Goal: Task Accomplishment & Management: Use online tool/utility

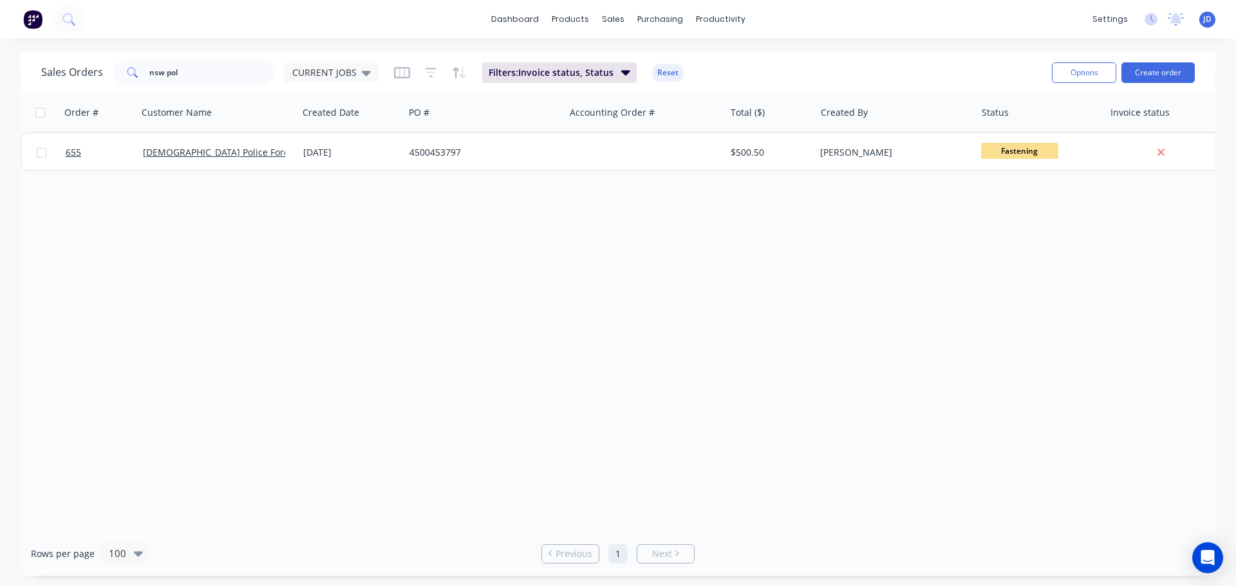
drag, startPoint x: 353, startPoint y: 292, endPoint x: 427, endPoint y: 251, distance: 85.3
click at [355, 292] on div "Order # Customer Name Created Date PO # Accounting Order # Total ($) Created By…" at bounding box center [618, 312] width 1194 height 438
click at [626, 62] on div at bounding box center [620, 62] width 19 height 12
click at [715, 66] on div at bounding box center [709, 62] width 19 height 12
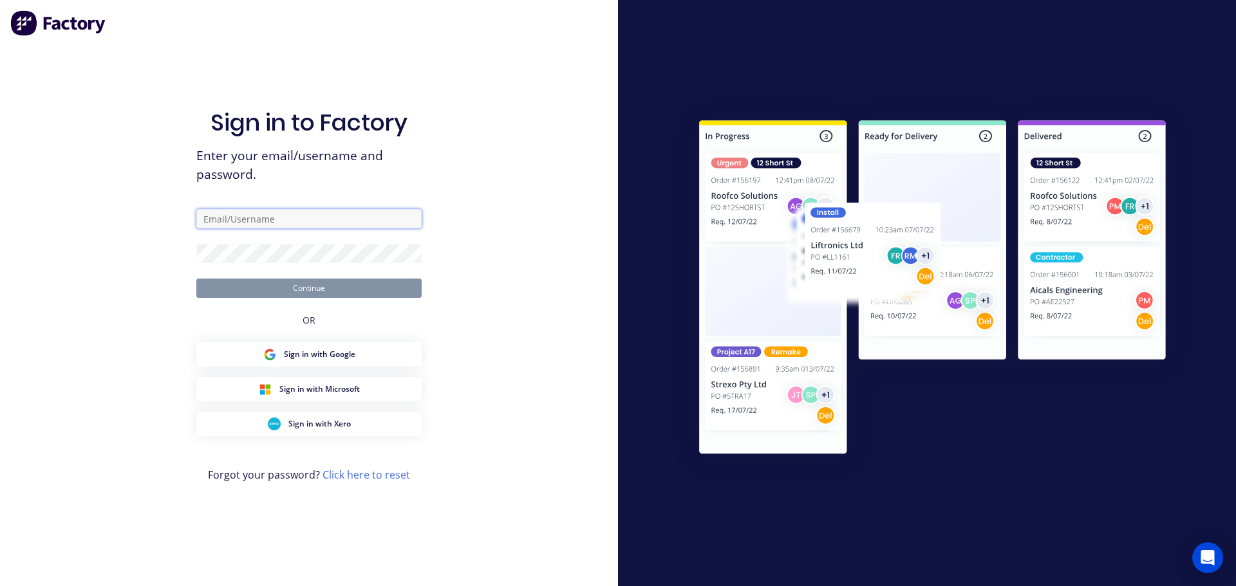
click at [293, 222] on input "text" at bounding box center [308, 218] width 225 height 19
type input "[PERSON_NAME][EMAIL_ADDRESS][DOMAIN_NAME]"
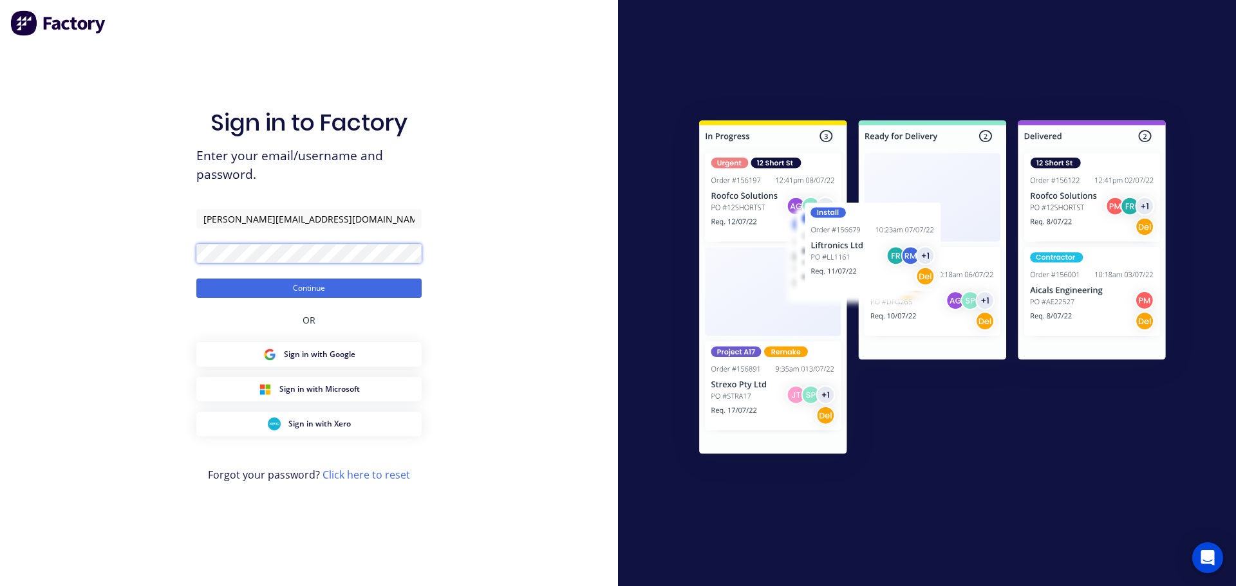
click at [196, 279] on button "Continue" at bounding box center [308, 288] width 225 height 19
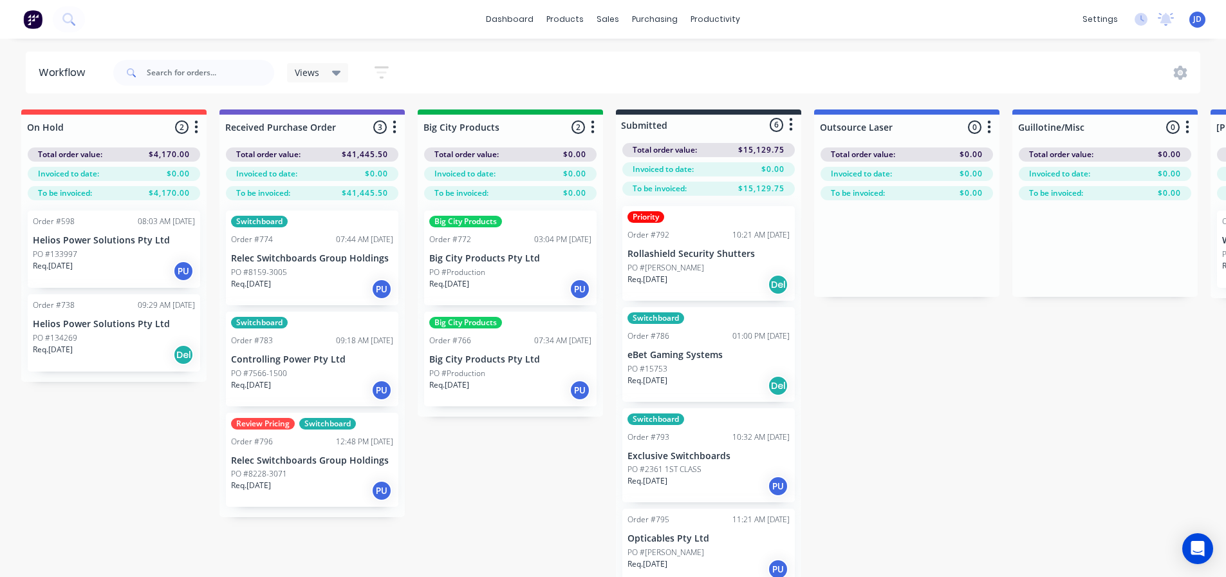
drag, startPoint x: 863, startPoint y: 349, endPoint x: 891, endPoint y: 349, distance: 27.7
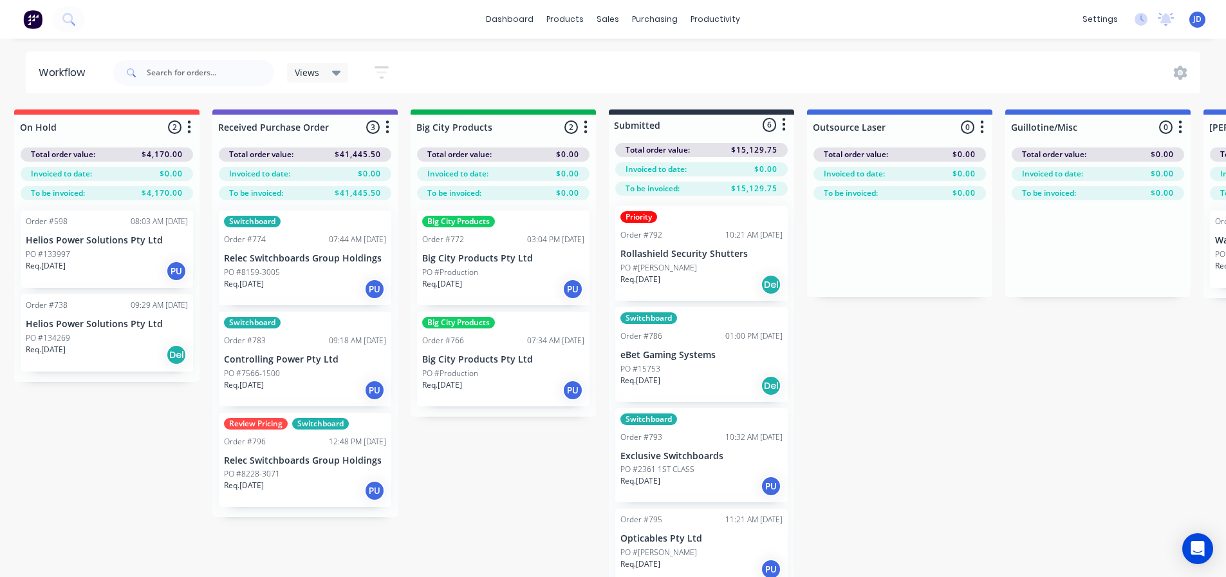
click at [668, 264] on div "PO #[PERSON_NAME]" at bounding box center [701, 268] width 162 height 12
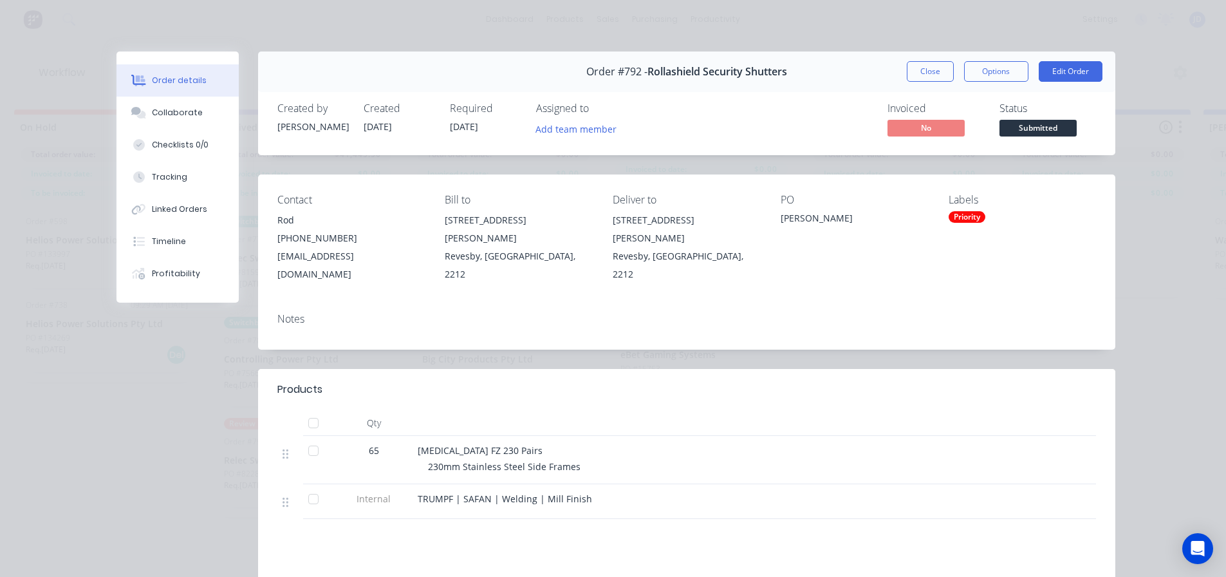
click at [1019, 138] on button "Submitted" at bounding box center [1037, 129] width 77 height 19
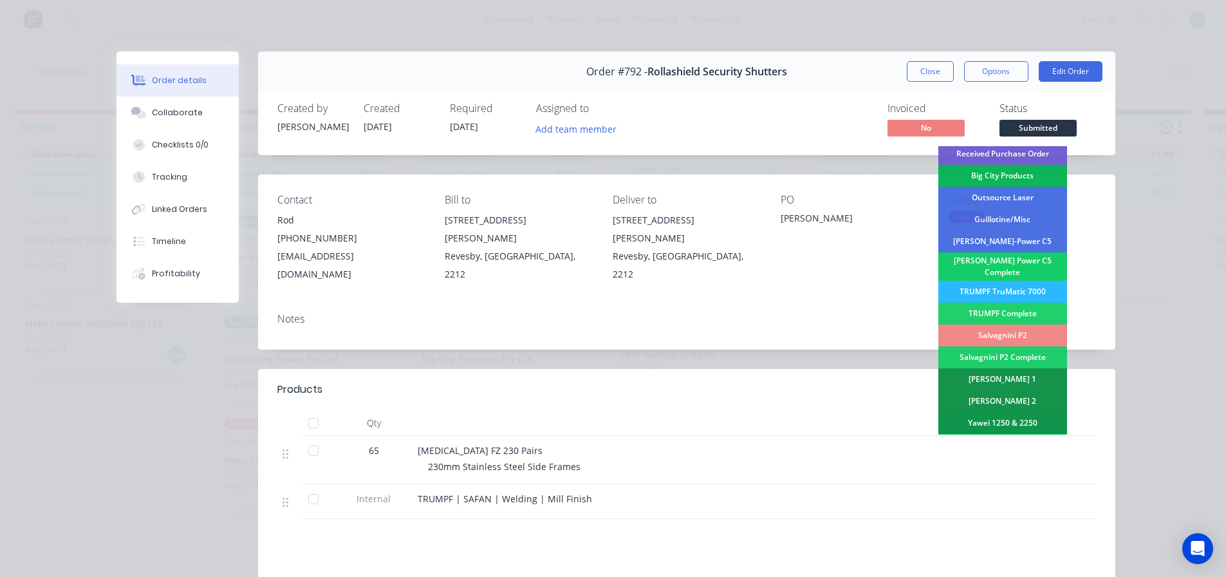
scroll to position [0, 0]
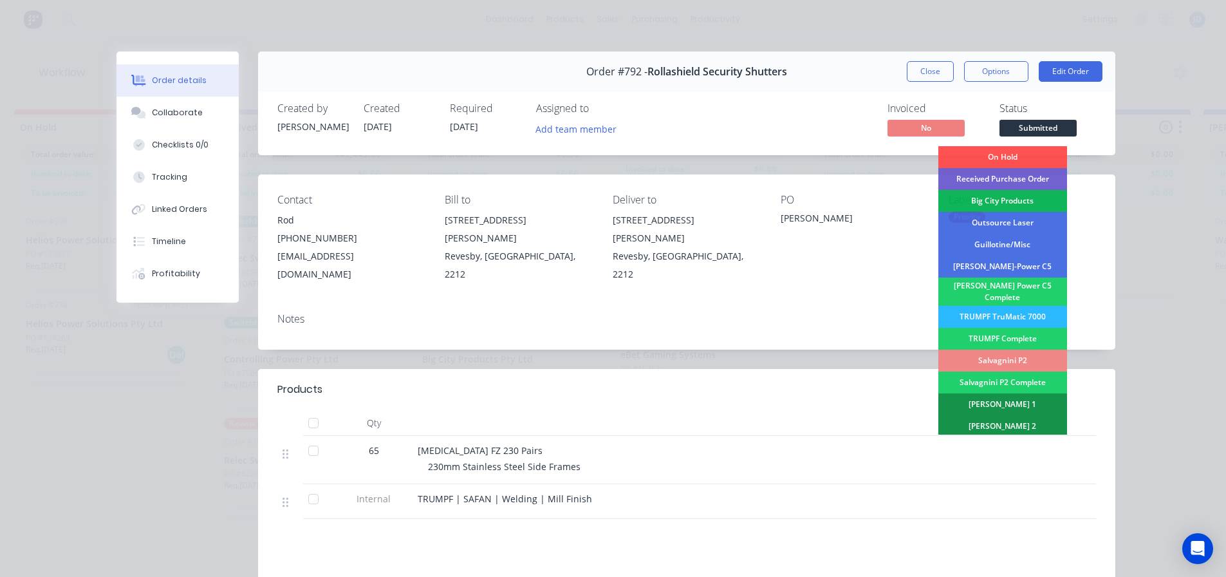
click at [899, 313] on div "Notes" at bounding box center [686, 325] width 857 height 47
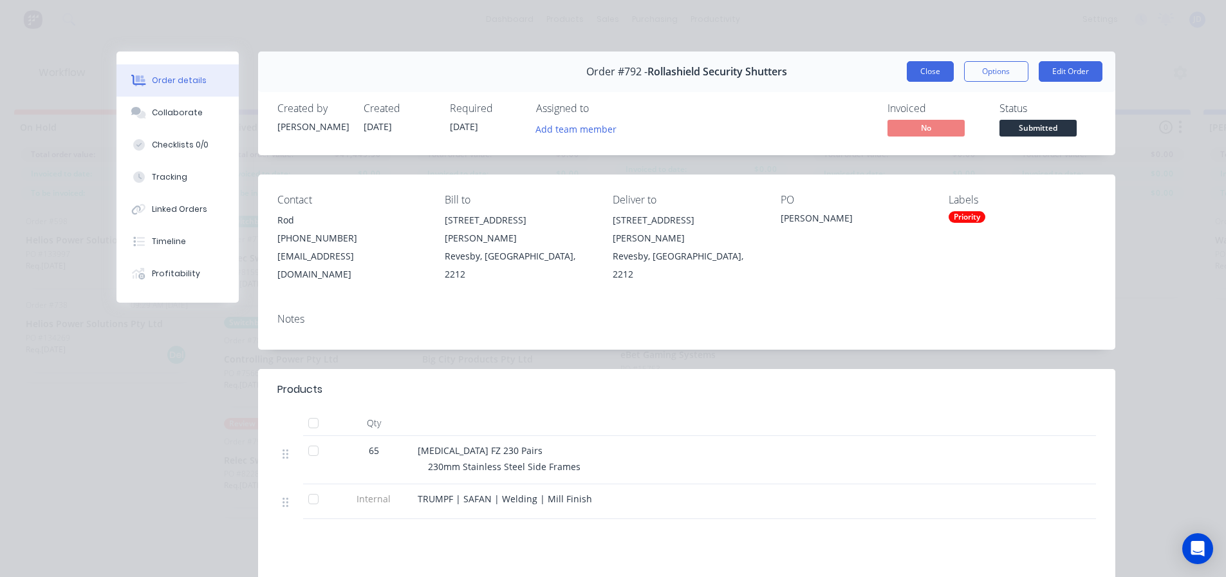
click at [934, 64] on button "Close" at bounding box center [930, 71] width 47 height 21
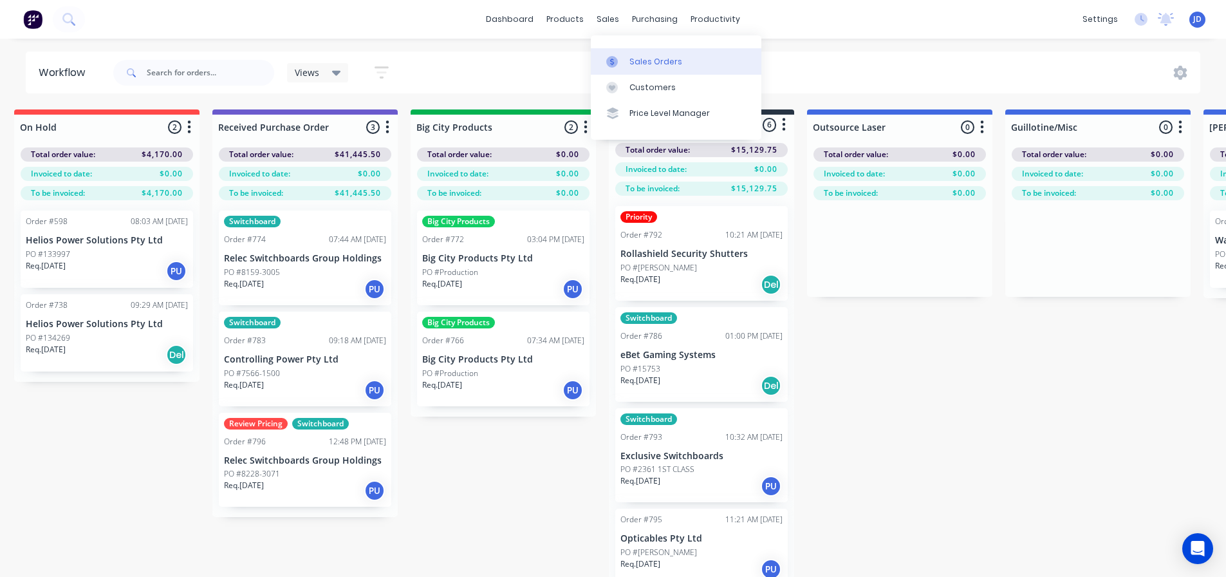
click at [614, 58] on icon at bounding box center [612, 62] width 12 height 12
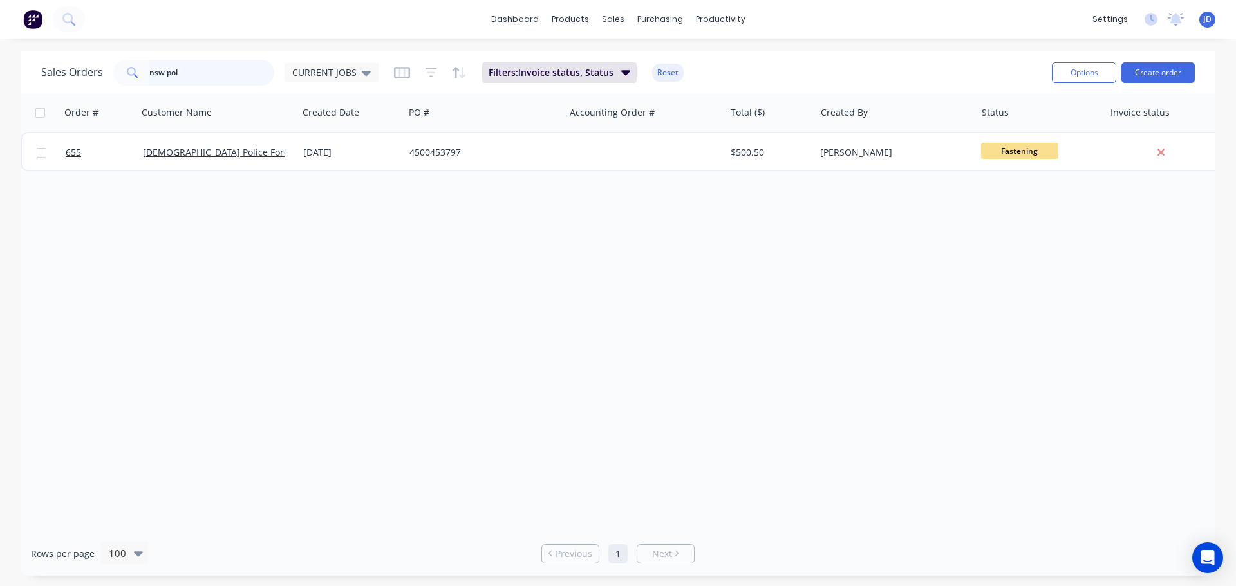
click at [0, 0] on html "dashboard products sales purchasing productivity dashboard products Product Cat…" at bounding box center [618, 293] width 1236 height 586
type input "ebet"
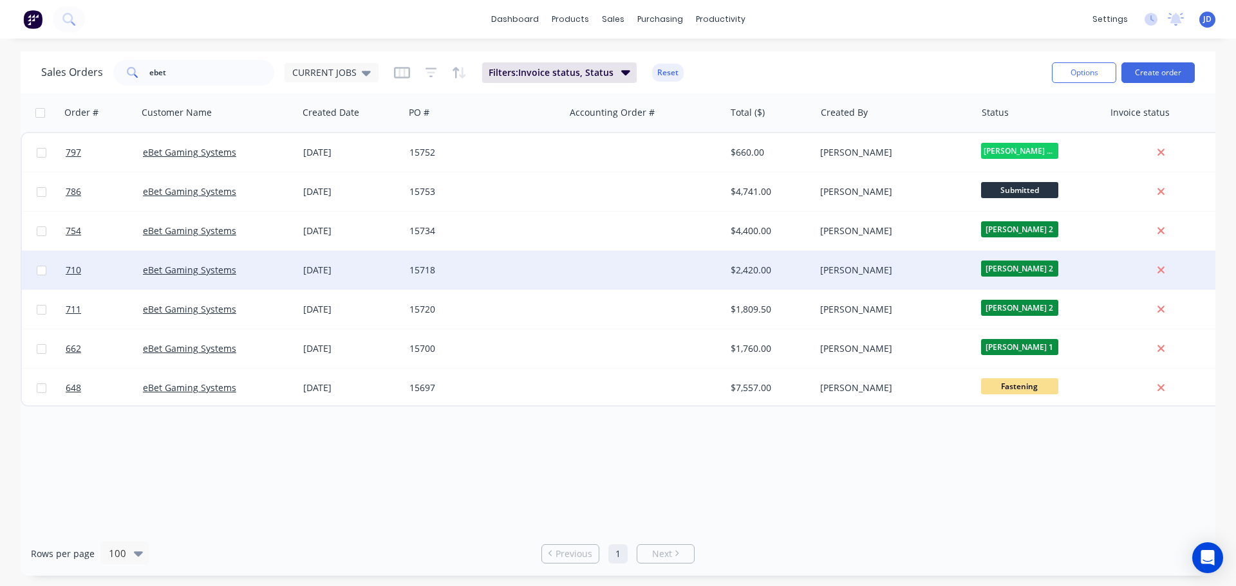
click at [998, 270] on span "[PERSON_NAME] 2" at bounding box center [1019, 269] width 77 height 16
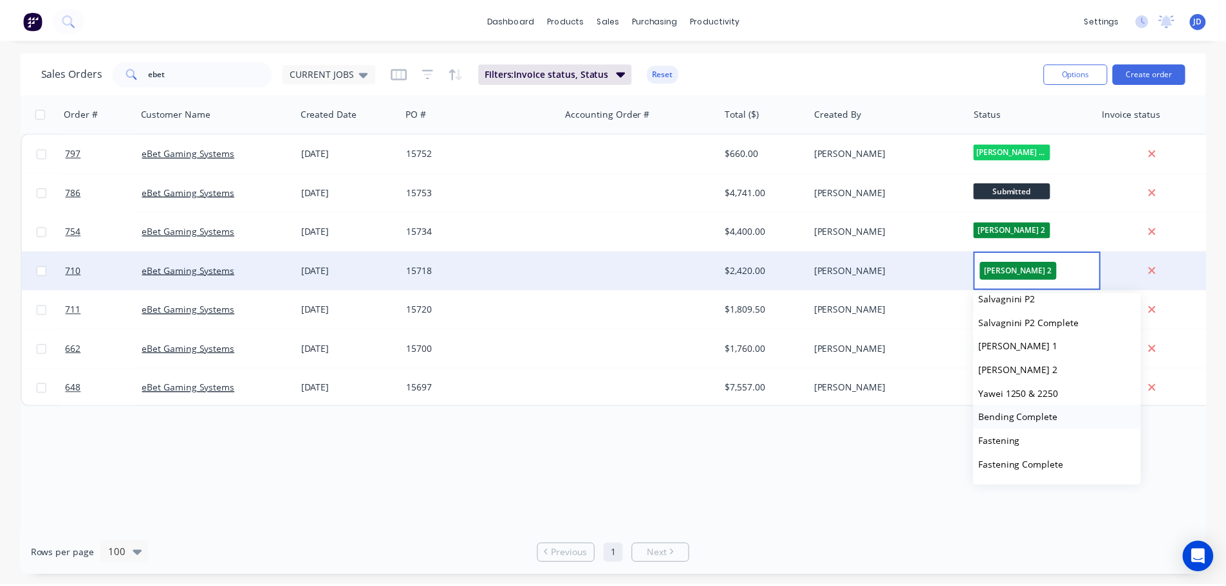
scroll to position [257, 0]
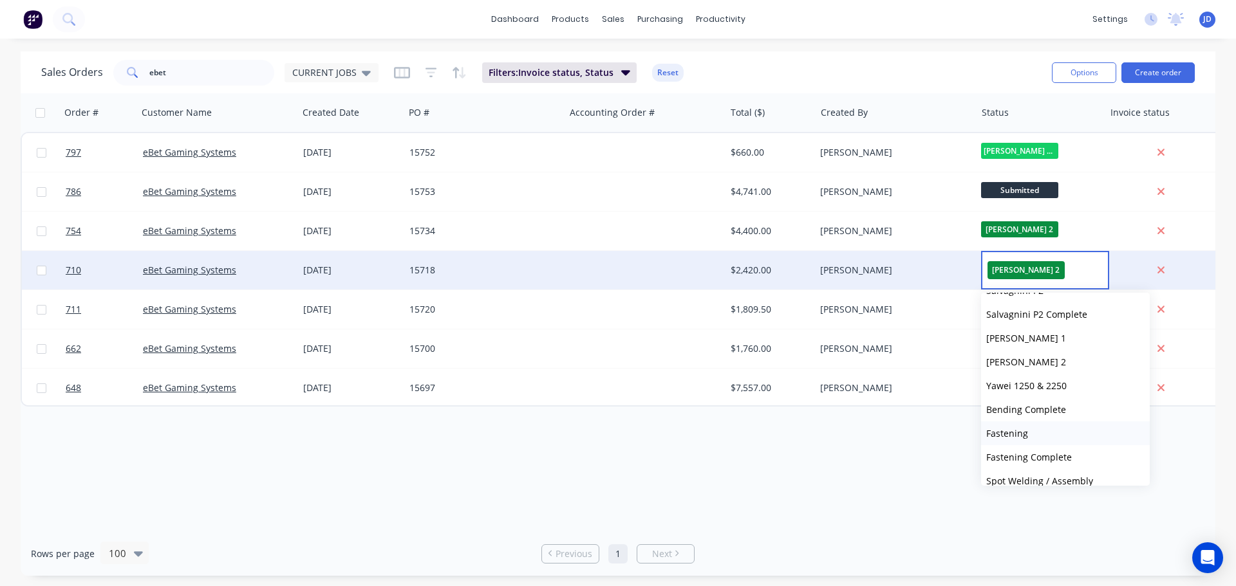
click at [1048, 439] on button "Fastening" at bounding box center [1065, 434] width 169 height 24
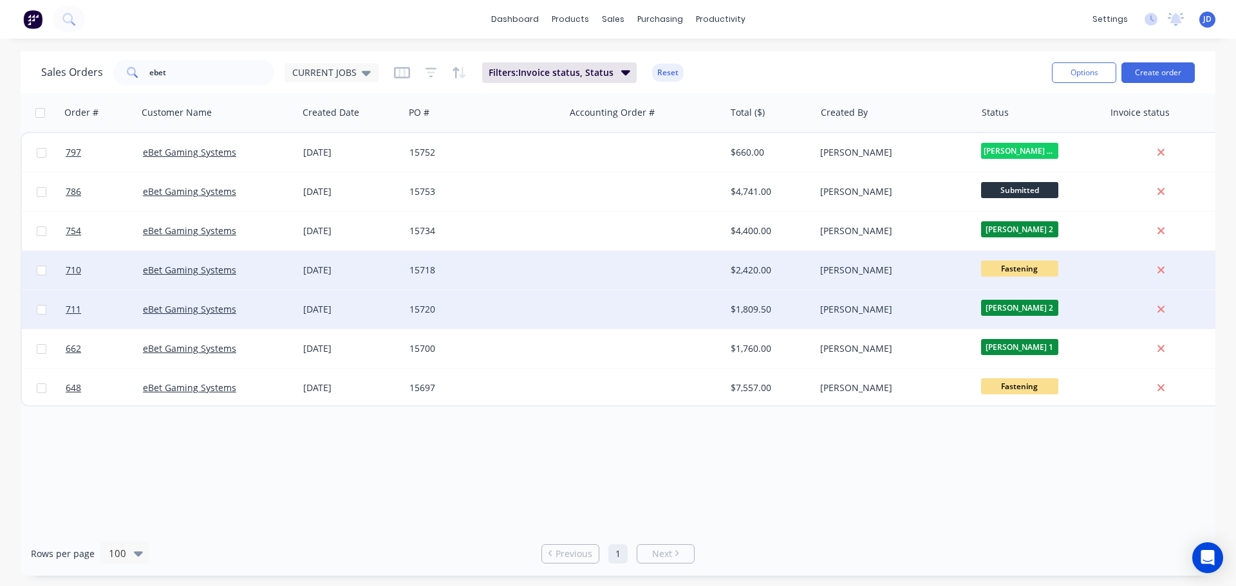
click at [893, 310] on div "[PERSON_NAME]" at bounding box center [891, 309] width 143 height 13
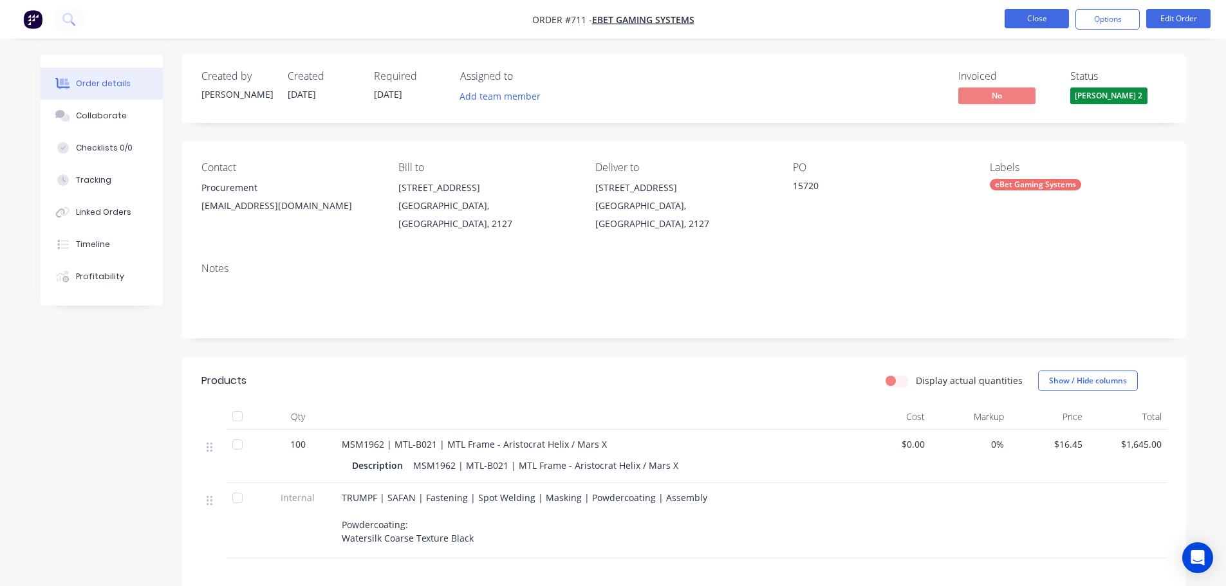
click at [1030, 20] on button "Close" at bounding box center [1037, 18] width 64 height 19
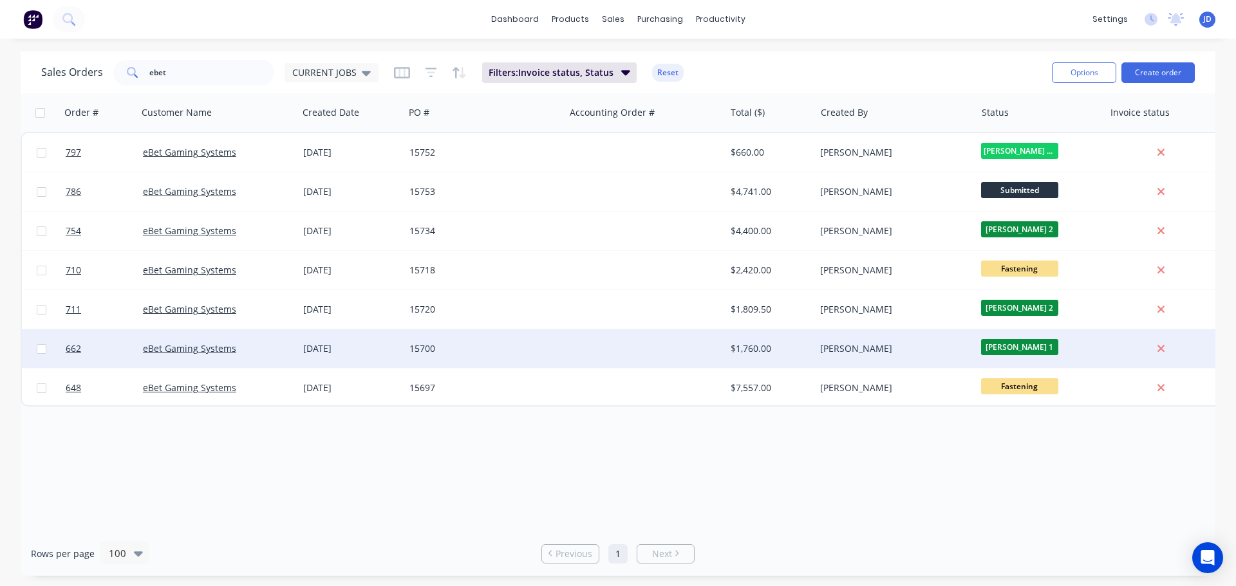
click at [910, 357] on div "[PERSON_NAME]" at bounding box center [895, 349] width 160 height 39
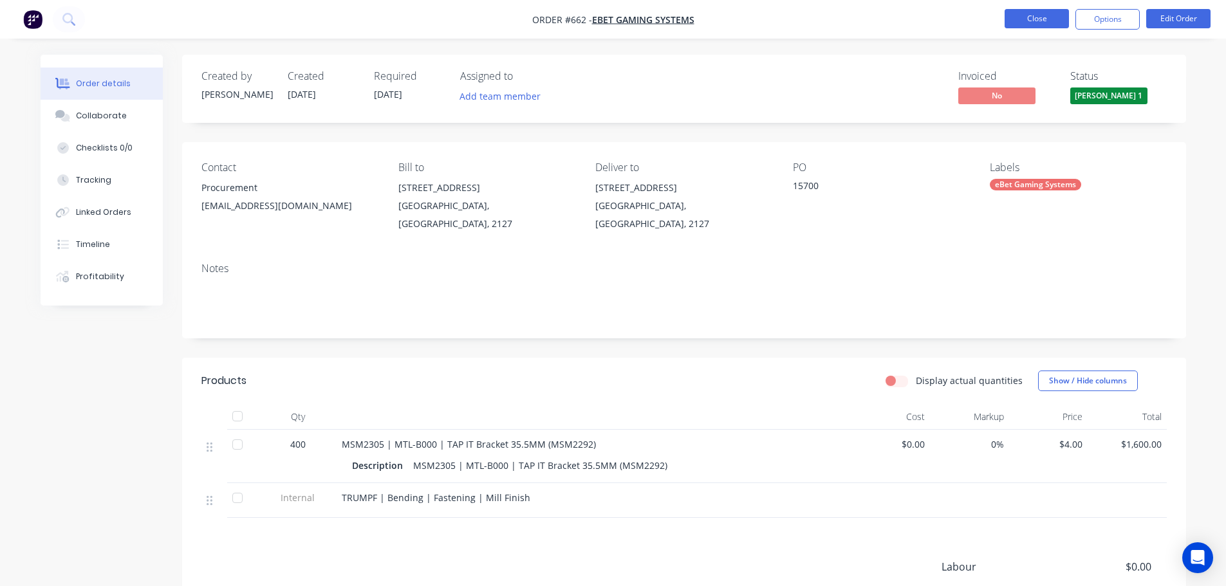
click at [1043, 23] on button "Close" at bounding box center [1037, 18] width 64 height 19
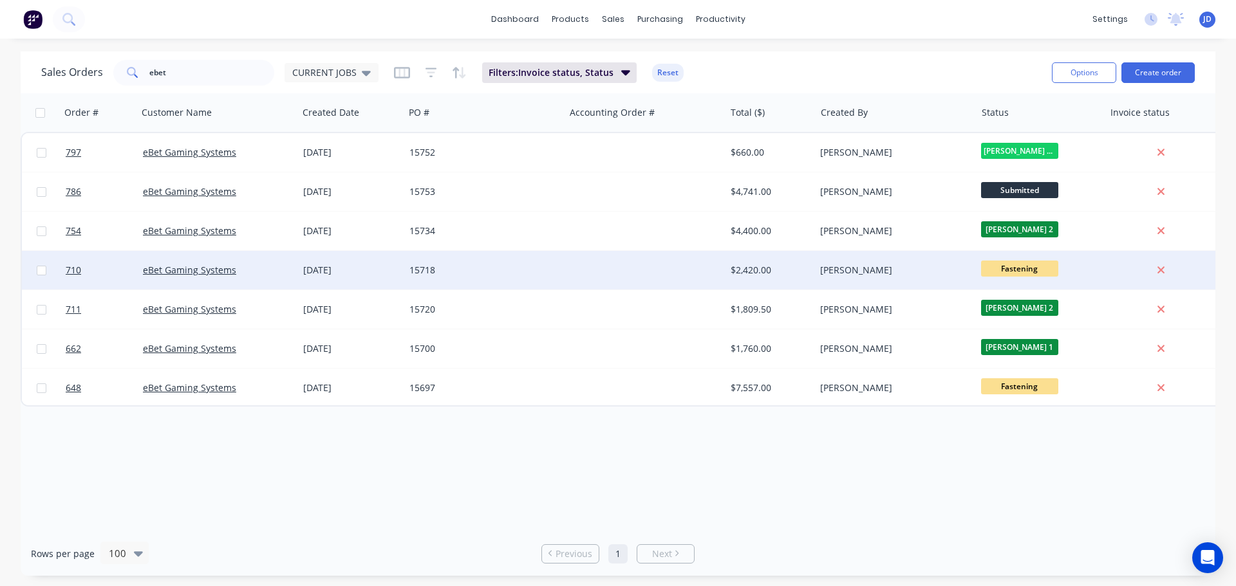
click at [927, 276] on div "[PERSON_NAME]" at bounding box center [891, 270] width 143 height 13
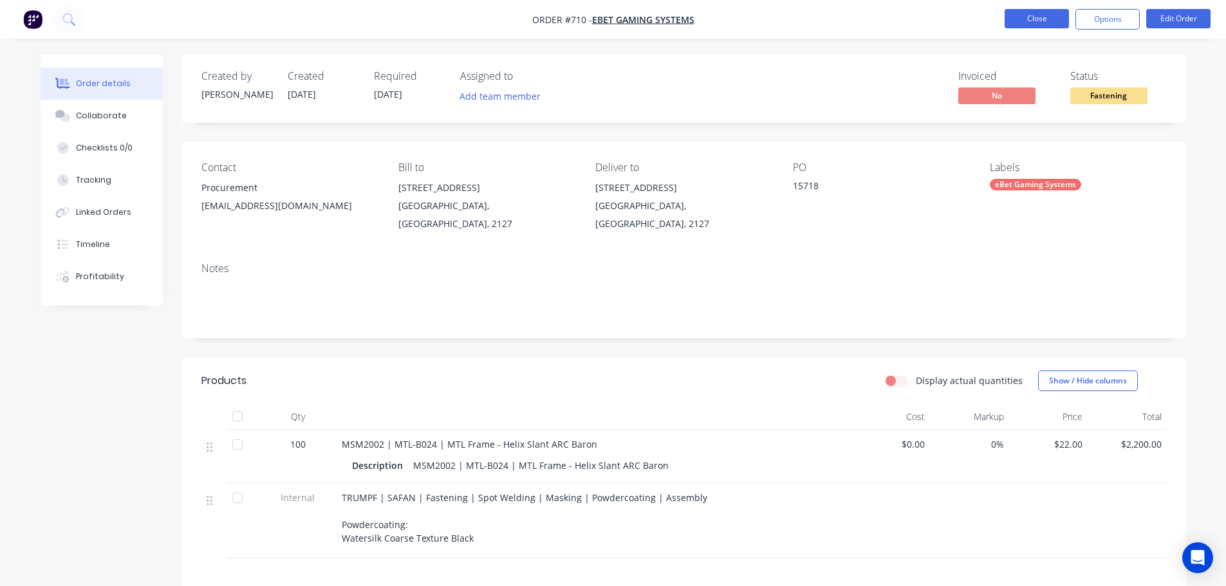
click at [1045, 24] on button "Close" at bounding box center [1037, 18] width 64 height 19
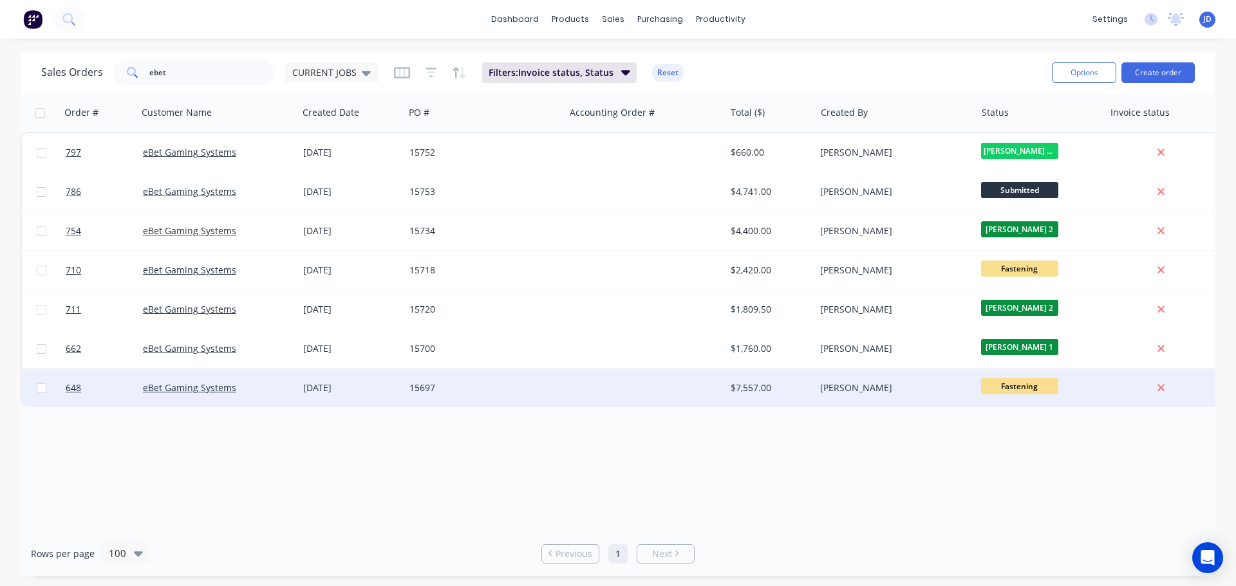
click at [910, 391] on div "[PERSON_NAME]" at bounding box center [891, 388] width 143 height 13
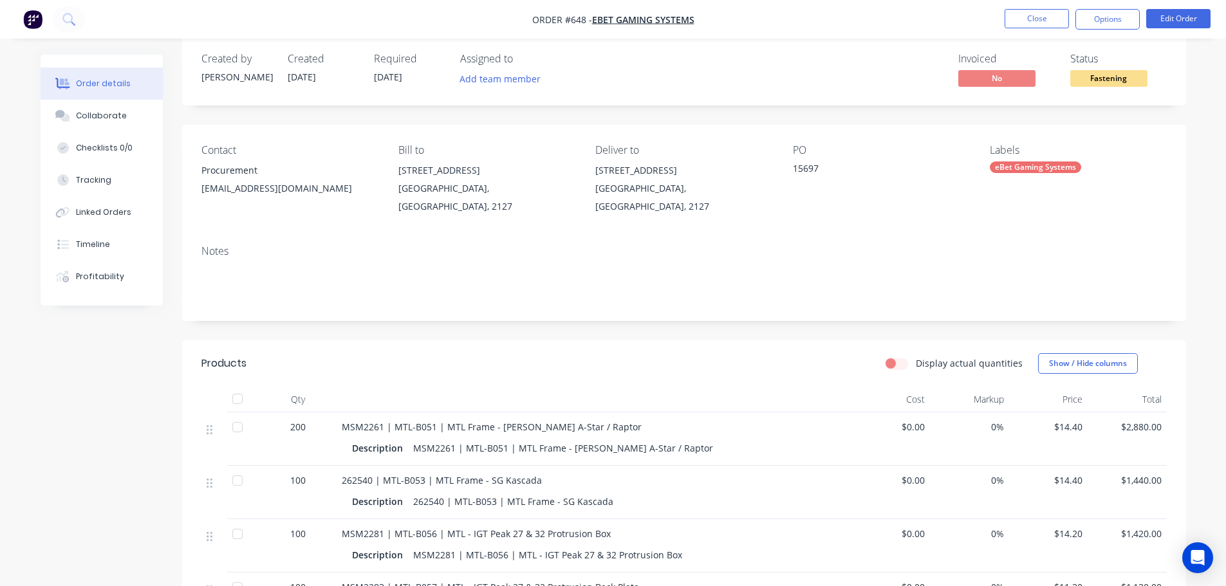
scroll to position [193, 0]
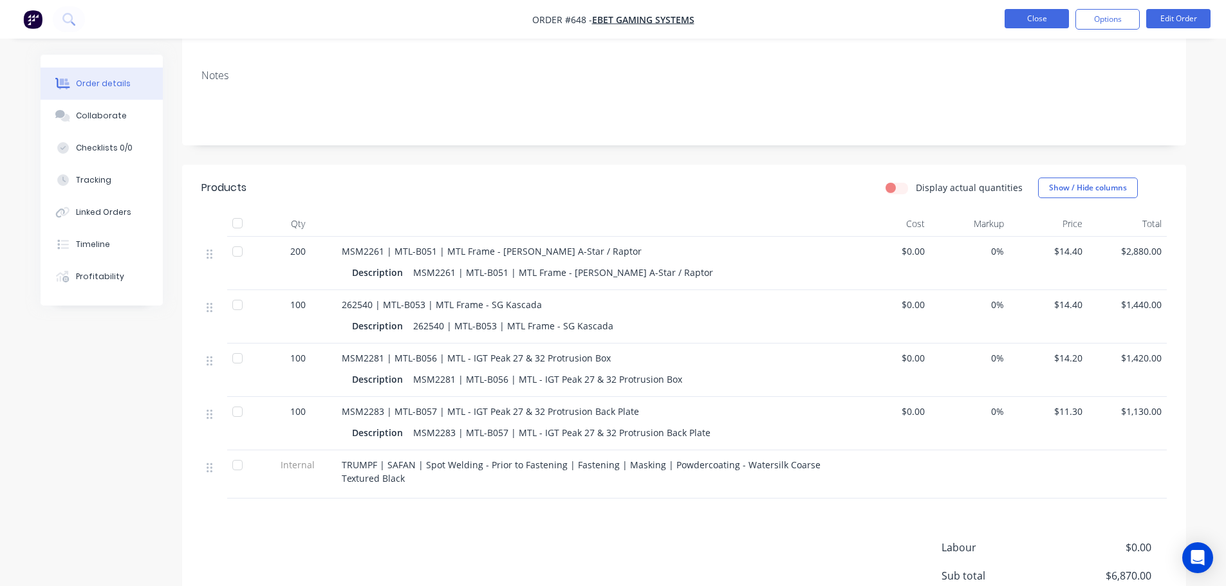
click at [1045, 19] on button "Close" at bounding box center [1037, 18] width 64 height 19
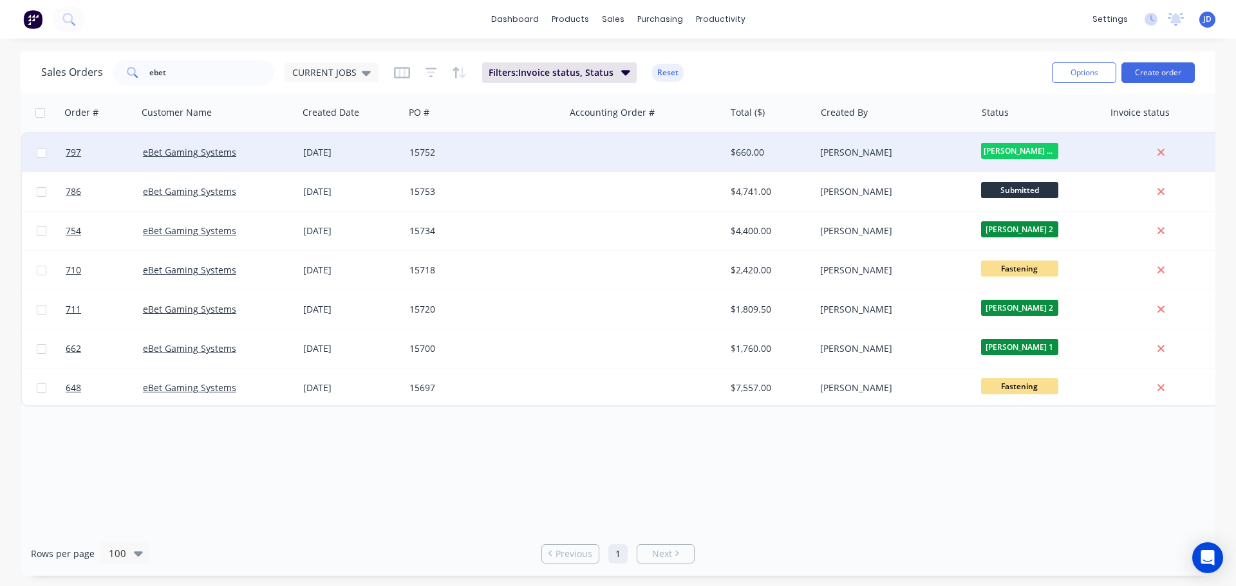
click at [998, 145] on span "[PERSON_NAME] Power C5 C..." at bounding box center [1019, 151] width 77 height 16
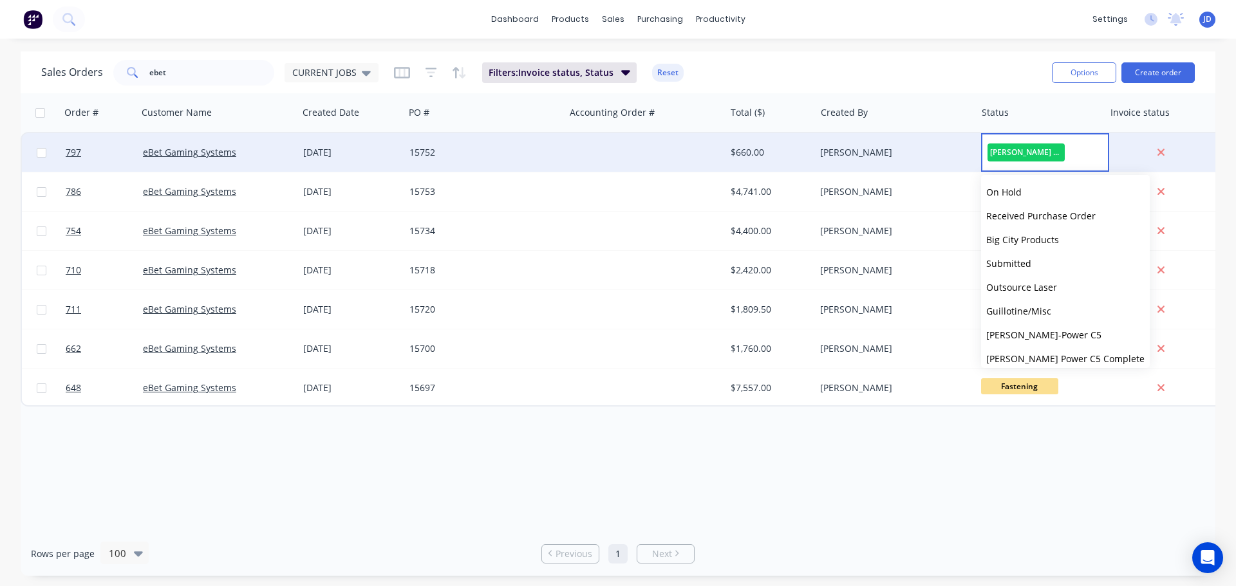
click at [947, 147] on div "[PERSON_NAME]" at bounding box center [891, 152] width 143 height 13
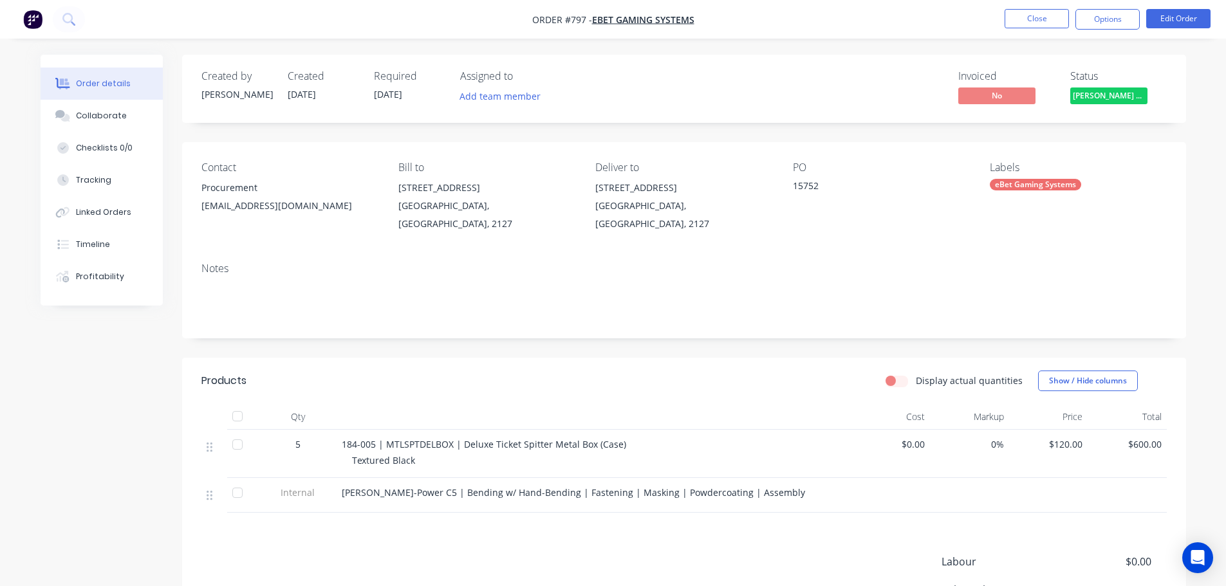
click at [1036, 8] on nav "Order #797 - eBet Gaming Systems Close Options Edit Order" at bounding box center [613, 19] width 1226 height 39
click at [1044, 22] on button "Close" at bounding box center [1037, 18] width 64 height 19
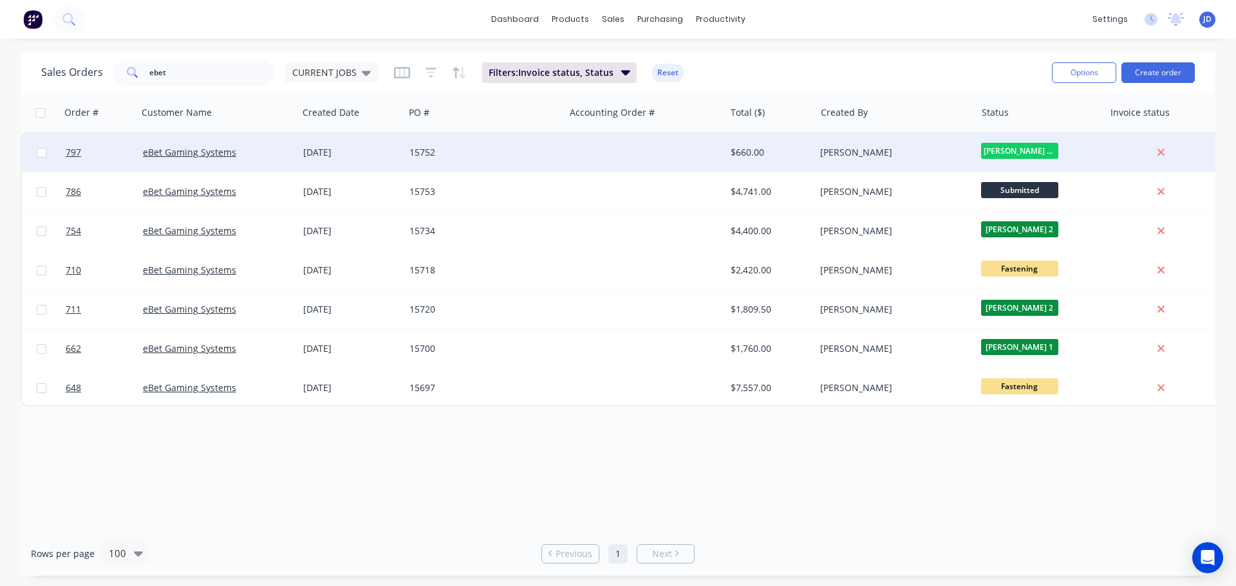
click at [1042, 149] on span "[PERSON_NAME] Power C5 C..." at bounding box center [1019, 151] width 77 height 16
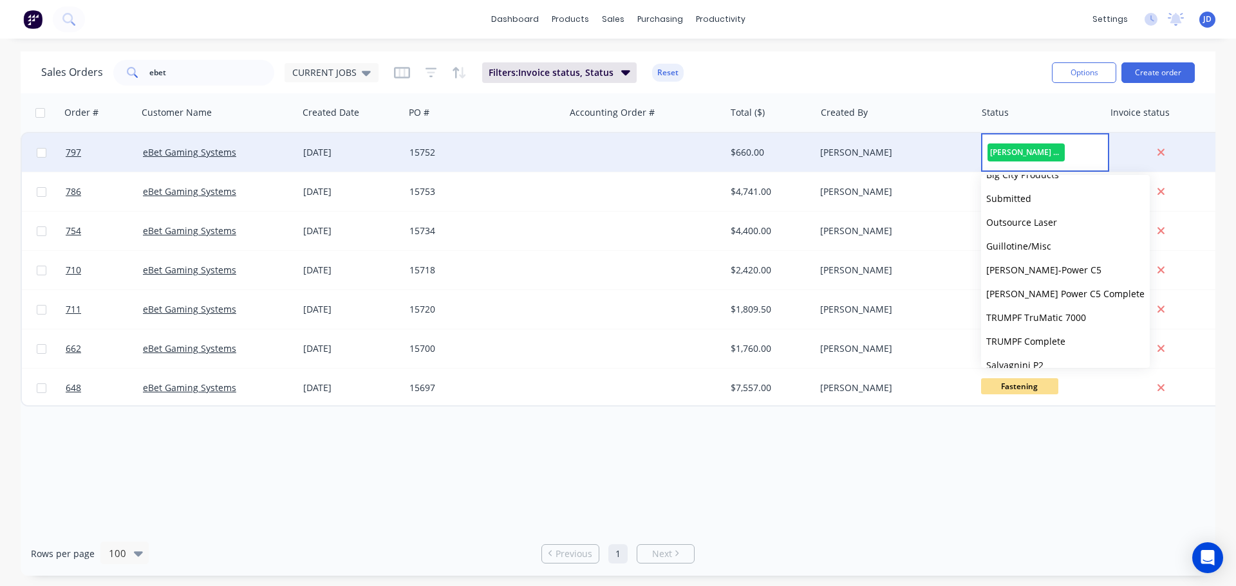
scroll to position [257, 0]
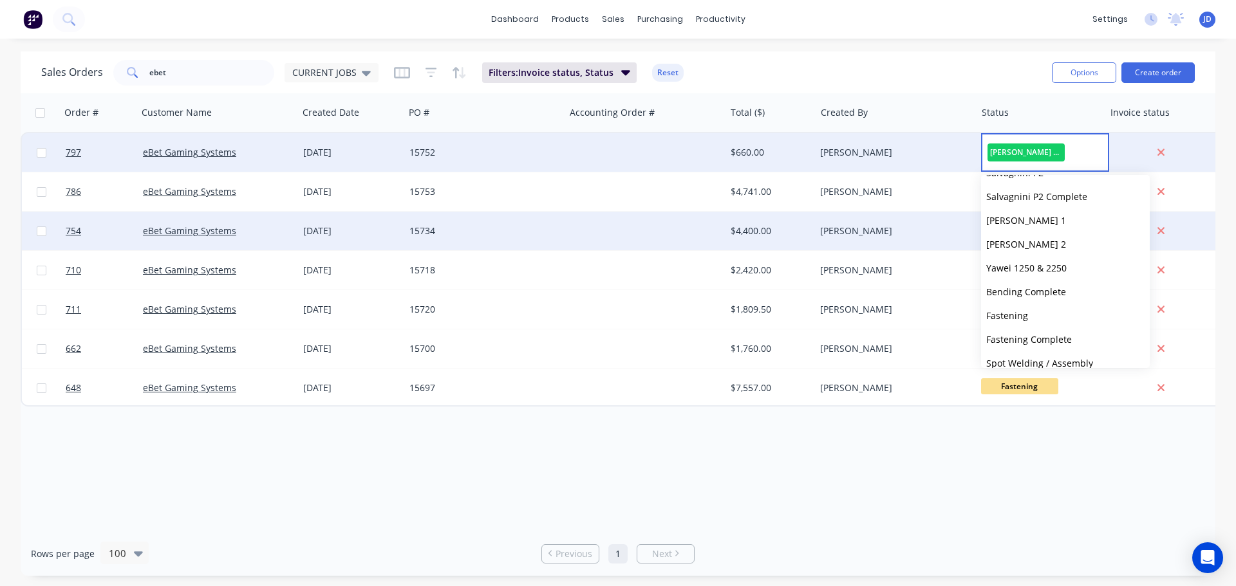
click at [1048, 249] on span "[PERSON_NAME] 2" at bounding box center [1026, 244] width 80 height 12
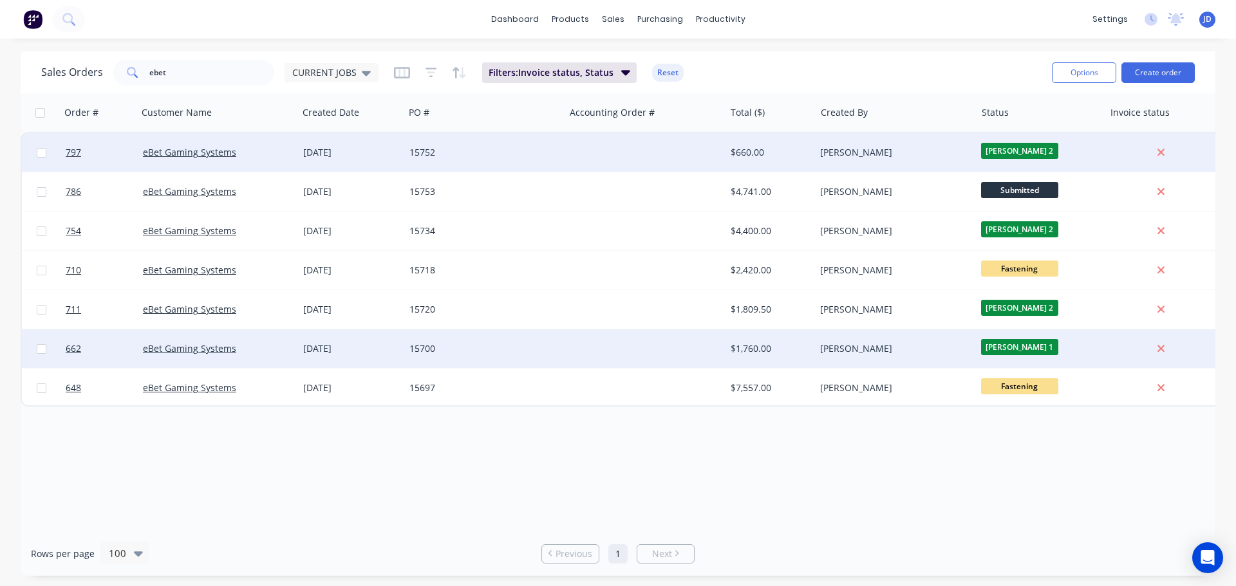
click at [1039, 348] on span "[PERSON_NAME] 1" at bounding box center [1019, 347] width 77 height 16
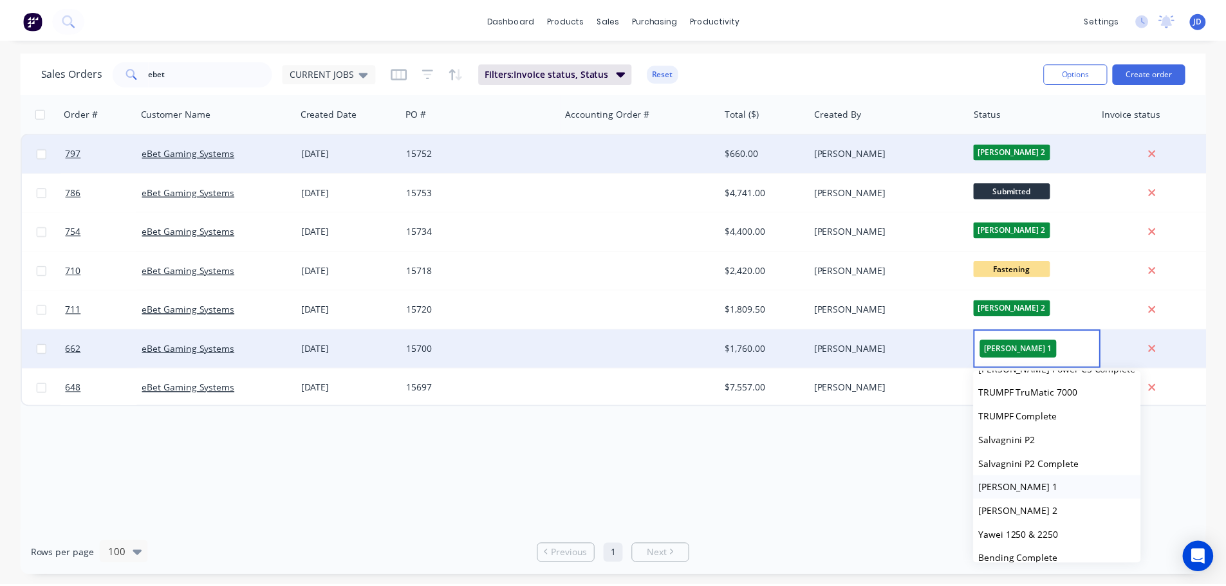
scroll to position [193, 0]
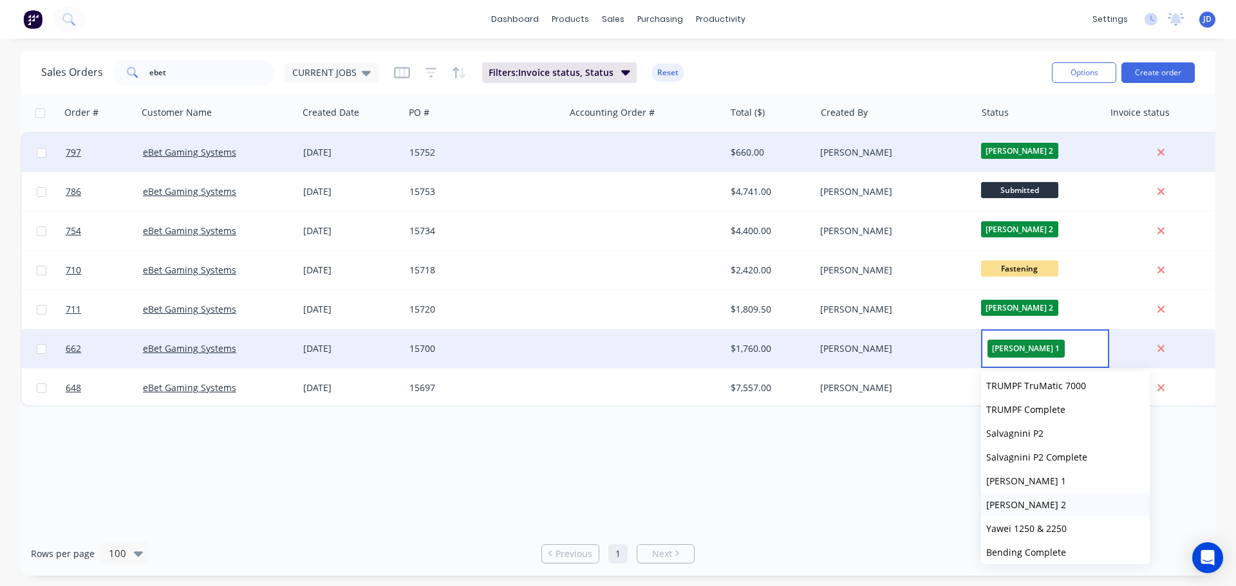
click at [1049, 510] on span "[PERSON_NAME] 2" at bounding box center [1026, 505] width 80 height 12
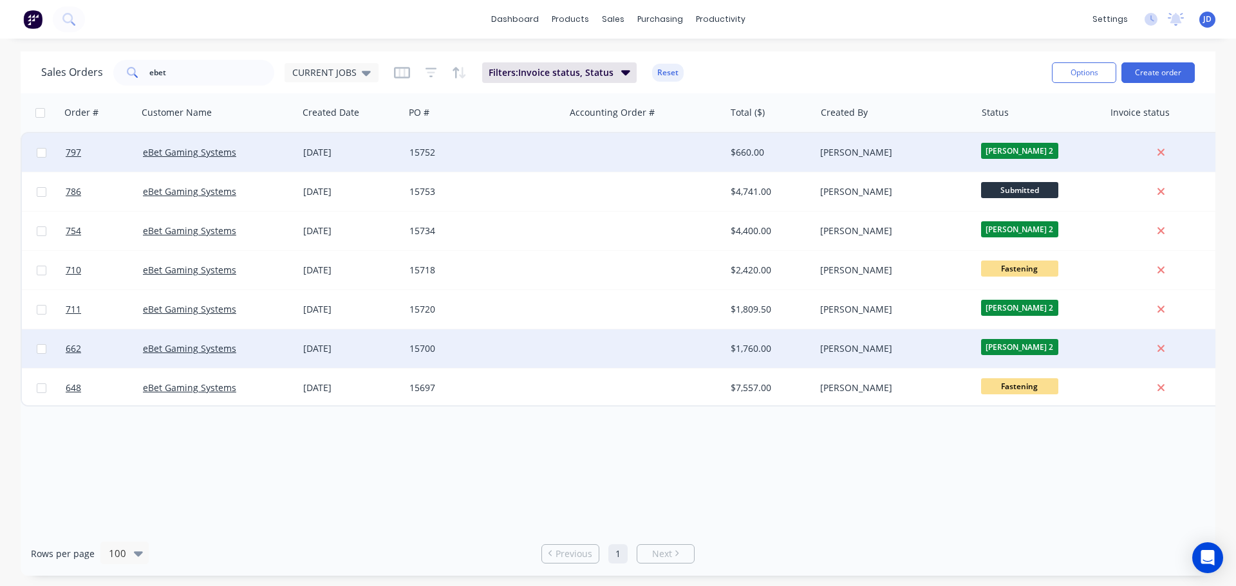
click at [891, 470] on div "Order # Customer Name Created Date PO # Accounting Order # Total ($) Created By…" at bounding box center [618, 312] width 1194 height 438
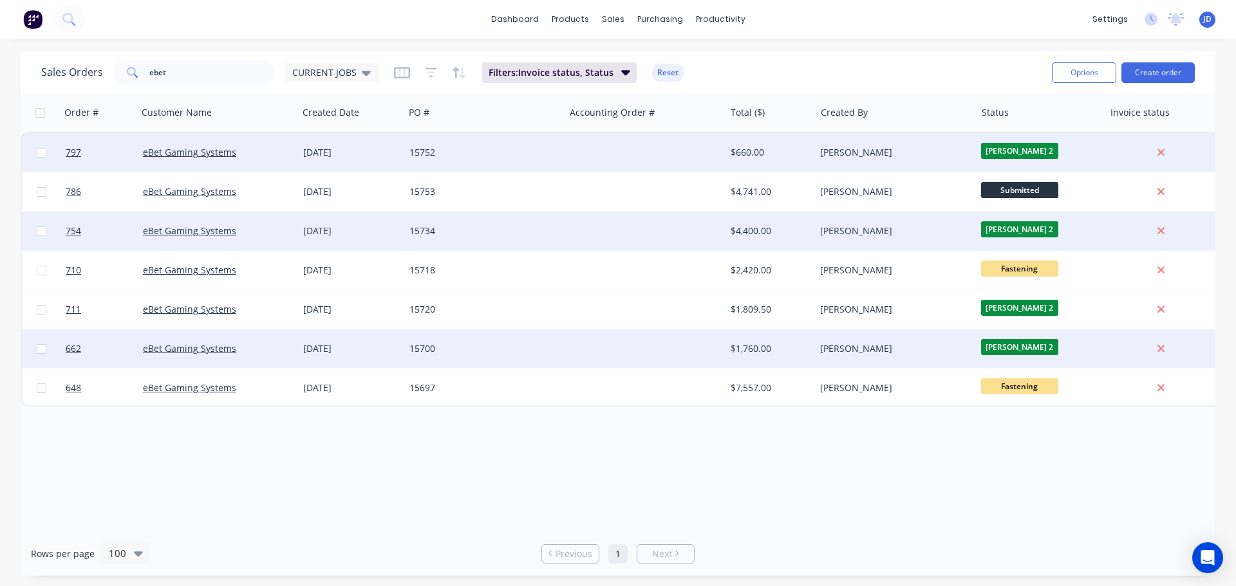
click at [820, 230] on div "[PERSON_NAME]" at bounding box center [891, 231] width 143 height 13
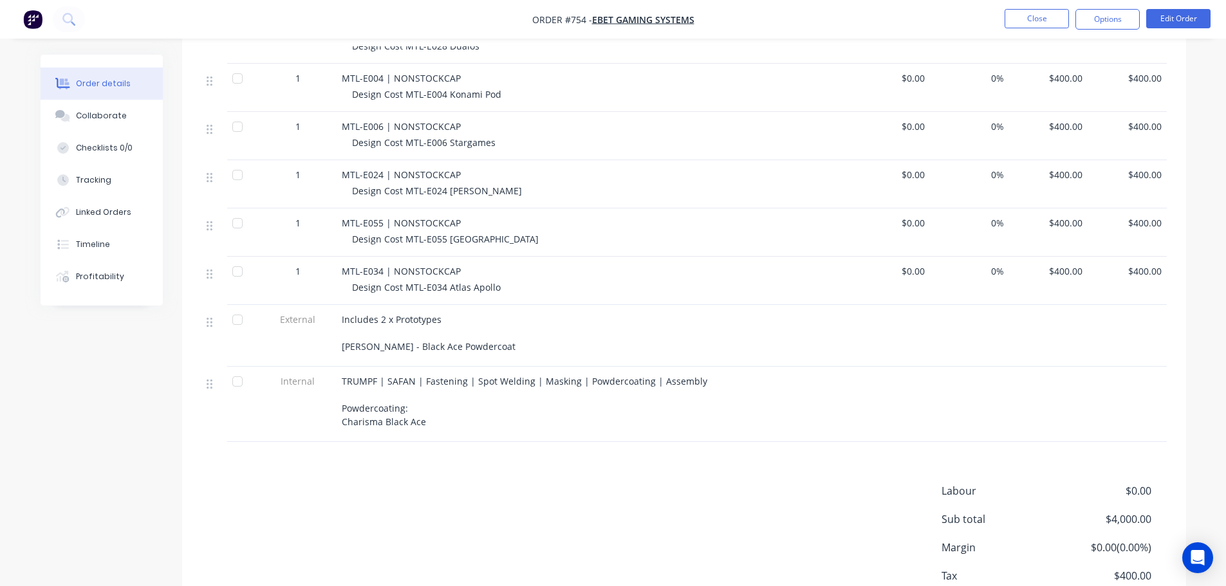
scroll to position [615, 0]
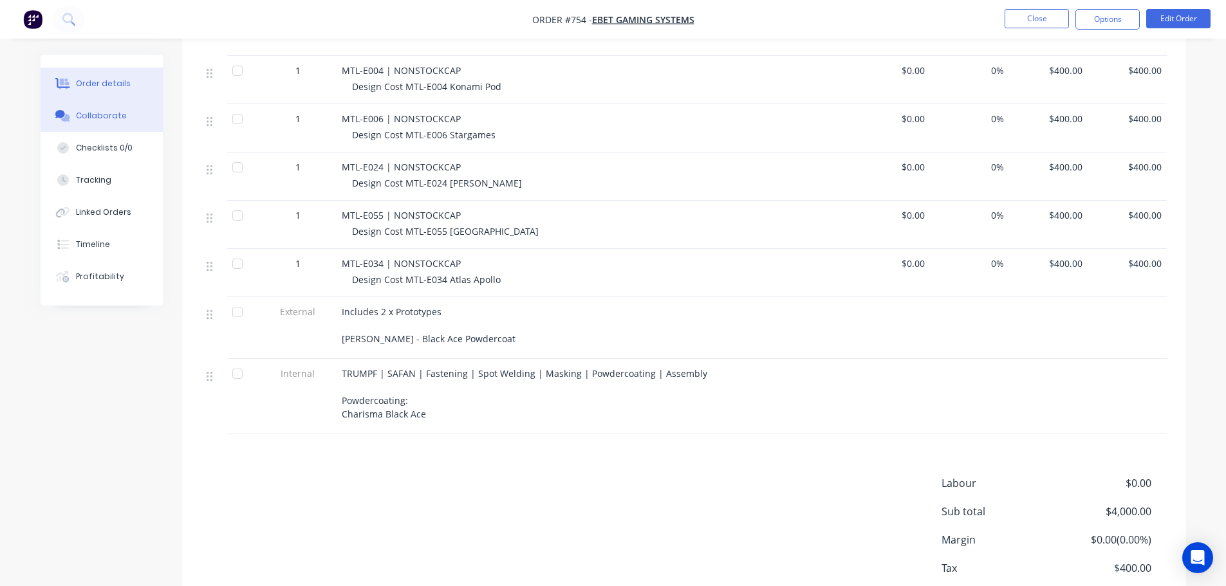
click at [104, 126] on button "Collaborate" at bounding box center [102, 116] width 122 height 32
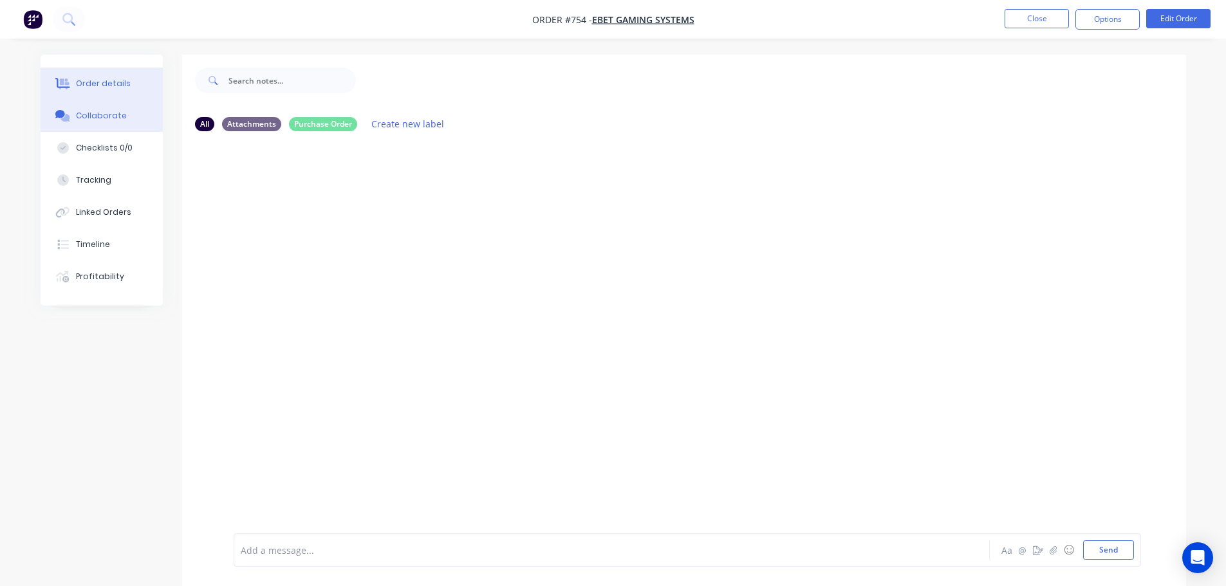
click at [104, 89] on div "Order details" at bounding box center [103, 84] width 55 height 12
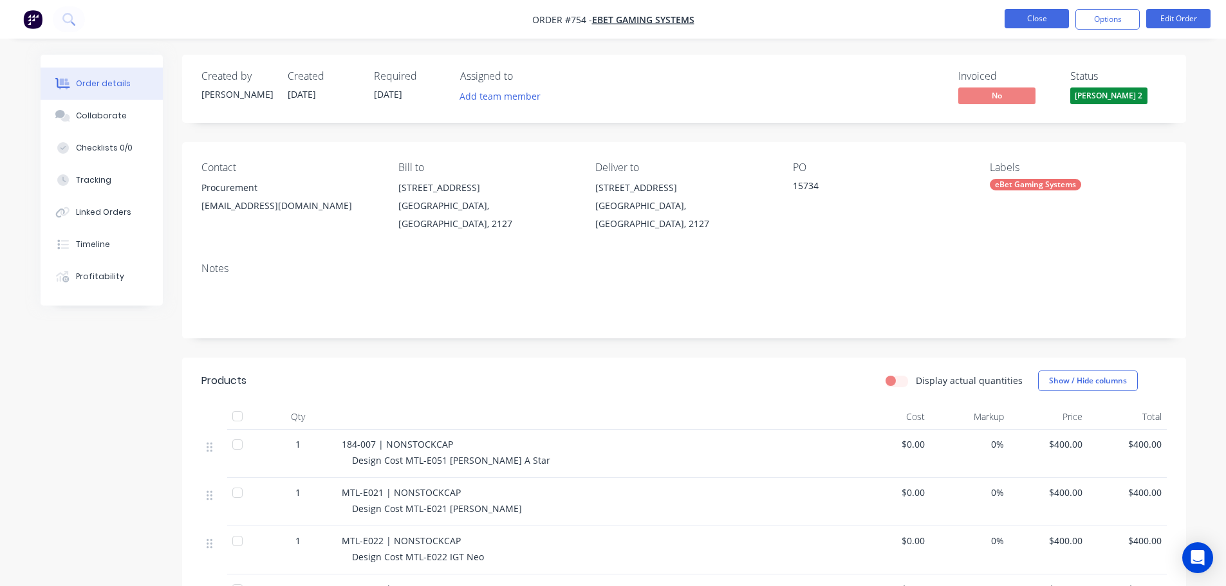
click at [1054, 19] on button "Close" at bounding box center [1037, 18] width 64 height 19
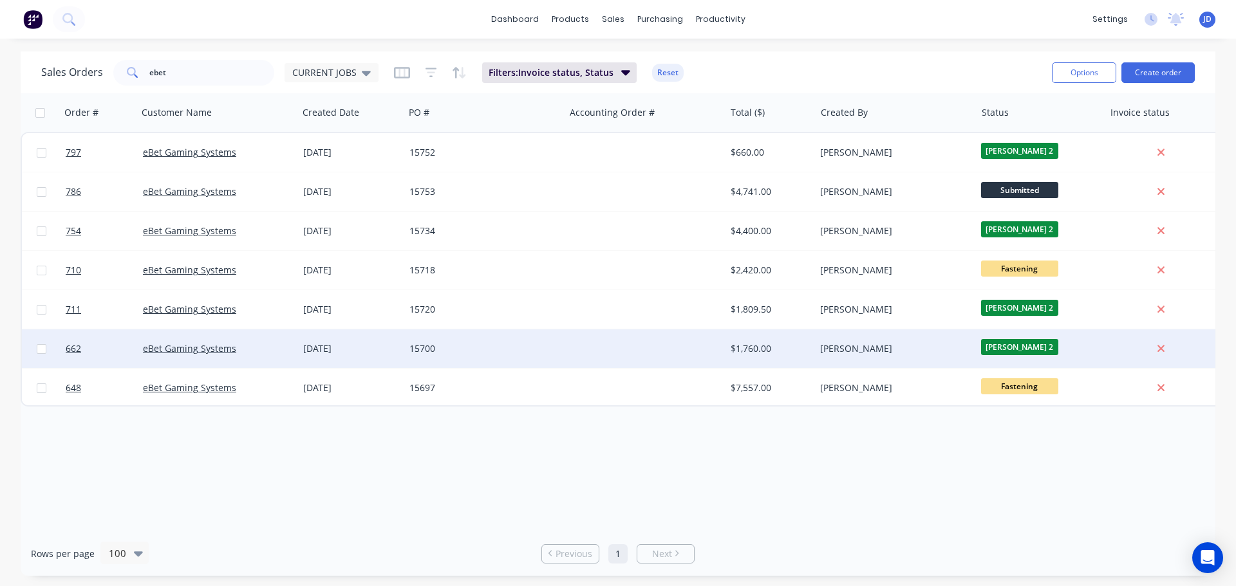
click at [487, 347] on div "15700" at bounding box center [480, 348] width 143 height 13
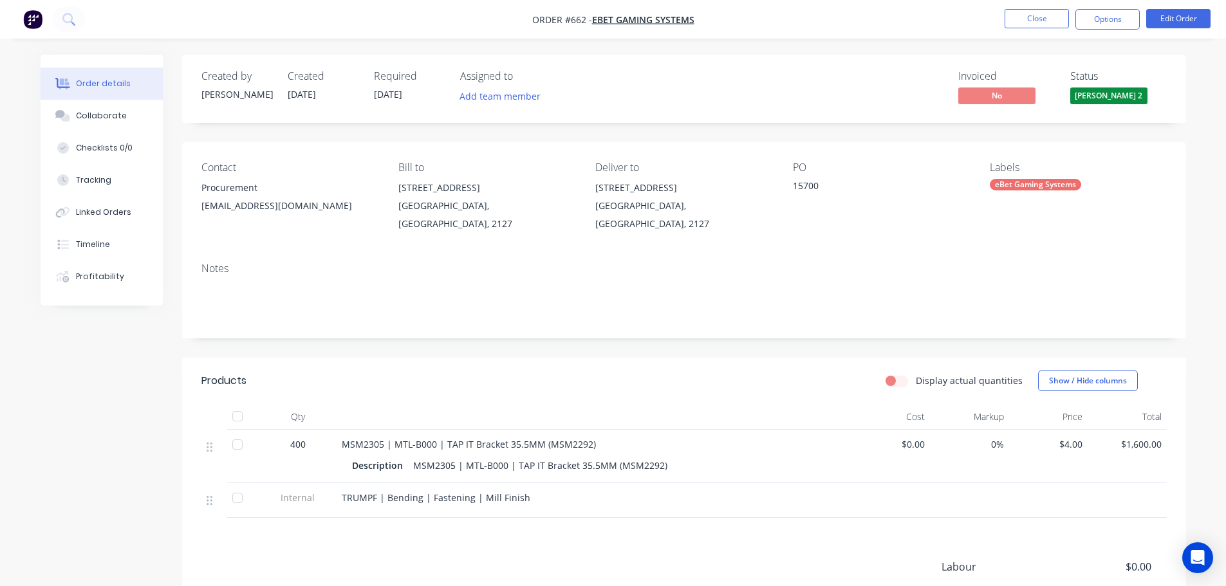
click at [1003, 14] on ul "Close Options Edit Order" at bounding box center [1107, 19] width 237 height 21
click at [1005, 15] on ul "Close Options Edit Order" at bounding box center [1107, 19] width 237 height 21
click at [1014, 16] on button "Close" at bounding box center [1037, 18] width 64 height 19
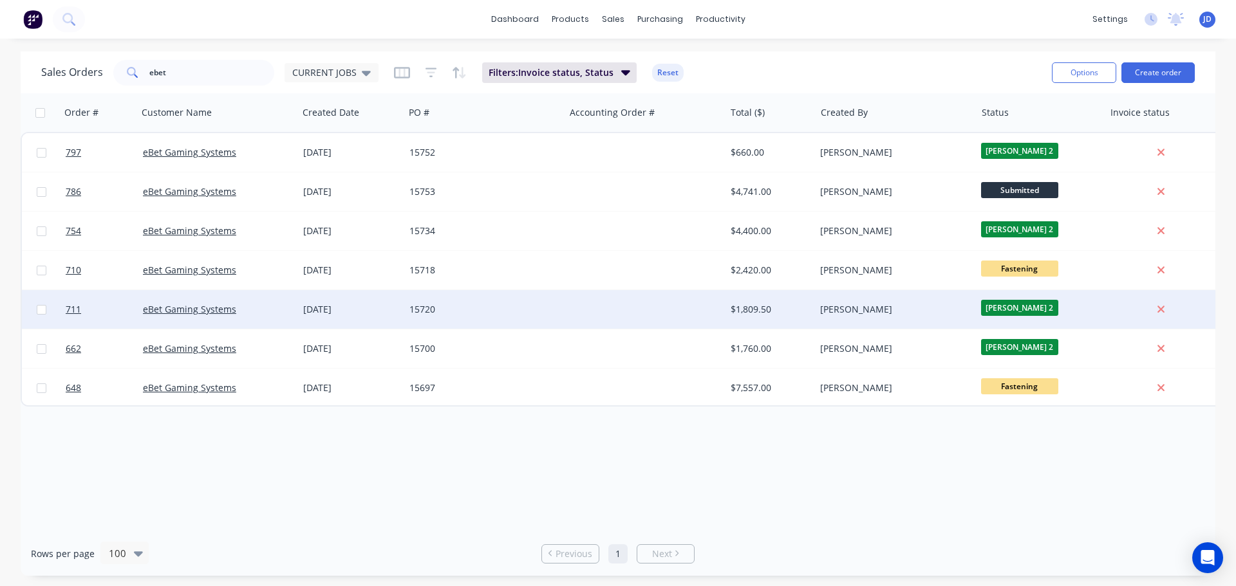
click at [859, 309] on div "[PERSON_NAME]" at bounding box center [891, 309] width 143 height 13
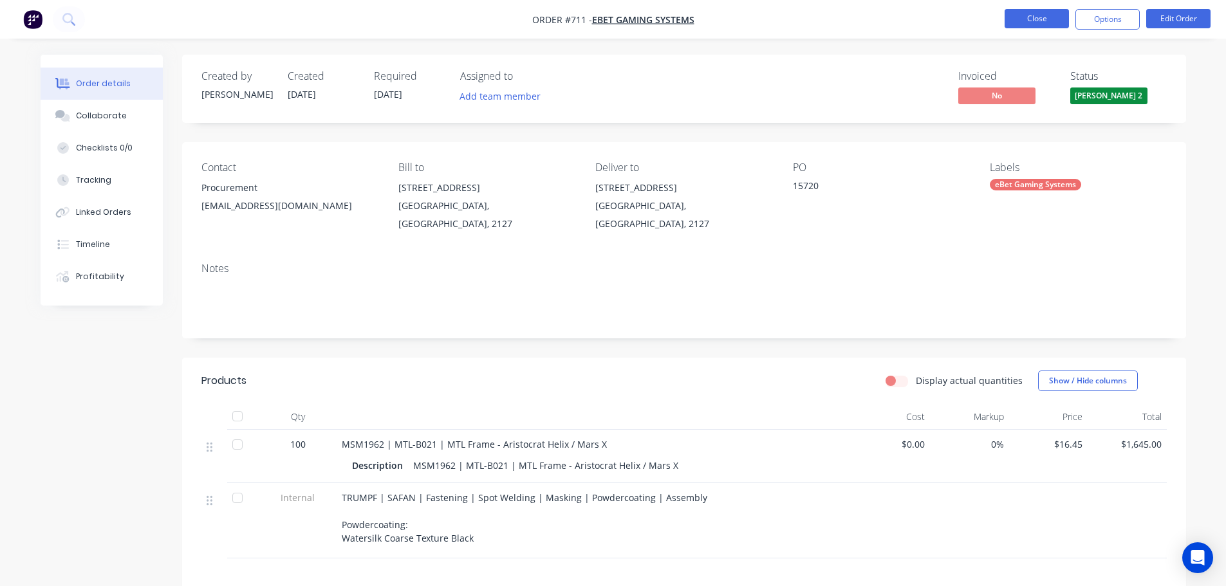
click at [1019, 18] on button "Close" at bounding box center [1037, 18] width 64 height 19
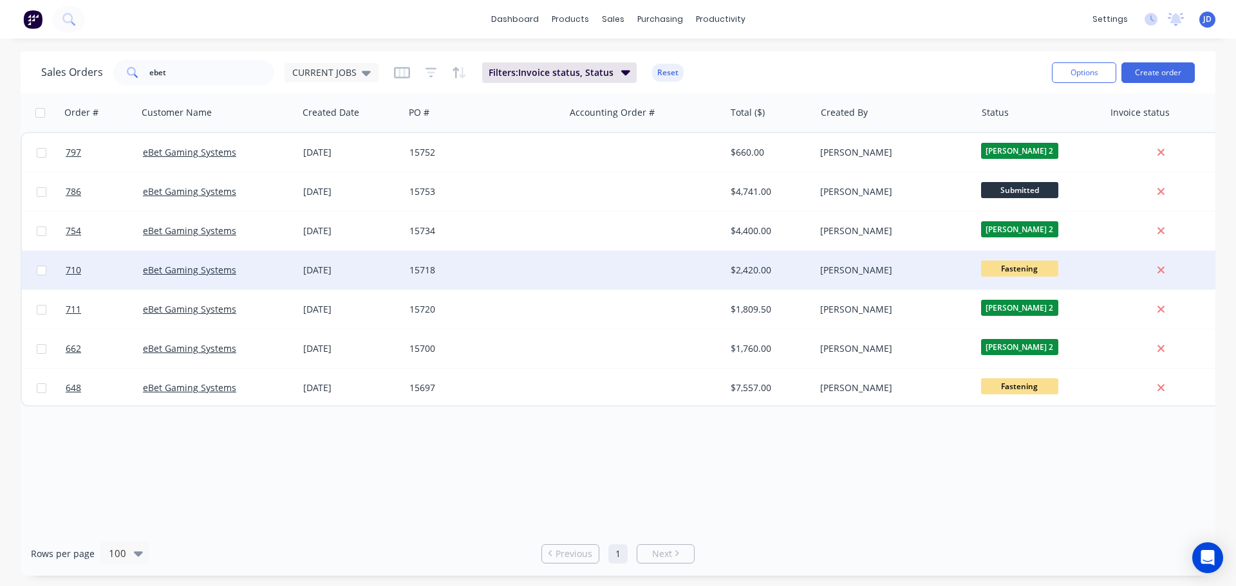
click at [936, 272] on div "[PERSON_NAME]" at bounding box center [891, 270] width 143 height 13
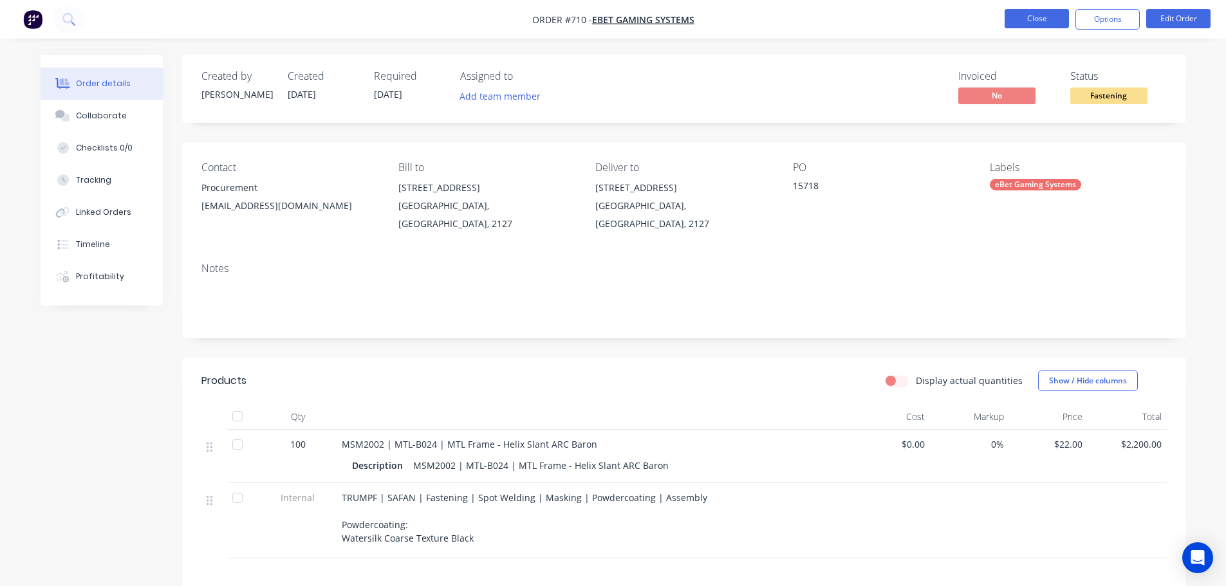
click at [1027, 24] on button "Close" at bounding box center [1037, 18] width 64 height 19
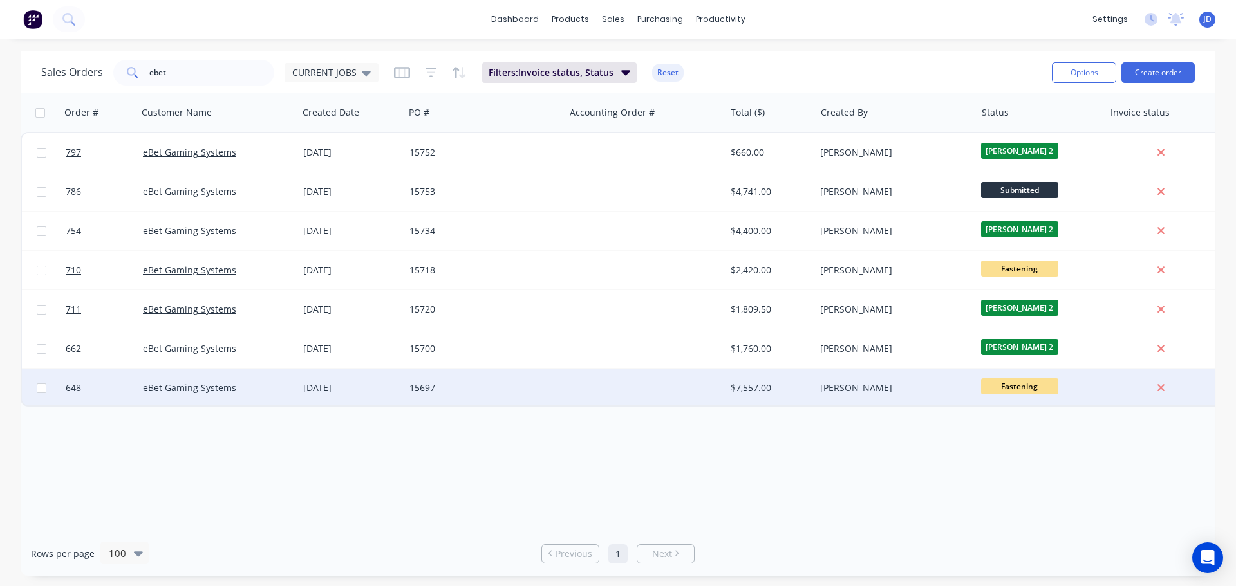
click at [918, 387] on div "[PERSON_NAME]" at bounding box center [891, 388] width 143 height 13
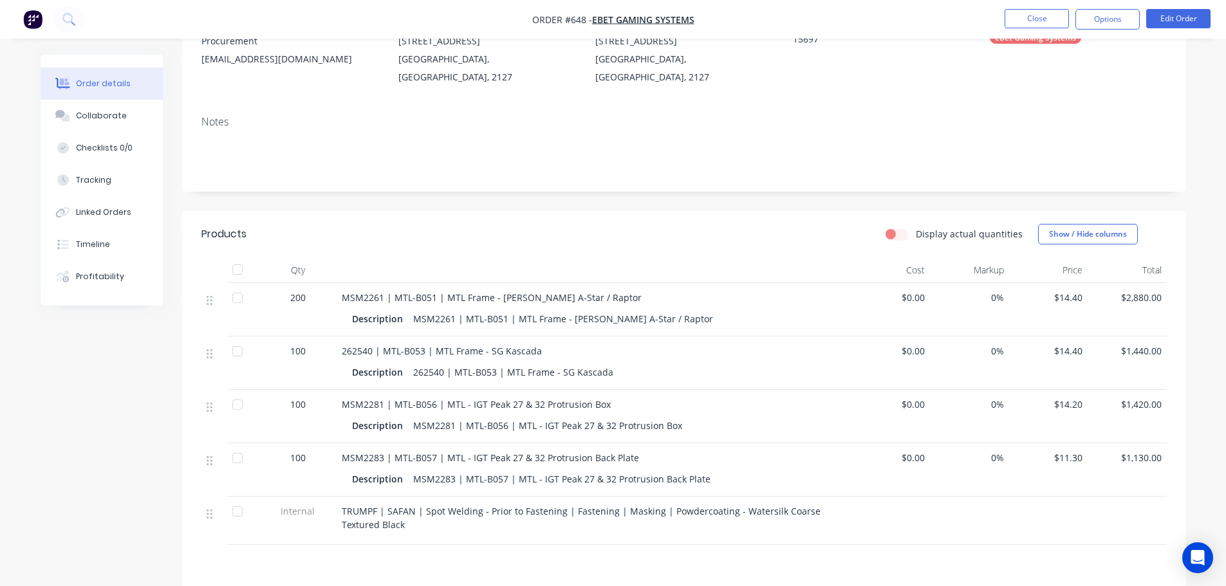
scroll to position [193, 0]
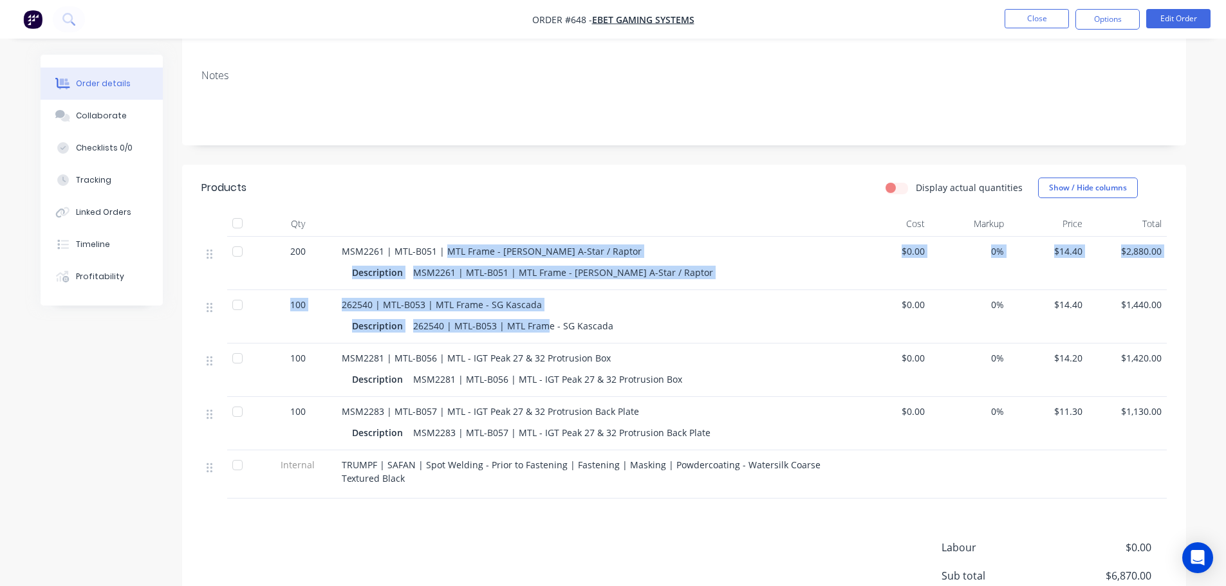
drag, startPoint x: 544, startPoint y: 300, endPoint x: 446, endPoint y: 239, distance: 115.6
click at [446, 239] on div "200 MSM2261 | MTL-B051 | MTL Frame - [PERSON_NAME] A-Star / Raptor Description …" at bounding box center [683, 368] width 965 height 262
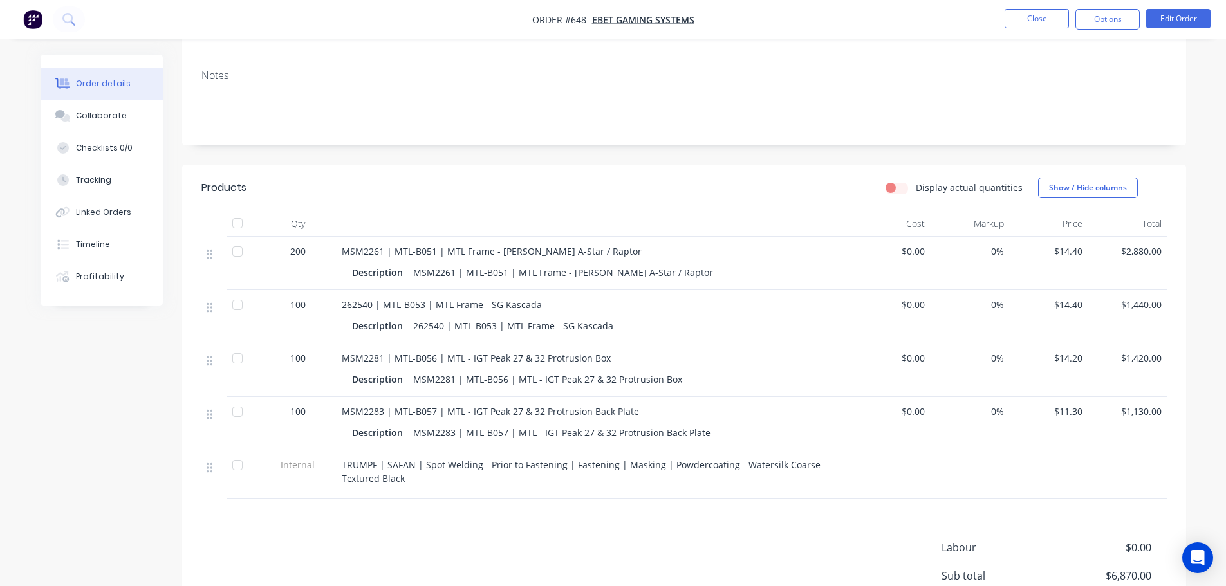
click at [754, 351] on div "MSM2281 | MTL-B056 | MTL - IGT Peak 27 & 32 Protrusion Box" at bounding box center [594, 358] width 505 height 14
click at [1041, 17] on button "Close" at bounding box center [1037, 18] width 64 height 19
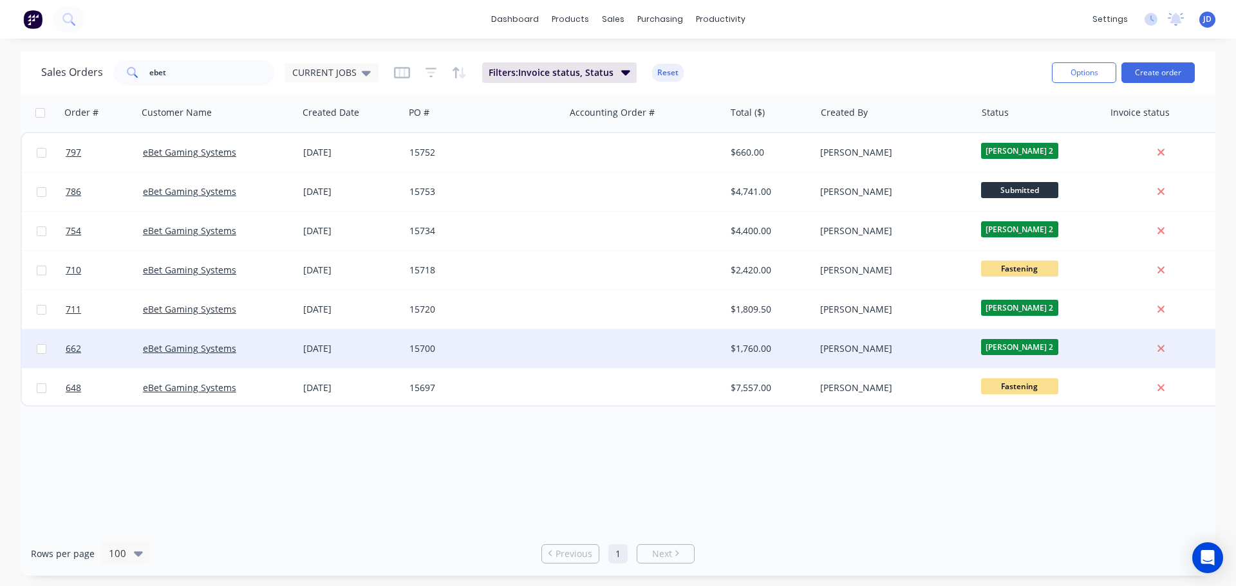
drag, startPoint x: 502, startPoint y: 342, endPoint x: 496, endPoint y: 333, distance: 11.3
click at [496, 333] on div "15700" at bounding box center [484, 349] width 160 height 39
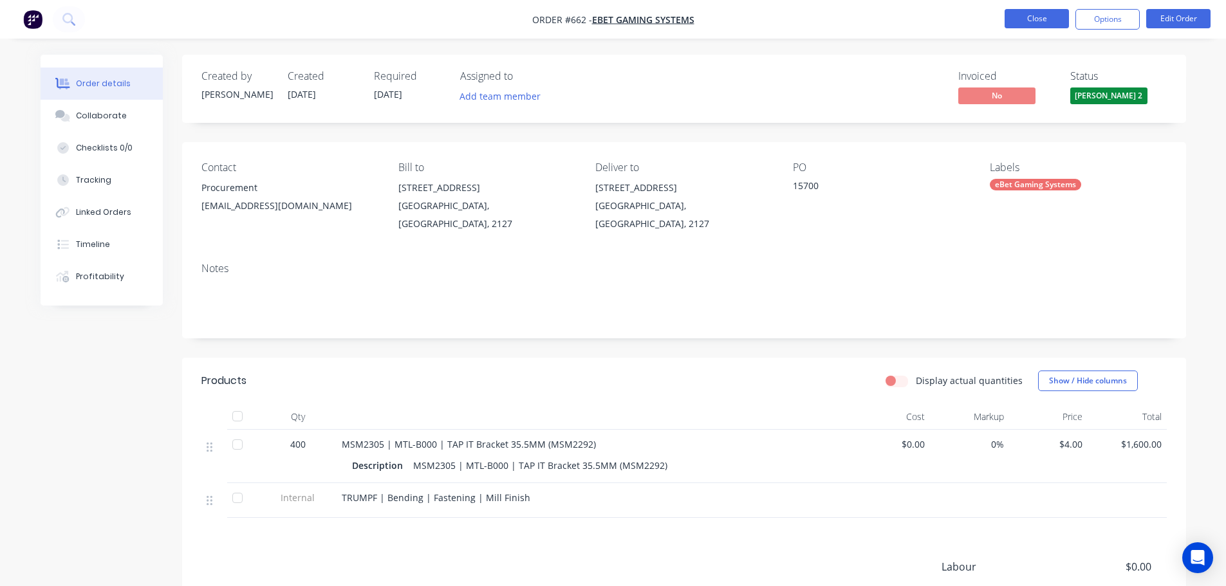
click at [1031, 19] on button "Close" at bounding box center [1037, 18] width 64 height 19
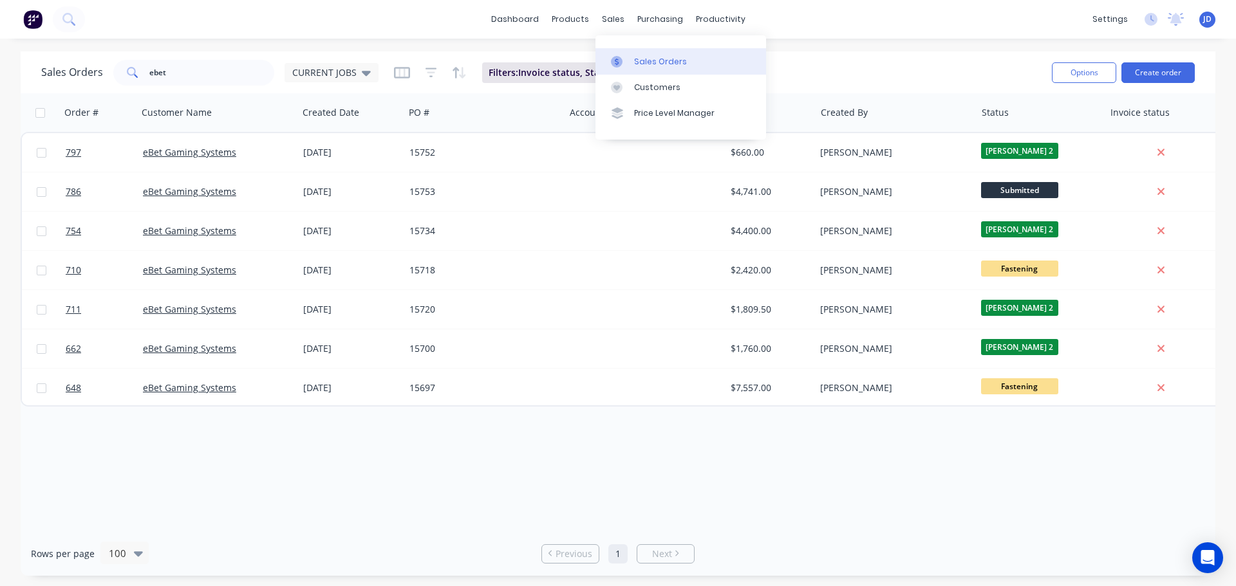
click at [627, 66] on div at bounding box center [620, 62] width 19 height 12
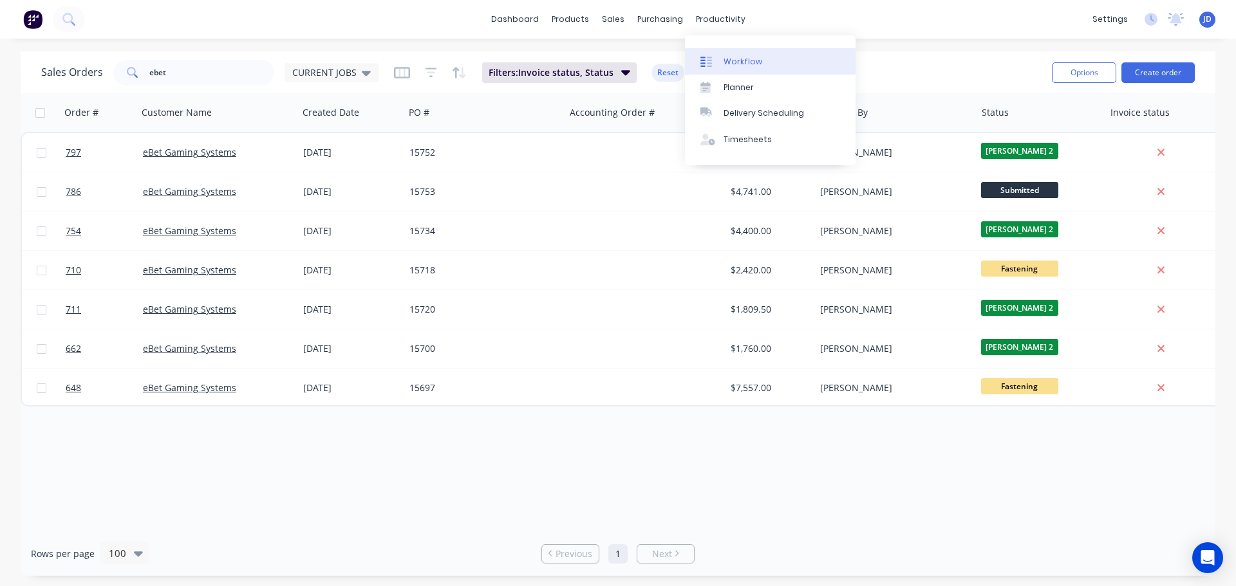
click at [714, 59] on div at bounding box center [709, 62] width 19 height 12
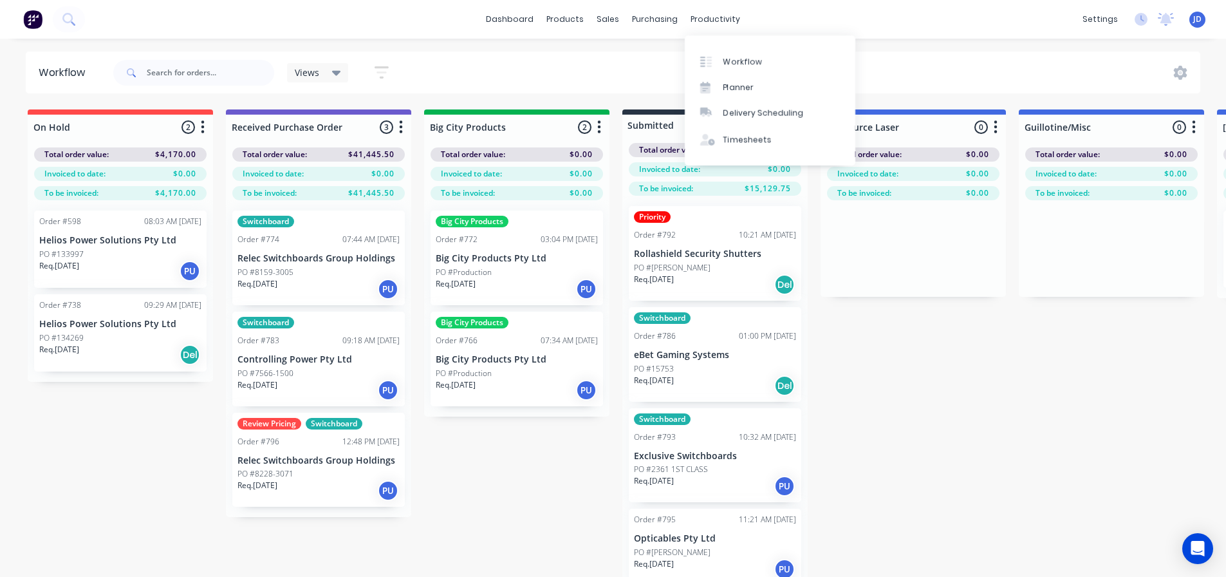
drag, startPoint x: 946, startPoint y: 486, endPoint x: 941, endPoint y: 463, distance: 23.1
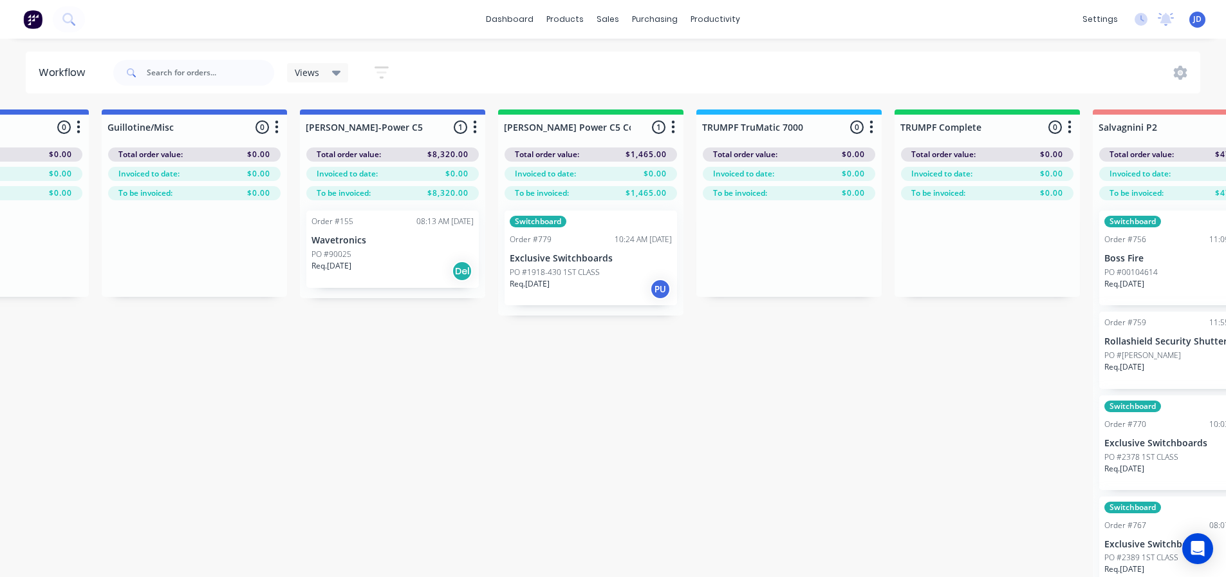
drag, startPoint x: 581, startPoint y: 439, endPoint x: 663, endPoint y: 402, distance: 90.4
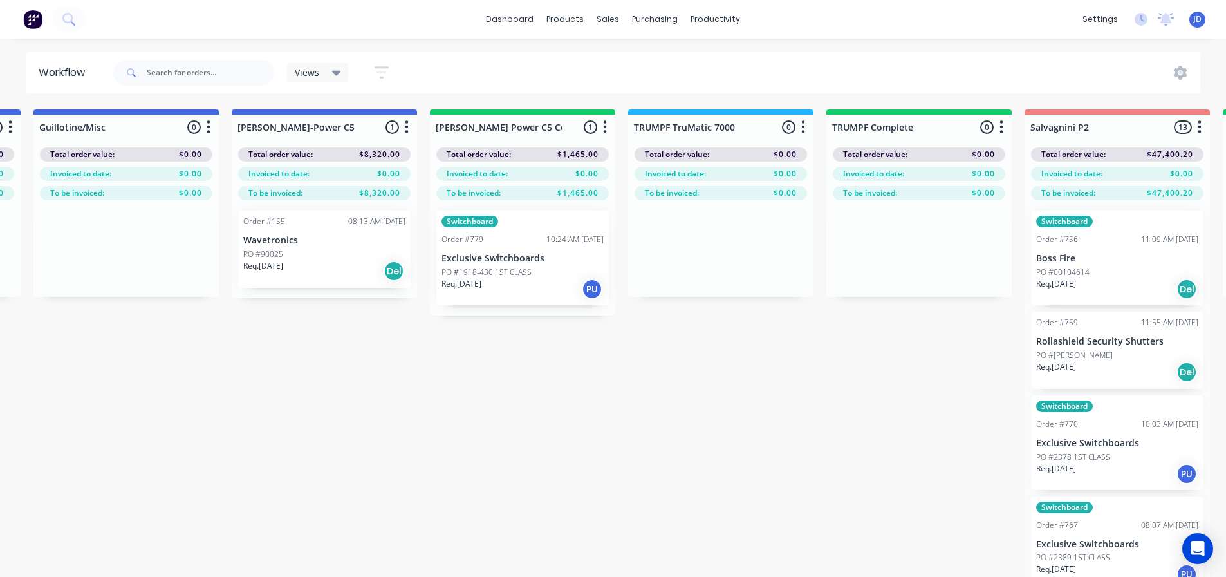
drag, startPoint x: 439, startPoint y: 389, endPoint x: 492, endPoint y: 281, distance: 120.3
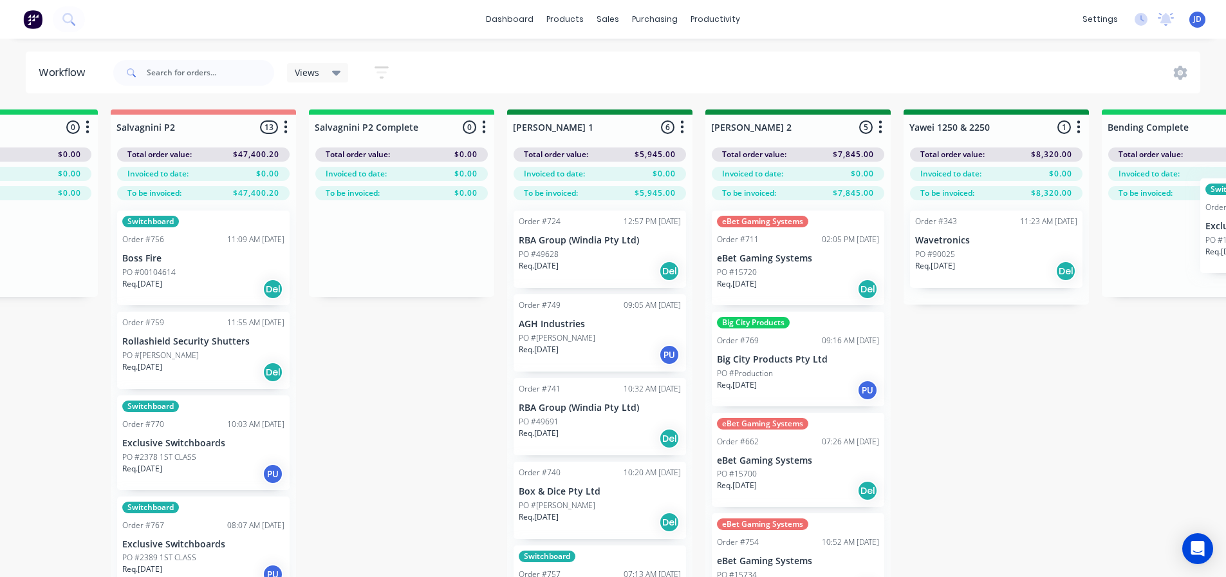
scroll to position [0, 1910]
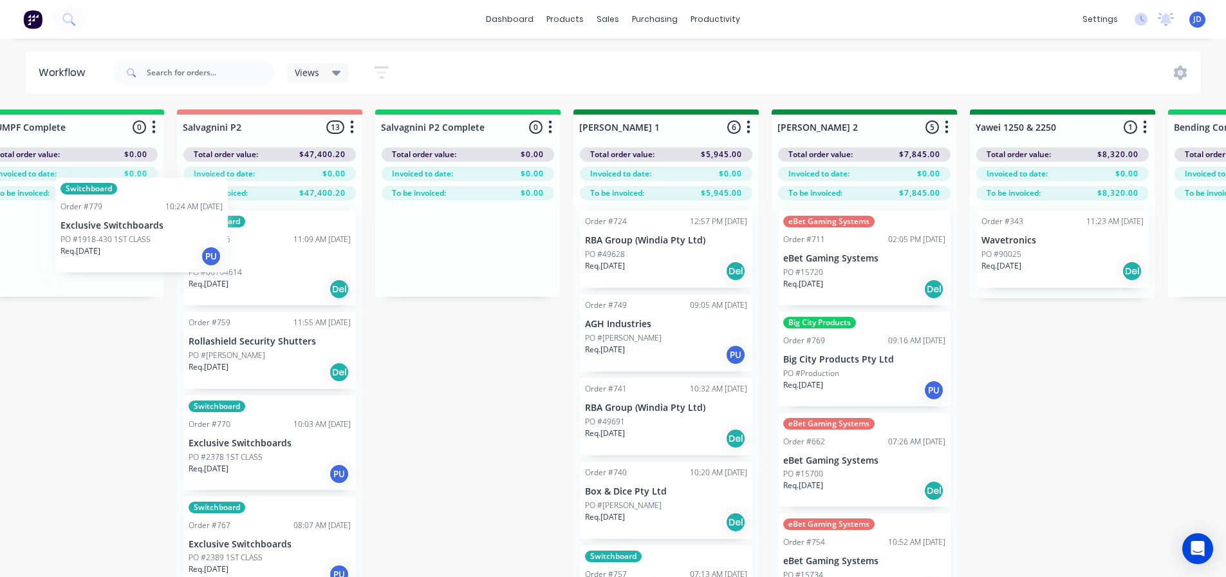
drag, startPoint x: 493, startPoint y: 273, endPoint x: 119, endPoint y: 242, distance: 375.2
click at [119, 242] on div "On Hold 2 Status colour #FF4949 hex #FF4949 Save Cancel Notifications Email SMS…" at bounding box center [1096, 365] width 5879 height 513
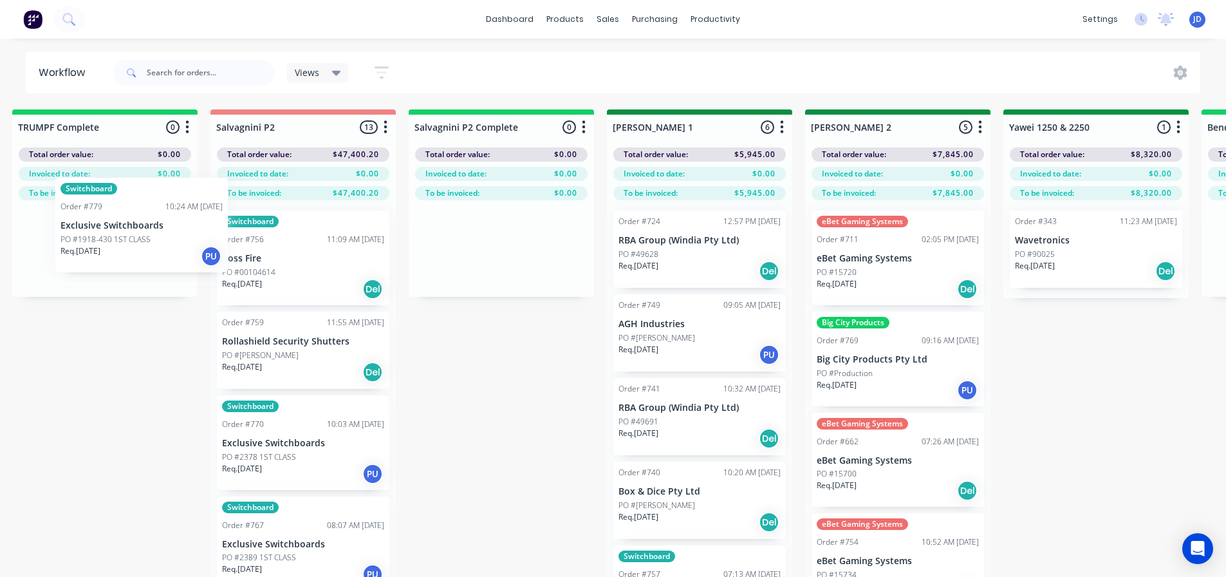
click at [403, 311] on div "On Hold 2 Status colour #FF4949 hex #FF4949 Save Cancel Notifications Email SMS…" at bounding box center [1130, 365] width 5879 height 513
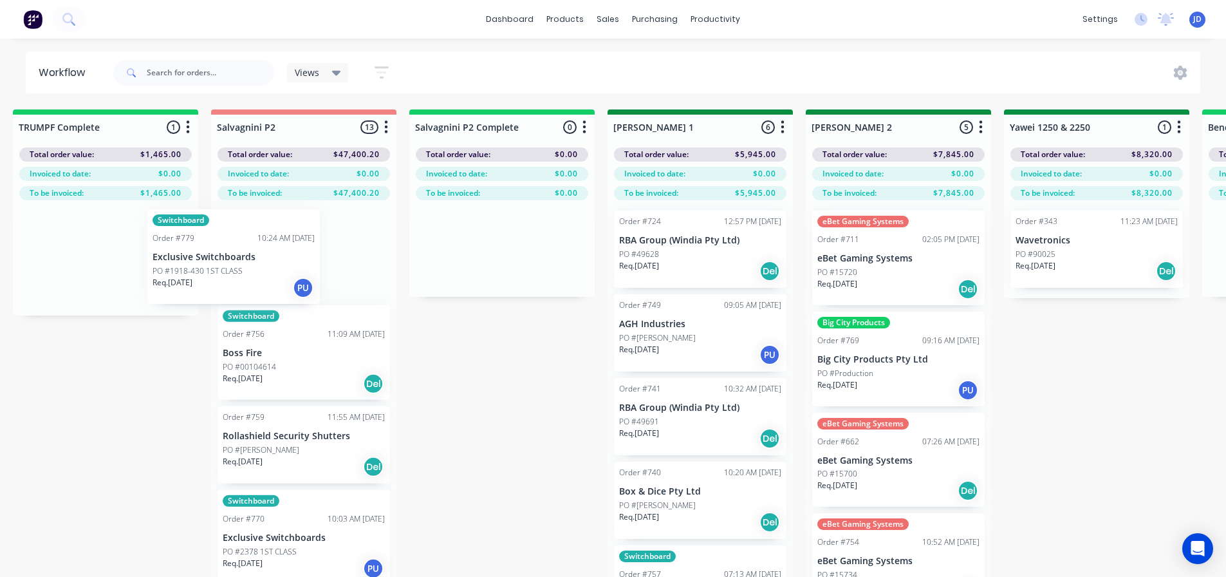
drag, startPoint x: 266, startPoint y: 271, endPoint x: 303, endPoint y: 259, distance: 38.7
click at [293, 259] on div "On Hold 2 Status colour #FF4949 hex #FF4949 Save Cancel Notifications Email SMS…" at bounding box center [1131, 365] width 5879 height 513
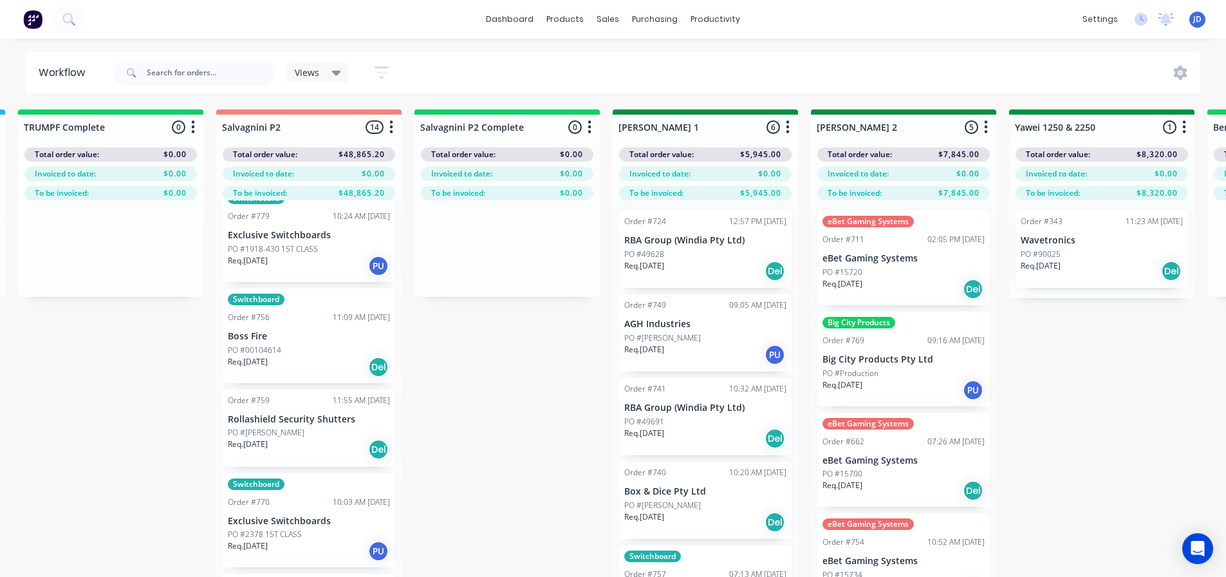
scroll to position [0, 0]
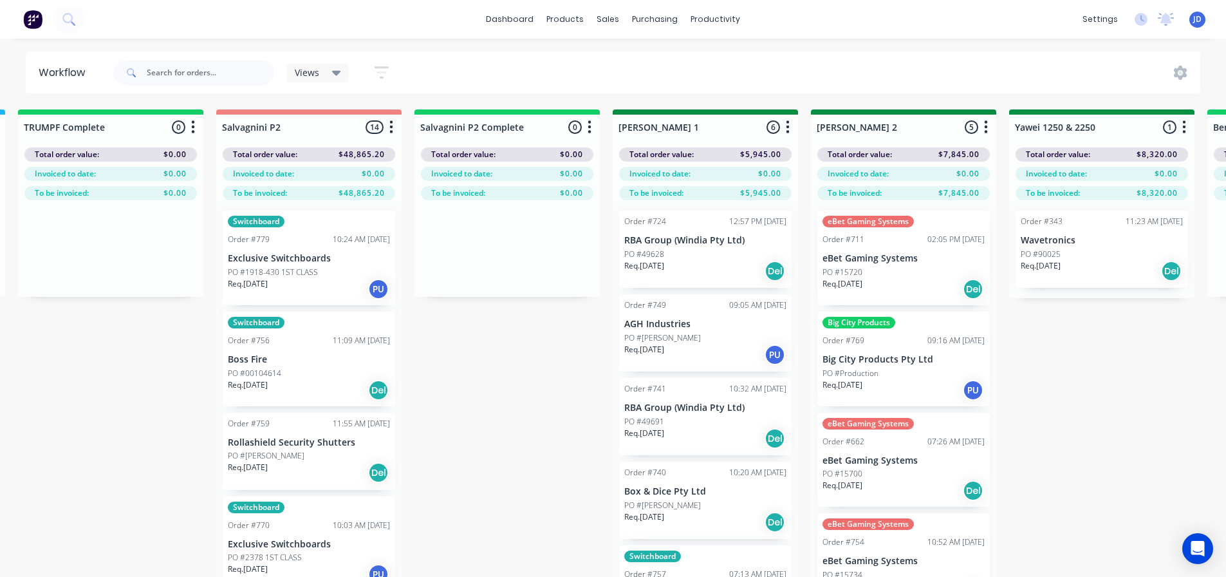
click at [272, 363] on p "Boss Fire" at bounding box center [309, 359] width 162 height 11
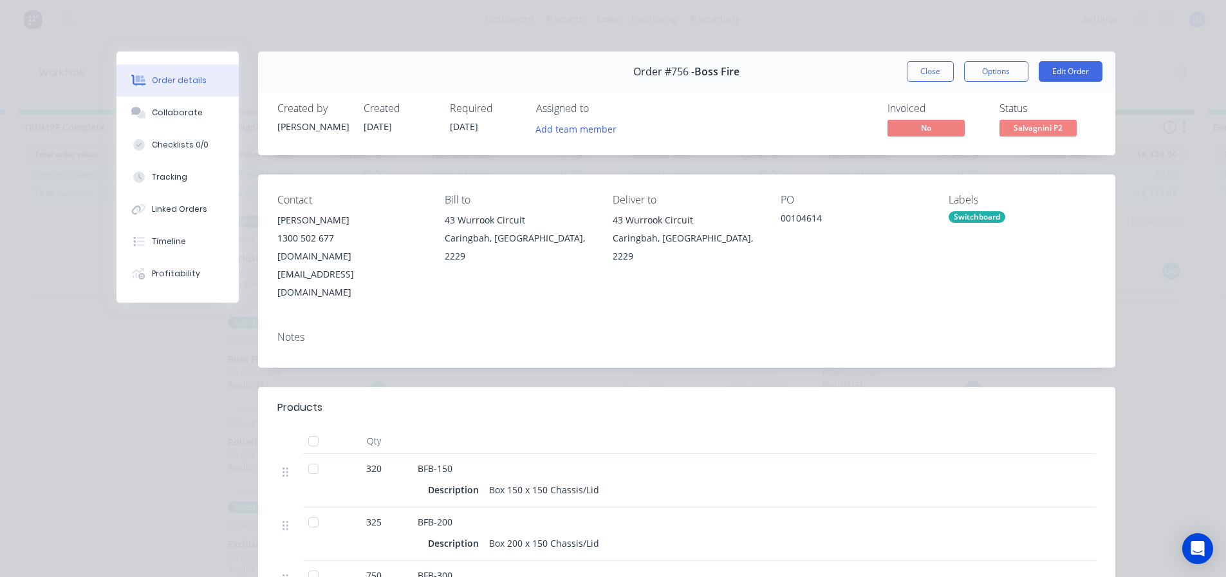
drag, startPoint x: 920, startPoint y: 77, endPoint x: 866, endPoint y: 72, distance: 54.2
click at [922, 77] on button "Close" at bounding box center [930, 71] width 47 height 21
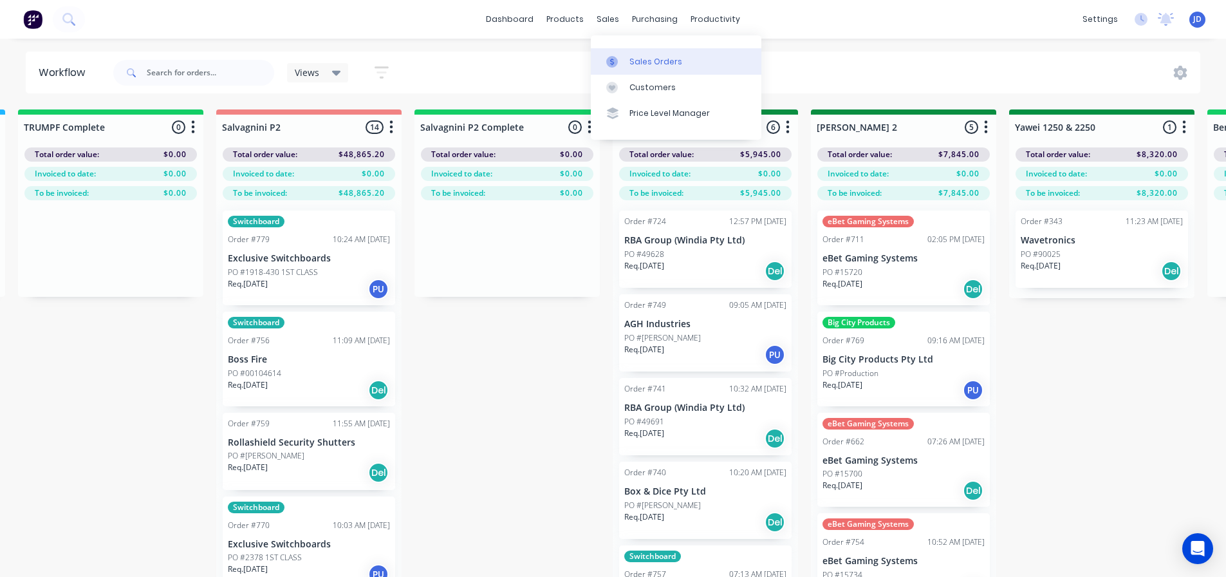
click at [627, 60] on link "Sales Orders" at bounding box center [676, 61] width 171 height 26
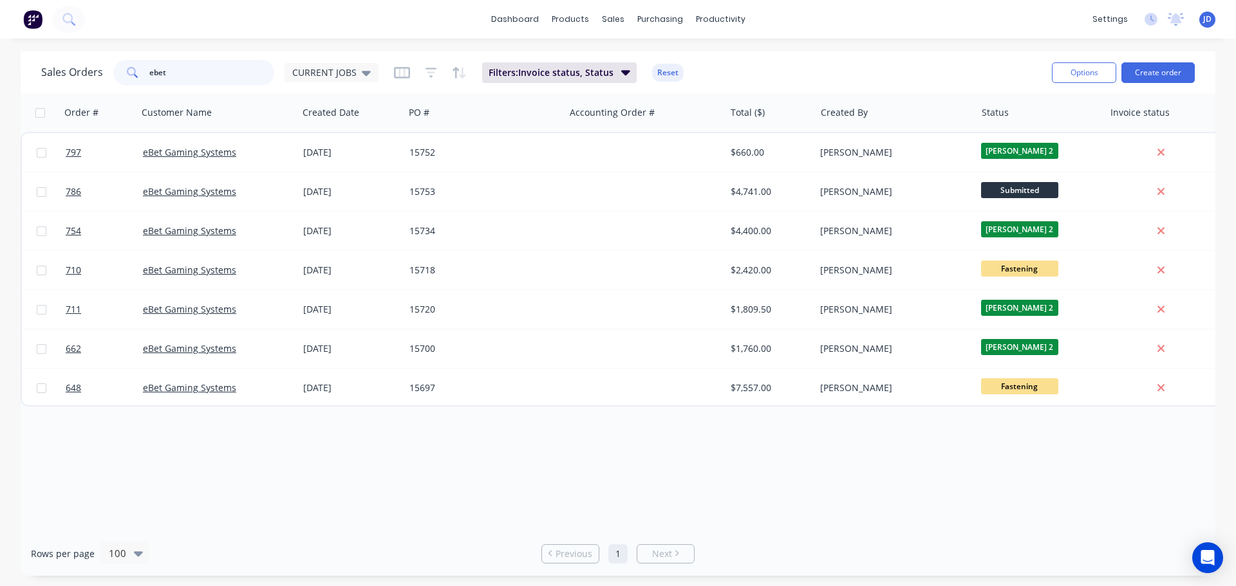
drag, startPoint x: 196, startPoint y: 68, endPoint x: 0, endPoint y: 0, distance: 207.8
click at [0, 42] on div "dashboard products sales purchasing productivity dashboard products Product Cat…" at bounding box center [618, 293] width 1236 height 586
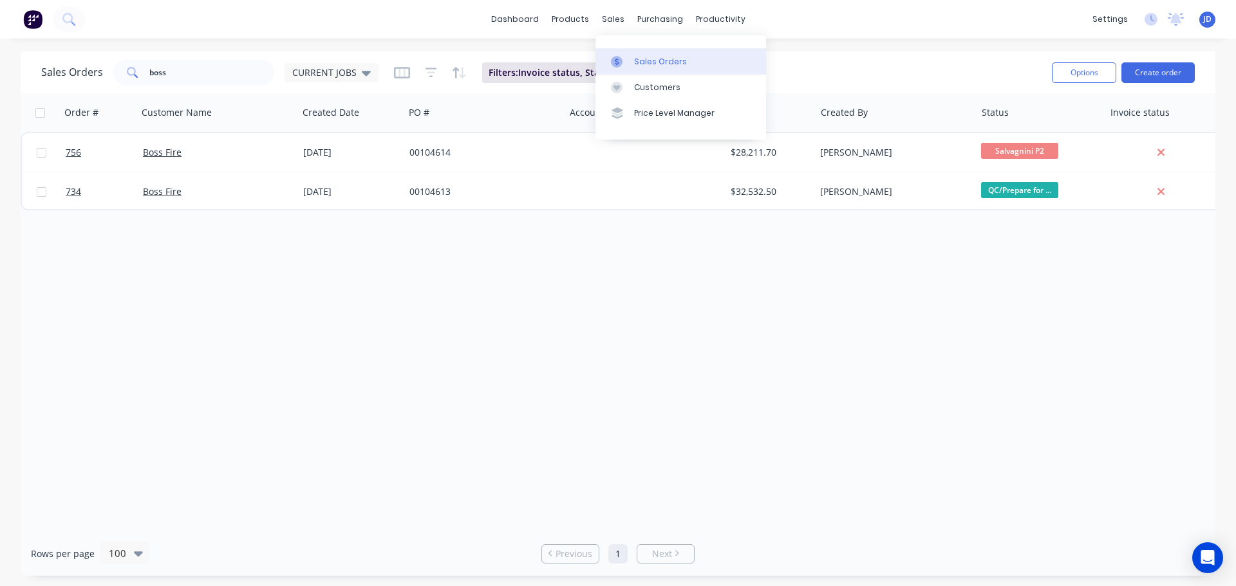
click at [643, 53] on link "Sales Orders" at bounding box center [680, 61] width 171 height 26
drag, startPoint x: 208, startPoint y: 81, endPoint x: 45, endPoint y: 58, distance: 164.5
click at [41, 75] on div "Sales Orders boss CURRENT JOBS" at bounding box center [209, 73] width 337 height 26
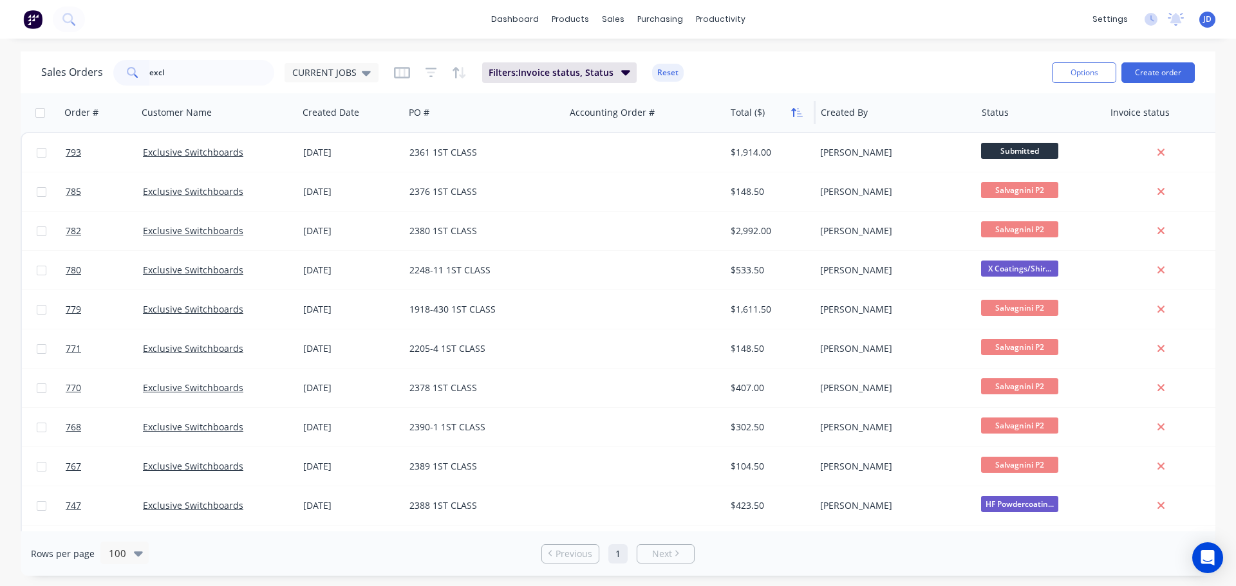
click at [792, 117] on icon "button" at bounding box center [797, 112] width 12 height 10
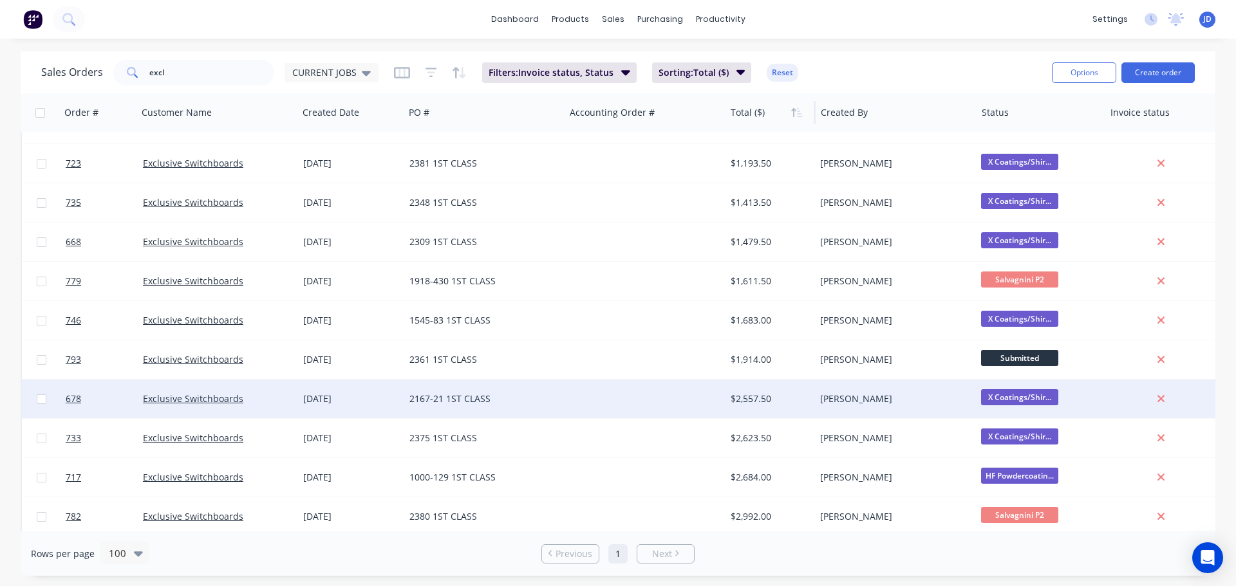
scroll to position [745, 0]
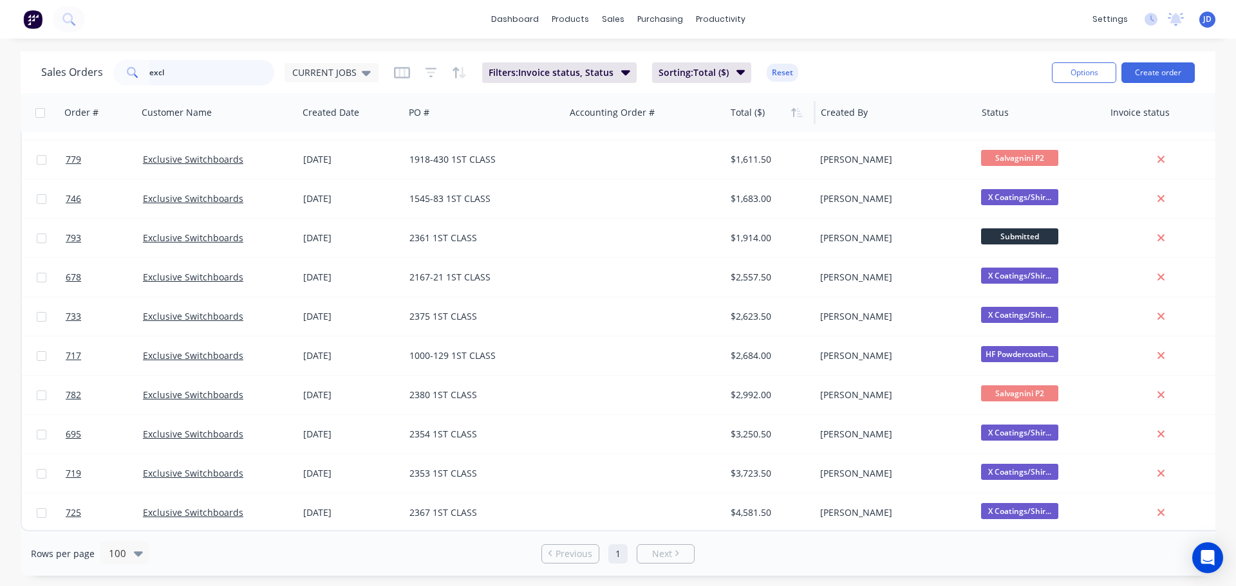
drag, startPoint x: 210, startPoint y: 77, endPoint x: 57, endPoint y: 57, distance: 153.8
click at [57, 57] on div "Sales Orders excl CURRENT JOBS Filters: Invoice status, Status Sorting: Total (…" at bounding box center [541, 73] width 1000 height 32
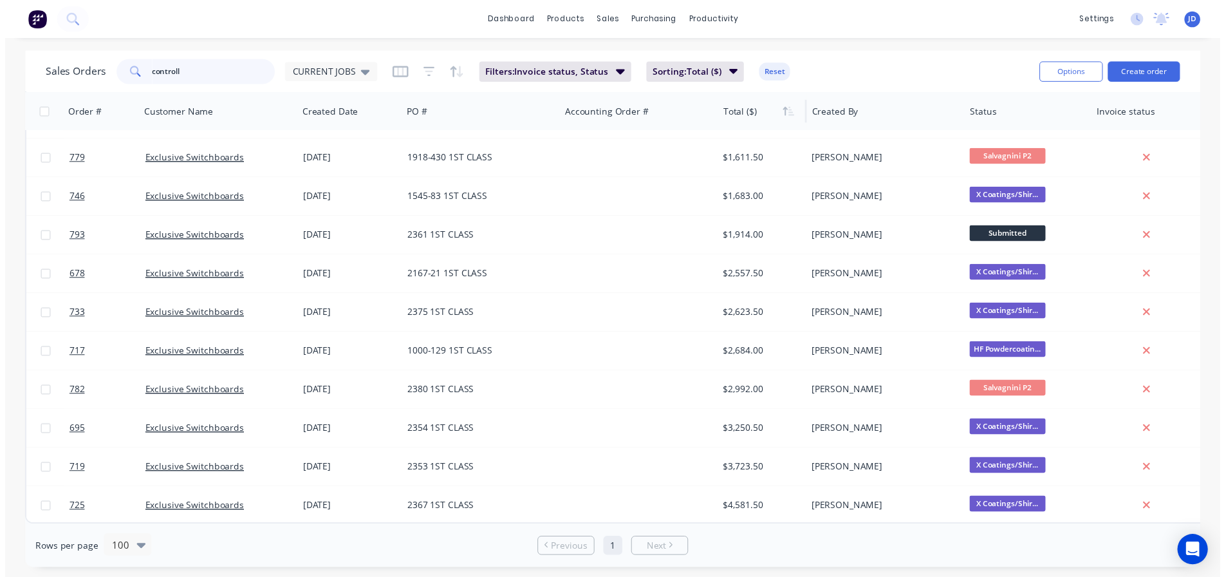
scroll to position [0, 0]
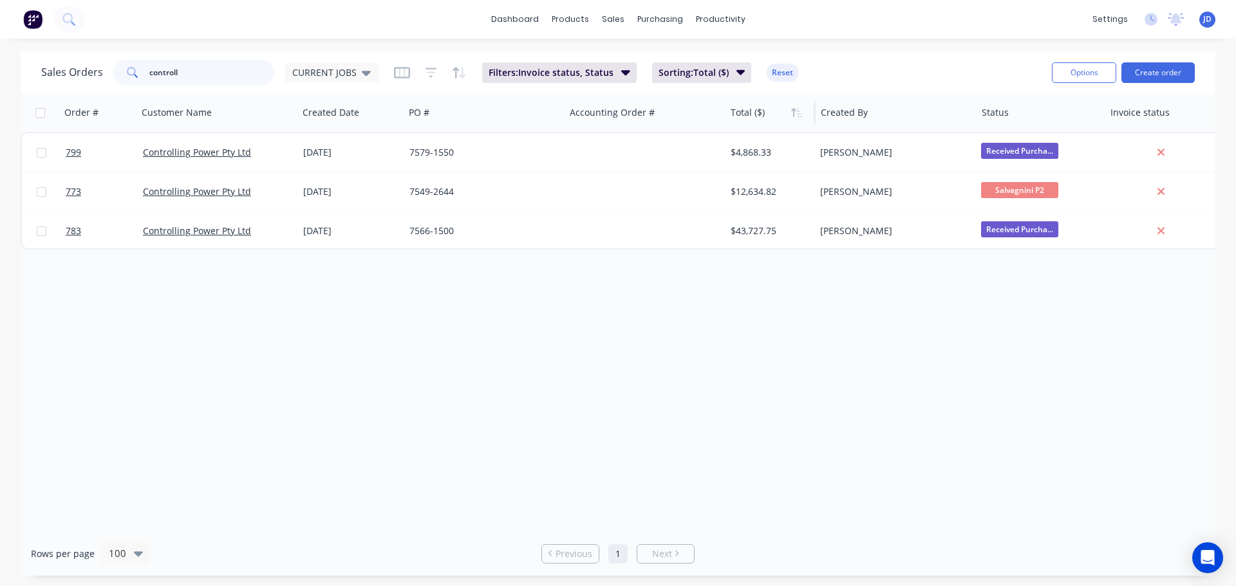
drag, startPoint x: 191, startPoint y: 73, endPoint x: 0, endPoint y: 24, distance: 197.3
click at [0, 26] on div "dashboard products sales purchasing productivity dashboard products Product Cat…" at bounding box center [618, 293] width 1236 height 586
type input "ebet"
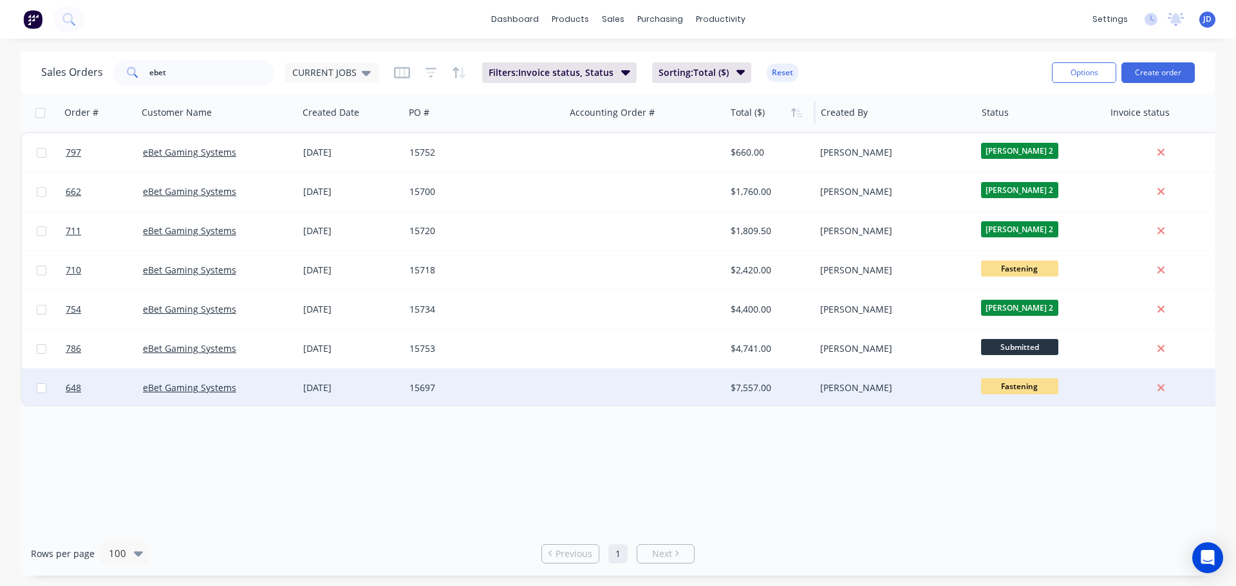
click at [741, 386] on div "$7,557.00" at bounding box center [767, 388] width 75 height 13
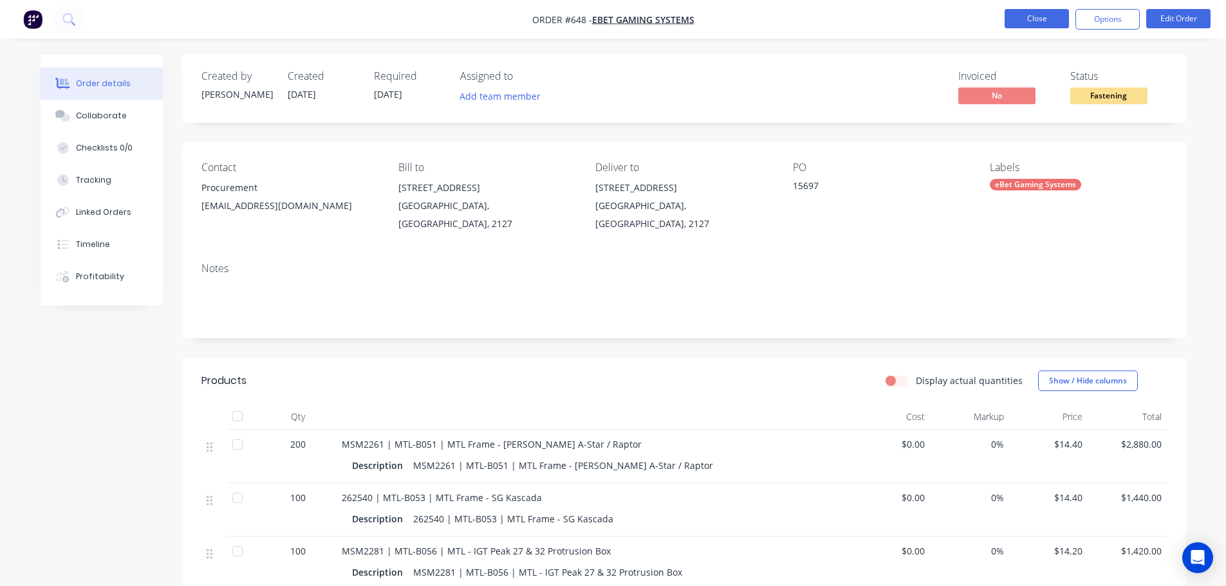
click at [1016, 23] on button "Close" at bounding box center [1037, 18] width 64 height 19
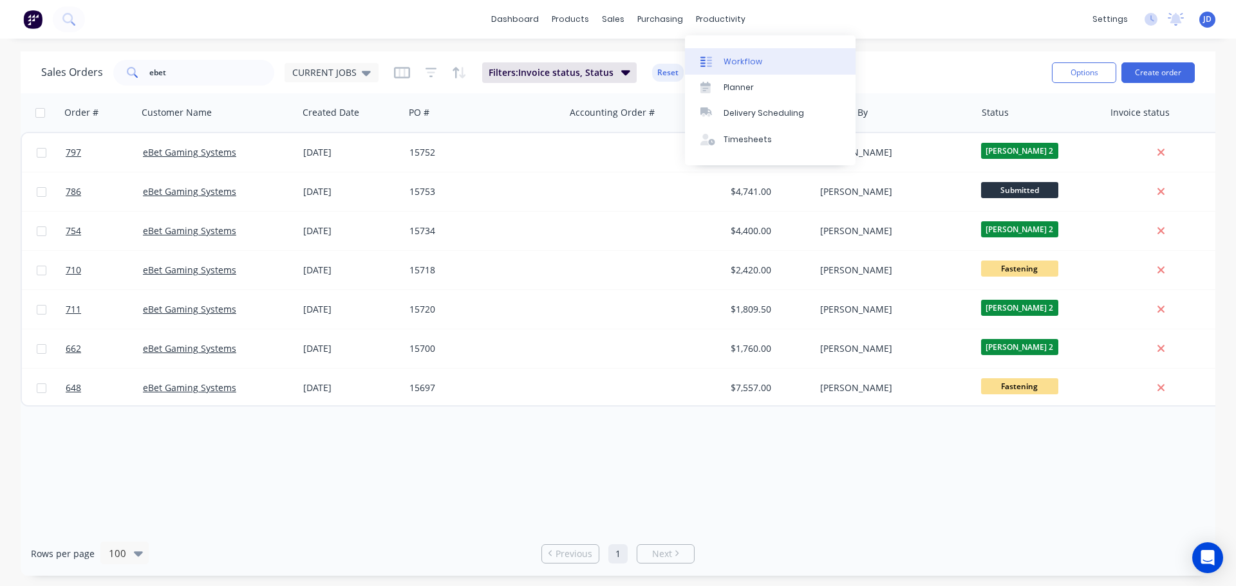
click at [710, 53] on link "Workflow" at bounding box center [770, 61] width 171 height 26
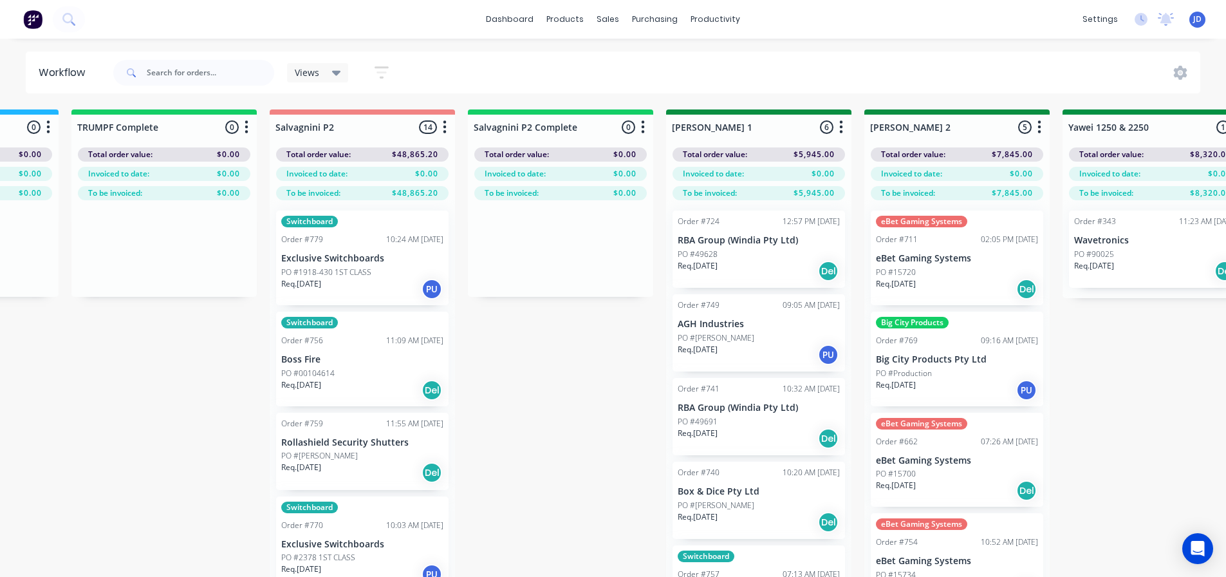
drag, startPoint x: 627, startPoint y: 514, endPoint x: 802, endPoint y: 496, distance: 176.0
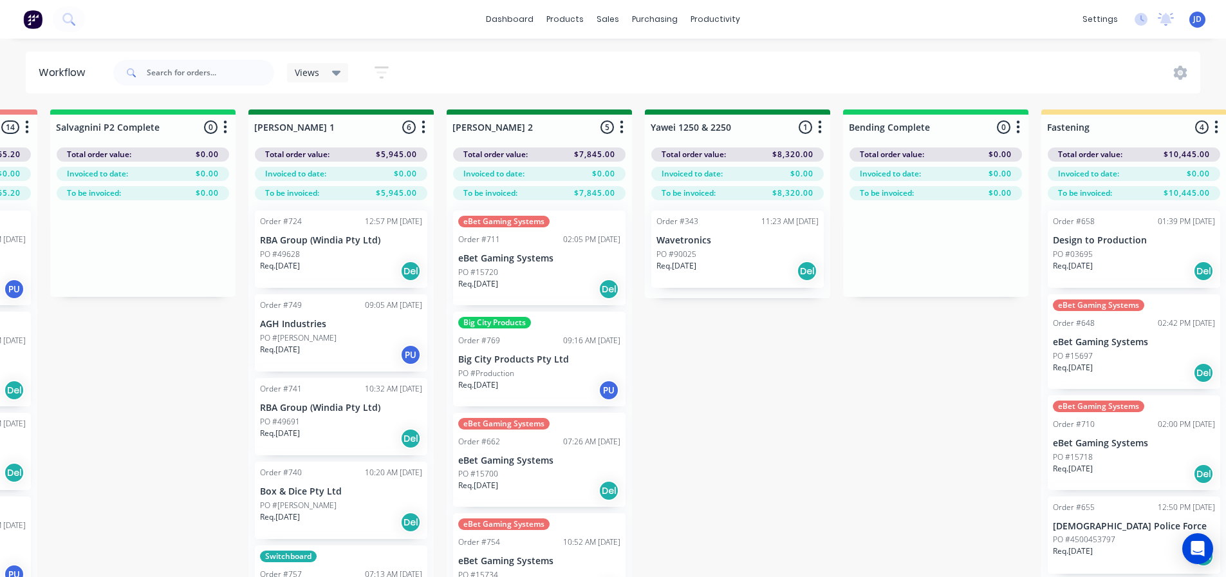
scroll to position [0, 2163]
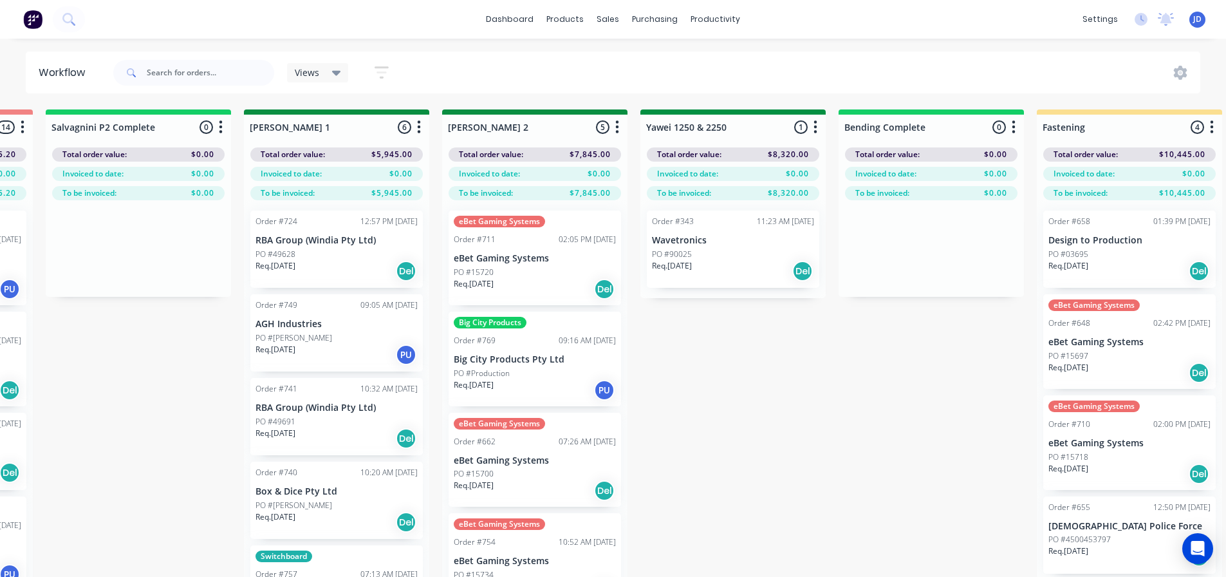
drag, startPoint x: 780, startPoint y: 376, endPoint x: 733, endPoint y: 388, distance: 48.4
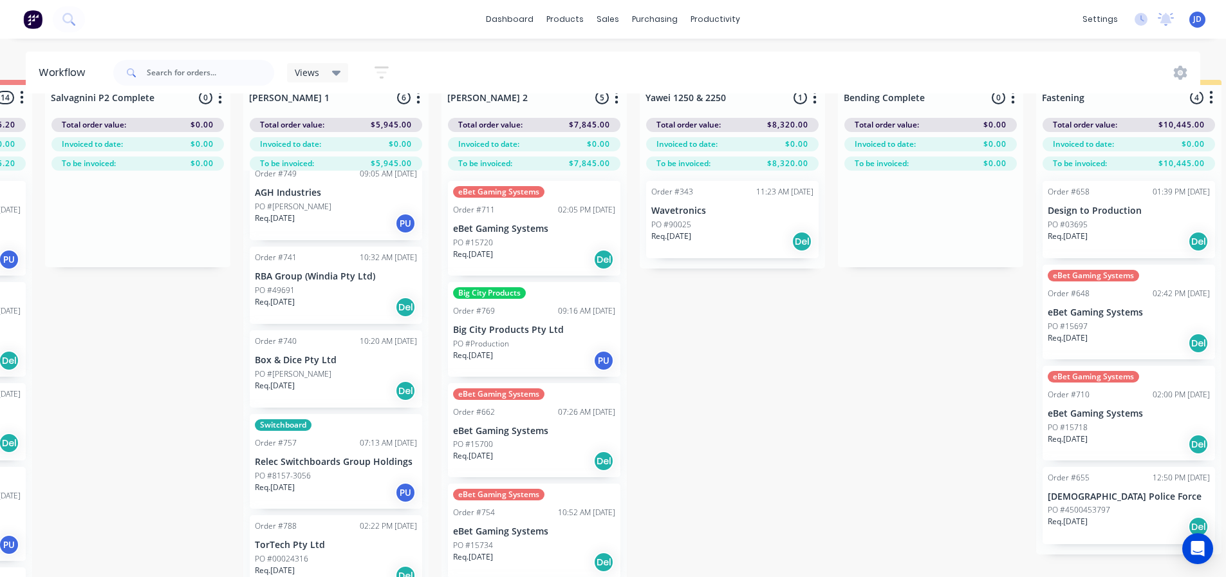
scroll to position [55, 2163]
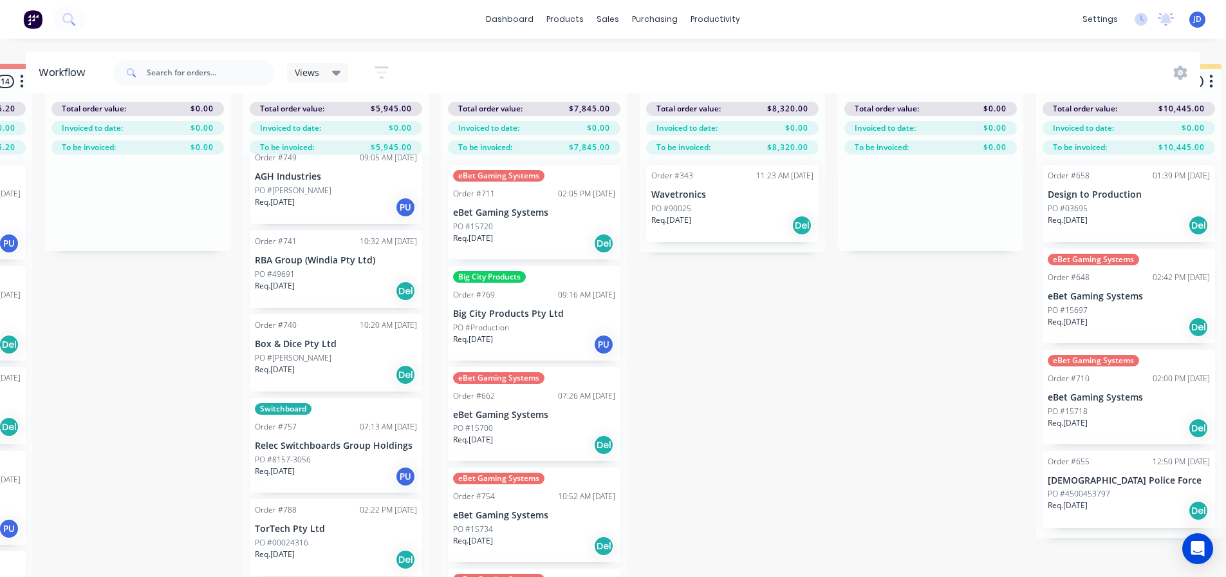
click at [317, 454] on div "PO #8157-3056" at bounding box center [336, 460] width 162 height 12
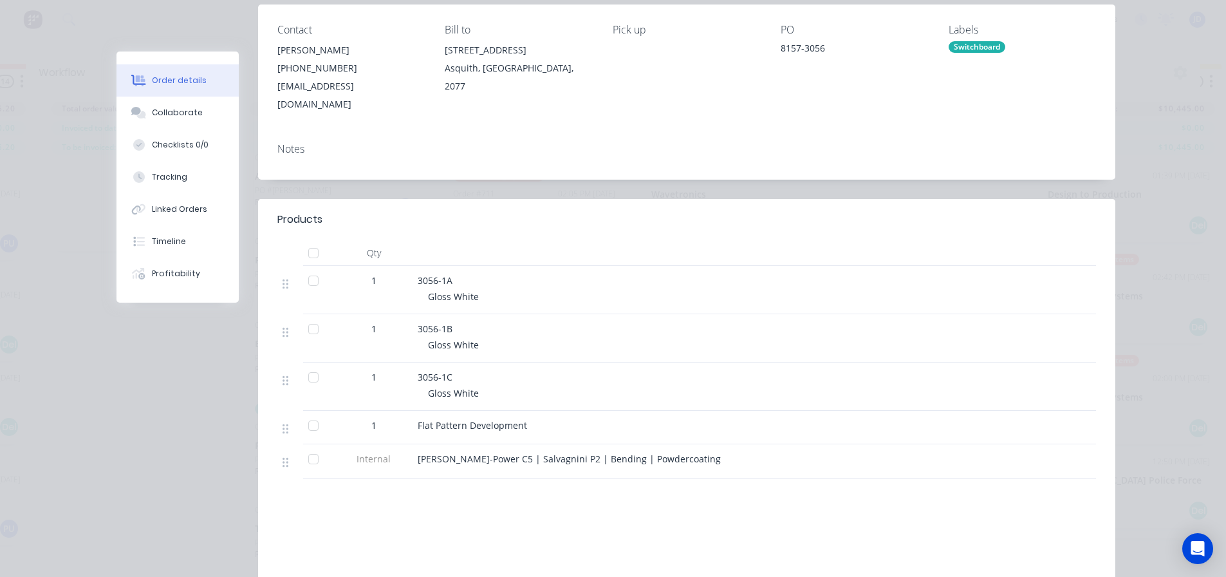
scroll to position [0, 0]
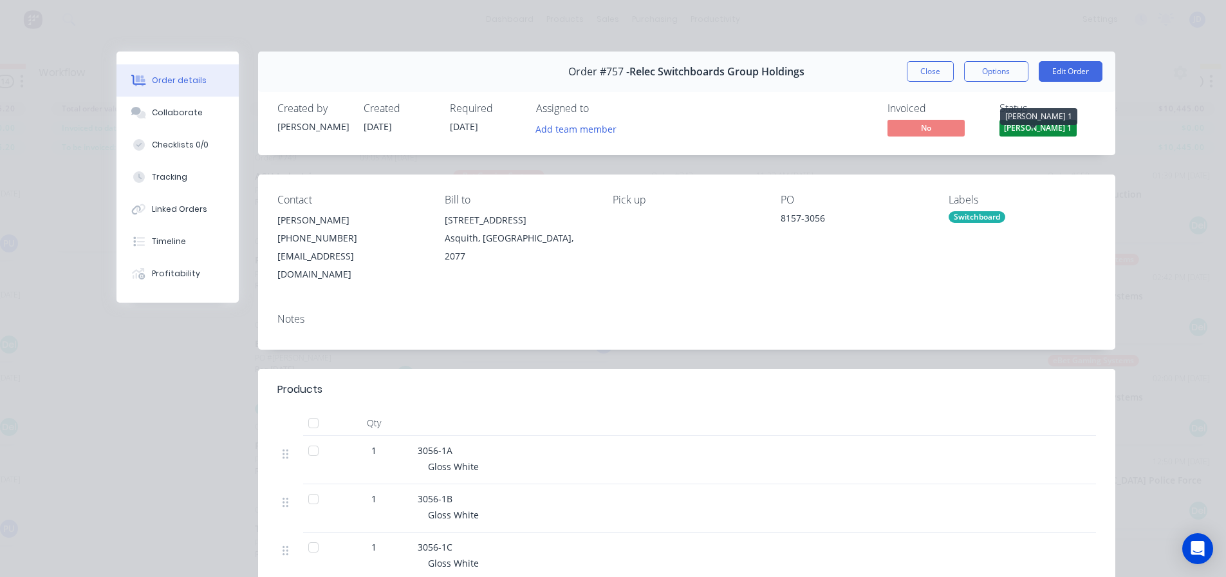
click at [1021, 136] on span "[PERSON_NAME] 1" at bounding box center [1037, 128] width 77 height 16
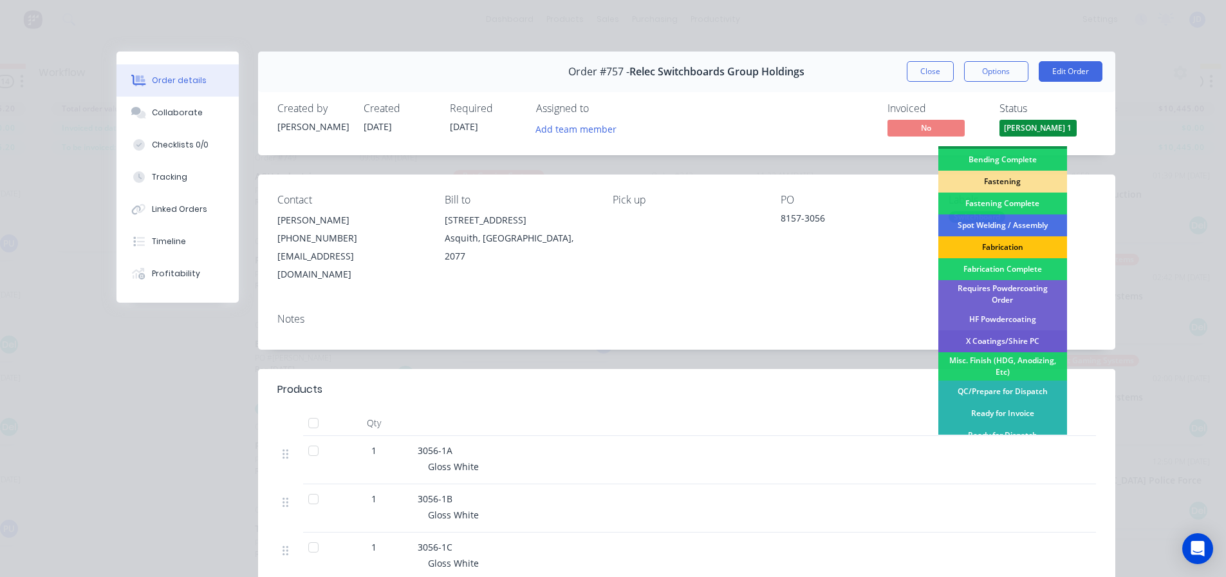
scroll to position [322, 0]
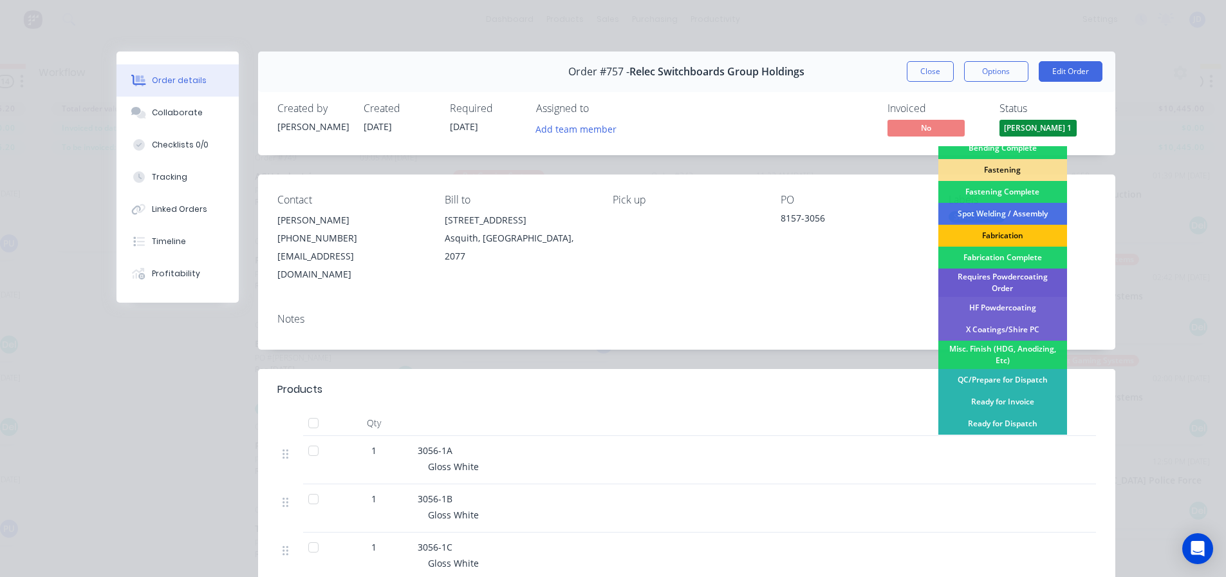
click at [1025, 275] on div "Requires Powdercoating Order" at bounding box center [1002, 282] width 129 height 28
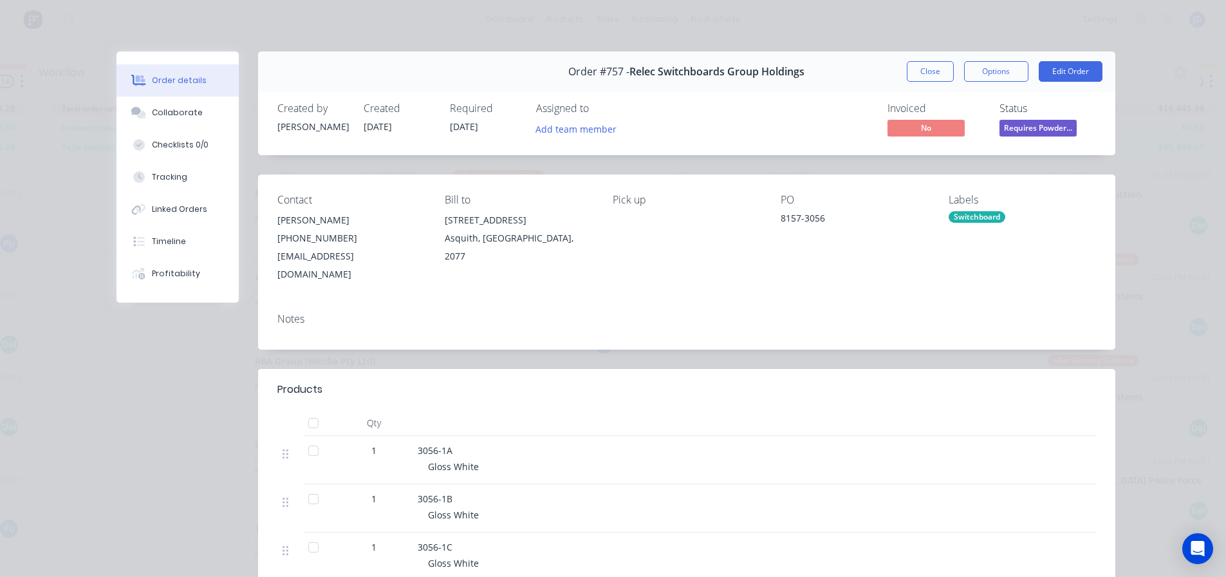
click at [908, 68] on button "Close" at bounding box center [930, 71] width 47 height 21
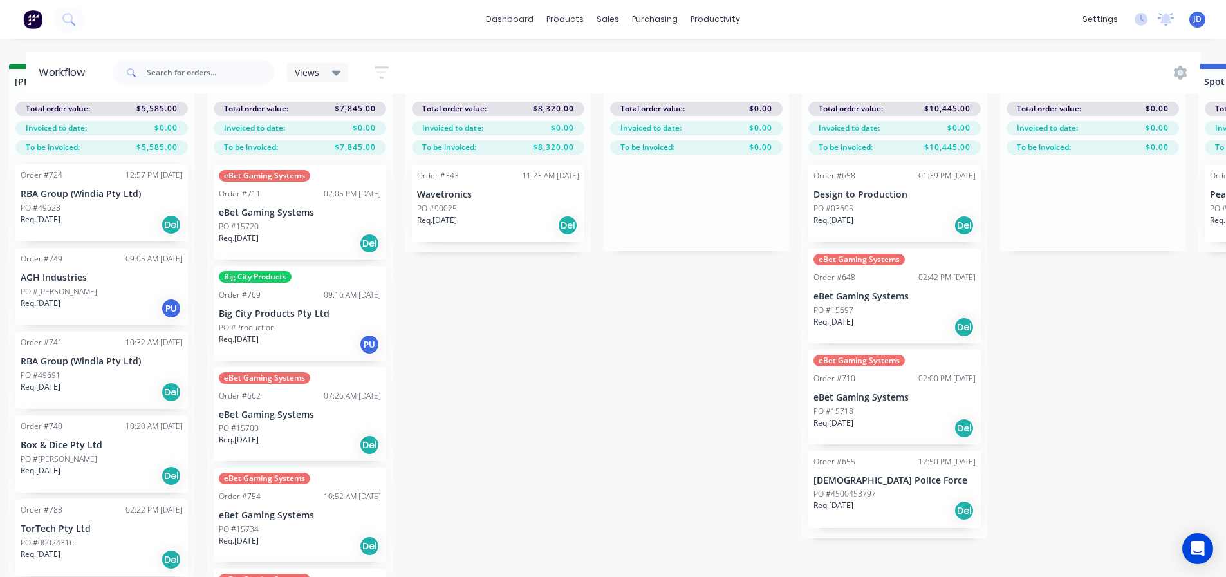
drag, startPoint x: 829, startPoint y: 363, endPoint x: 898, endPoint y: 349, distance: 70.2
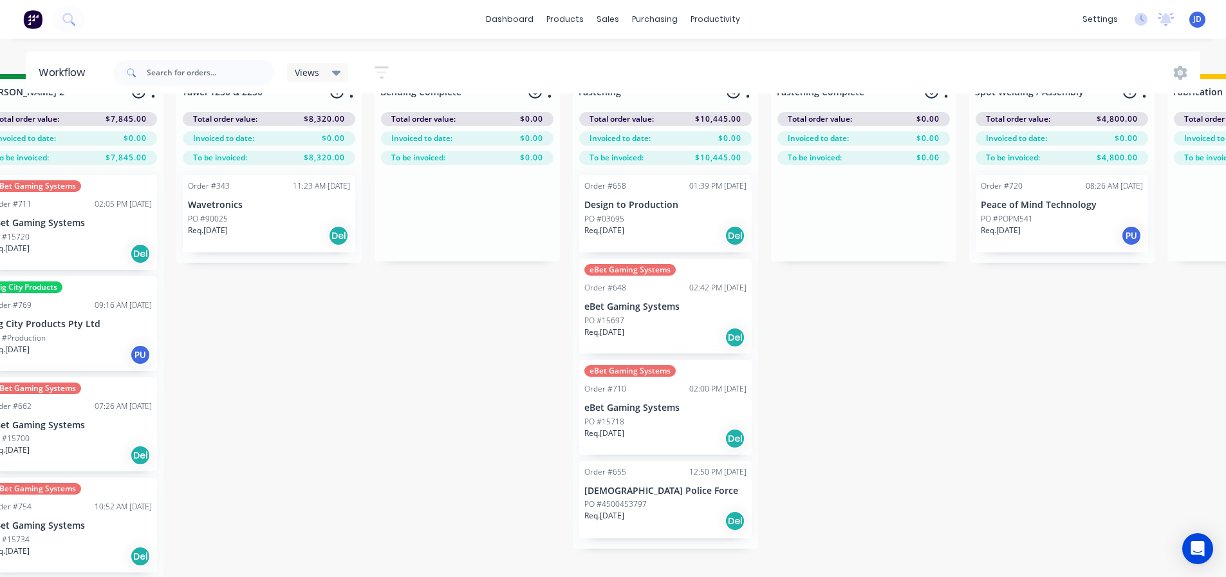
drag, startPoint x: 627, startPoint y: 347, endPoint x: 702, endPoint y: 279, distance: 100.7
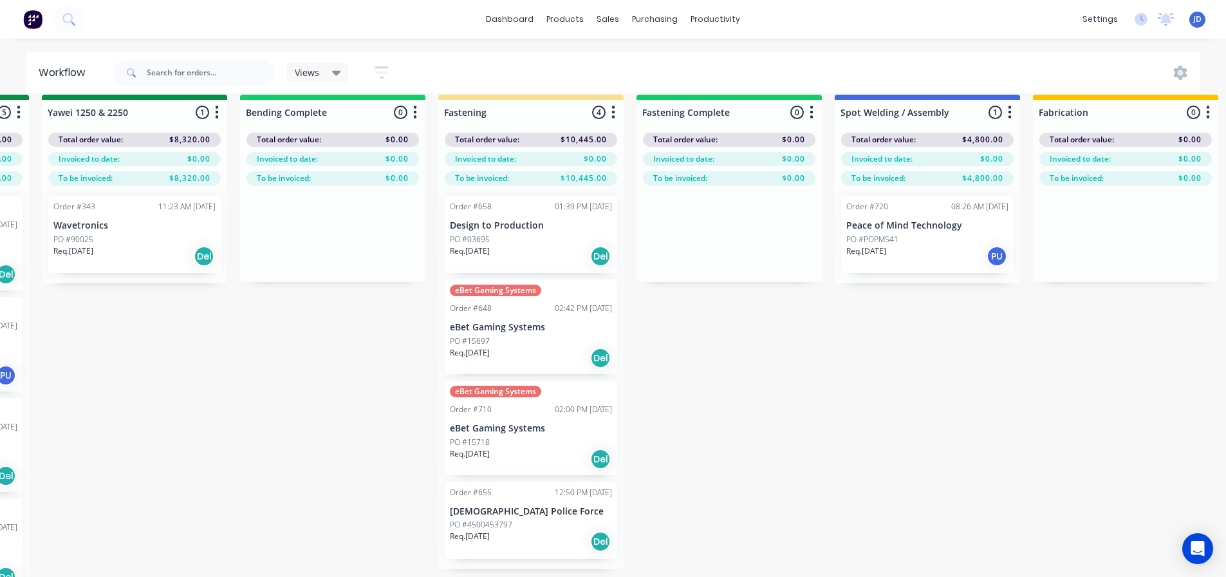
drag, startPoint x: 838, startPoint y: 375, endPoint x: 867, endPoint y: 365, distance: 30.5
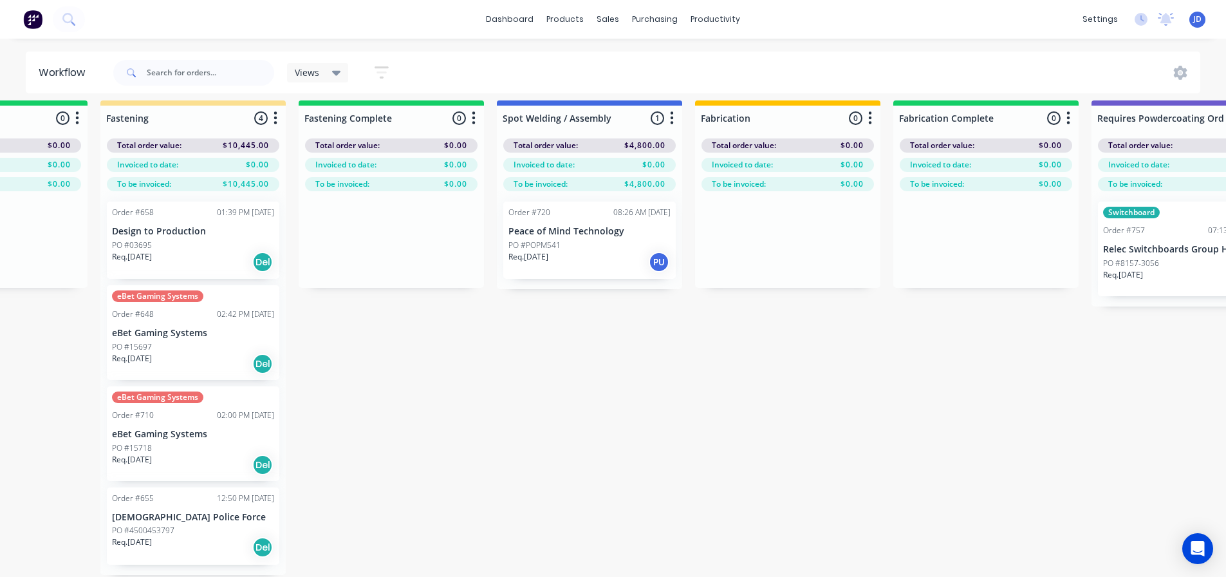
drag, startPoint x: 811, startPoint y: 391, endPoint x: 933, endPoint y: 372, distance: 123.7
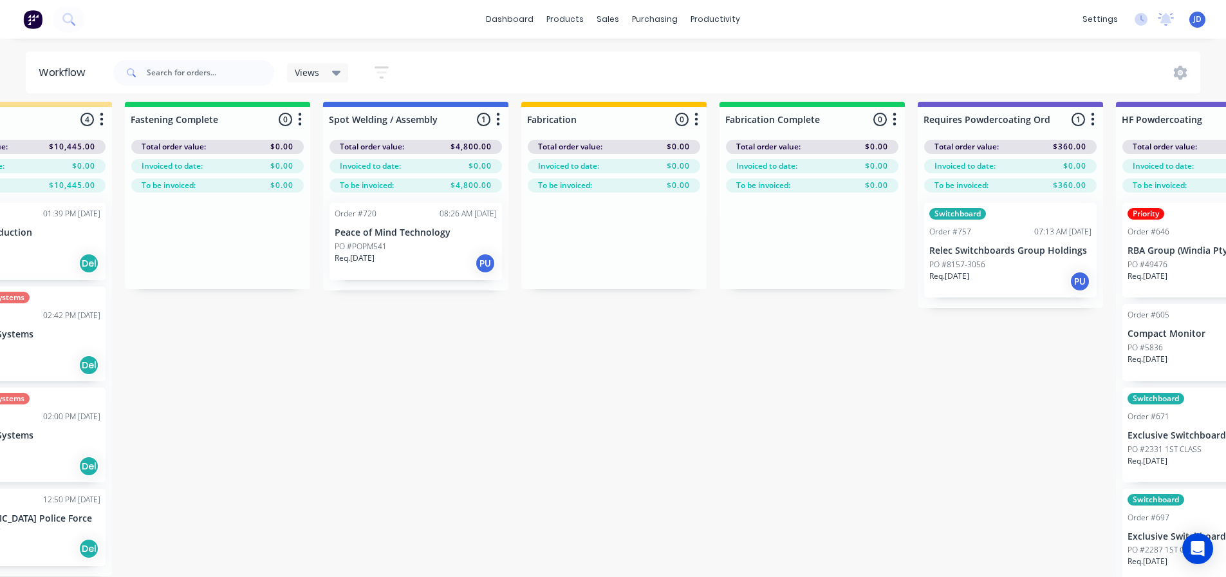
scroll to position [0, 4051]
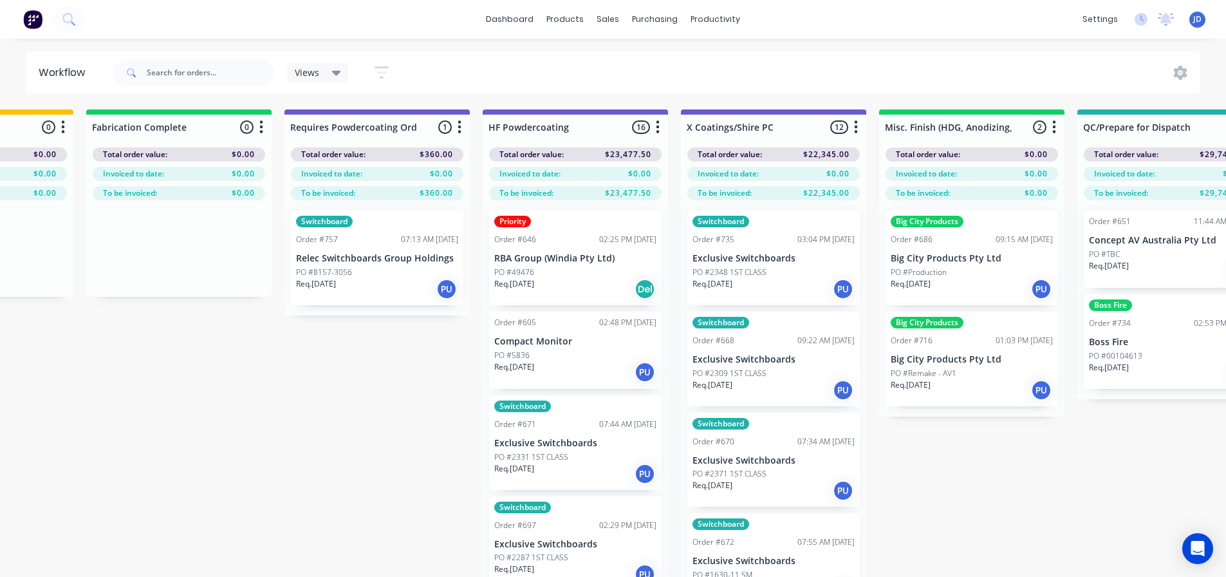
drag, startPoint x: 659, startPoint y: 386, endPoint x: 748, endPoint y: 351, distance: 95.4
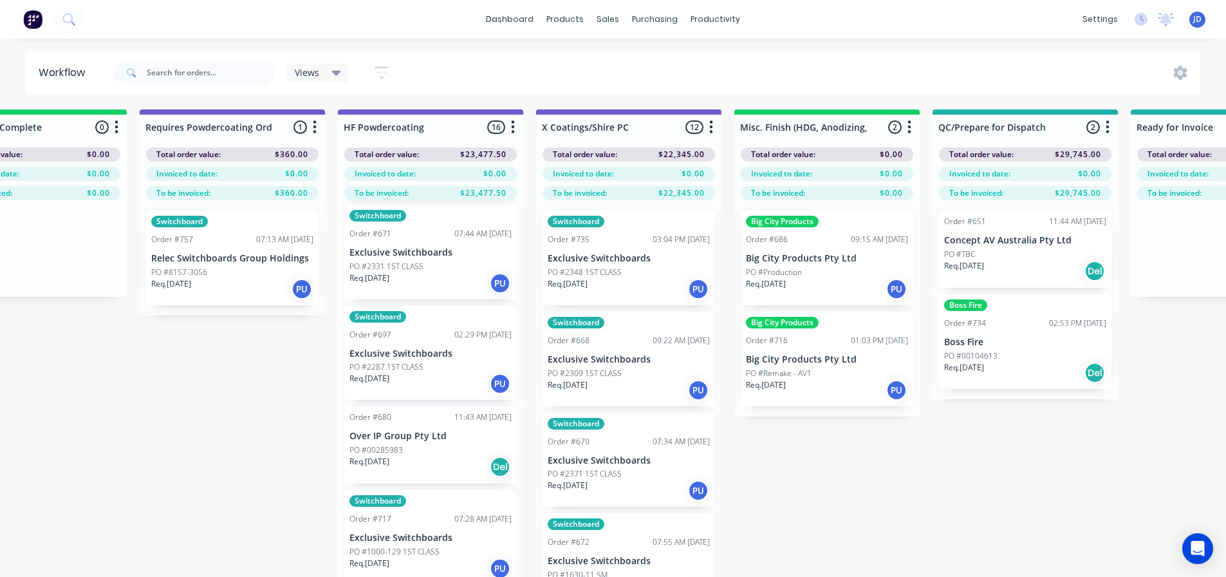
scroll to position [193, 0]
click at [427, 270] on div "Req. [DATE] PU" at bounding box center [430, 281] width 162 height 22
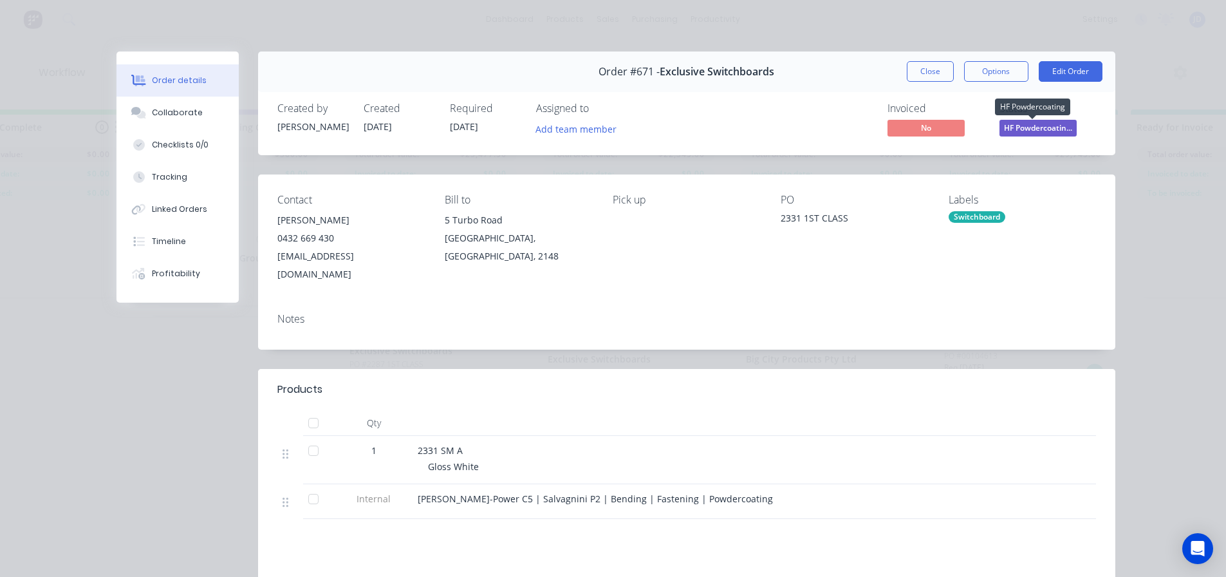
click at [1005, 133] on span "HF Powdercoatin..." at bounding box center [1037, 128] width 77 height 16
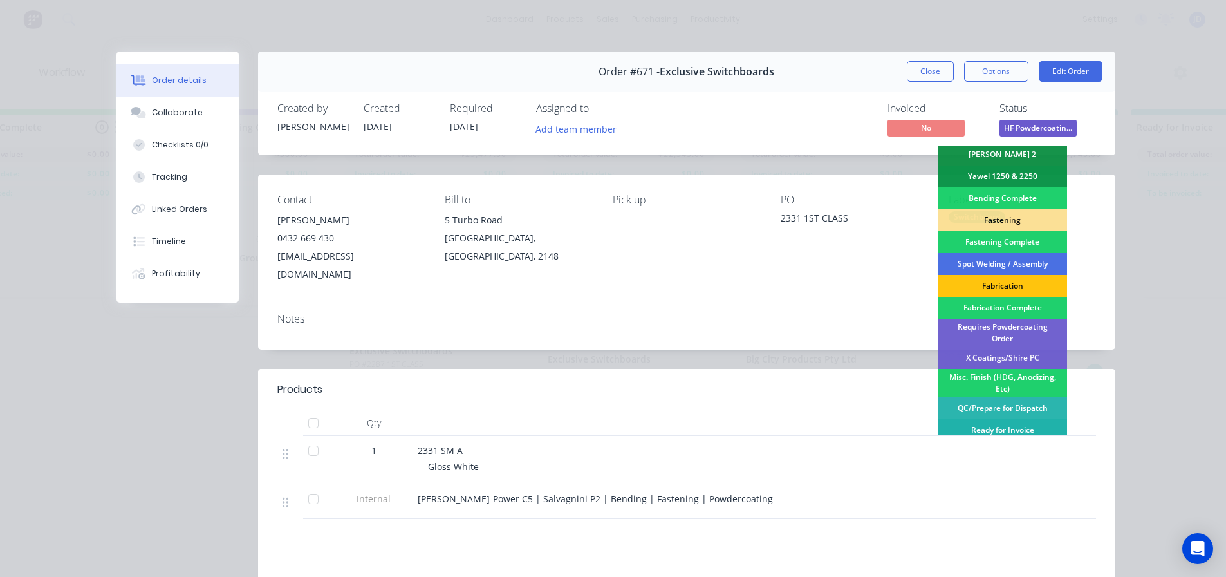
scroll to position [376, 0]
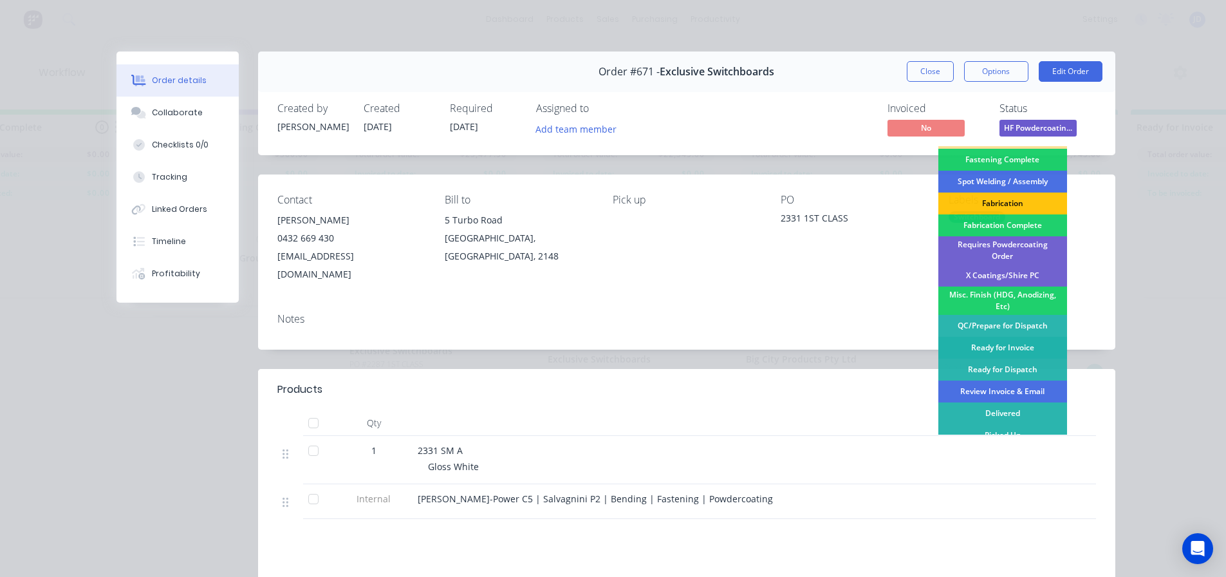
click at [1007, 340] on div "Ready for Invoice" at bounding box center [1002, 348] width 129 height 22
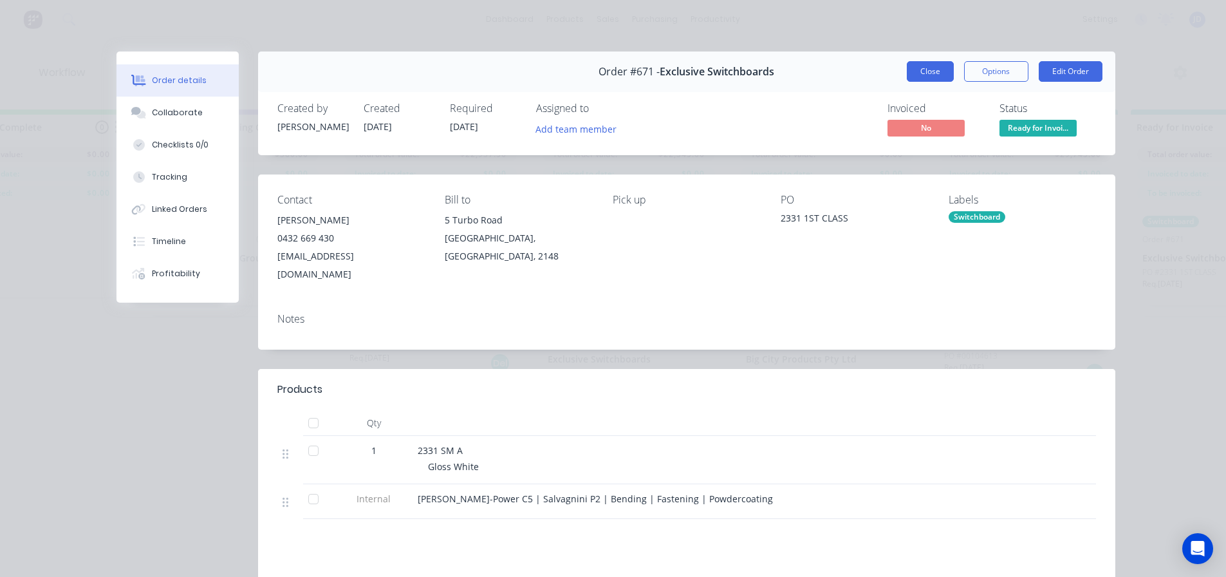
click at [916, 73] on button "Close" at bounding box center [930, 71] width 47 height 21
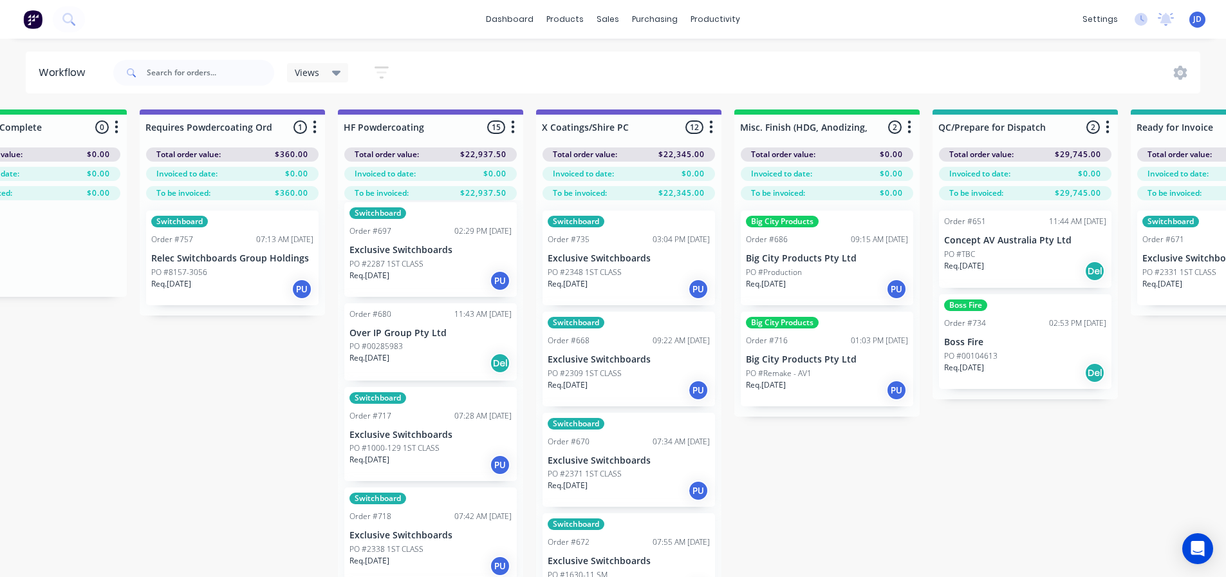
click at [438, 258] on div "PO #2287 1ST CLASS" at bounding box center [430, 264] width 162 height 12
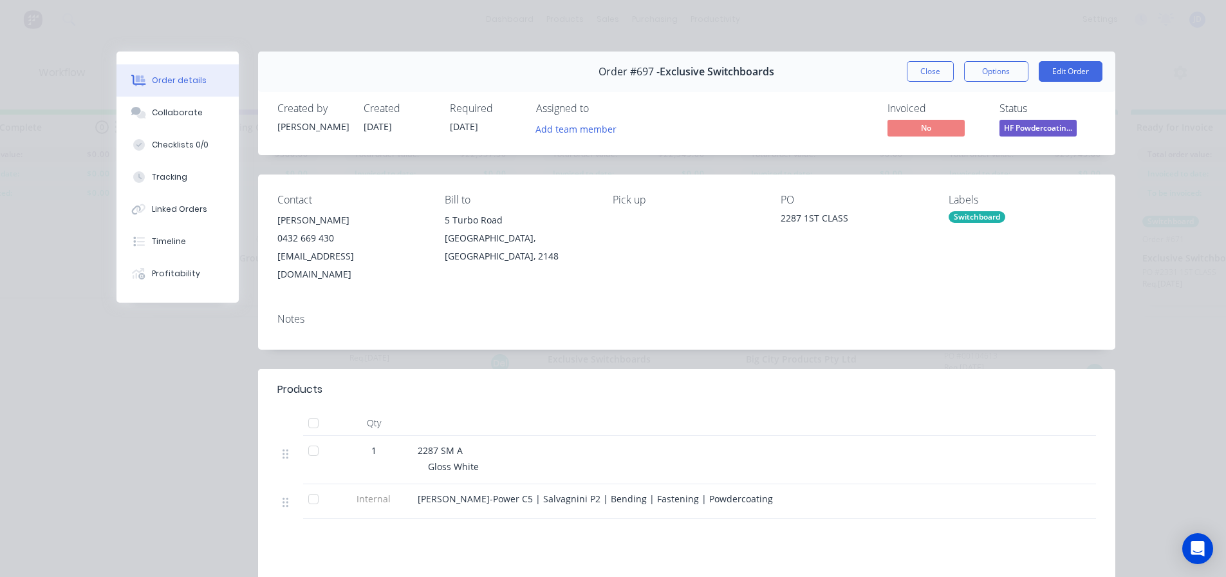
click at [1021, 129] on span "HF Powdercoatin..." at bounding box center [1037, 128] width 77 height 16
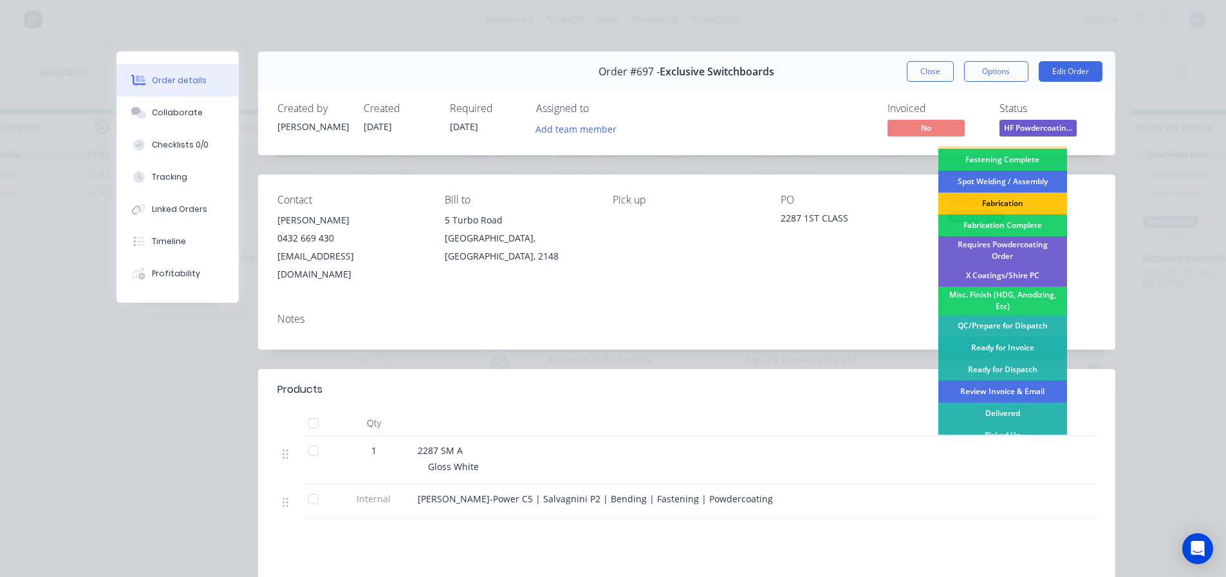
click at [1014, 341] on div "Ready for Invoice" at bounding box center [1002, 348] width 129 height 22
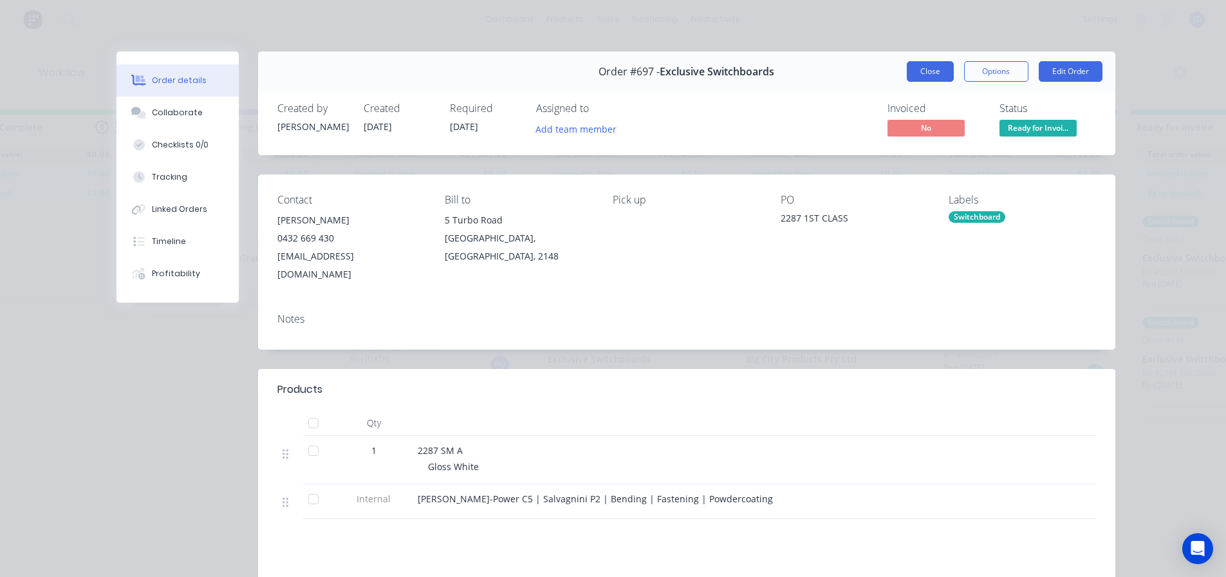
click at [916, 69] on button "Close" at bounding box center [930, 71] width 47 height 21
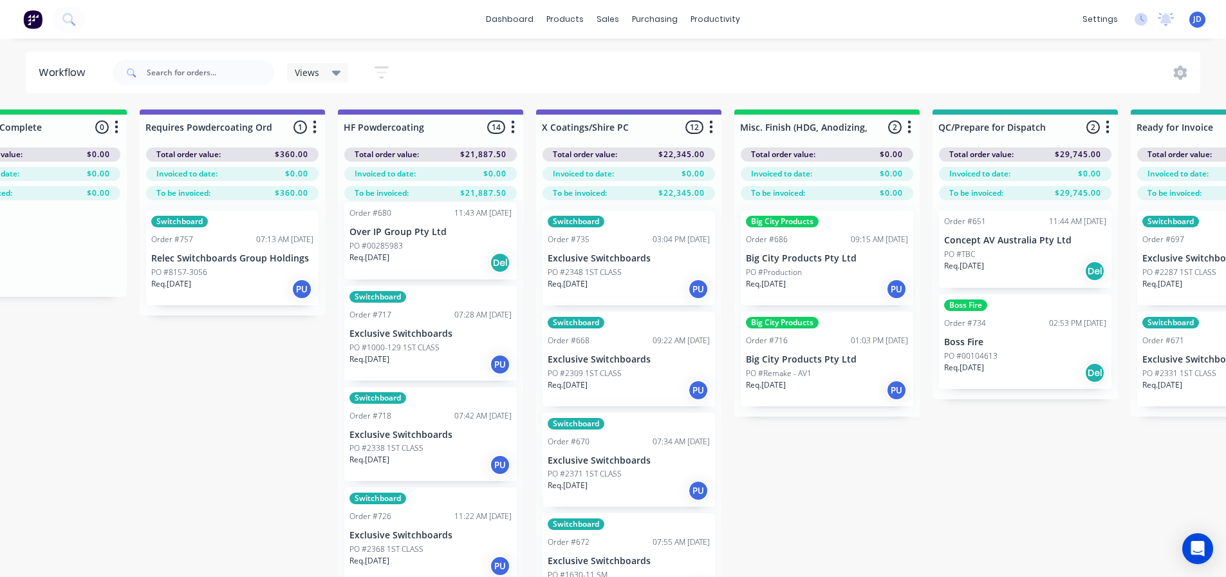
click at [436, 331] on p "Exclusive Switchboards" at bounding box center [430, 333] width 162 height 11
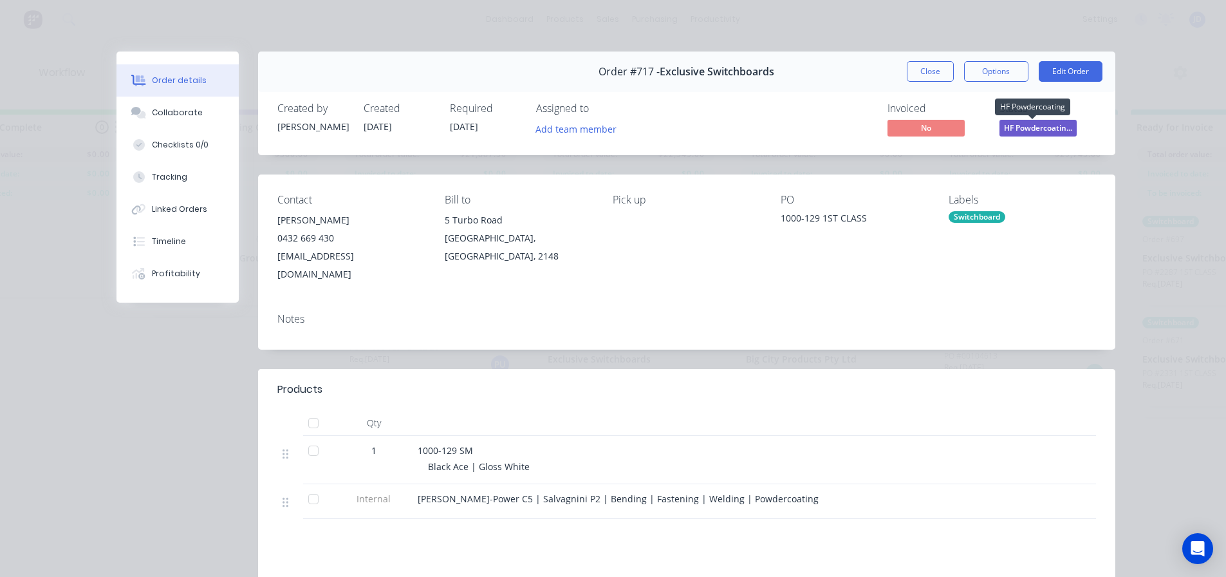
click at [1036, 129] on span "HF Powdercoatin..." at bounding box center [1037, 128] width 77 height 16
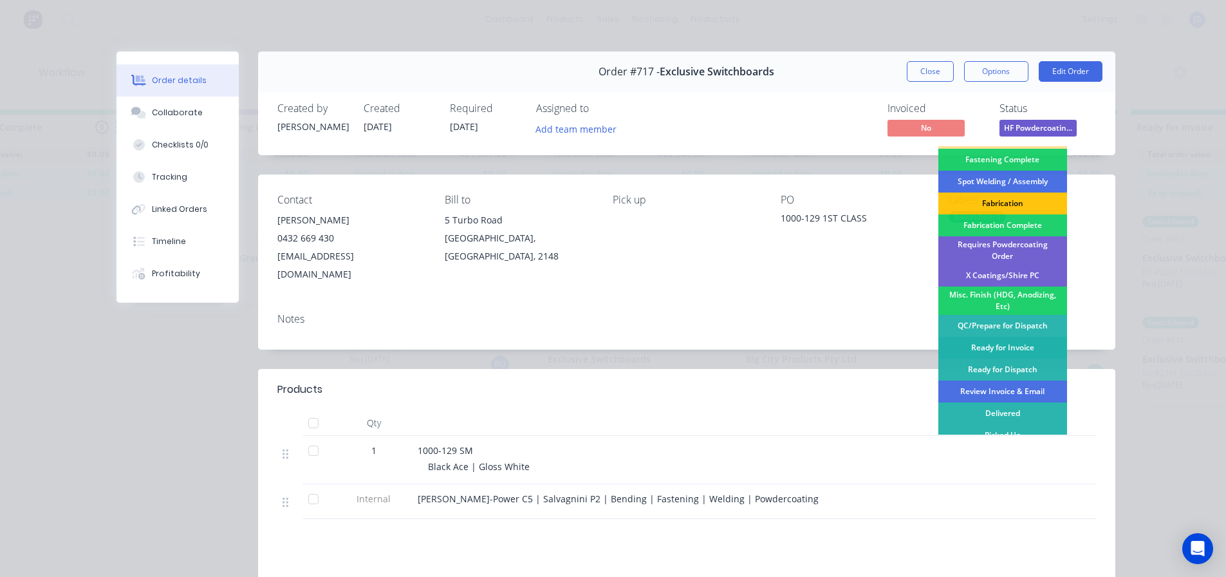
click at [1010, 345] on div "Ready for Invoice" at bounding box center [1002, 348] width 129 height 22
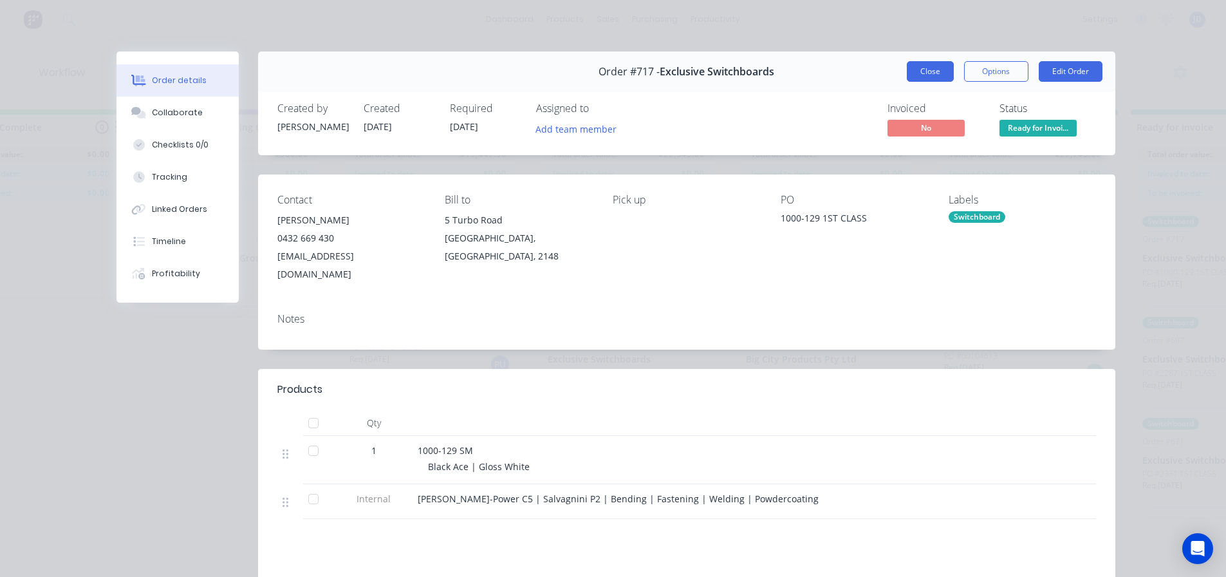
click at [924, 76] on button "Close" at bounding box center [930, 71] width 47 height 21
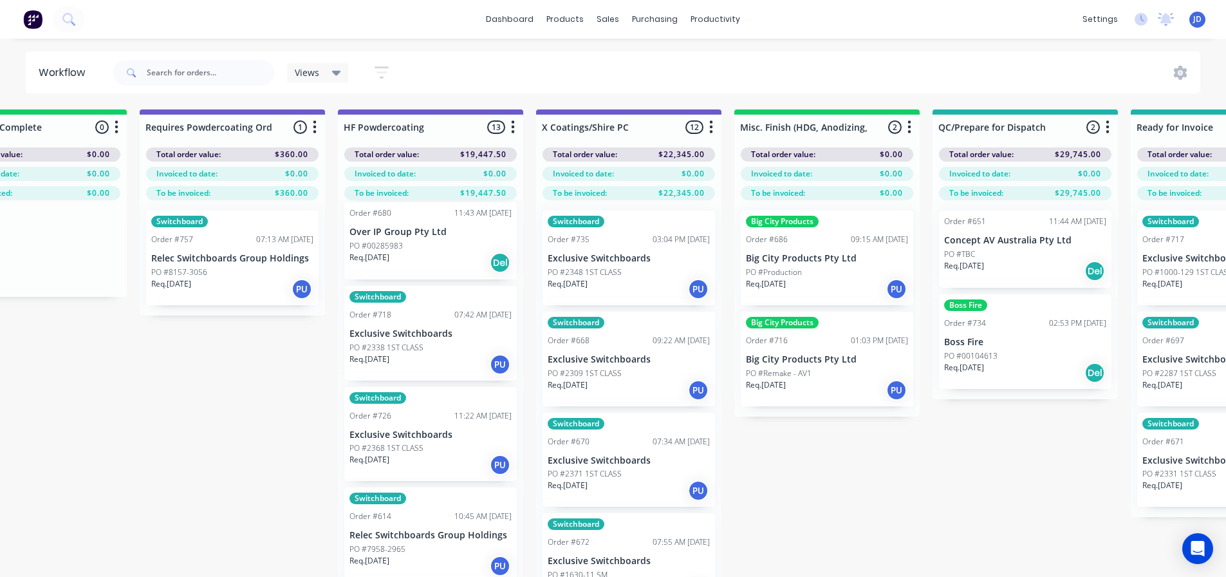
click at [406, 356] on div "Req. [DATE] PU" at bounding box center [430, 364] width 162 height 22
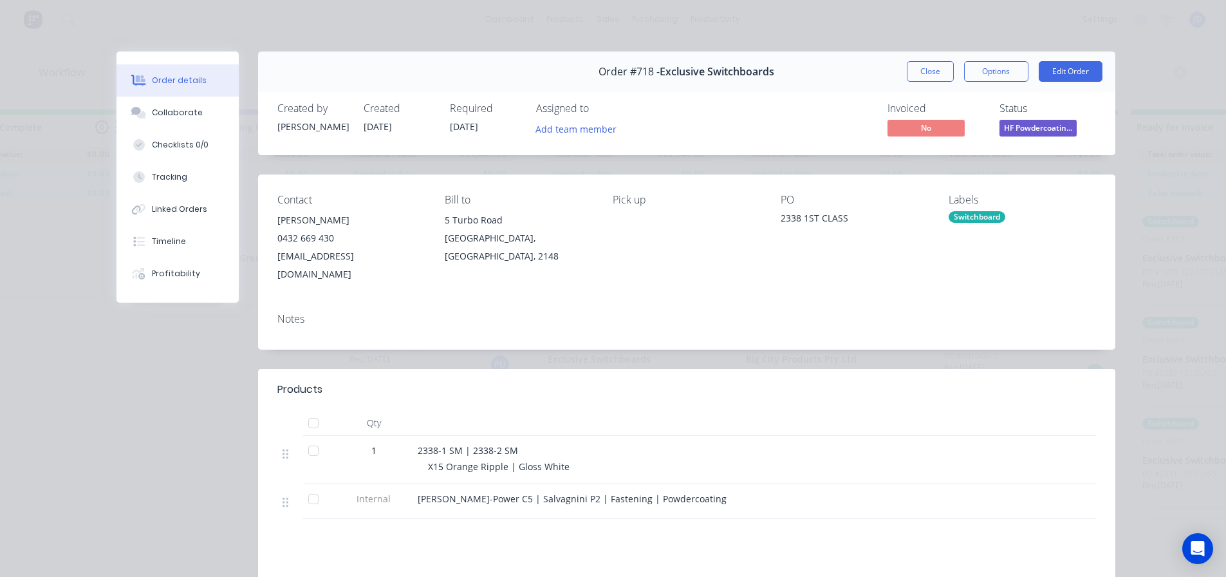
click at [1043, 127] on span "HF Powdercoatin..." at bounding box center [1037, 128] width 77 height 16
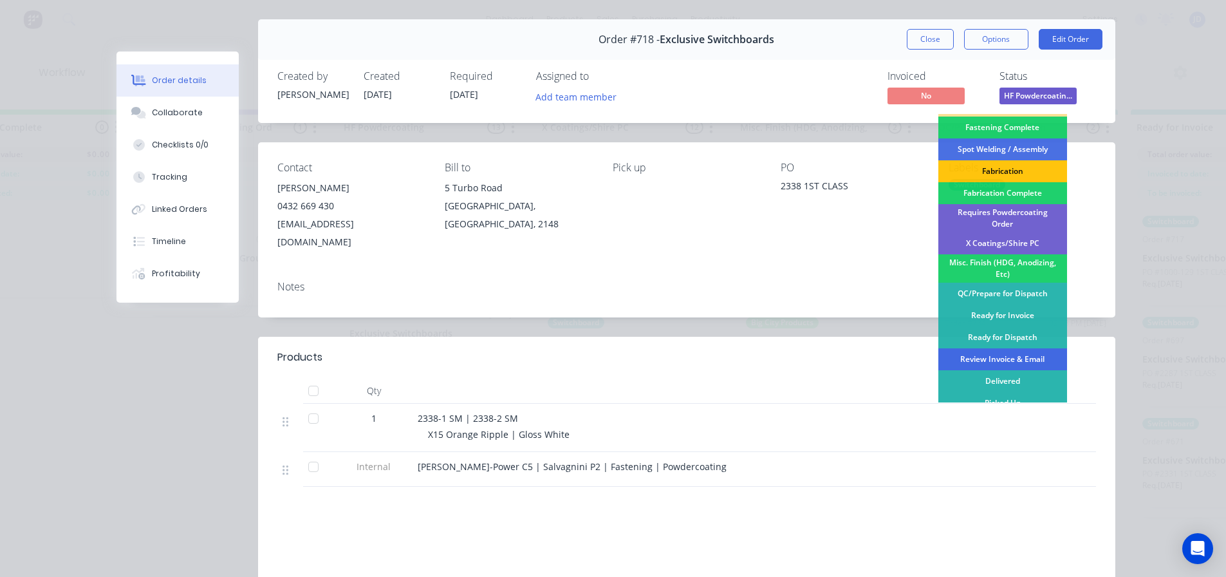
scroll to position [64, 0]
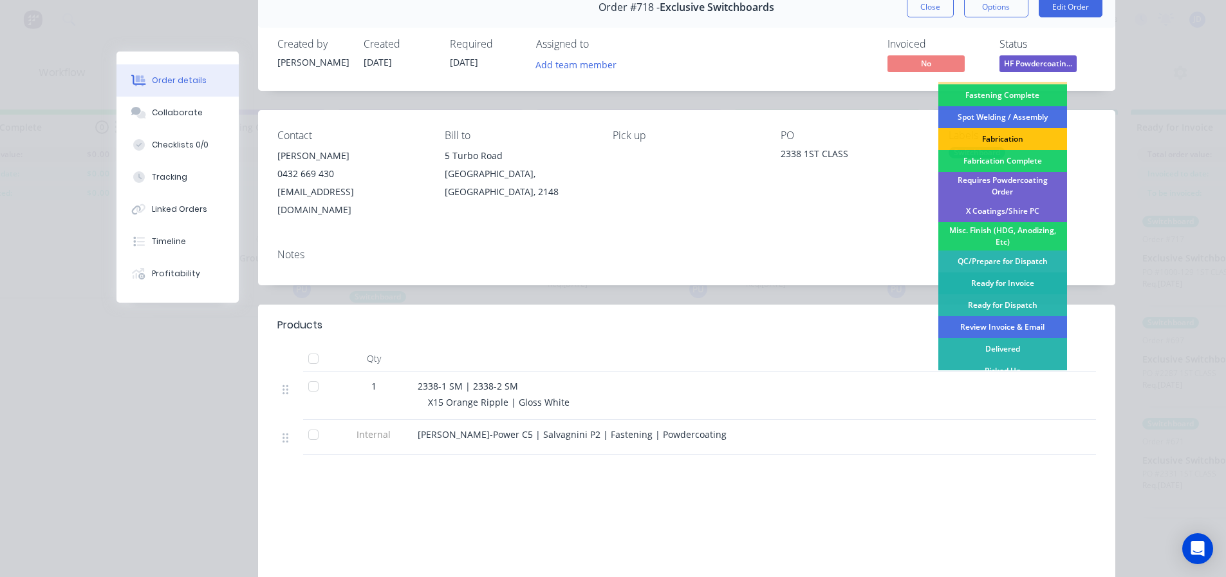
click at [1042, 272] on div "Ready for Invoice" at bounding box center [1002, 283] width 129 height 22
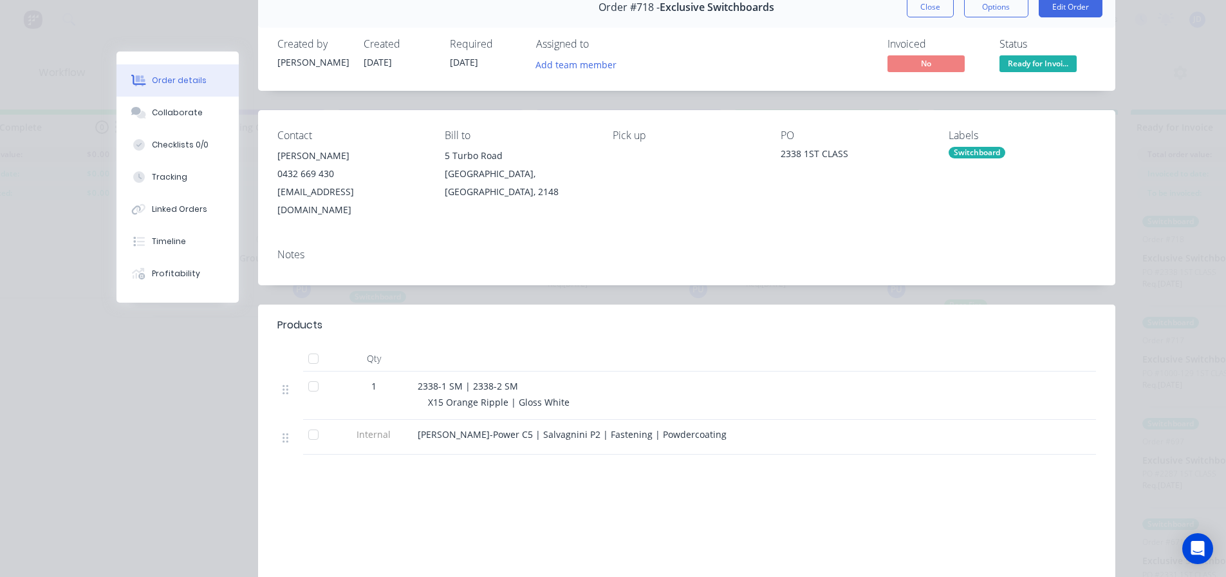
click at [930, 5] on button "Close" at bounding box center [930, 7] width 47 height 21
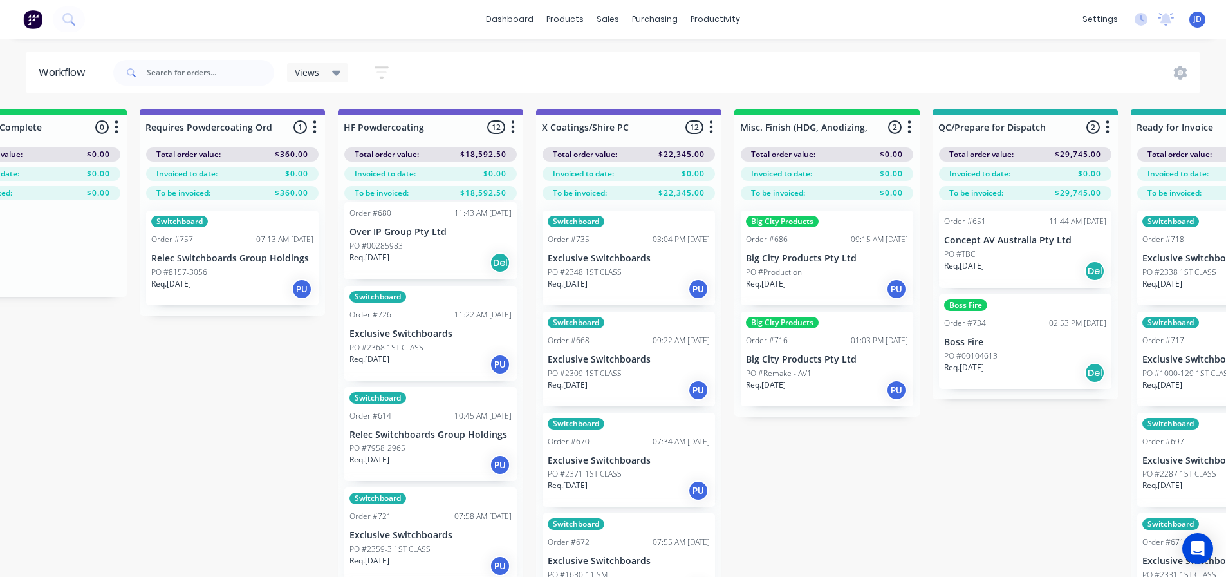
click at [403, 354] on div "Switchboard Order #726 11:22 AM [DATE] Exclusive Switchboards PO #2368 1ST CLAS…" at bounding box center [430, 333] width 172 height 95
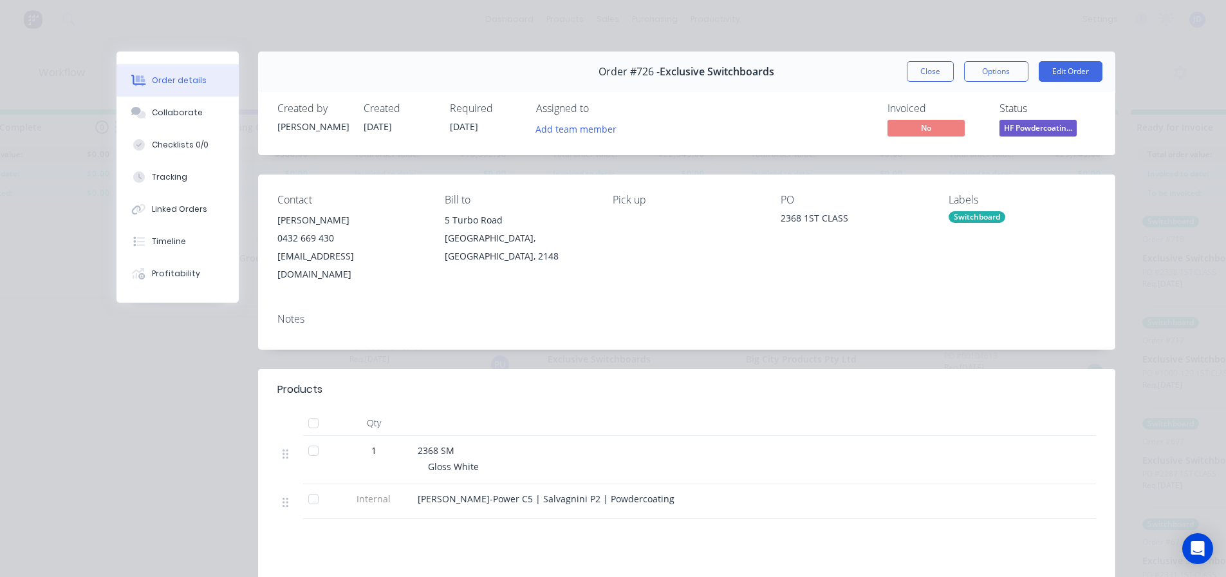
click at [1025, 124] on span "HF Powdercoatin..." at bounding box center [1037, 128] width 77 height 16
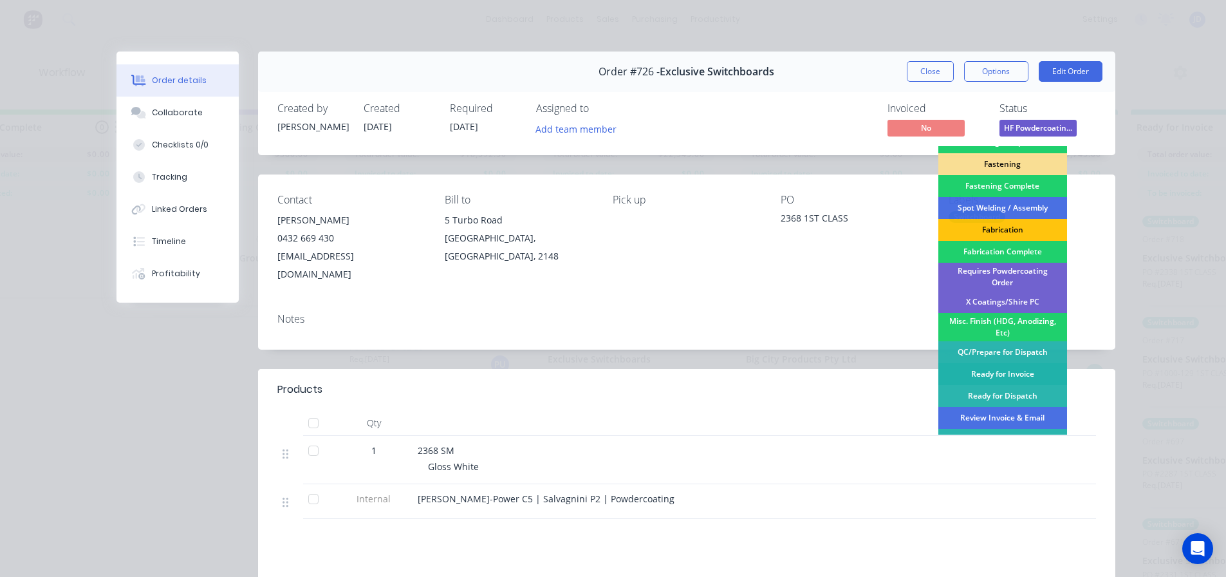
scroll to position [376, 0]
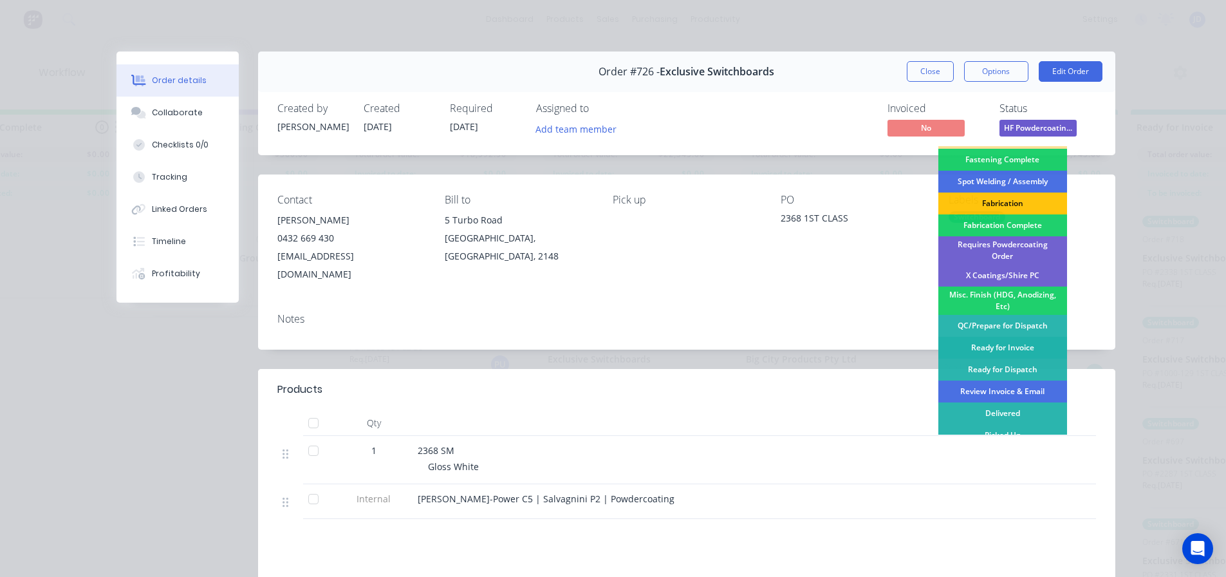
click at [1015, 337] on div "Ready for Invoice" at bounding box center [1002, 348] width 129 height 22
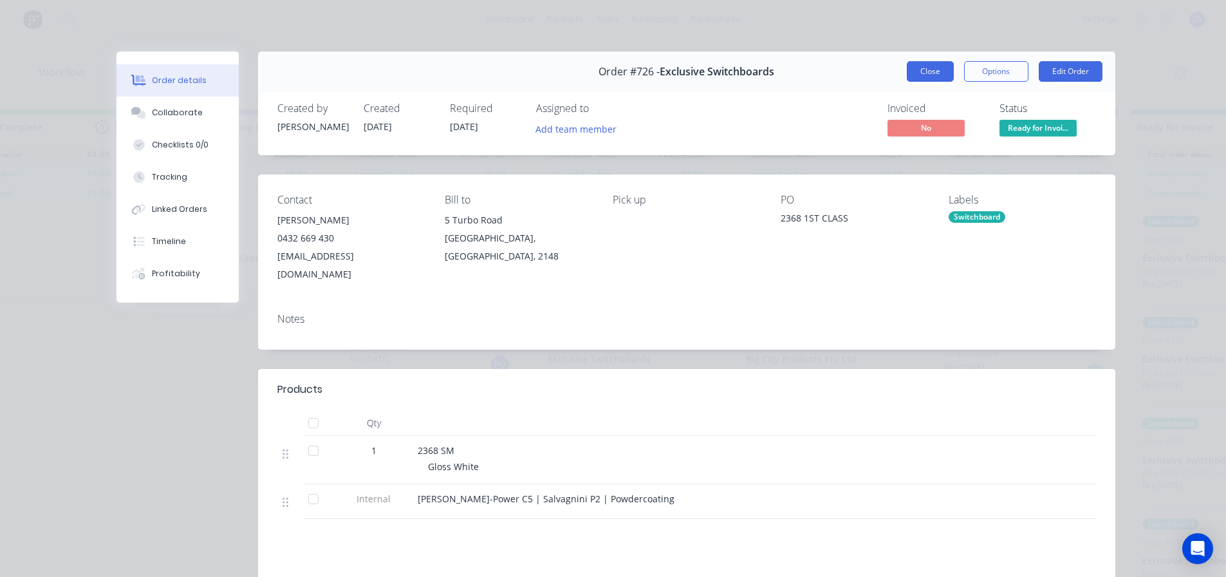
click at [920, 66] on button "Close" at bounding box center [930, 71] width 47 height 21
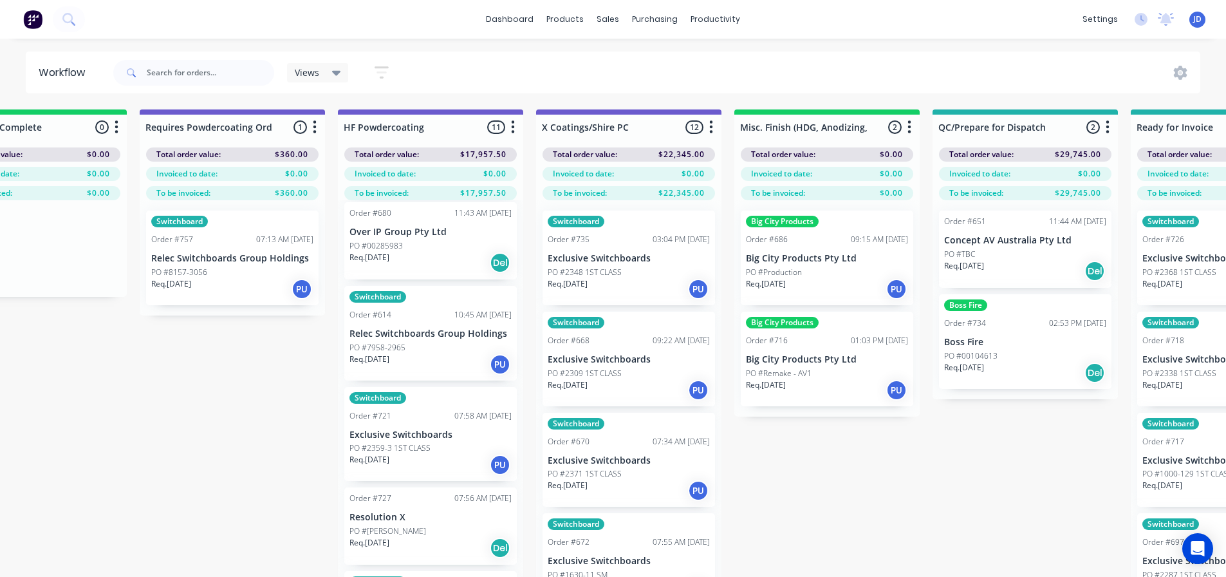
click at [429, 433] on p "Exclusive Switchboards" at bounding box center [430, 434] width 162 height 11
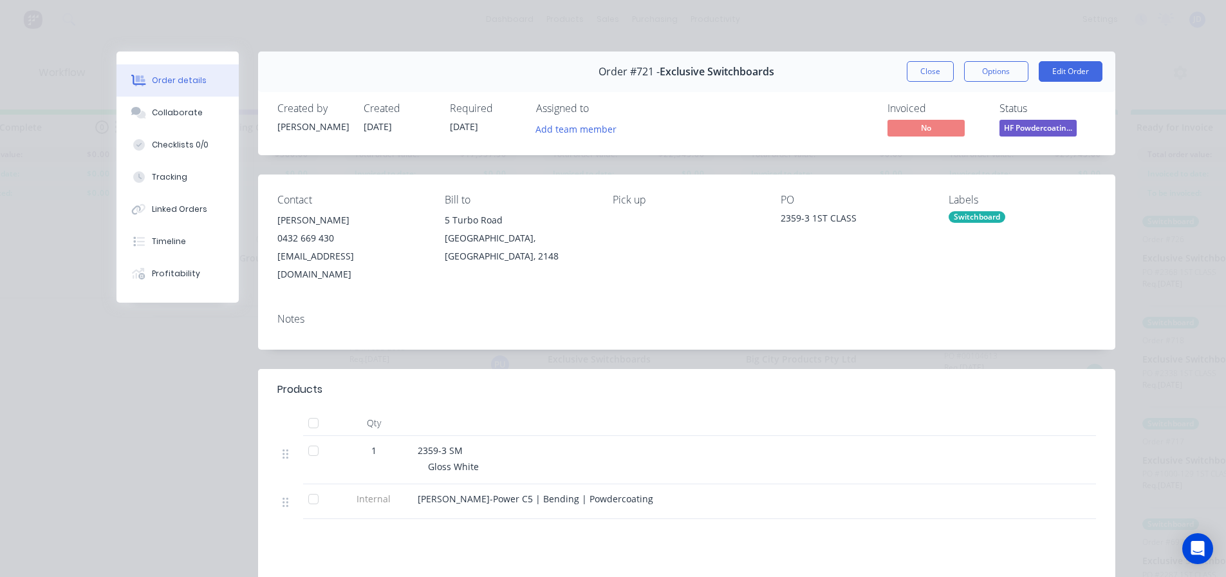
click at [1035, 124] on span "HF Powdercoatin..." at bounding box center [1037, 128] width 77 height 16
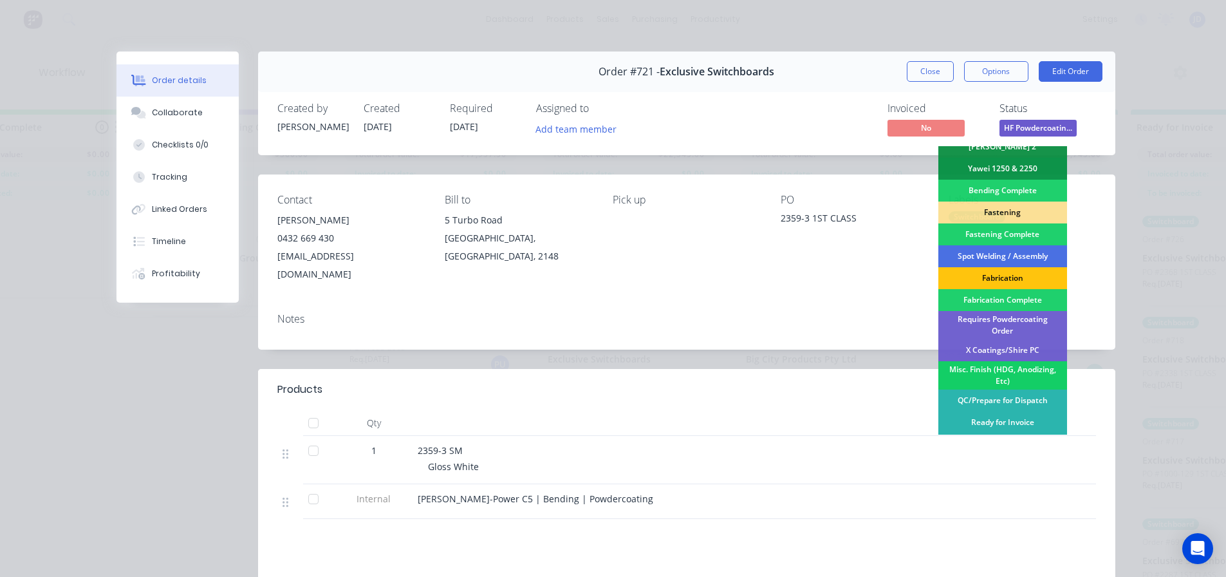
scroll to position [322, 0]
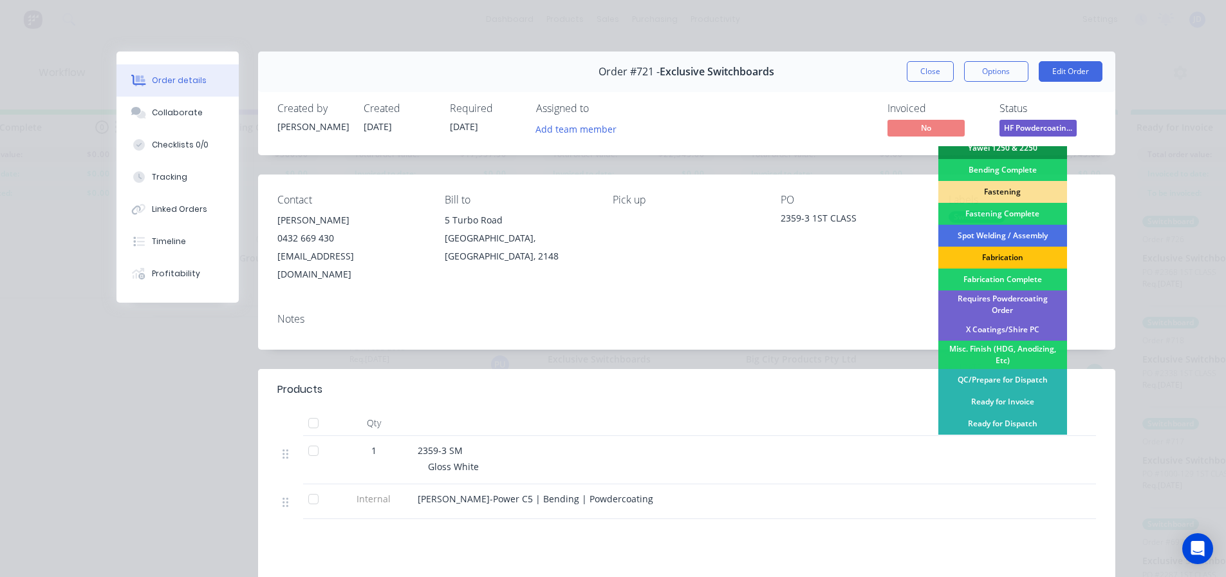
click at [1009, 391] on div "Ready for Invoice" at bounding box center [1002, 402] width 129 height 22
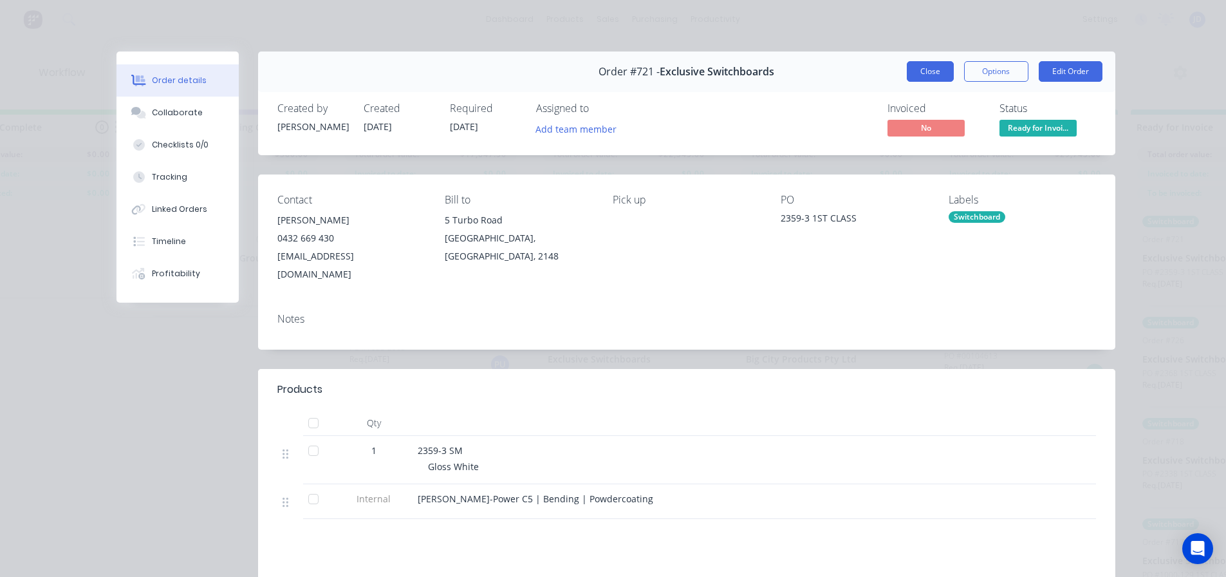
click at [924, 70] on button "Close" at bounding box center [930, 71] width 47 height 21
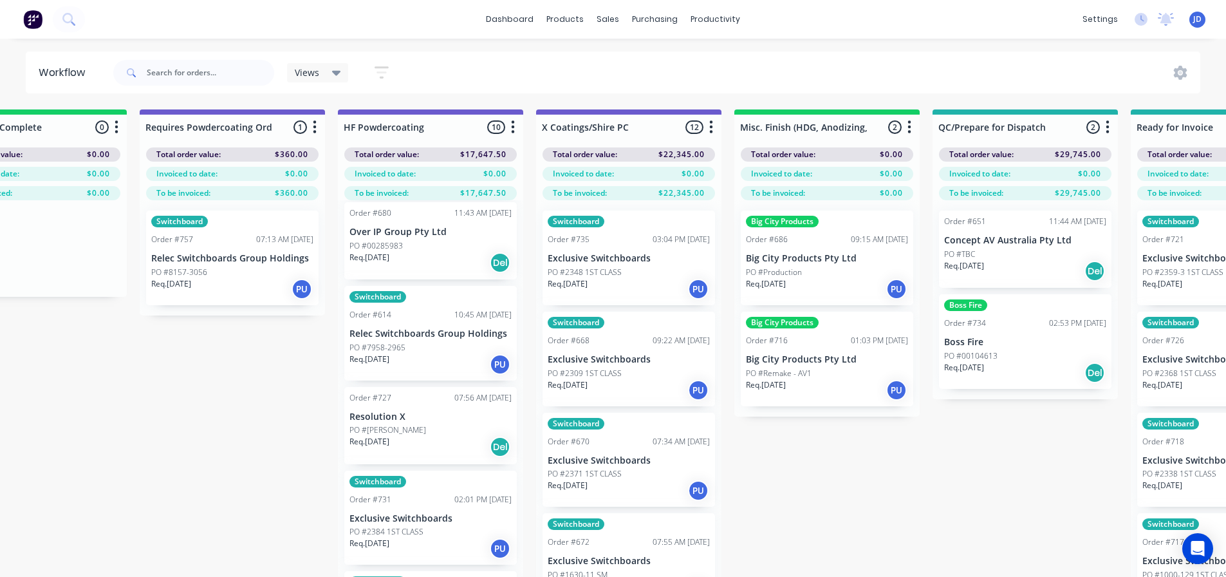
click at [432, 508] on div "Switchboard Order #731 02:01 PM [DATE] Exclusive Switchboards PO #2384 1ST CLAS…" at bounding box center [430, 517] width 172 height 95
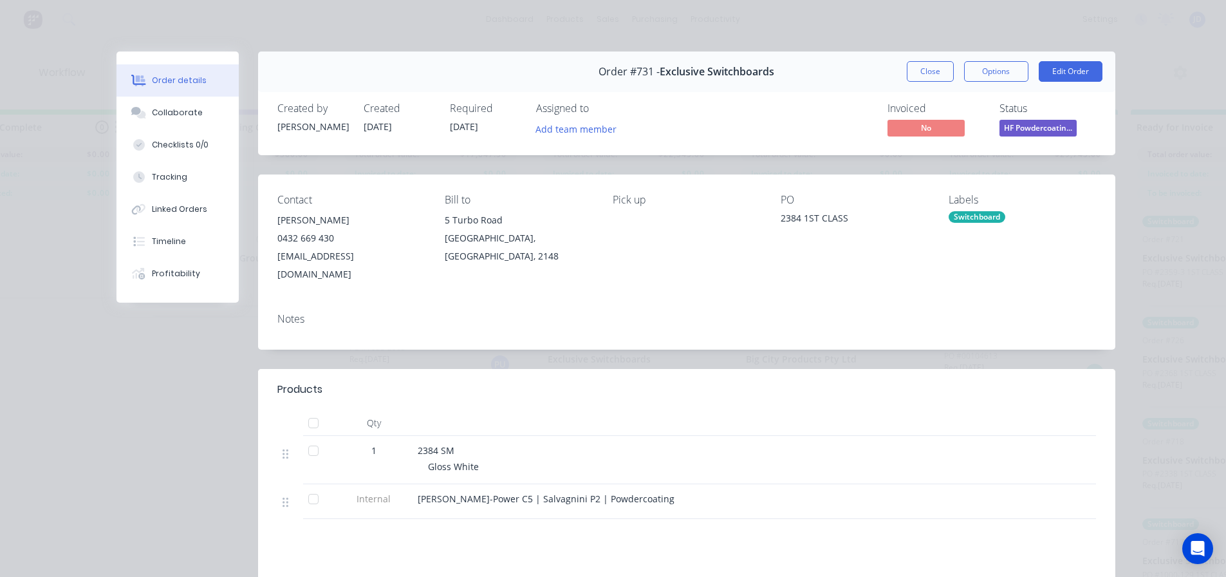
click at [1031, 123] on span "HF Powdercoatin..." at bounding box center [1037, 128] width 77 height 16
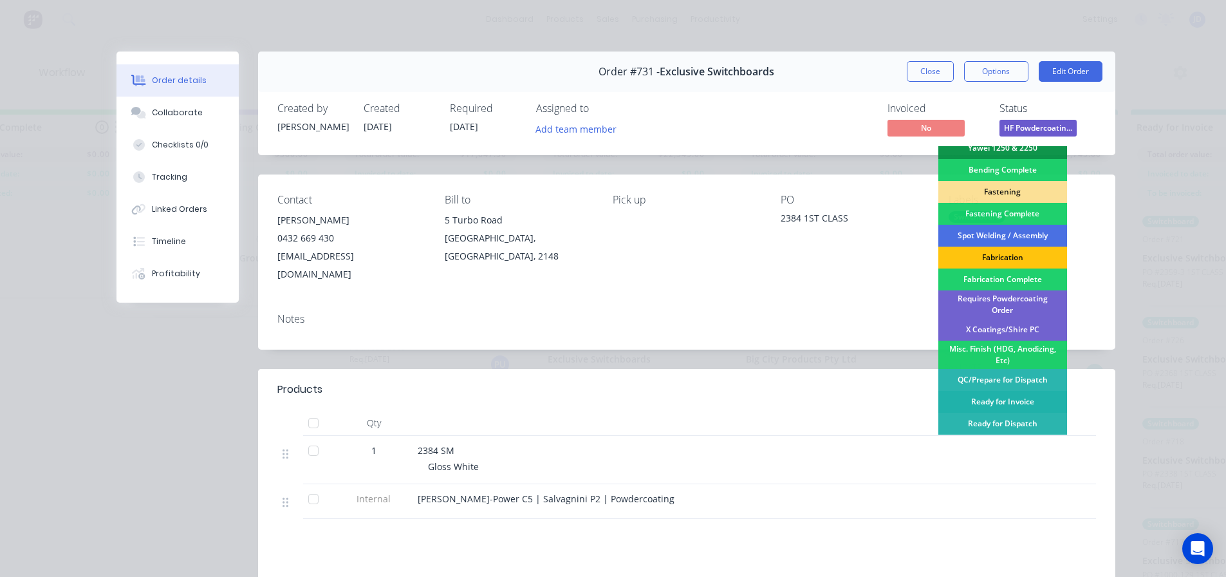
click at [984, 400] on div "Ready for Invoice" at bounding box center [1002, 402] width 129 height 22
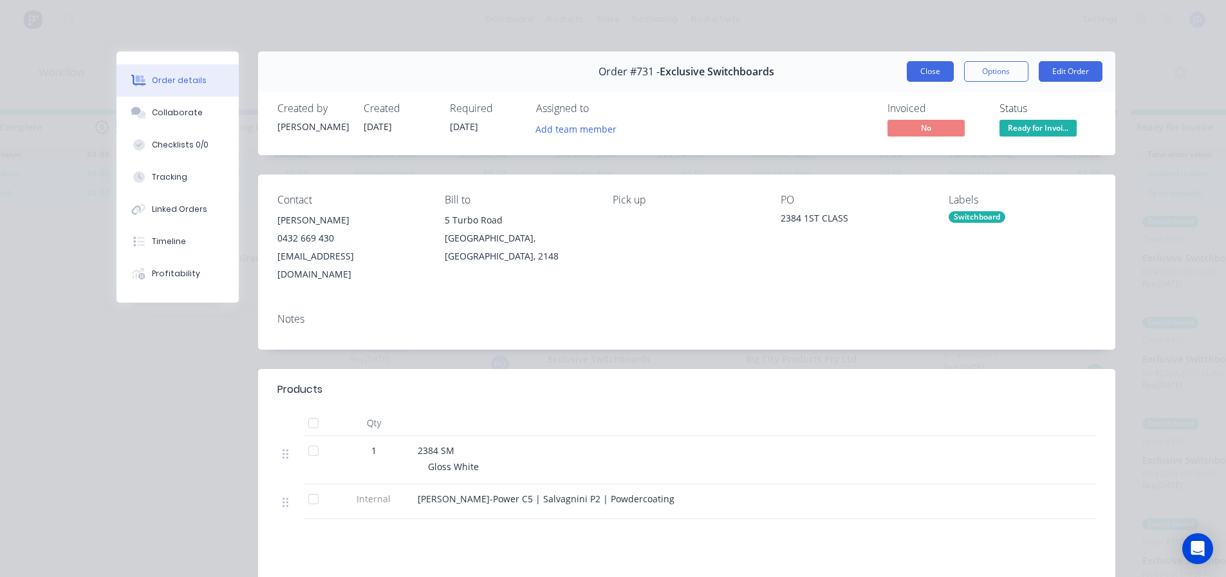
click at [915, 68] on button "Close" at bounding box center [930, 71] width 47 height 21
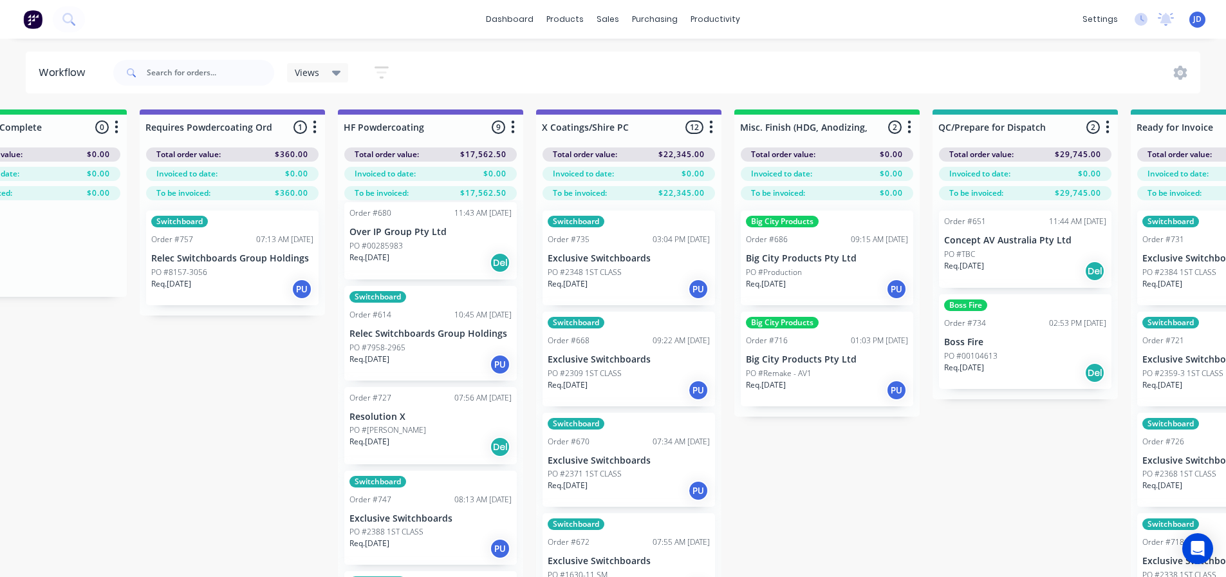
click at [413, 551] on div "Req. [DATE] PU" at bounding box center [430, 548] width 162 height 22
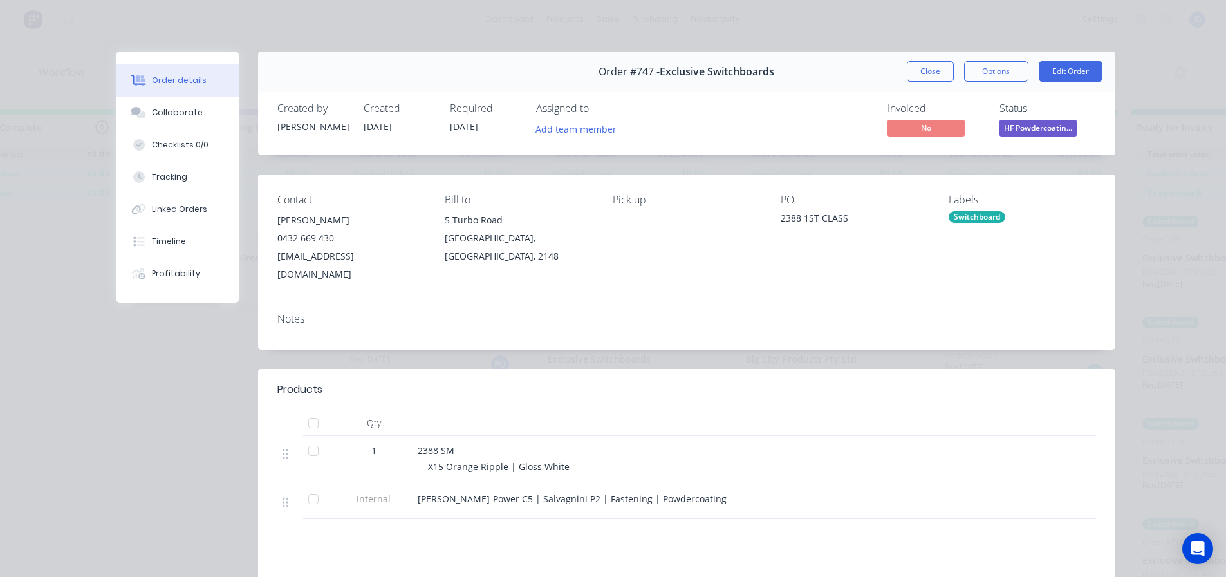
click at [1017, 135] on span "HF Powdercoatin..." at bounding box center [1037, 128] width 77 height 16
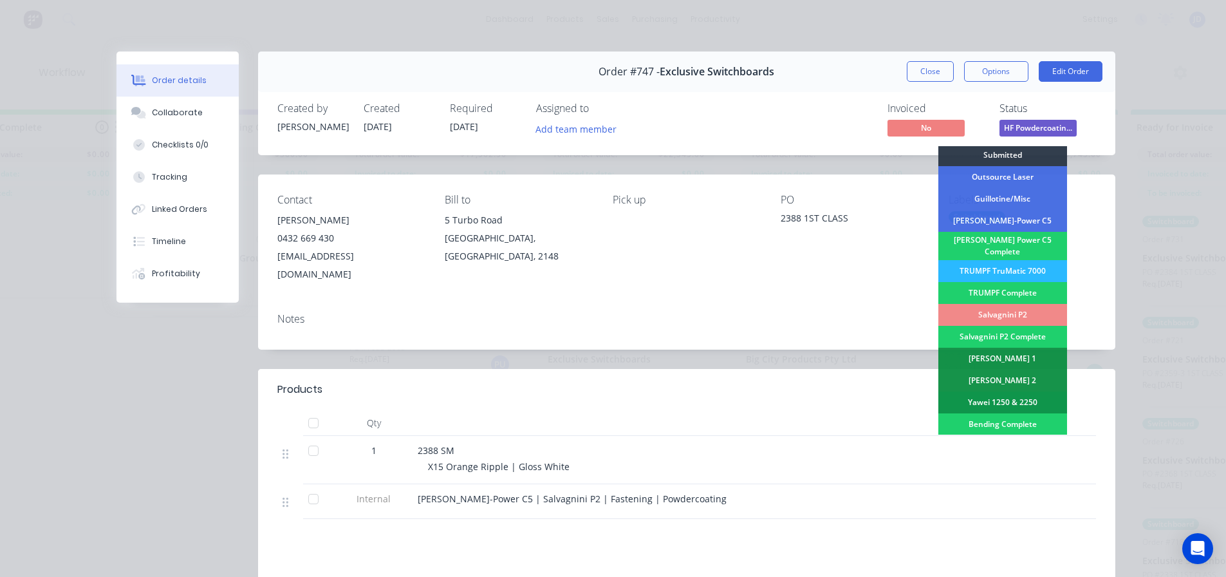
scroll to position [257, 0]
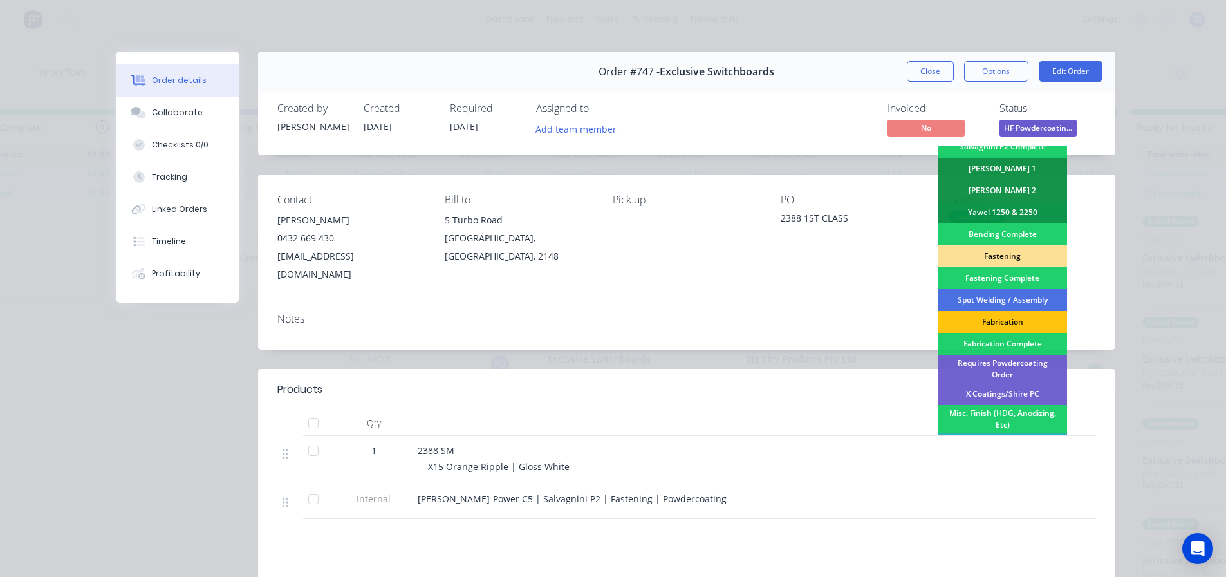
click at [1009, 384] on div "X Coatings/Shire PC" at bounding box center [1002, 394] width 129 height 22
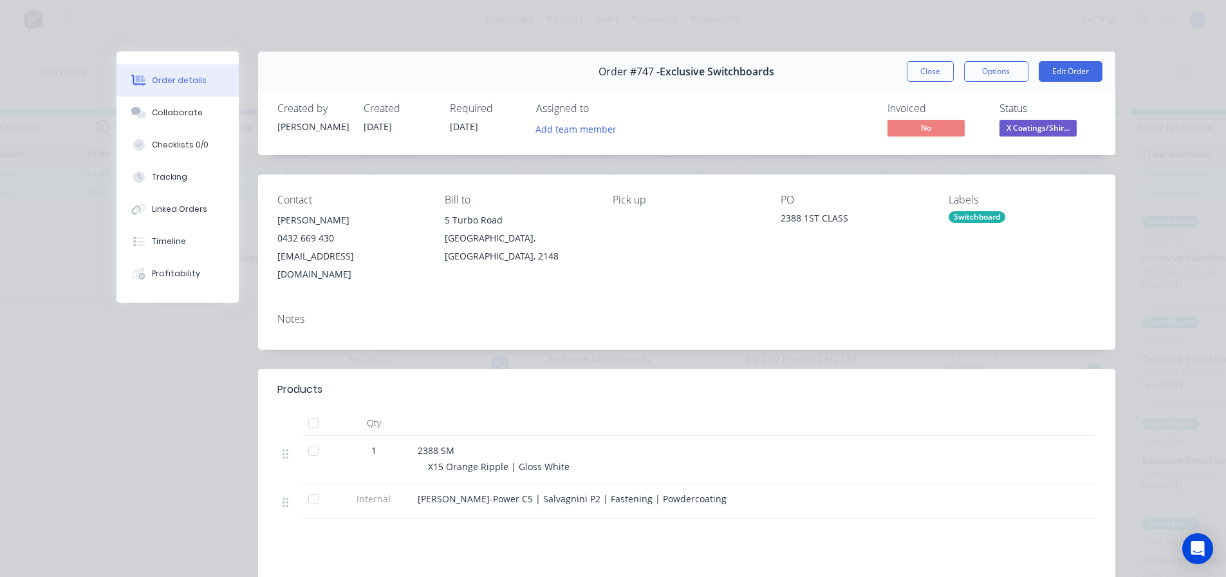
click at [928, 72] on button "Close" at bounding box center [930, 71] width 47 height 21
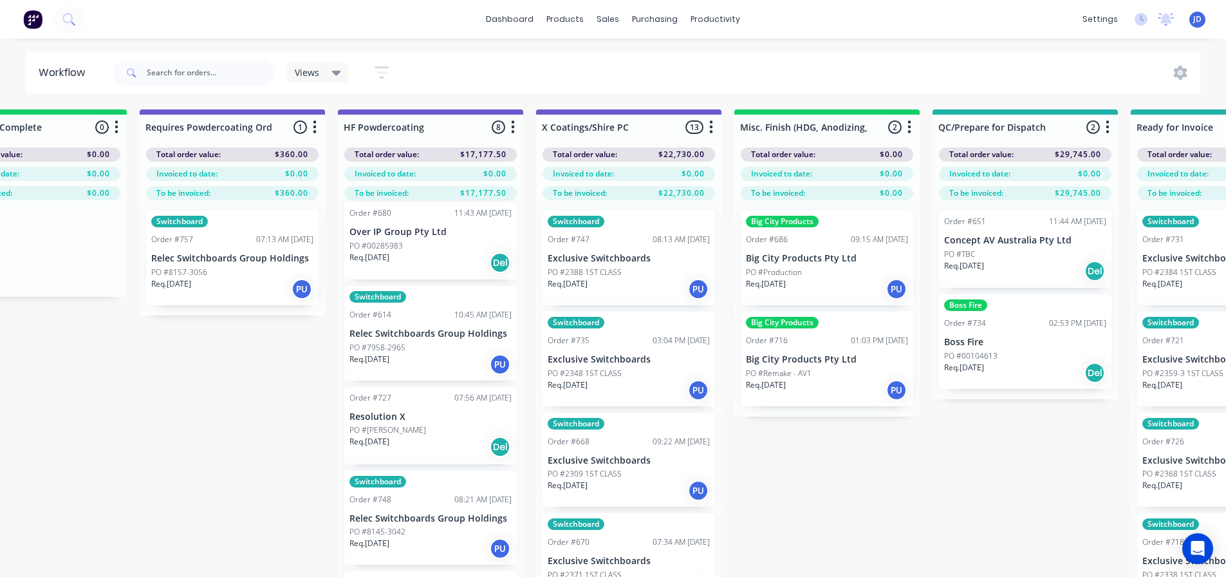
click at [408, 514] on p "Relec Switchboards Group Holdings" at bounding box center [430, 518] width 162 height 11
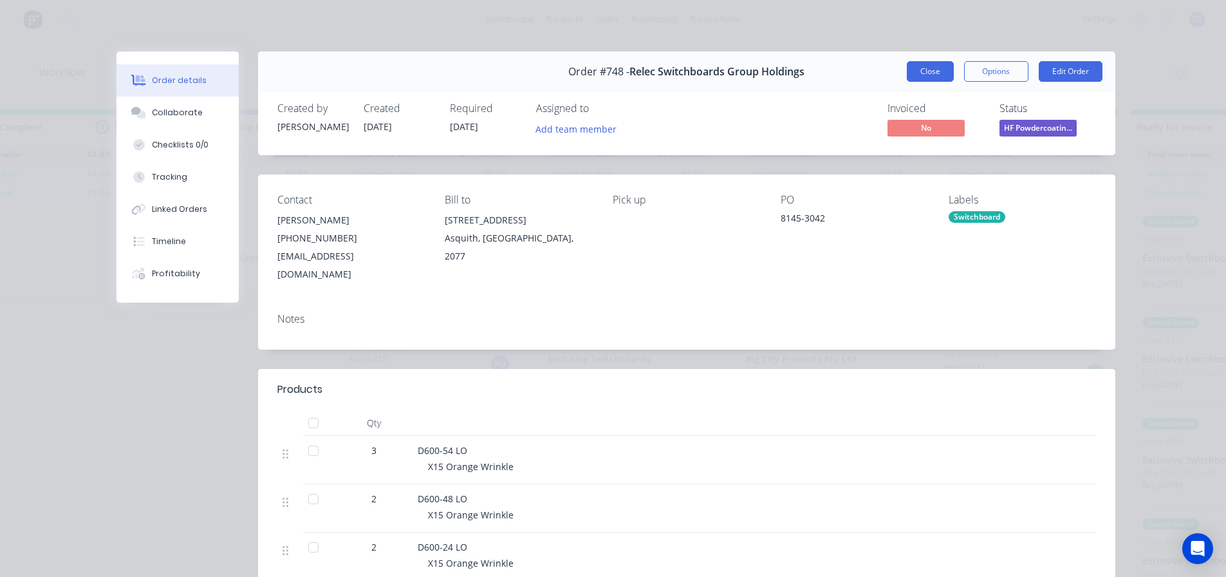
click at [925, 74] on button "Close" at bounding box center [930, 71] width 47 height 21
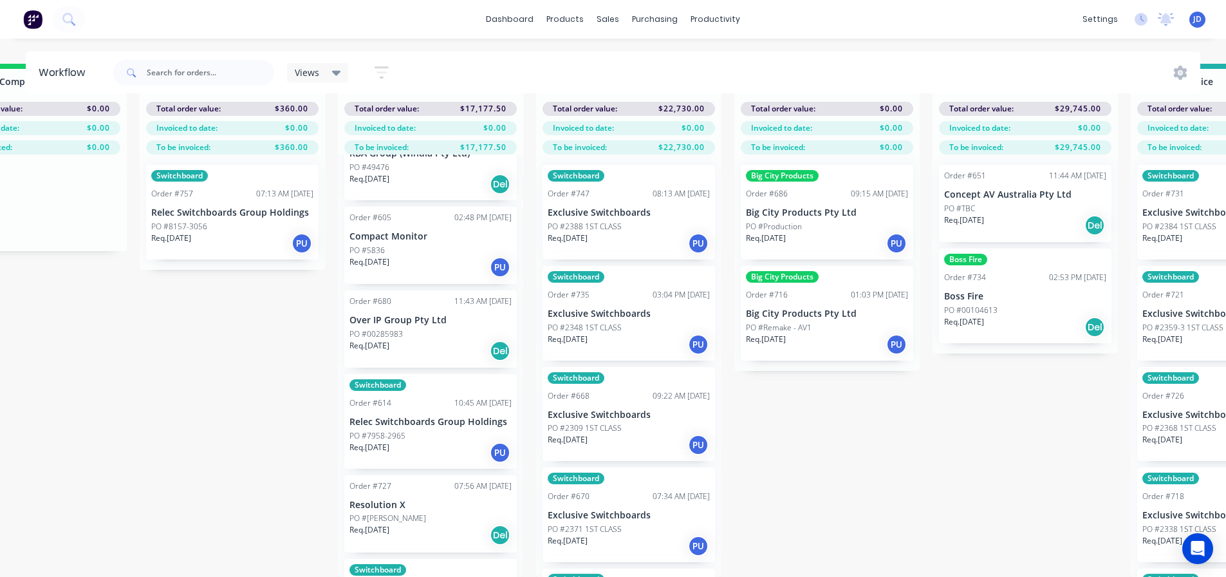
scroll to position [303, 0]
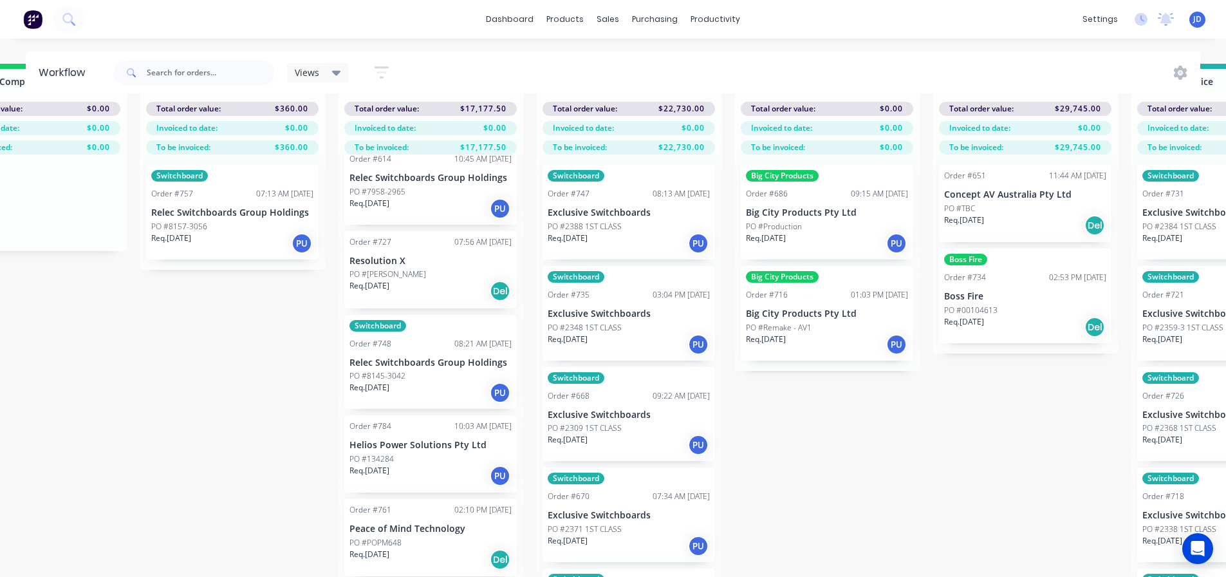
click at [422, 471] on div "Req. [DATE] PU" at bounding box center [430, 476] width 162 height 22
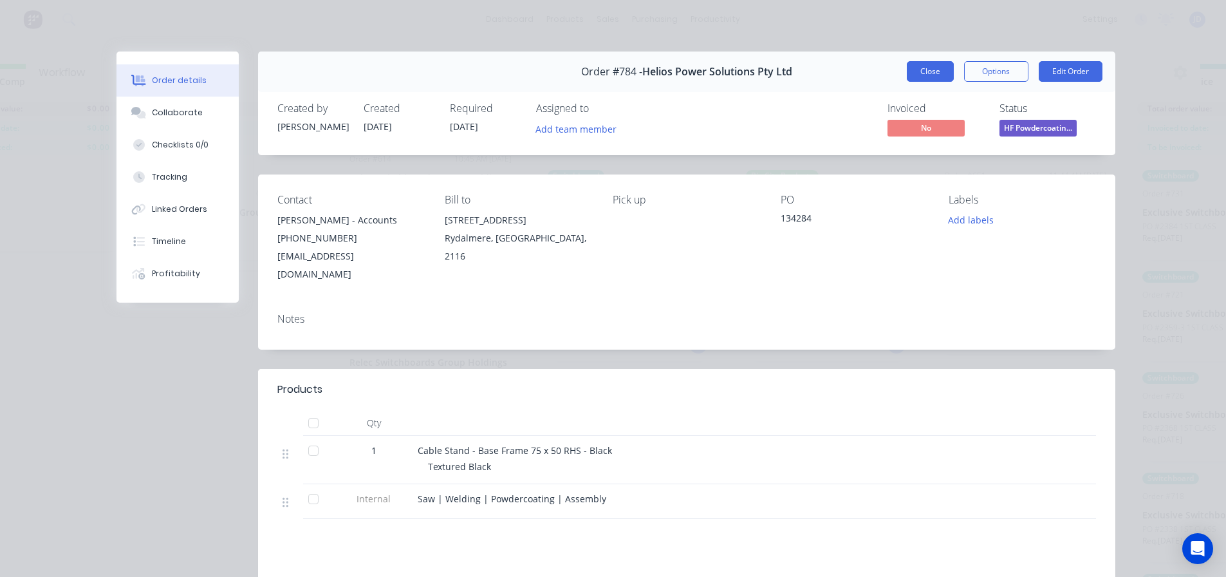
click at [936, 76] on button "Close" at bounding box center [930, 71] width 47 height 21
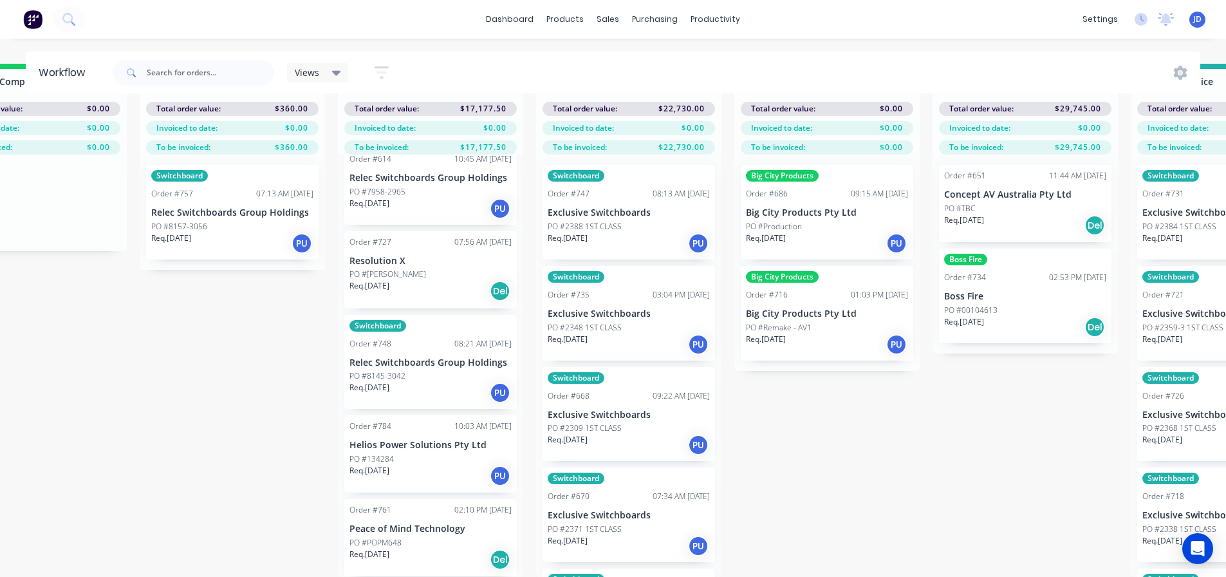
click at [430, 357] on p "Relec Switchboards Group Holdings" at bounding box center [430, 362] width 162 height 11
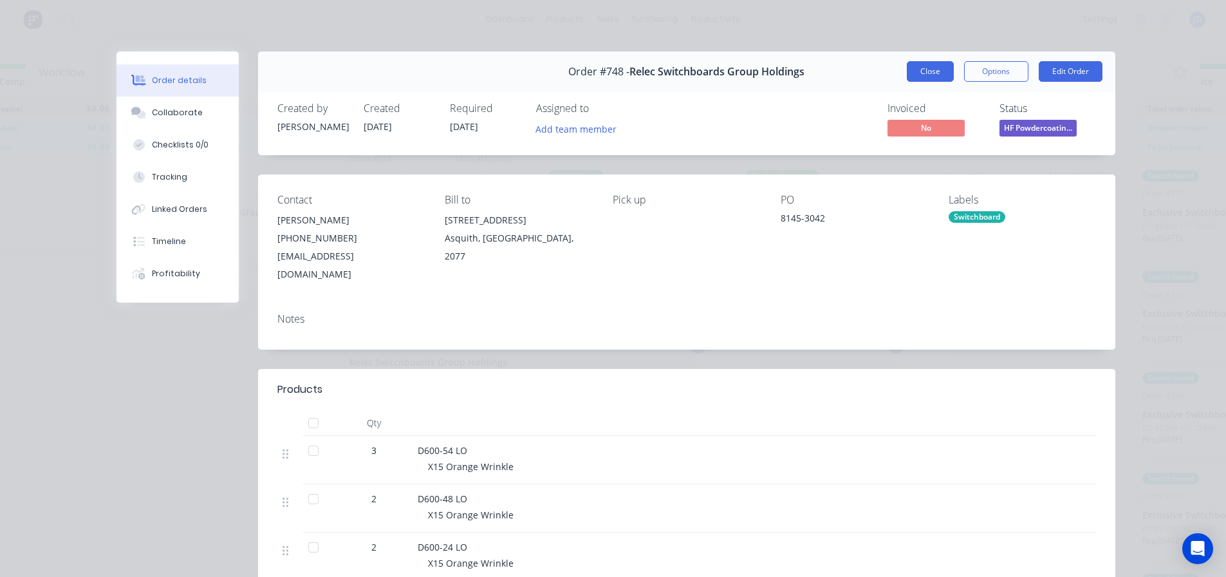
click at [911, 71] on button "Close" at bounding box center [930, 71] width 47 height 21
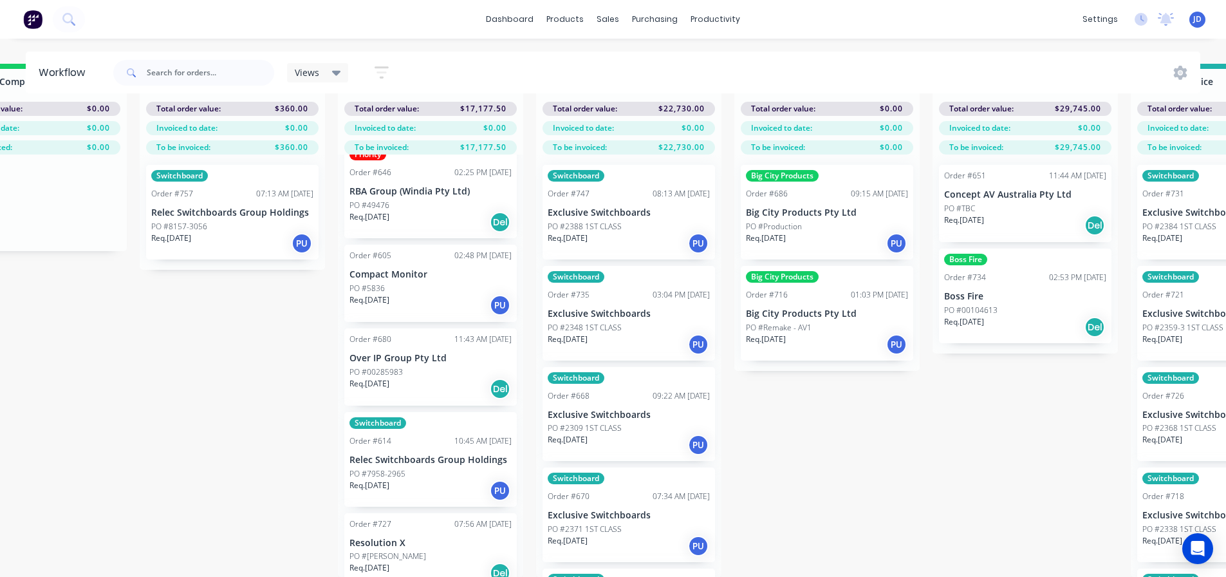
scroll to position [0, 0]
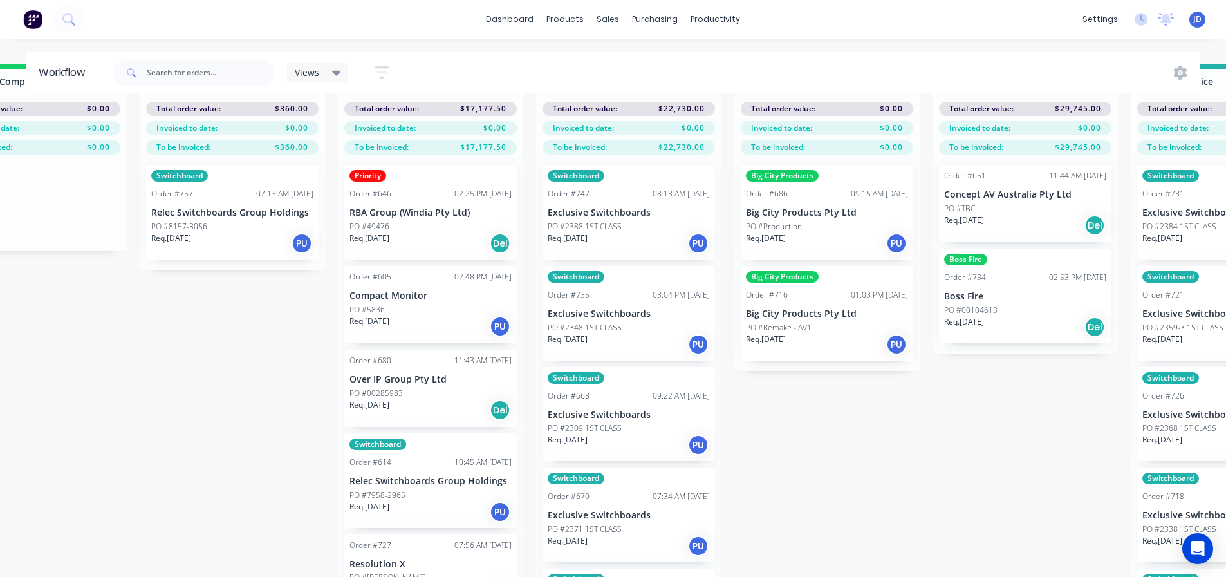
click at [654, 232] on div "Req. [DATE] PU" at bounding box center [629, 243] width 162 height 22
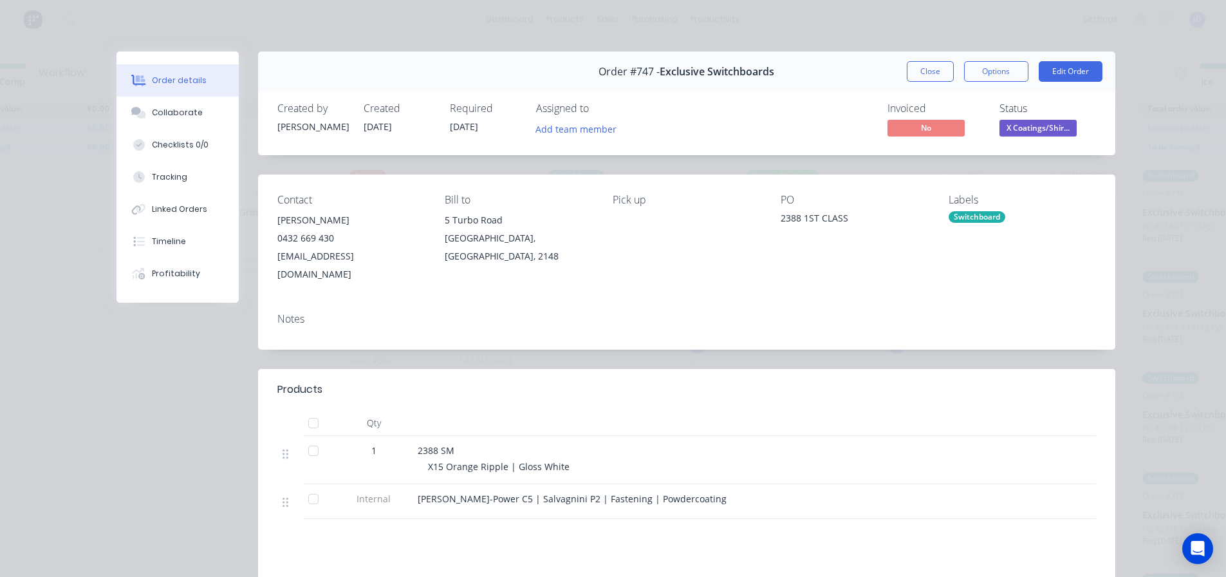
drag, startPoint x: 910, startPoint y: 71, endPoint x: 877, endPoint y: 104, distance: 46.0
click at [910, 72] on button "Close" at bounding box center [930, 71] width 47 height 21
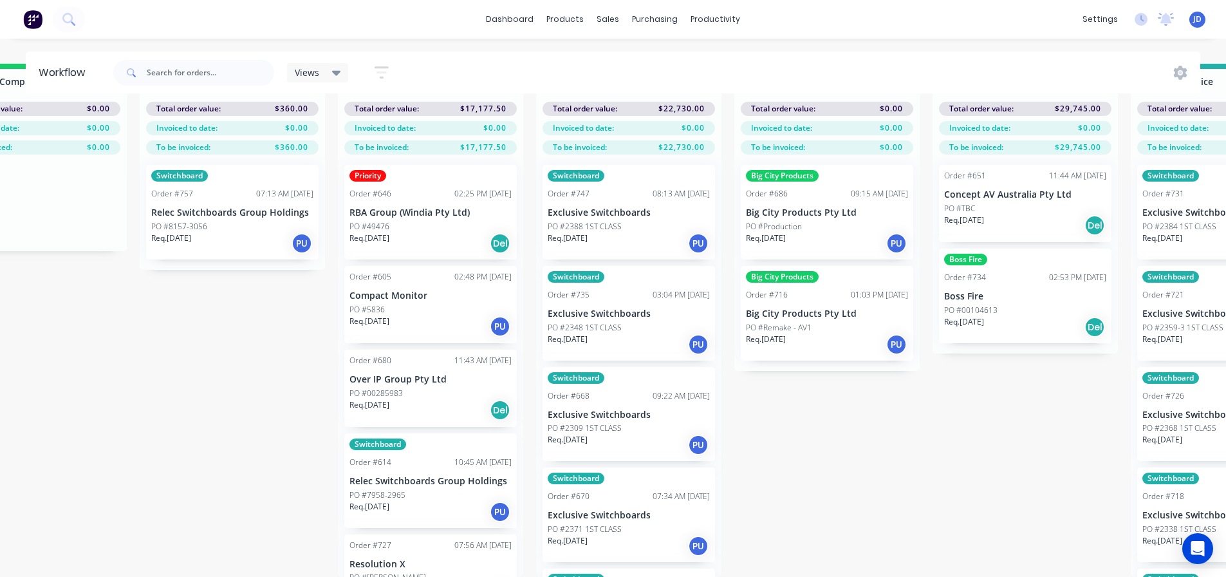
click at [633, 311] on div "Switchboard Order #735 03:04 PM [DATE] Exclusive Switchboards PO #2348 1ST CLAS…" at bounding box center [629, 313] width 172 height 95
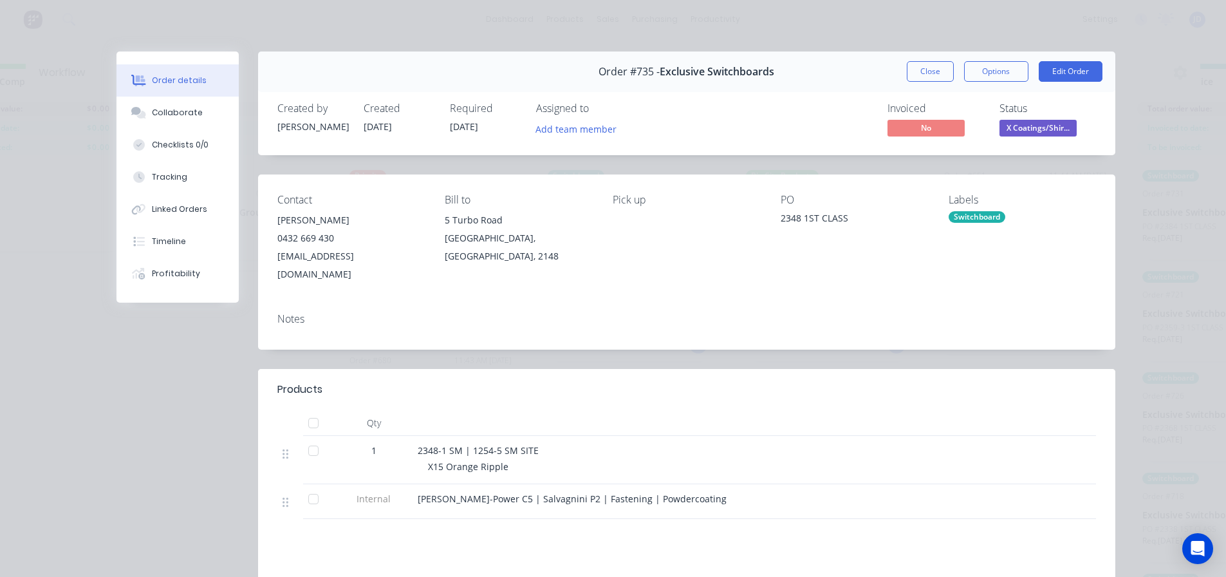
click at [907, 71] on button "Close" at bounding box center [930, 71] width 47 height 21
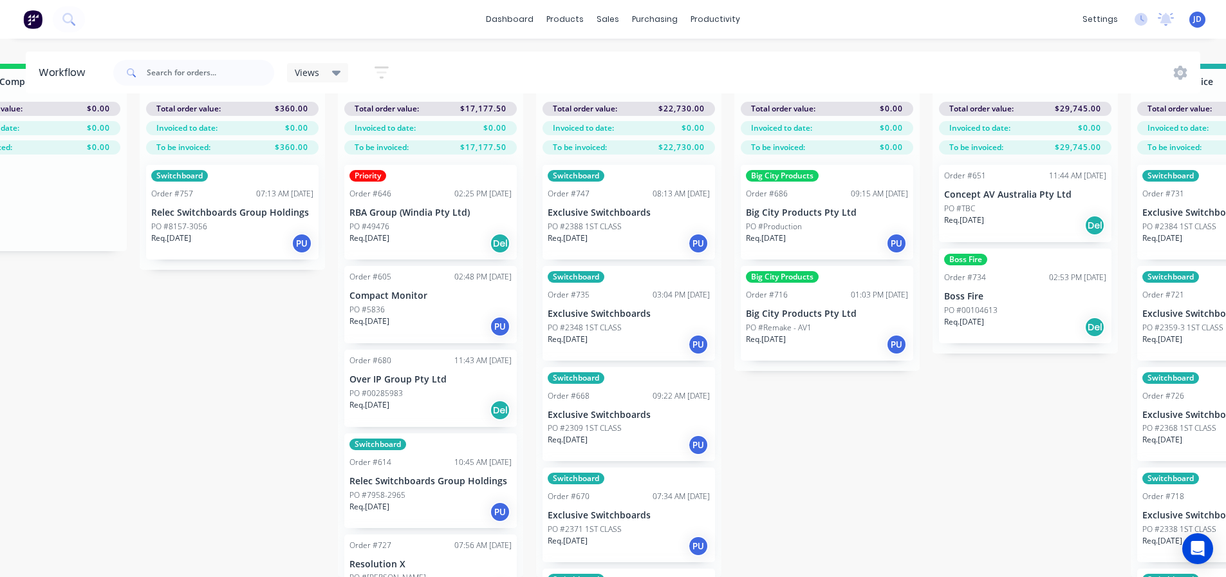
click at [562, 188] on div "Order #747" at bounding box center [569, 194] width 42 height 12
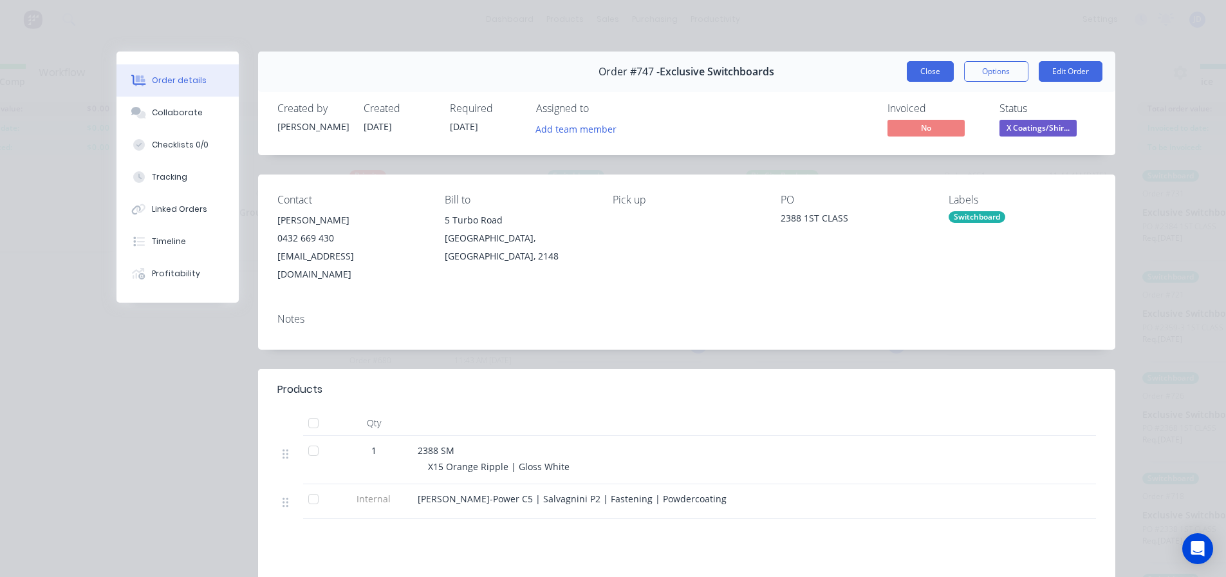
click at [929, 70] on button "Close" at bounding box center [930, 71] width 47 height 21
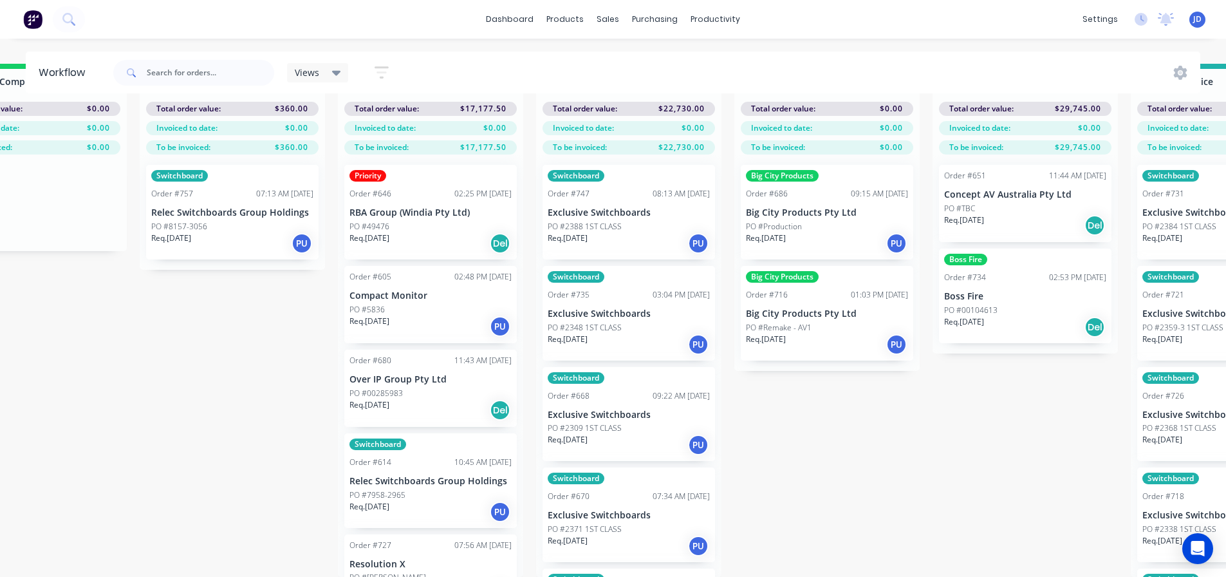
click at [635, 409] on p "Exclusive Switchboards" at bounding box center [629, 414] width 162 height 11
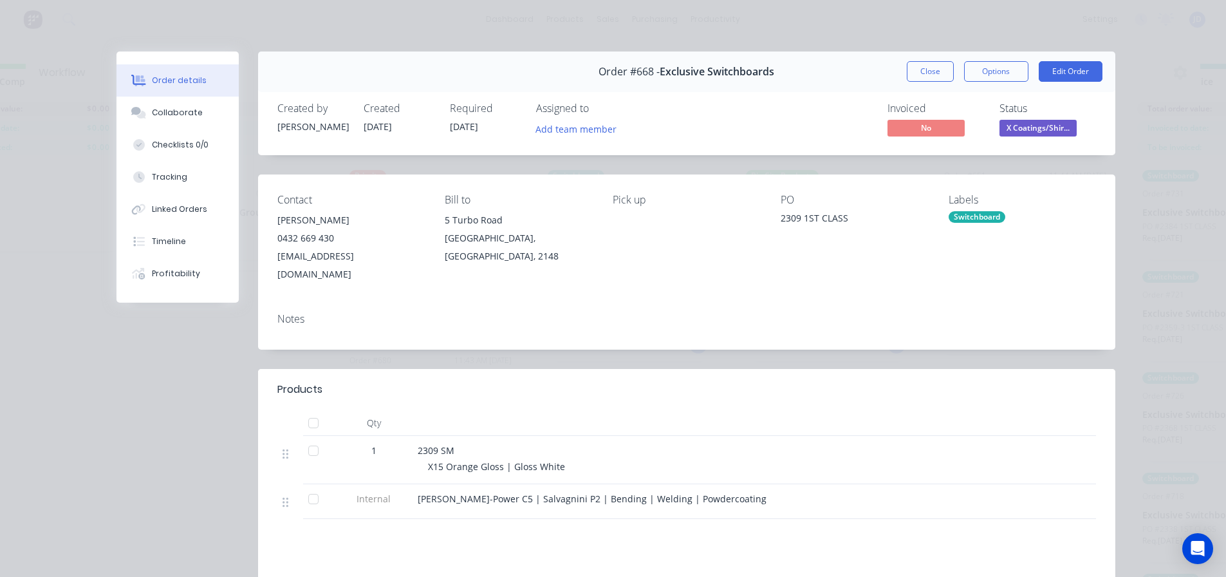
click at [1037, 115] on div "Status X Coatings/Shir..." at bounding box center [1047, 120] width 97 height 37
click at [1033, 129] on span "X Coatings/Shir..." at bounding box center [1037, 128] width 77 height 16
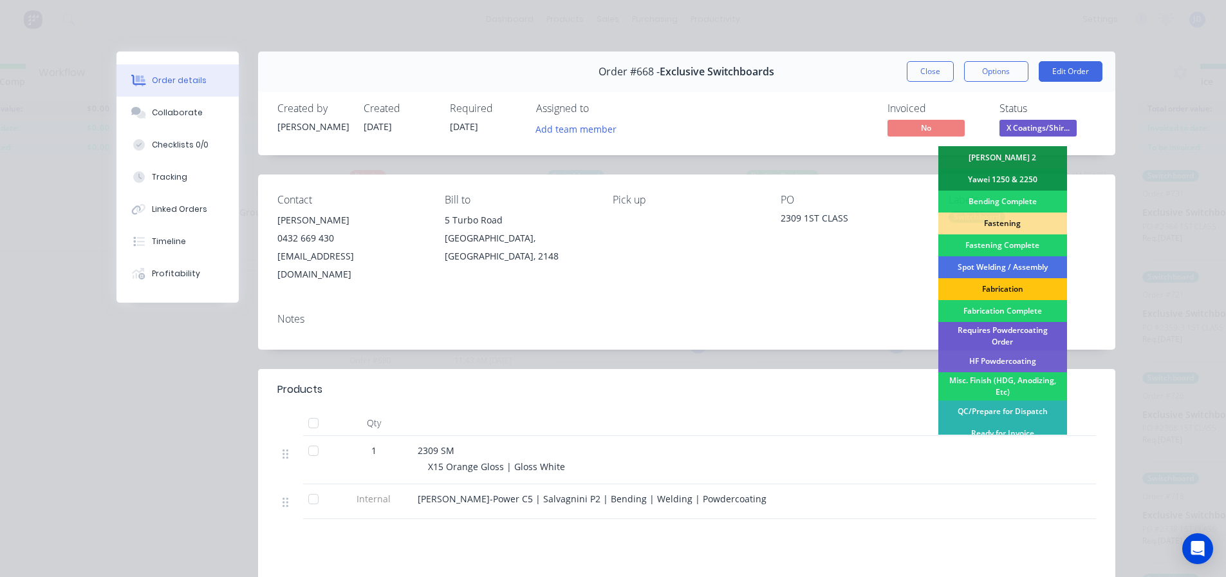
scroll to position [376, 0]
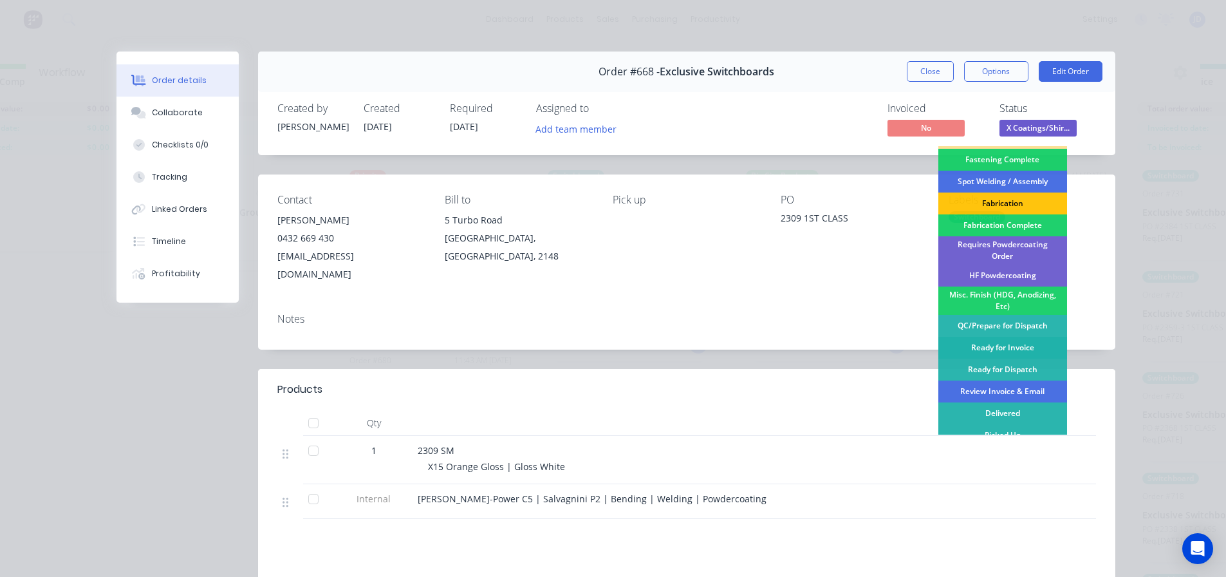
click at [1005, 341] on div "Ready for Invoice" at bounding box center [1002, 348] width 129 height 22
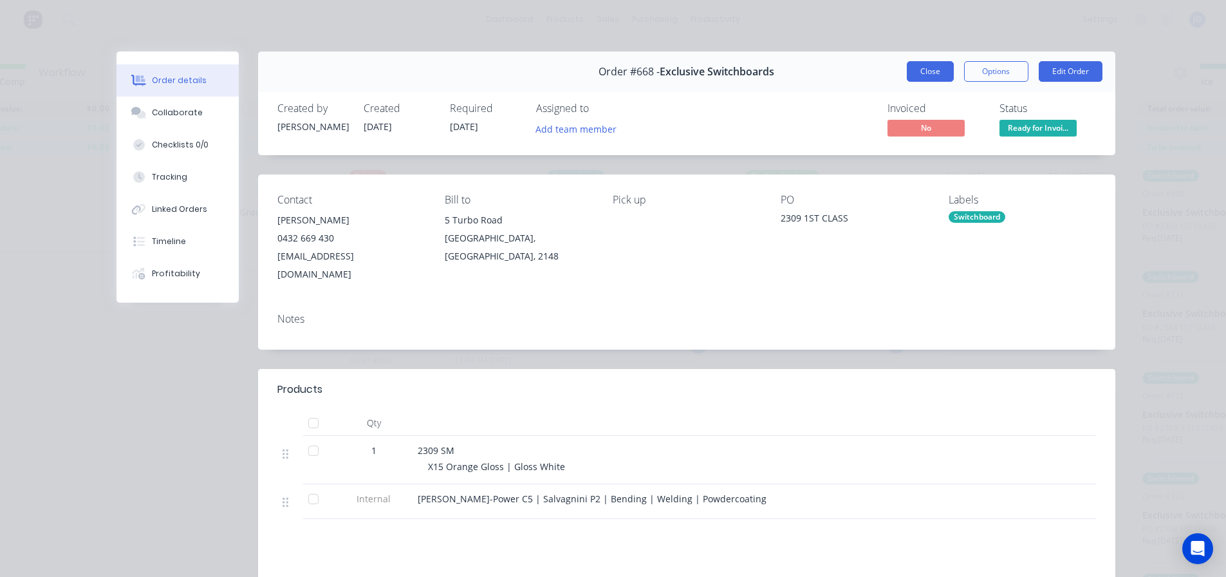
click at [927, 74] on button "Close" at bounding box center [930, 71] width 47 height 21
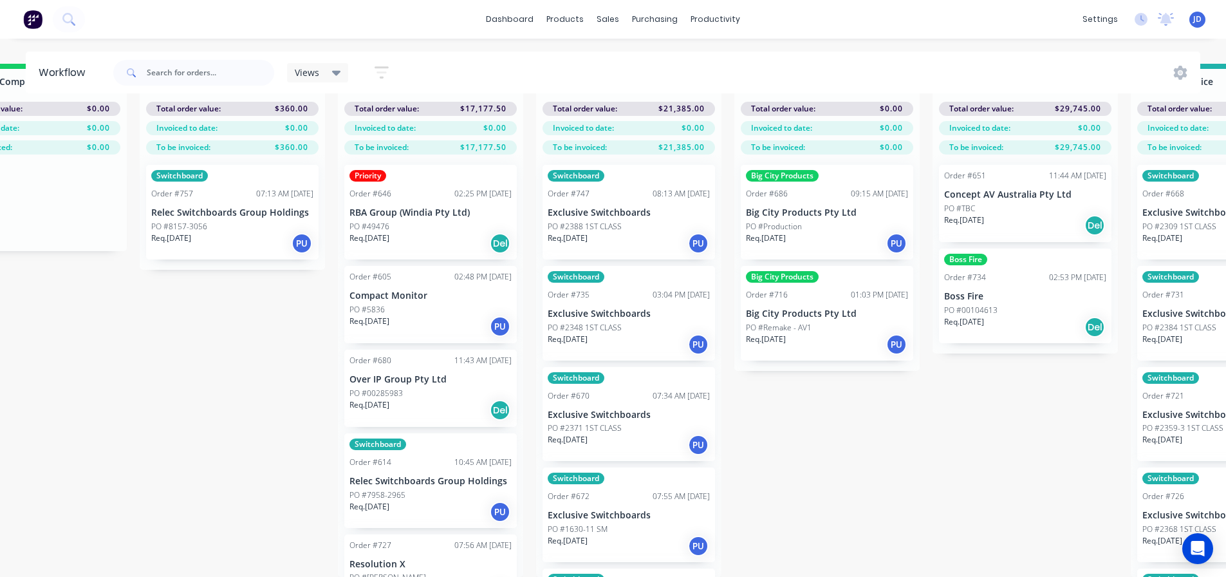
click at [608, 422] on p "PO #2371 1ST CLASS" at bounding box center [585, 428] width 74 height 12
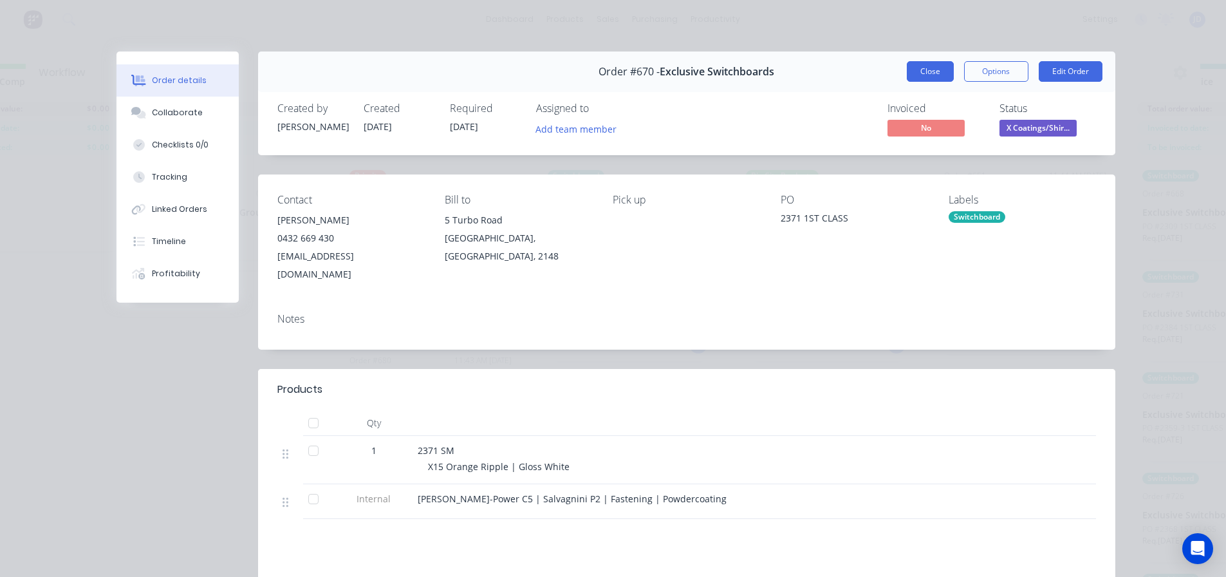
click at [916, 75] on button "Close" at bounding box center [930, 71] width 47 height 21
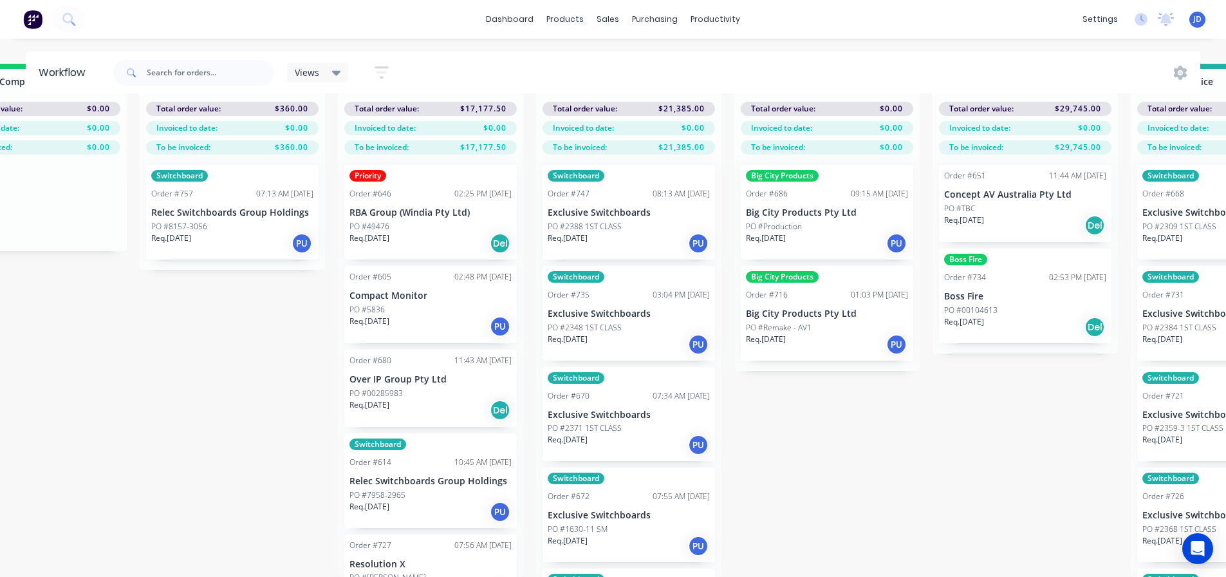
click at [608, 322] on p "PO #2348 1ST CLASS" at bounding box center [585, 328] width 74 height 12
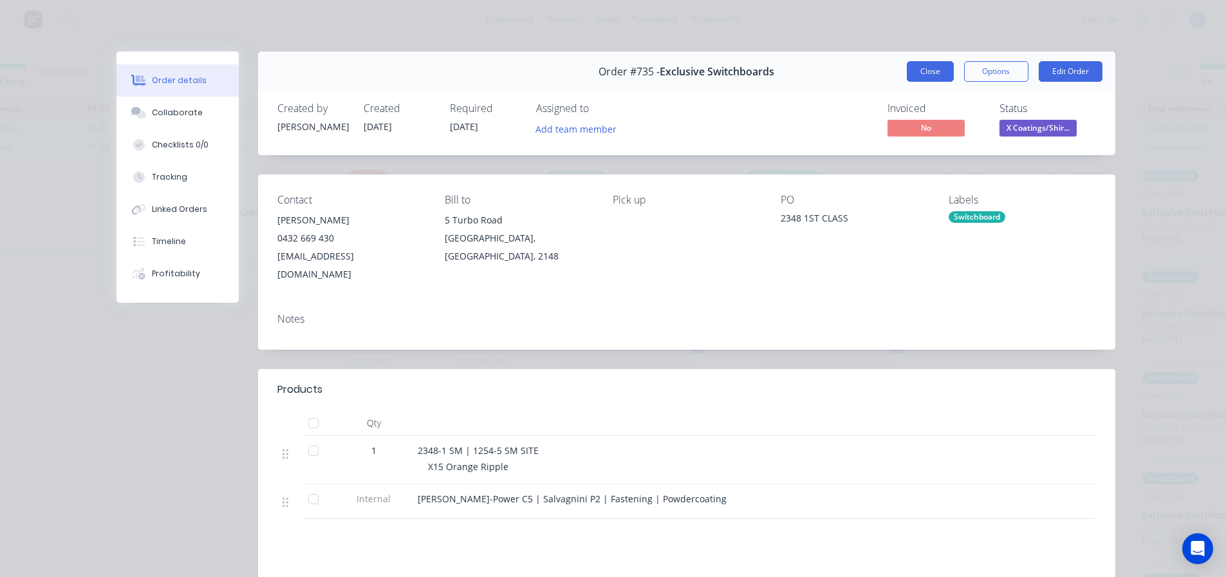
click at [924, 66] on button "Close" at bounding box center [930, 71] width 47 height 21
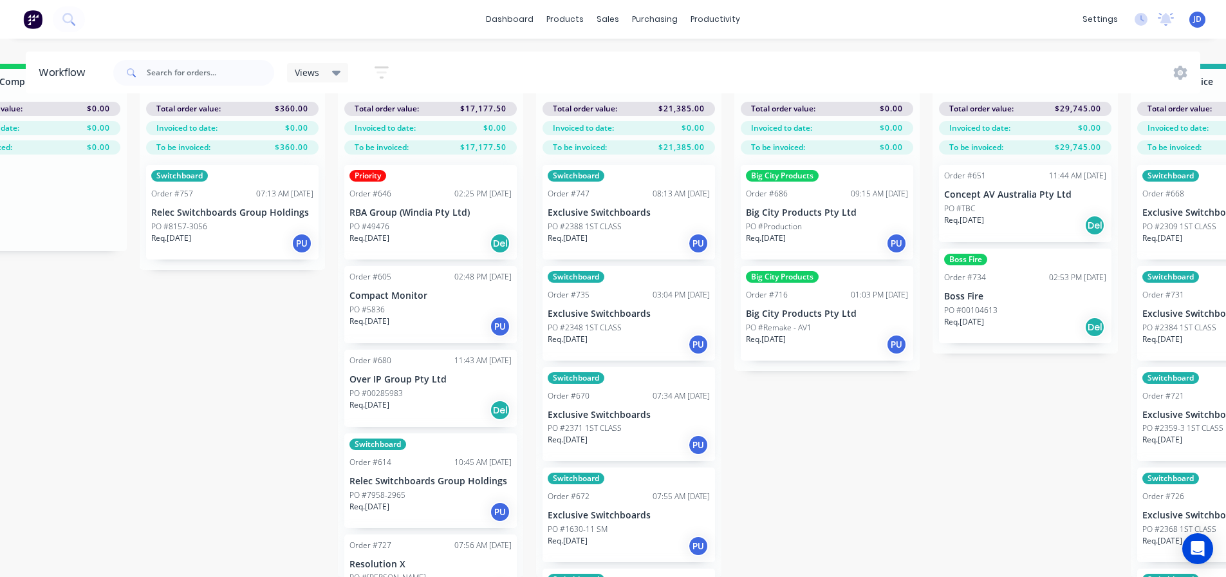
click at [615, 498] on div "Switchboard Order #672 07:55 AM [DATE] Exclusive Switchboards PO #1630-11 SM Re…" at bounding box center [629, 514] width 172 height 95
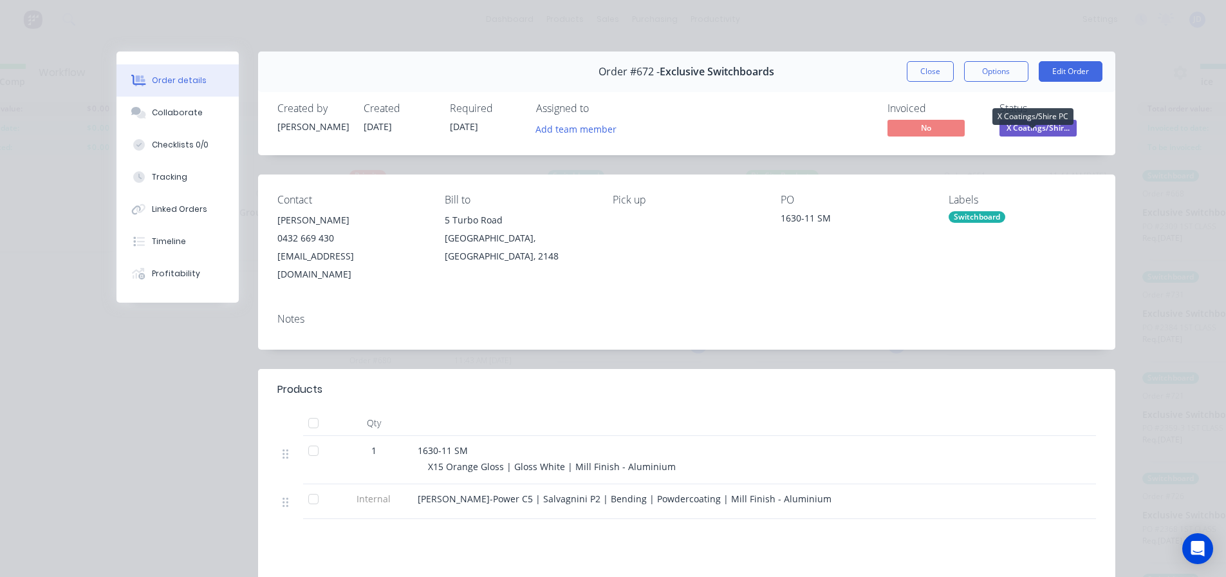
click at [1037, 124] on span "X Coatings/Shir..." at bounding box center [1037, 128] width 77 height 16
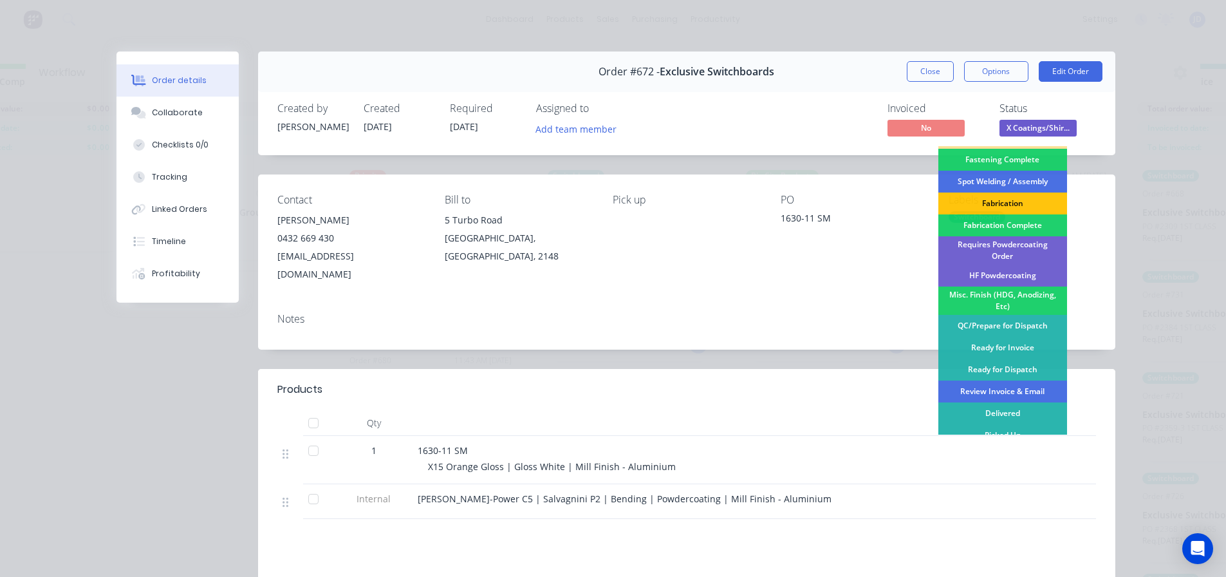
click at [1016, 342] on div "Ready for Invoice" at bounding box center [1002, 348] width 129 height 22
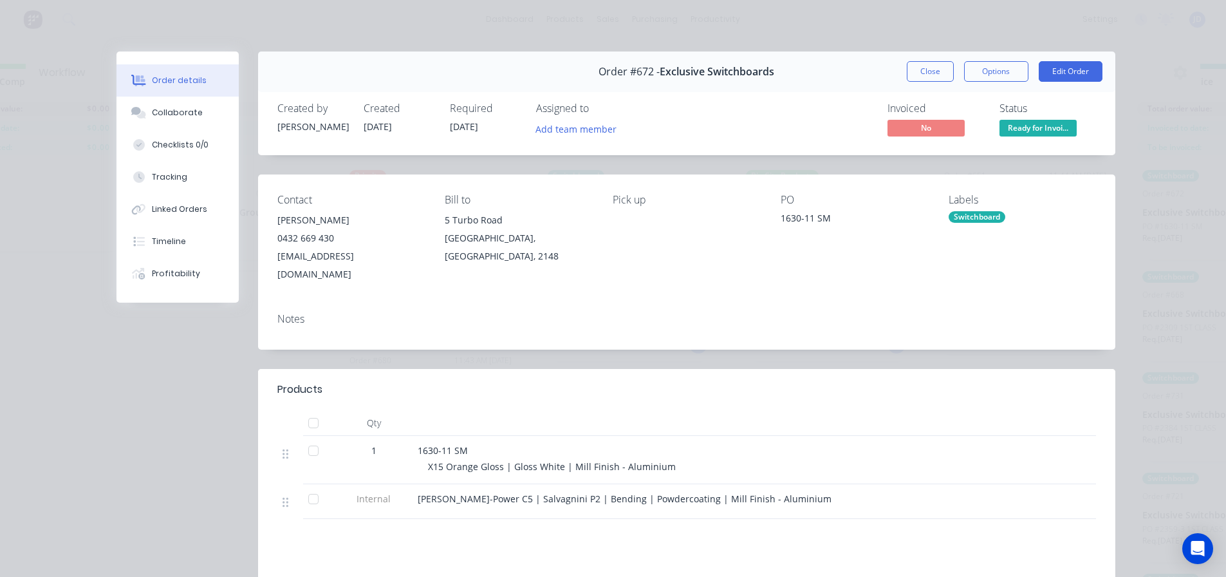
click at [932, 79] on button "Close" at bounding box center [930, 71] width 47 height 21
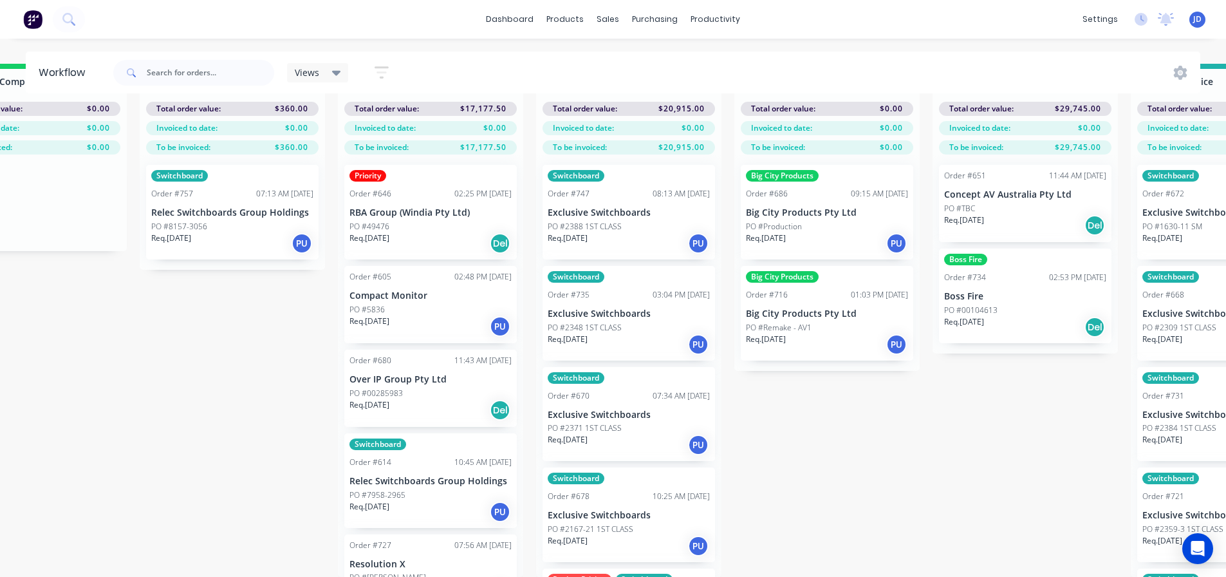
click at [618, 510] on p "Exclusive Switchboards" at bounding box center [629, 515] width 162 height 11
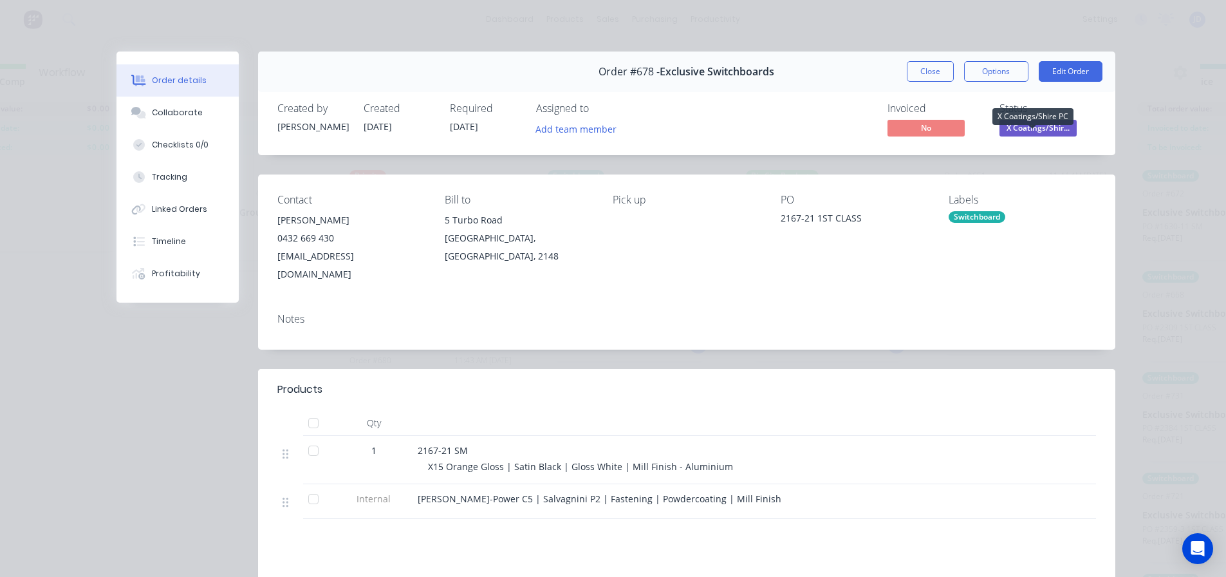
click at [1016, 131] on span "X Coatings/Shir..." at bounding box center [1037, 128] width 77 height 16
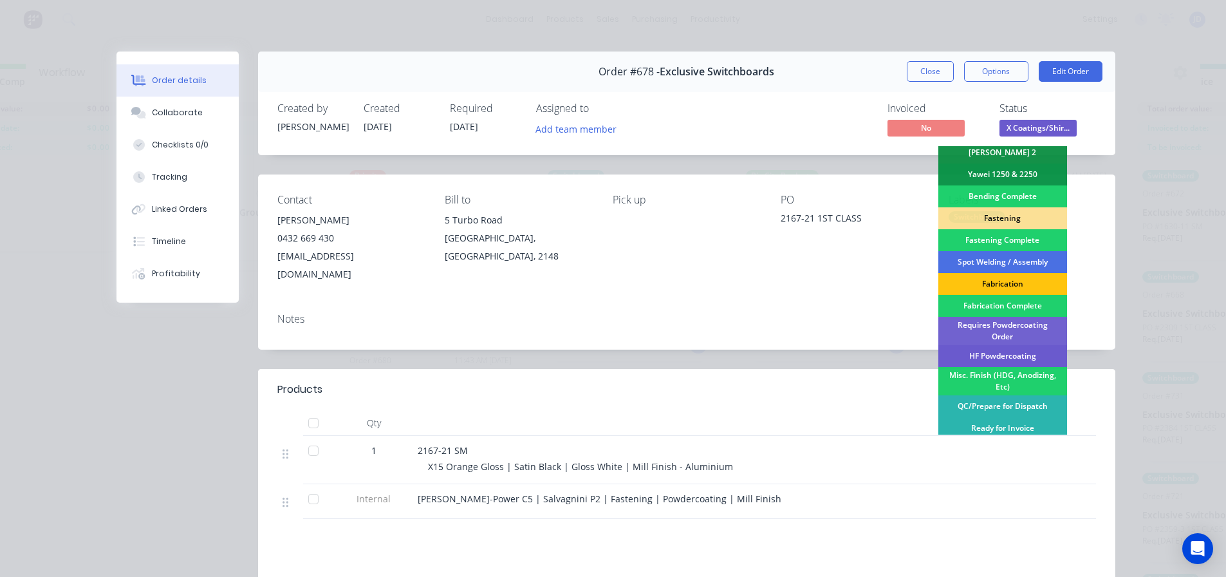
scroll to position [322, 0]
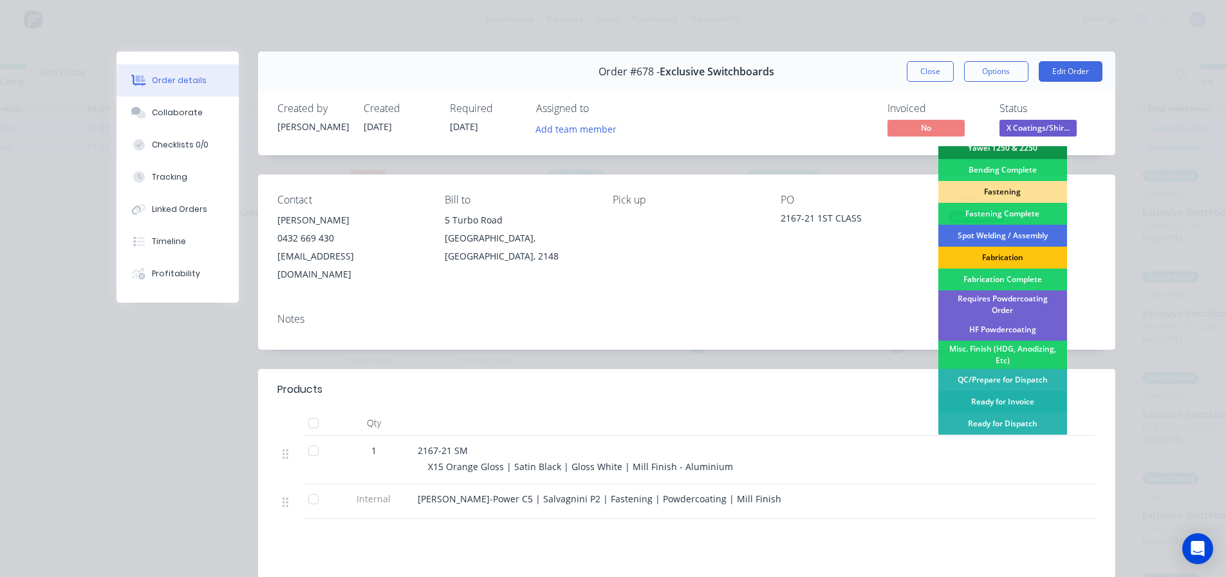
click at [1015, 396] on div "Ready for Invoice" at bounding box center [1002, 402] width 129 height 22
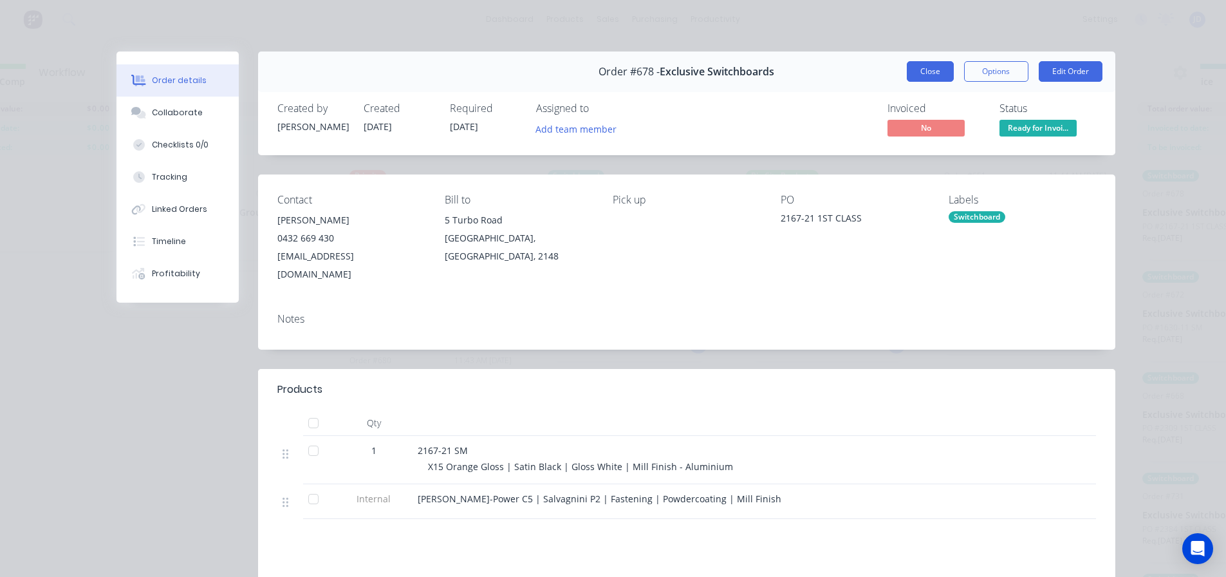
click at [925, 75] on button "Close" at bounding box center [930, 71] width 47 height 21
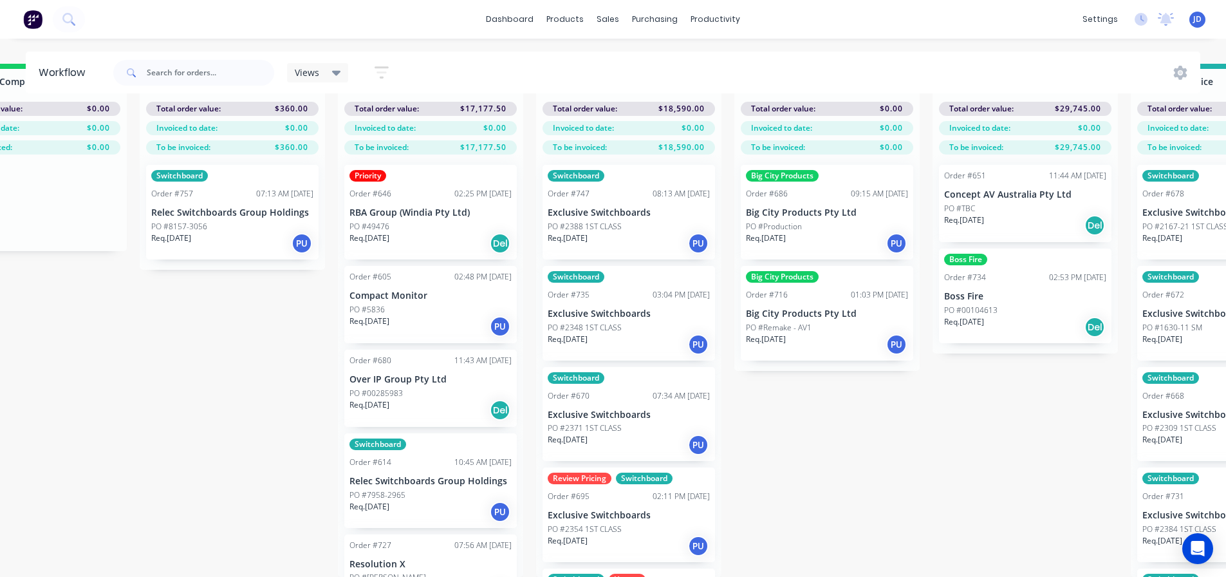
click at [438, 489] on div "PO #7958-2965" at bounding box center [430, 495] width 162 height 12
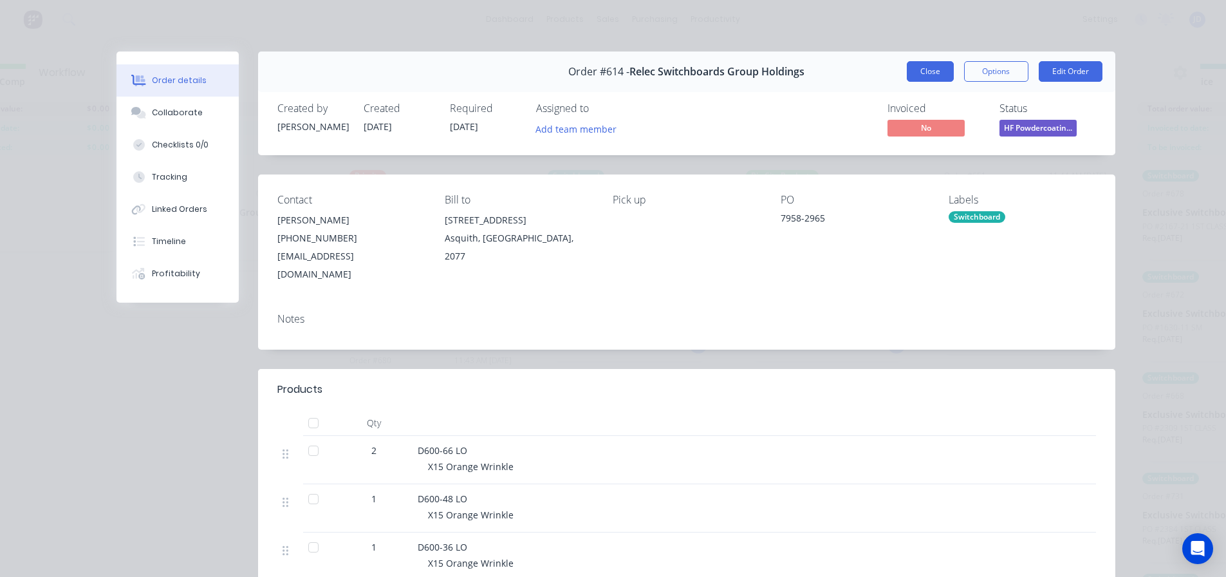
click at [907, 77] on button "Close" at bounding box center [930, 71] width 47 height 21
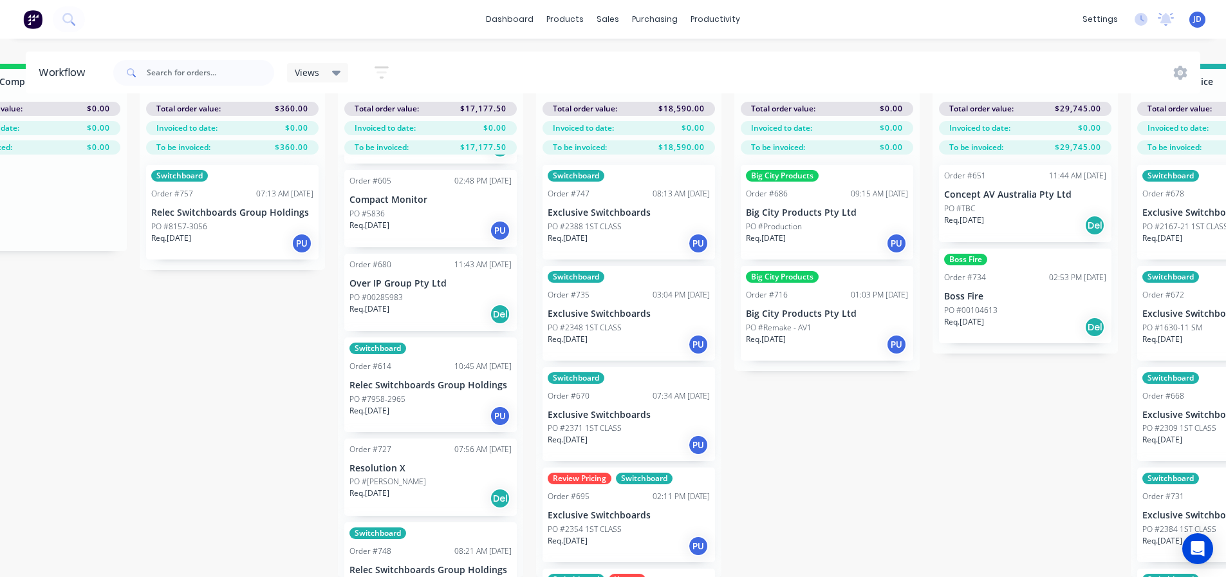
scroll to position [129, 0]
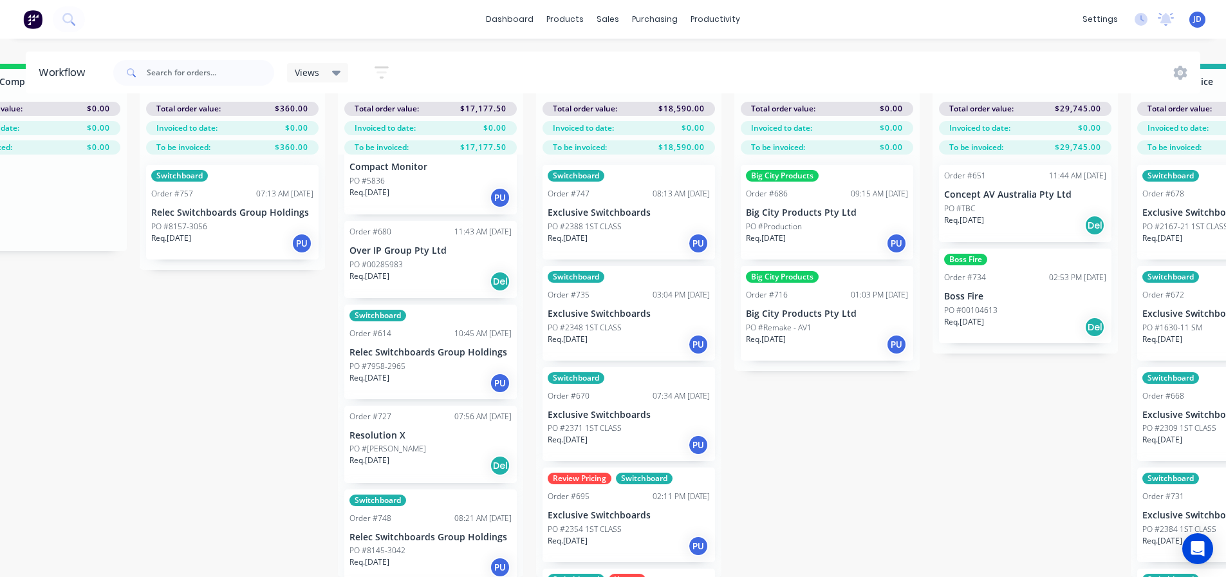
click at [606, 524] on p "PO #2354 1ST CLASS" at bounding box center [585, 529] width 74 height 12
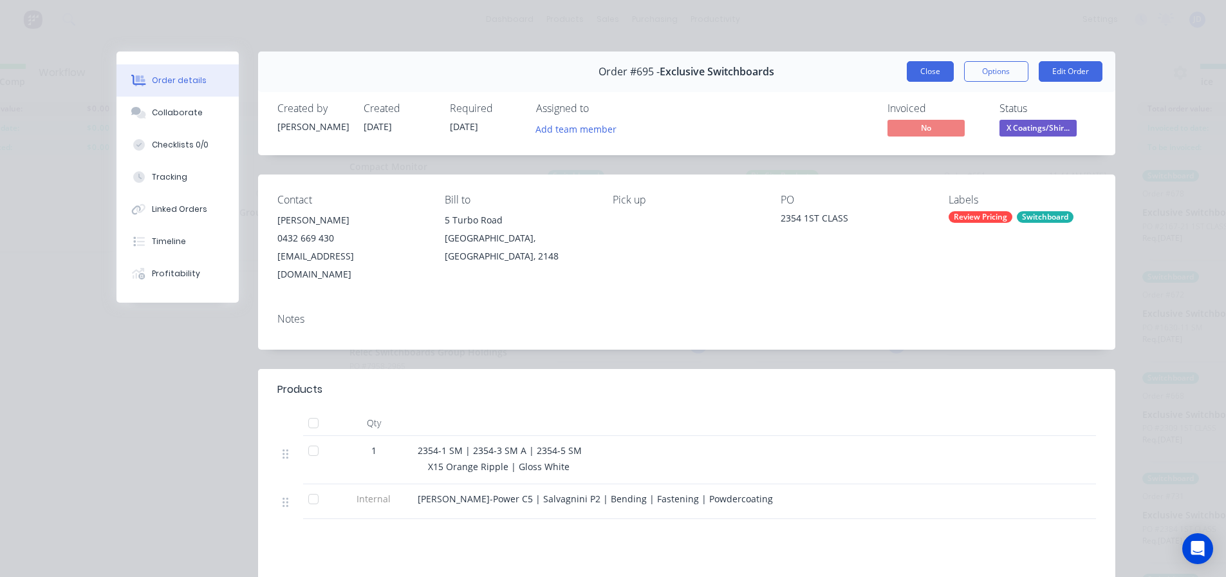
click at [921, 73] on button "Close" at bounding box center [930, 71] width 47 height 21
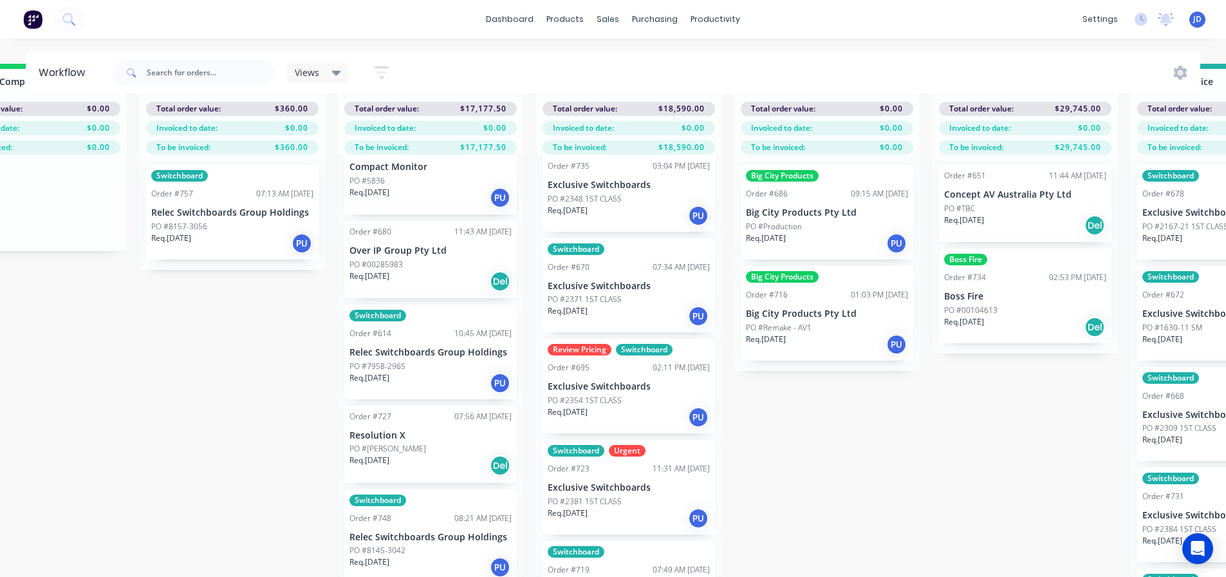
click at [600, 517] on div "Req. [DATE] PU" at bounding box center [629, 518] width 162 height 22
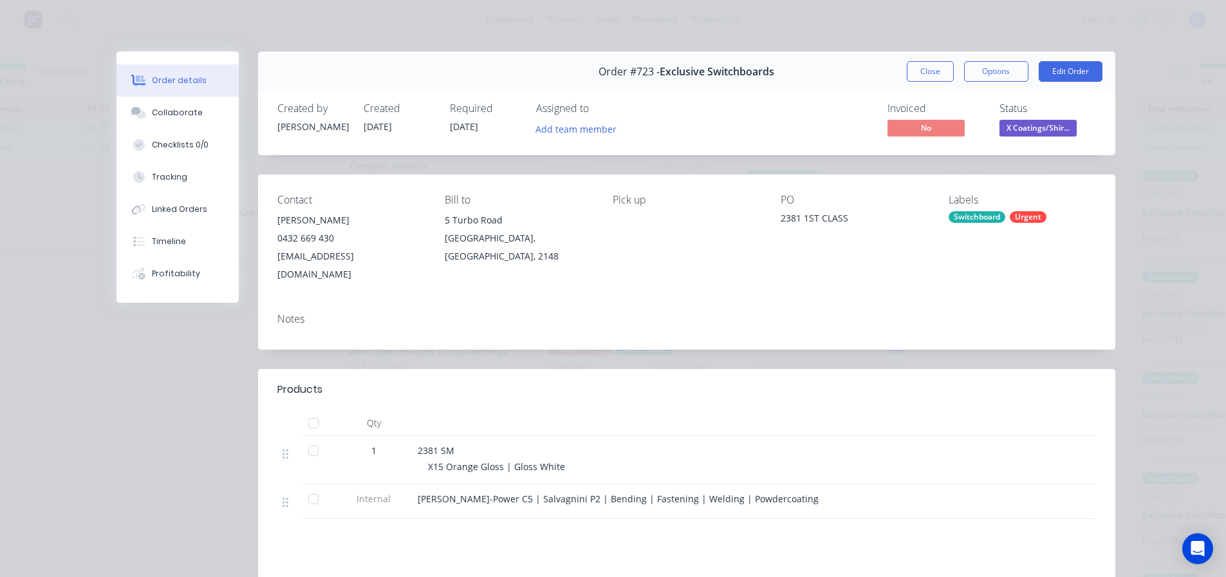
click at [1035, 135] on span "X Coatings/Shir..." at bounding box center [1037, 128] width 77 height 16
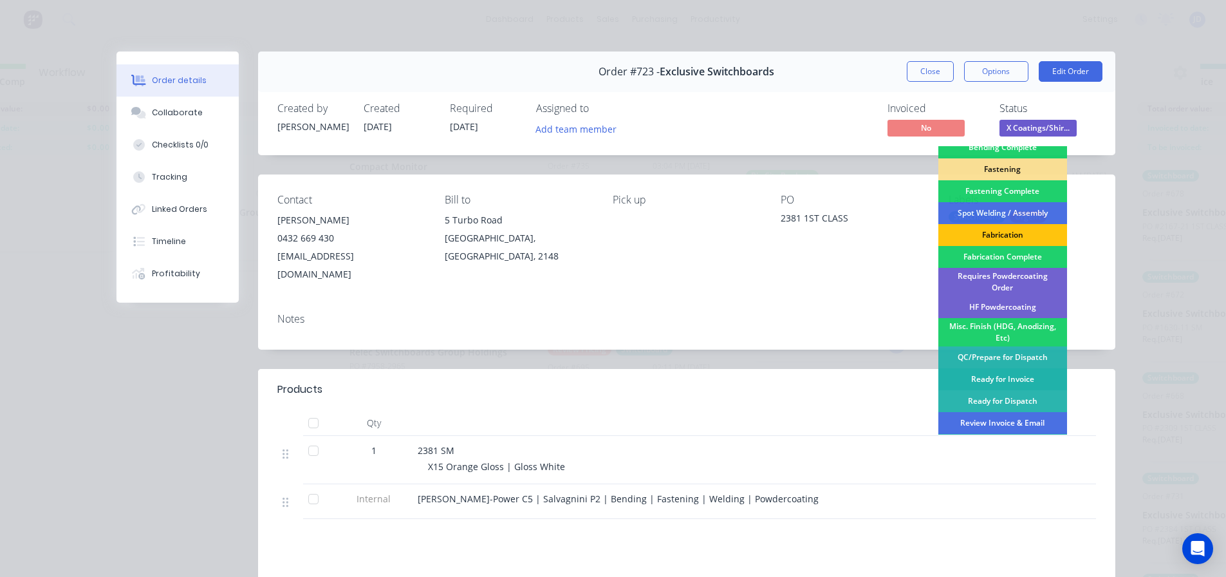
scroll to position [376, 0]
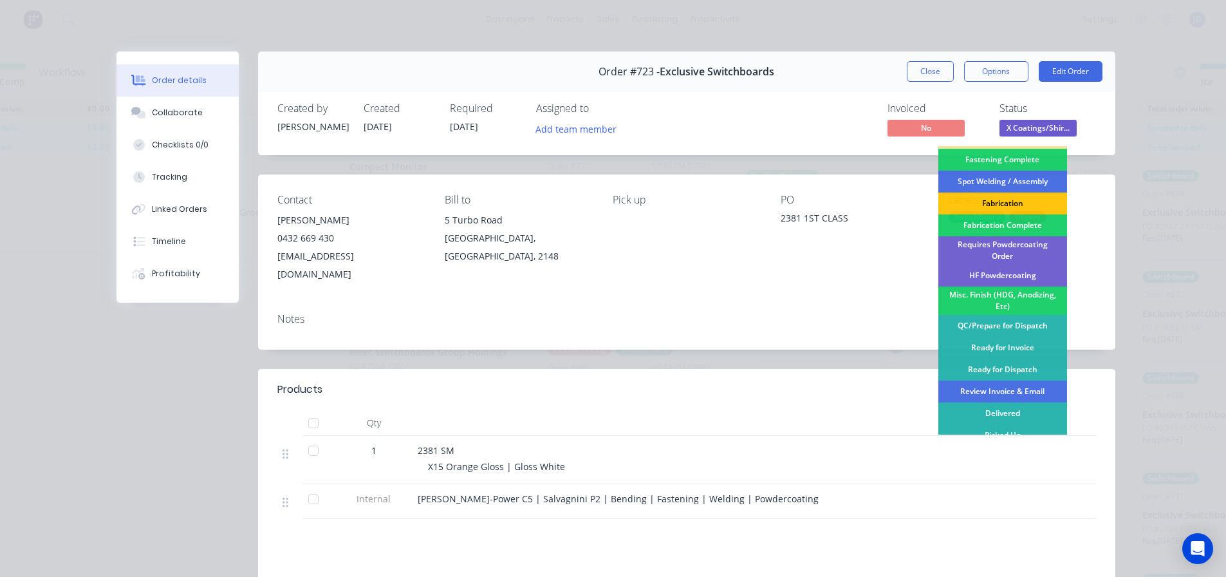
click at [1012, 338] on div "Ready for Invoice" at bounding box center [1002, 348] width 129 height 22
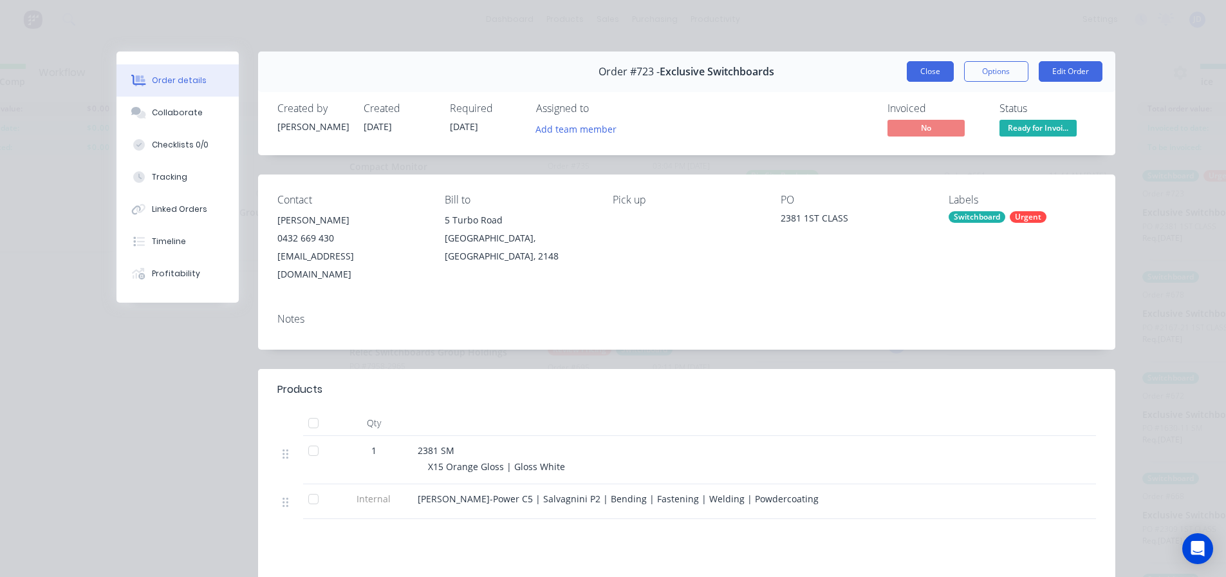
click at [928, 74] on button "Close" at bounding box center [930, 71] width 47 height 21
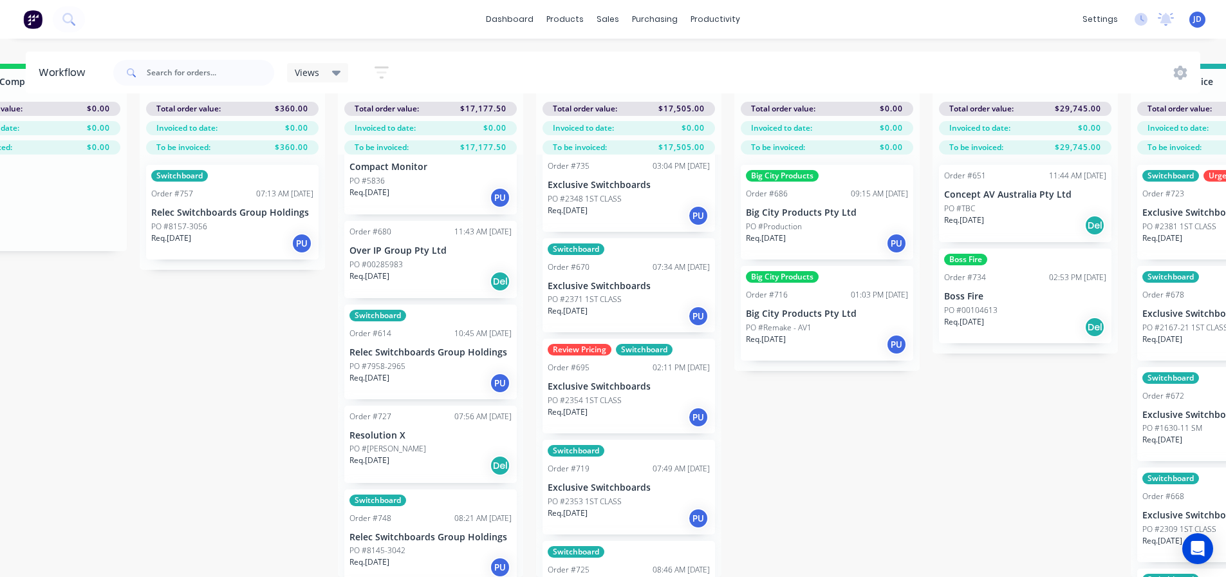
click at [614, 507] on div "Req. [DATE] PU" at bounding box center [629, 518] width 162 height 22
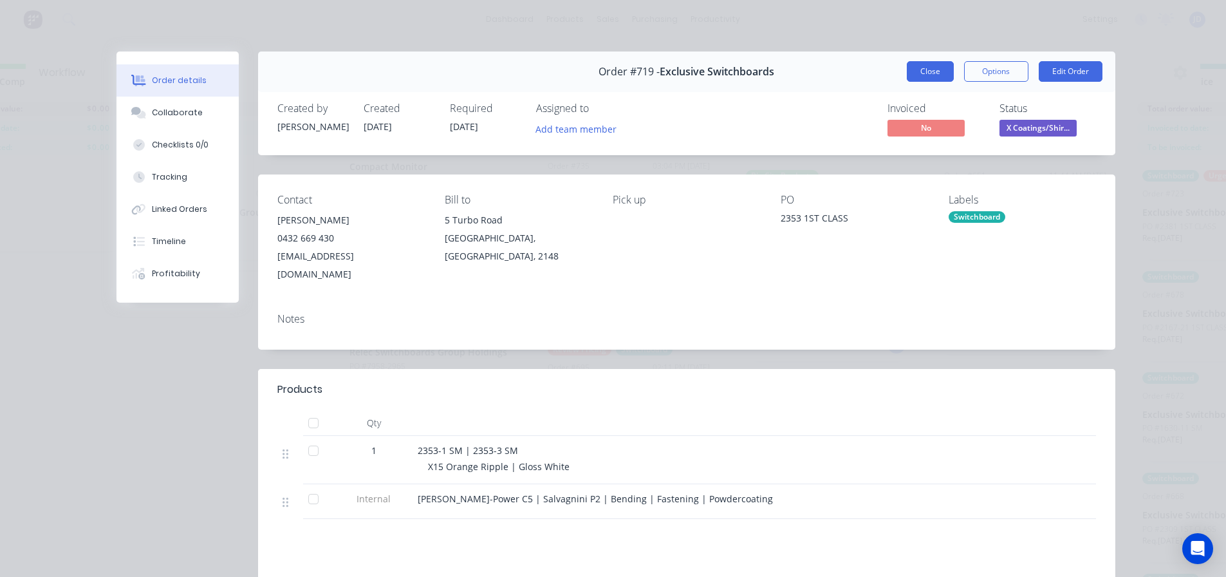
click at [920, 75] on button "Close" at bounding box center [930, 71] width 47 height 21
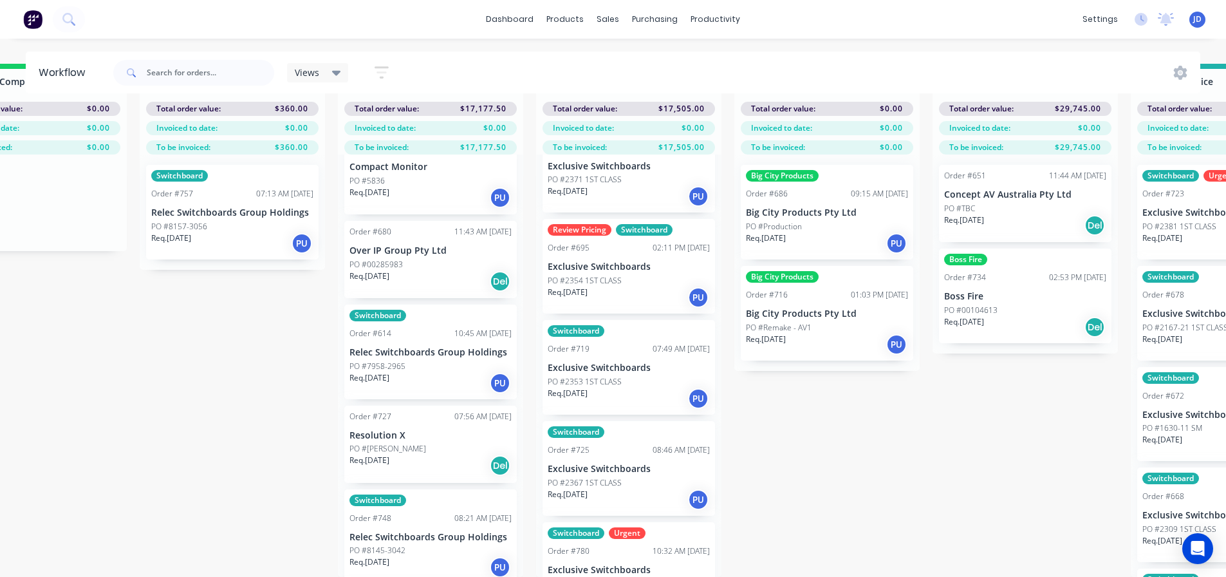
scroll to position [257, 0]
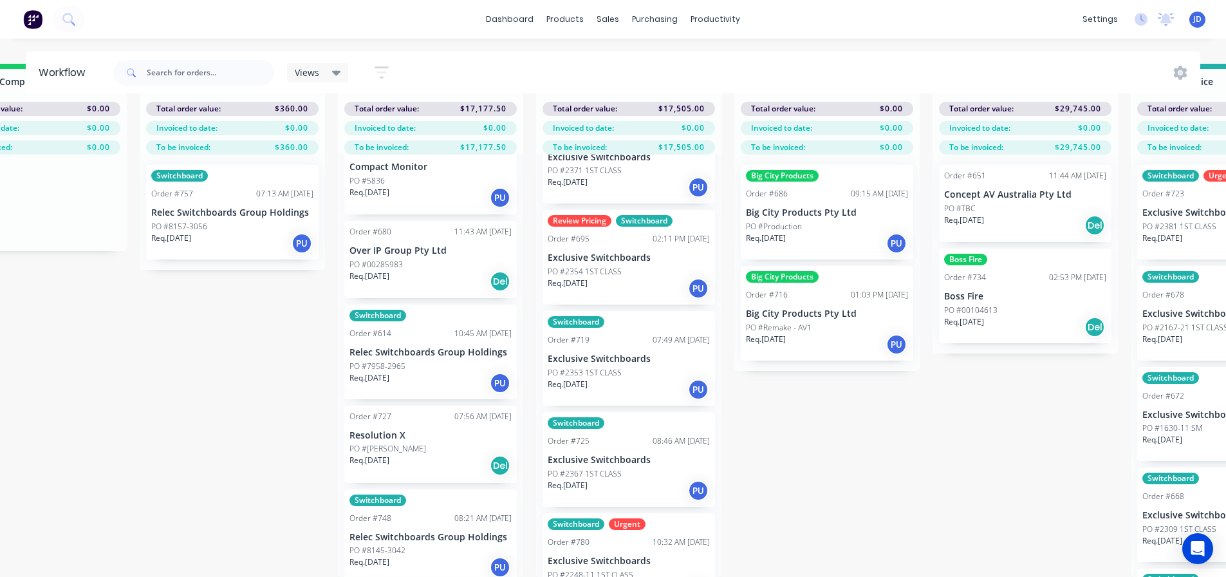
click at [630, 480] on div "Req. [DATE] PU" at bounding box center [629, 490] width 162 height 22
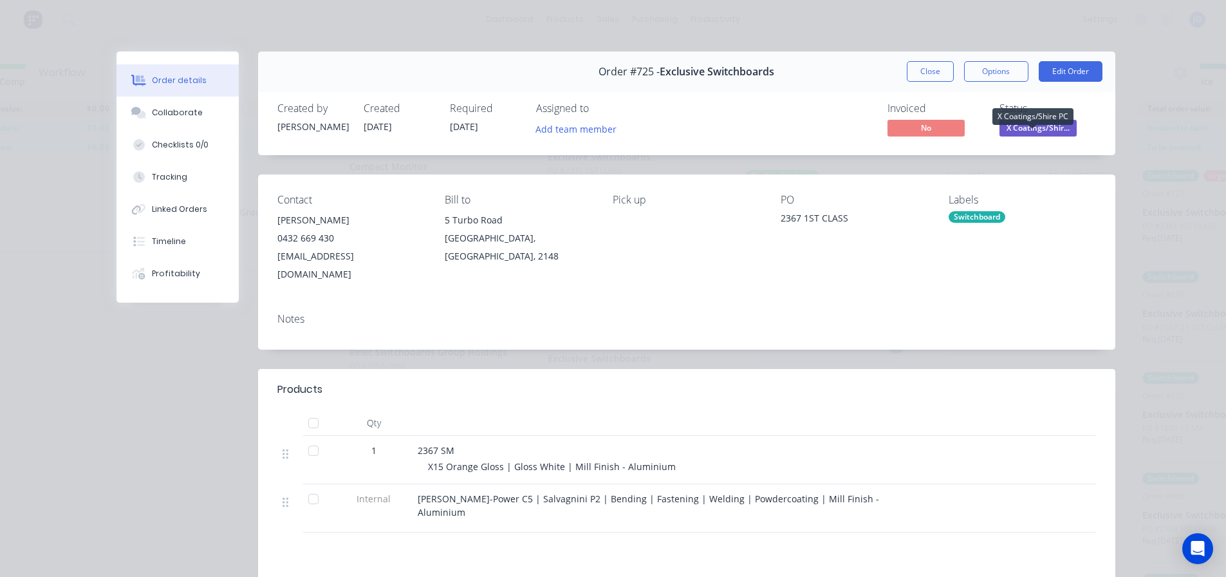
click at [1053, 130] on span "X Coatings/Shir..." at bounding box center [1037, 128] width 77 height 16
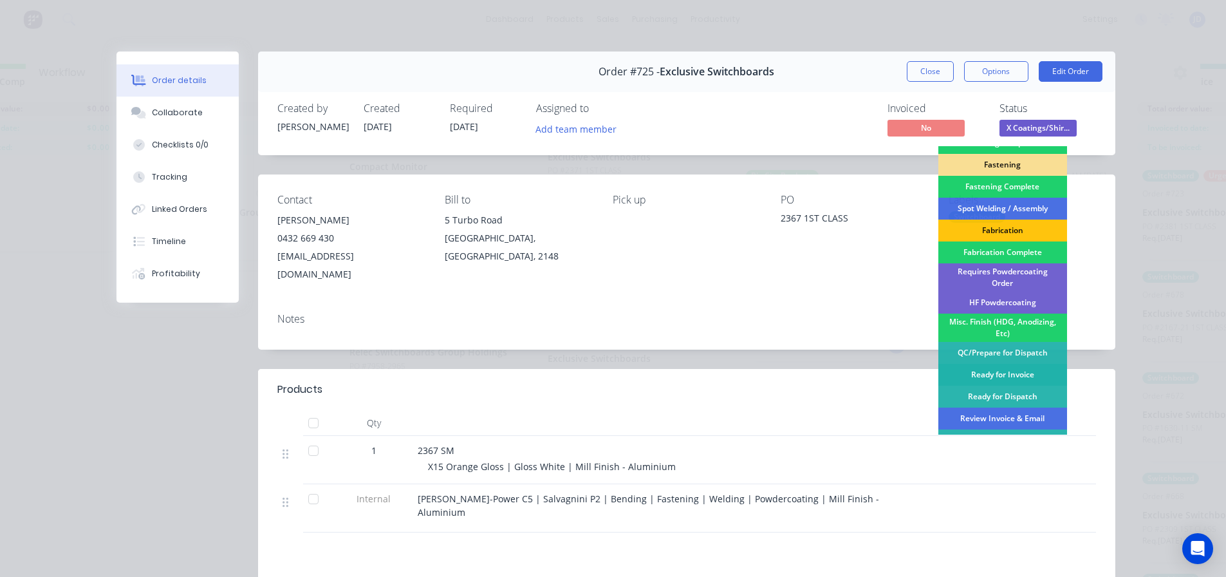
scroll to position [376, 0]
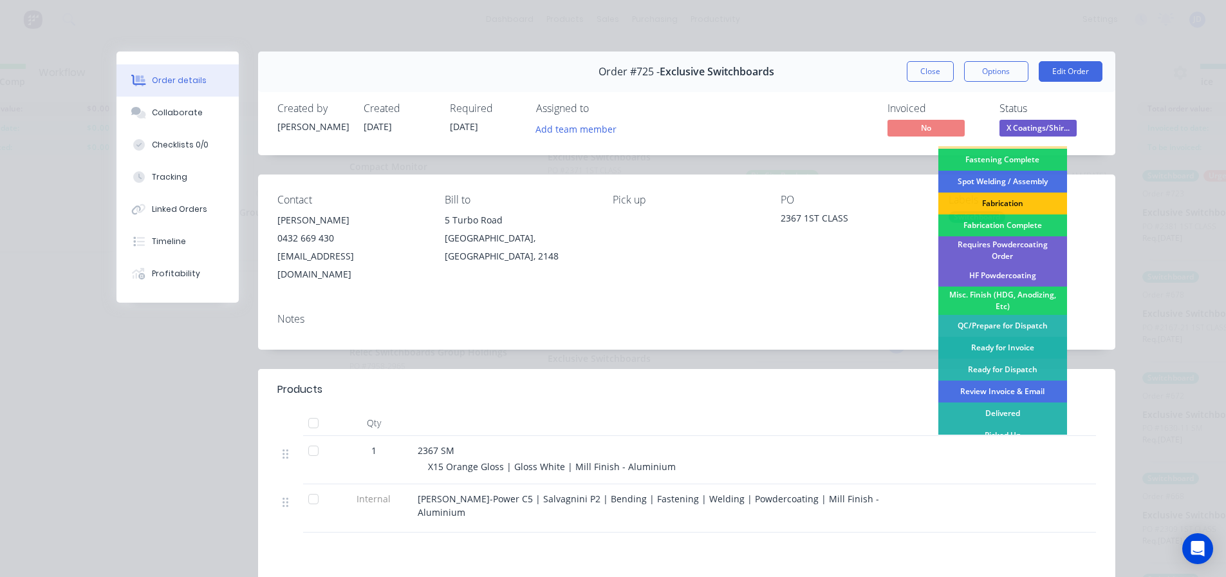
click at [1009, 338] on div "Ready for Invoice" at bounding box center [1002, 348] width 129 height 22
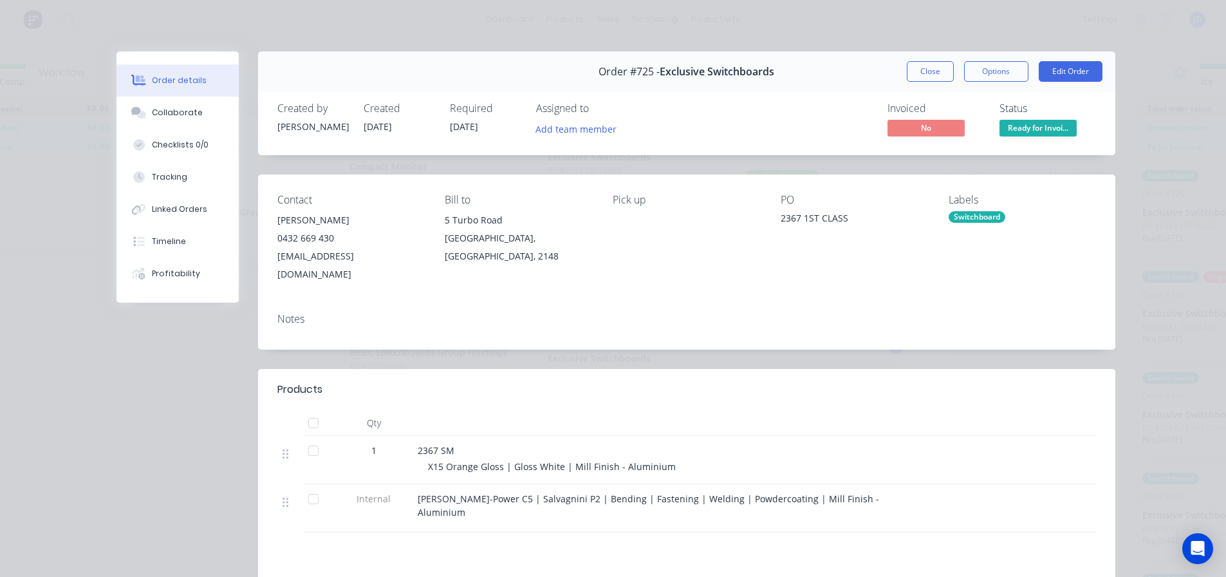
click at [925, 68] on button "Close" at bounding box center [930, 71] width 47 height 21
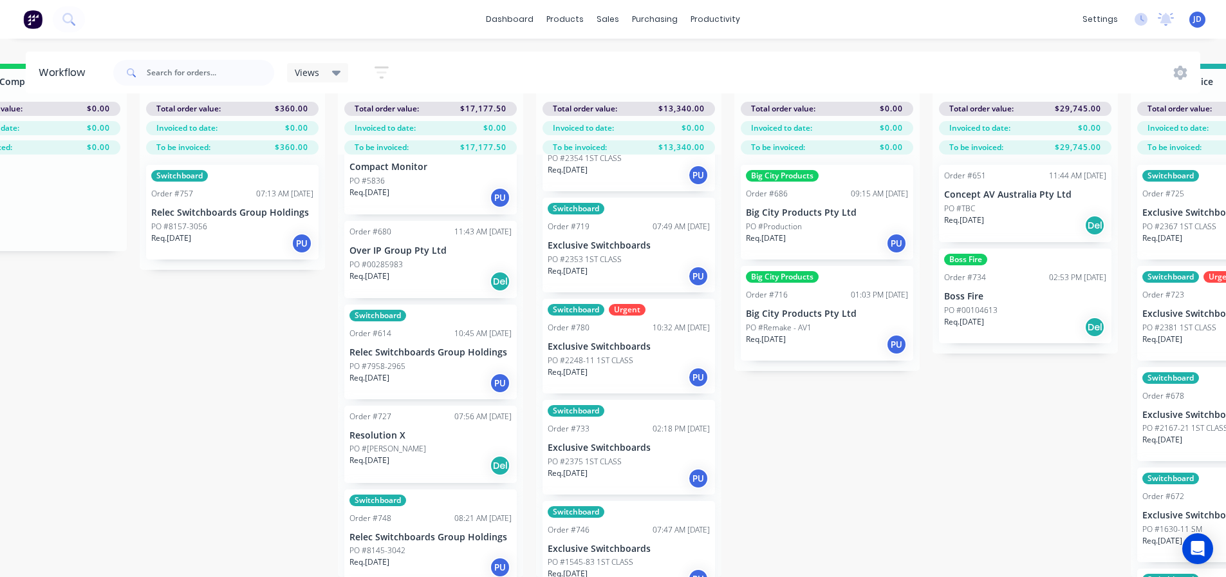
scroll to position [389, 0]
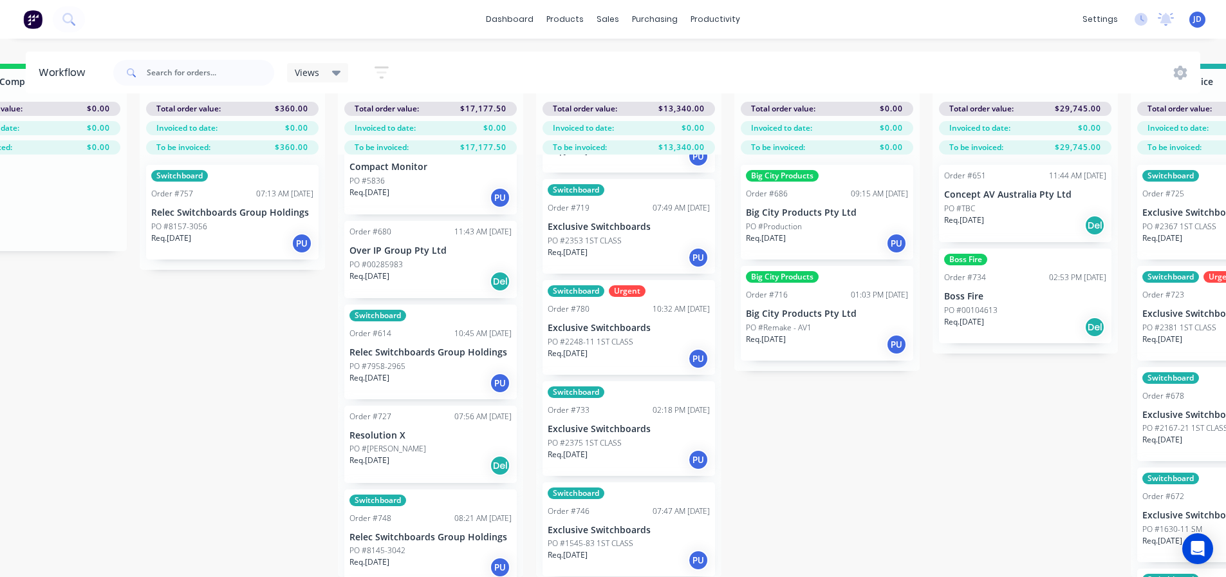
click at [622, 456] on div "Req. [DATE] PU" at bounding box center [629, 460] width 162 height 22
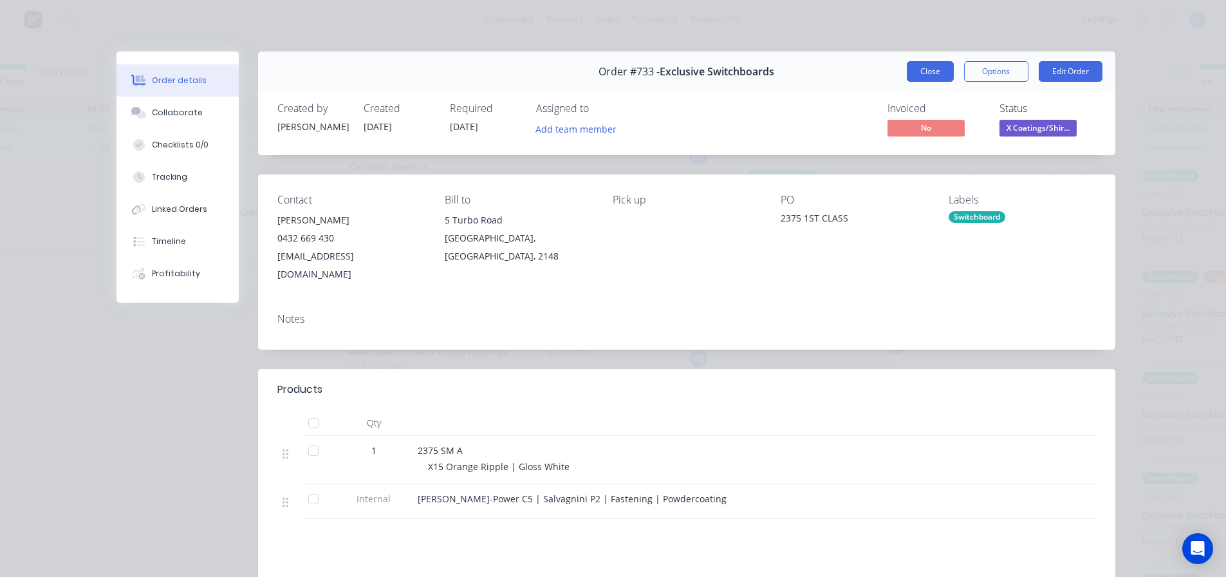
click at [924, 66] on button "Close" at bounding box center [930, 71] width 47 height 21
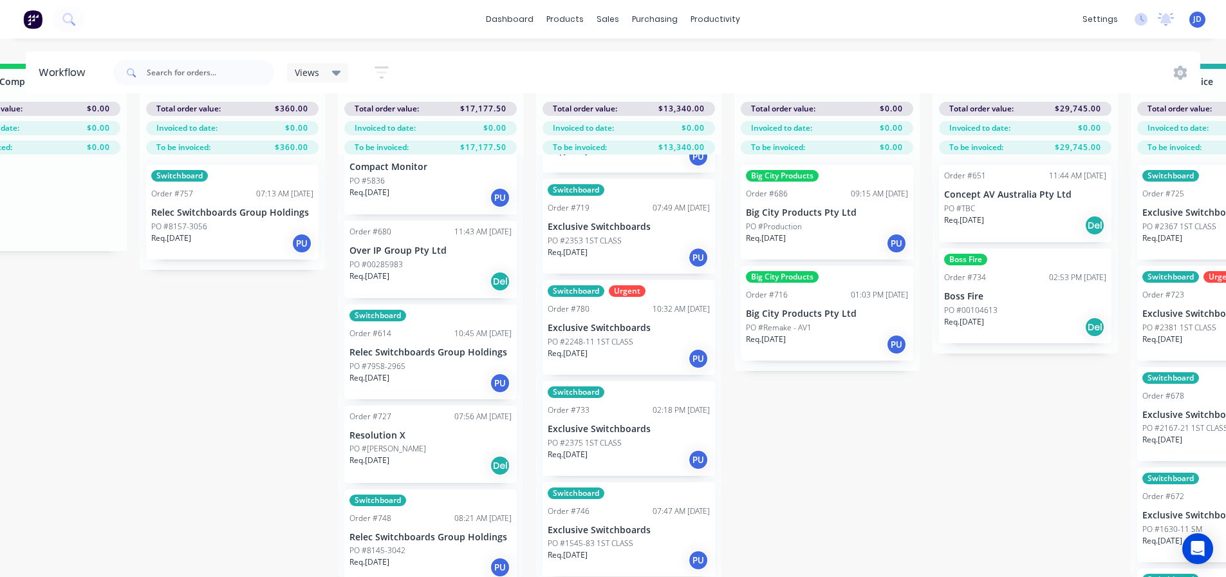
click at [592, 553] on div "Req. [DATE] PU" at bounding box center [629, 560] width 162 height 22
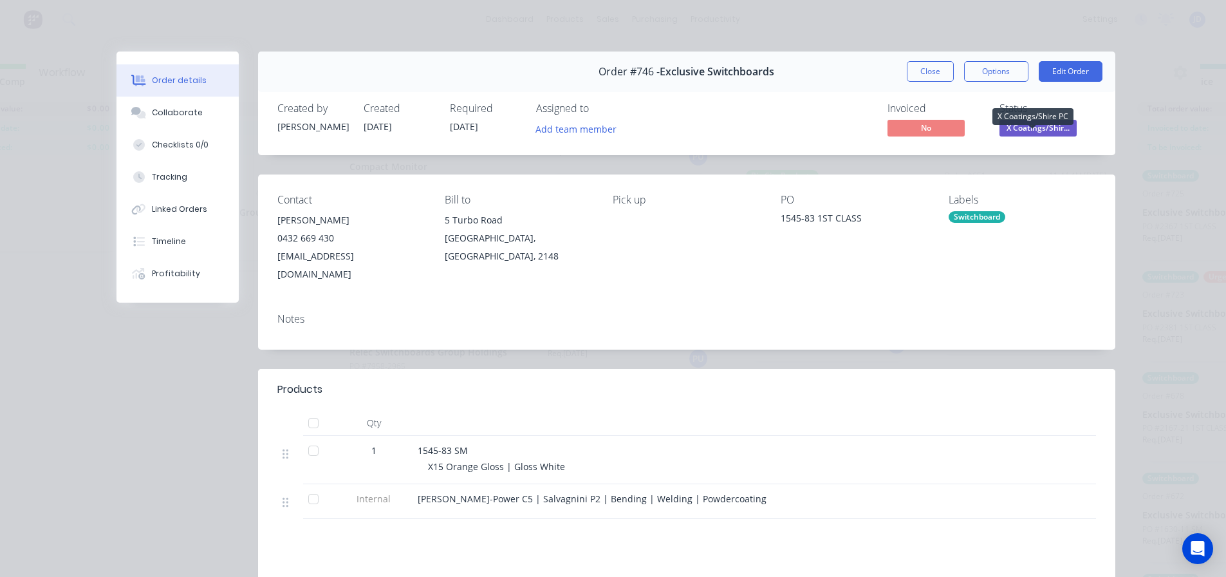
click at [1043, 128] on span "X Coatings/Shir..." at bounding box center [1037, 128] width 77 height 16
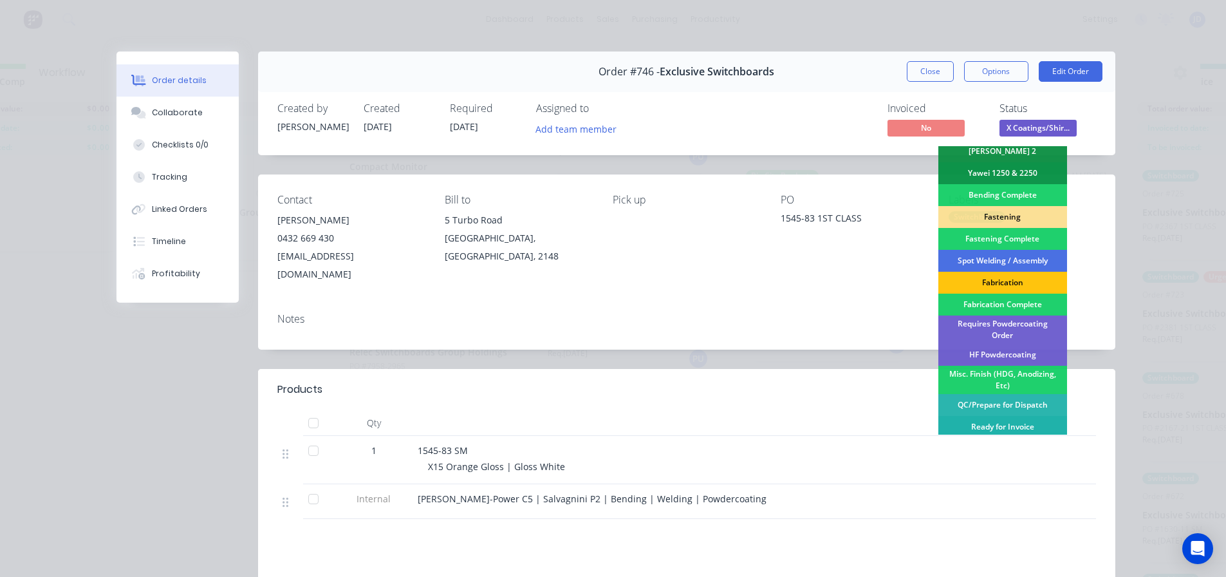
scroll to position [376, 0]
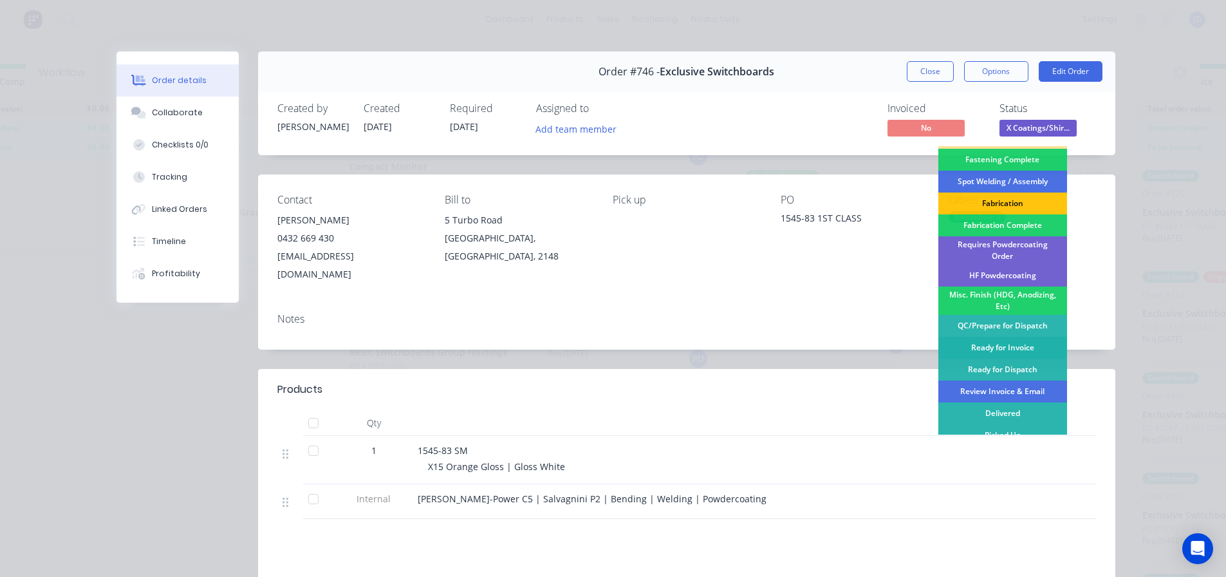
click at [1005, 338] on div "Ready for Invoice" at bounding box center [1002, 348] width 129 height 22
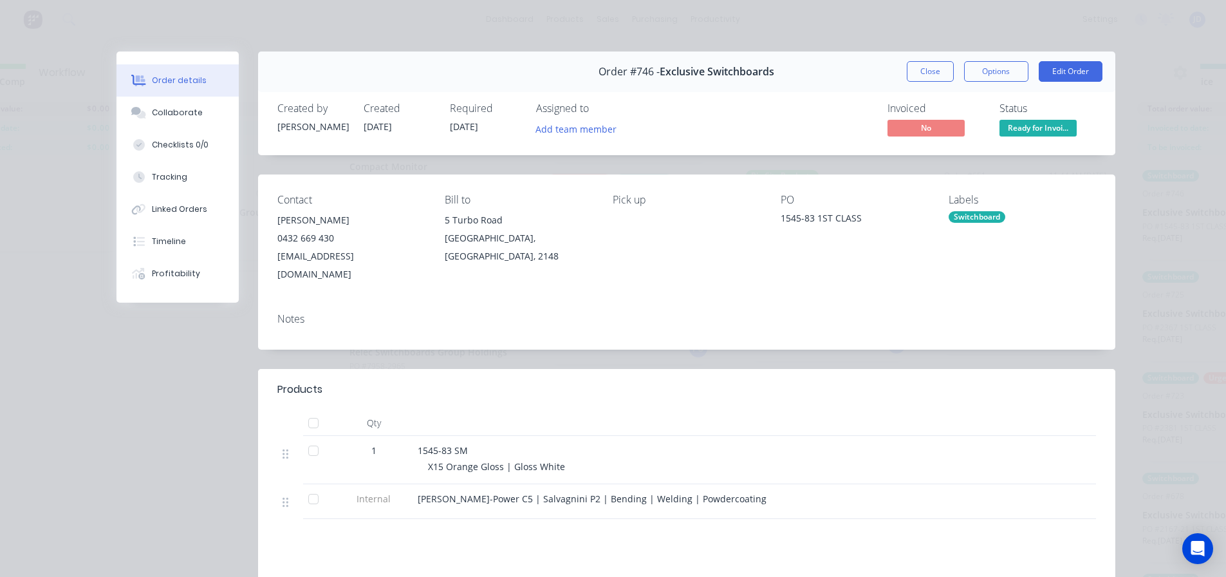
scroll to position [289, 0]
click at [927, 68] on button "Close" at bounding box center [930, 71] width 47 height 21
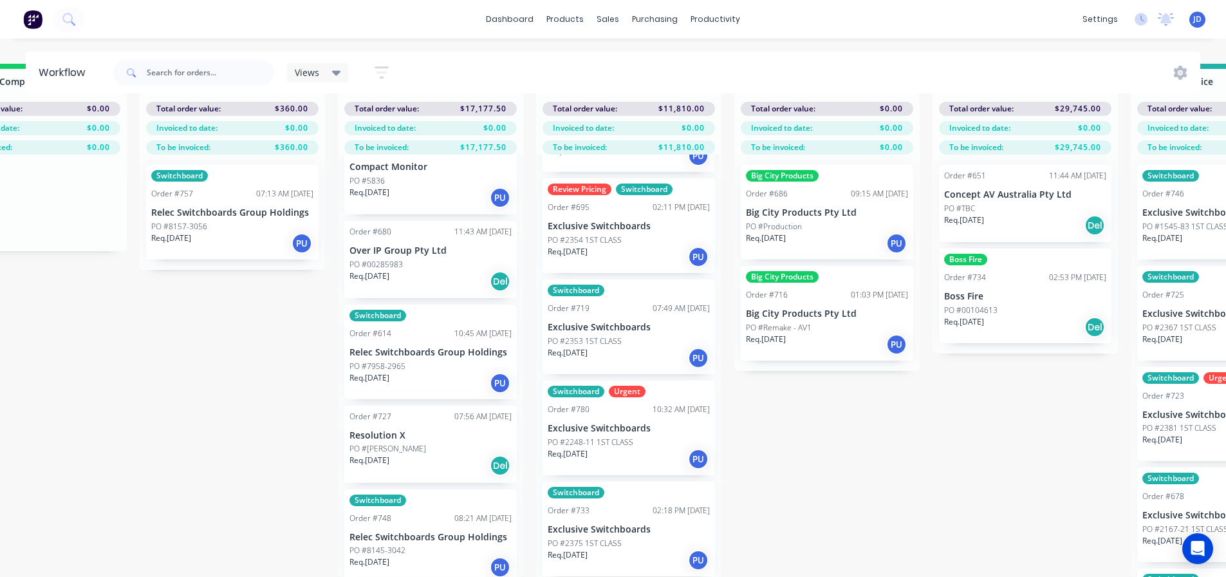
click at [602, 561] on div "Switchboard Order #733 02:18 PM [DATE] Exclusive Switchboards PO #2375 1ST CLAS…" at bounding box center [629, 528] width 172 height 95
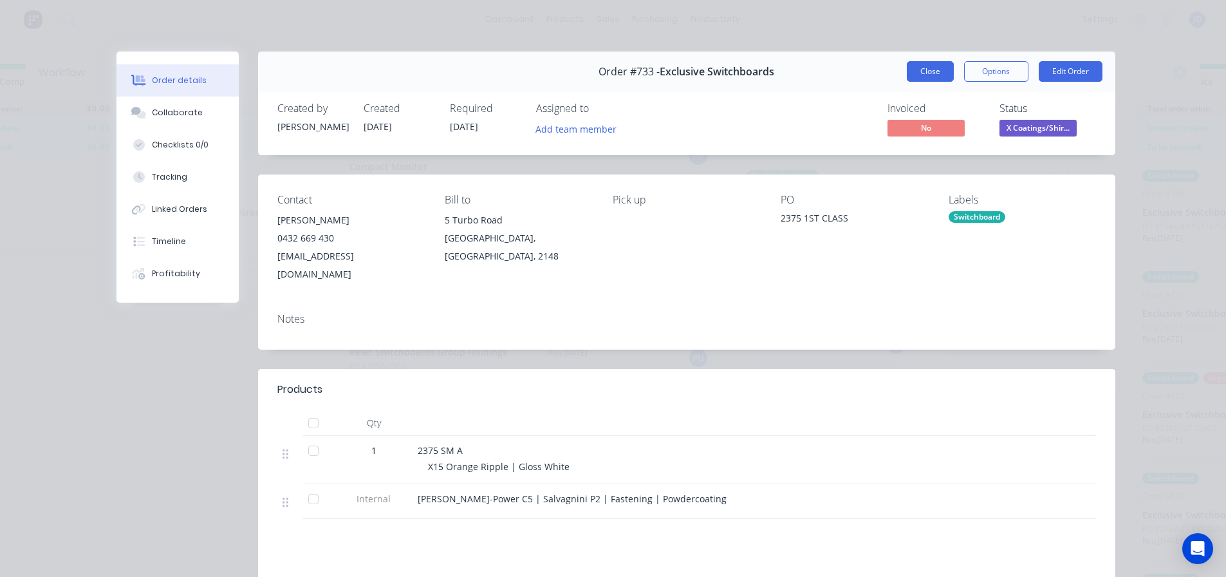
click at [923, 64] on button "Close" at bounding box center [930, 71] width 47 height 21
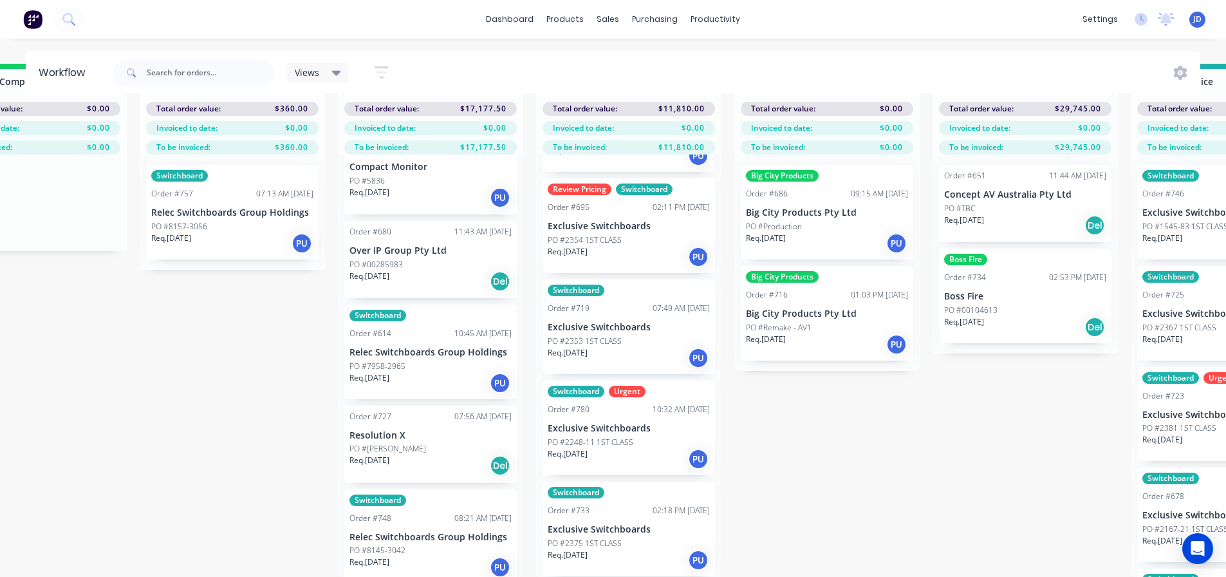
click at [618, 436] on p "PO #2248-11 1ST CLASS" at bounding box center [591, 442] width 86 height 12
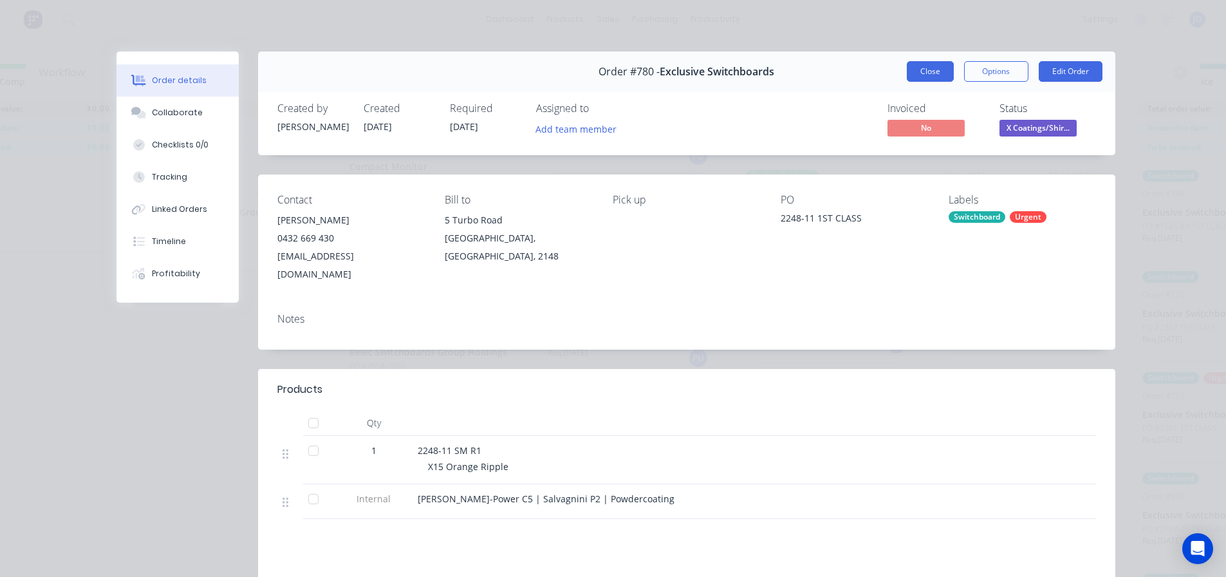
click at [940, 77] on button "Close" at bounding box center [930, 71] width 47 height 21
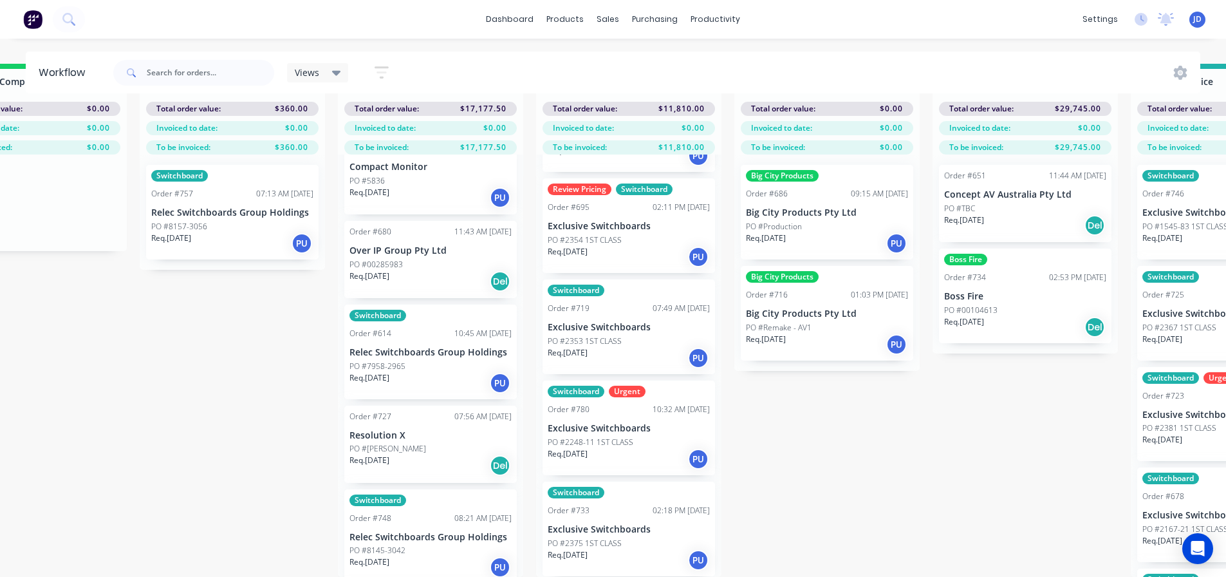
click at [642, 360] on div "Switchboard Order #719 07:49 AM [DATE] Exclusive Switchboards PO #2353 1ST CLAS…" at bounding box center [629, 326] width 172 height 95
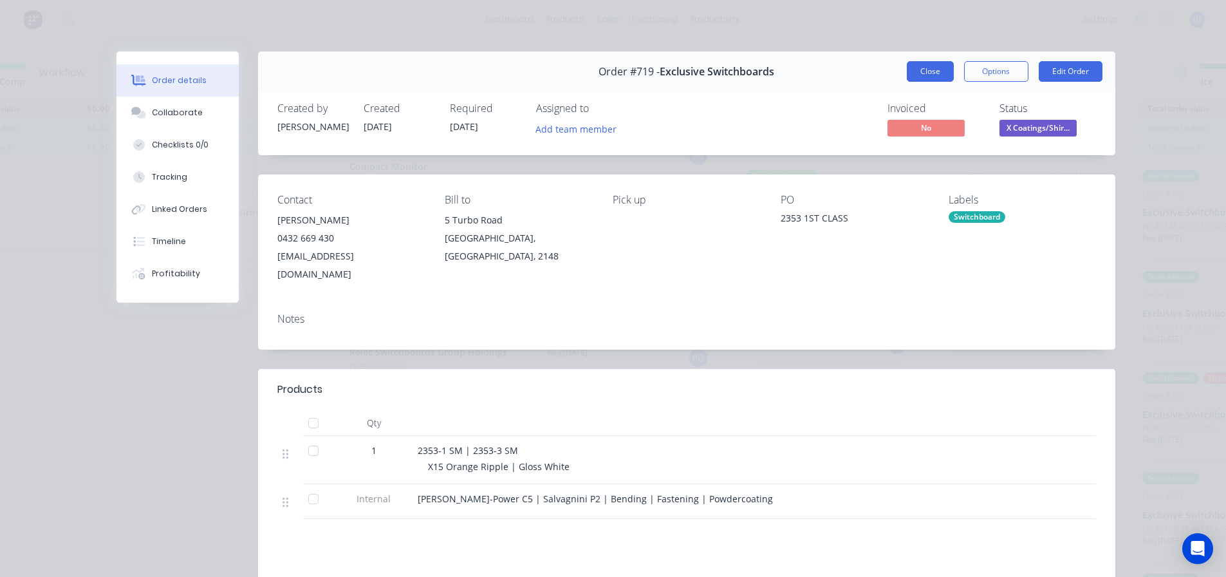
click at [927, 71] on button "Close" at bounding box center [930, 71] width 47 height 21
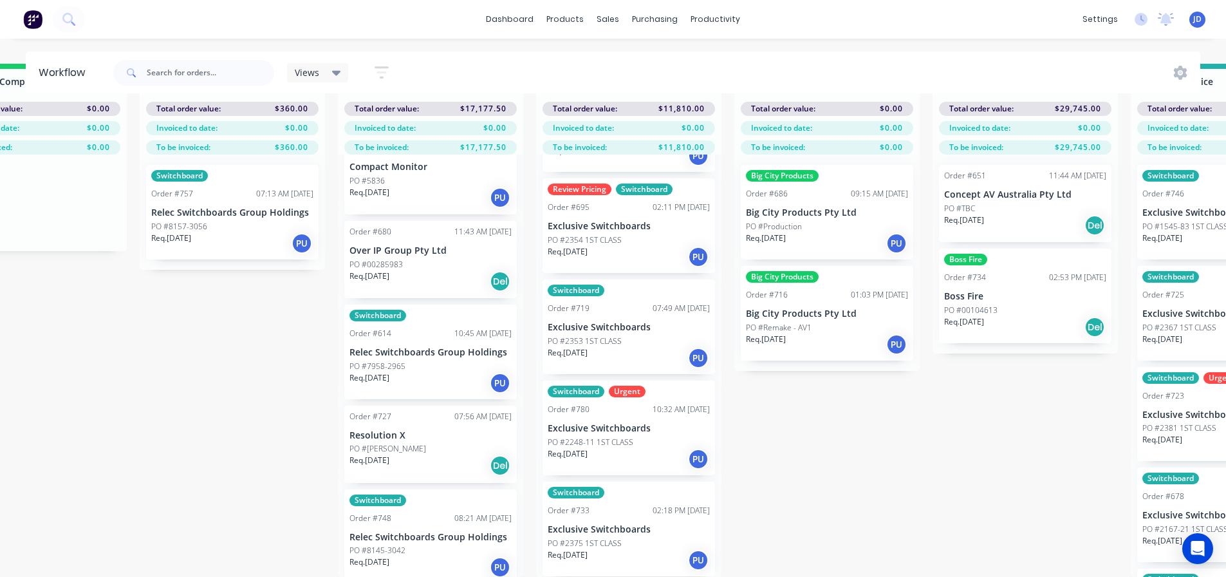
click at [606, 246] on div "Req. [DATE] PU" at bounding box center [629, 257] width 162 height 22
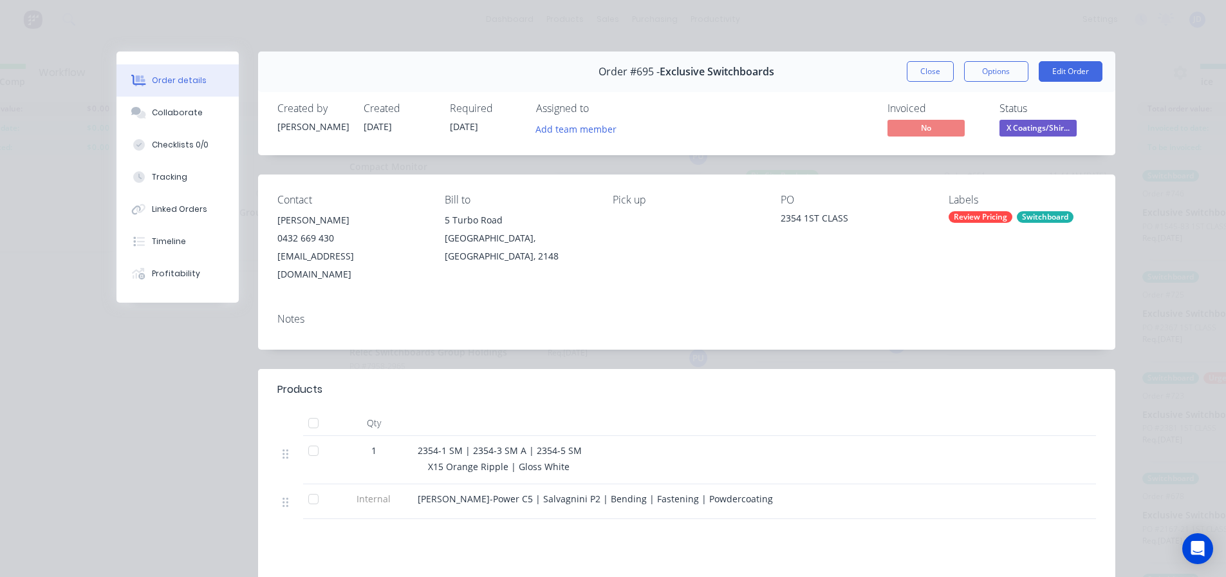
drag, startPoint x: 929, startPoint y: 70, endPoint x: 848, endPoint y: 144, distance: 109.8
click at [929, 70] on button "Close" at bounding box center [930, 71] width 47 height 21
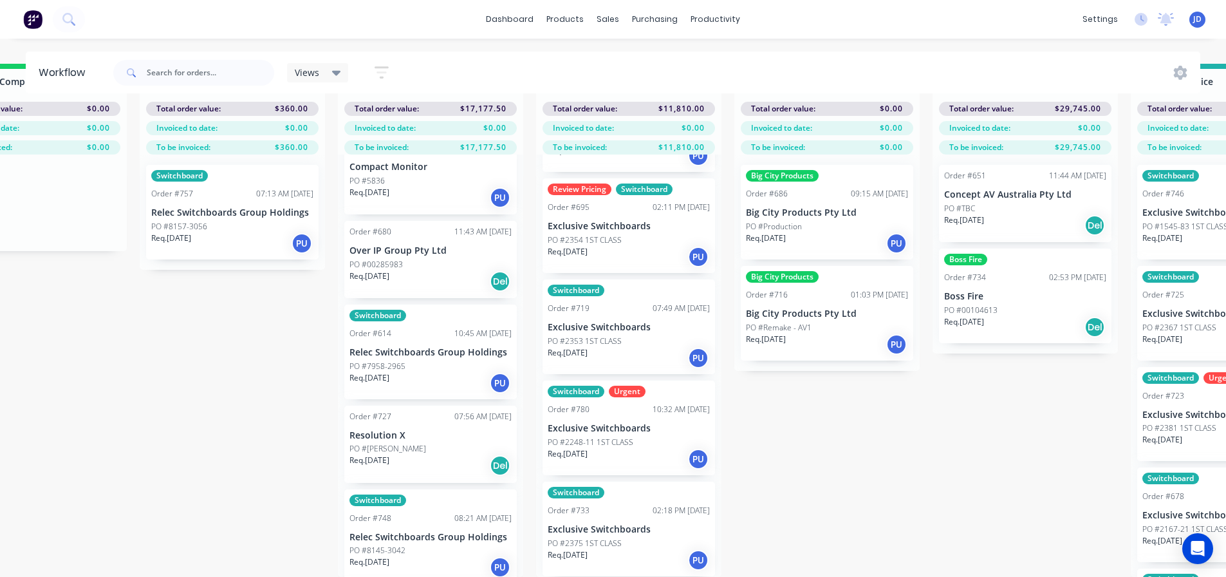
click at [608, 246] on div "Req. [DATE] PU" at bounding box center [629, 257] width 162 height 22
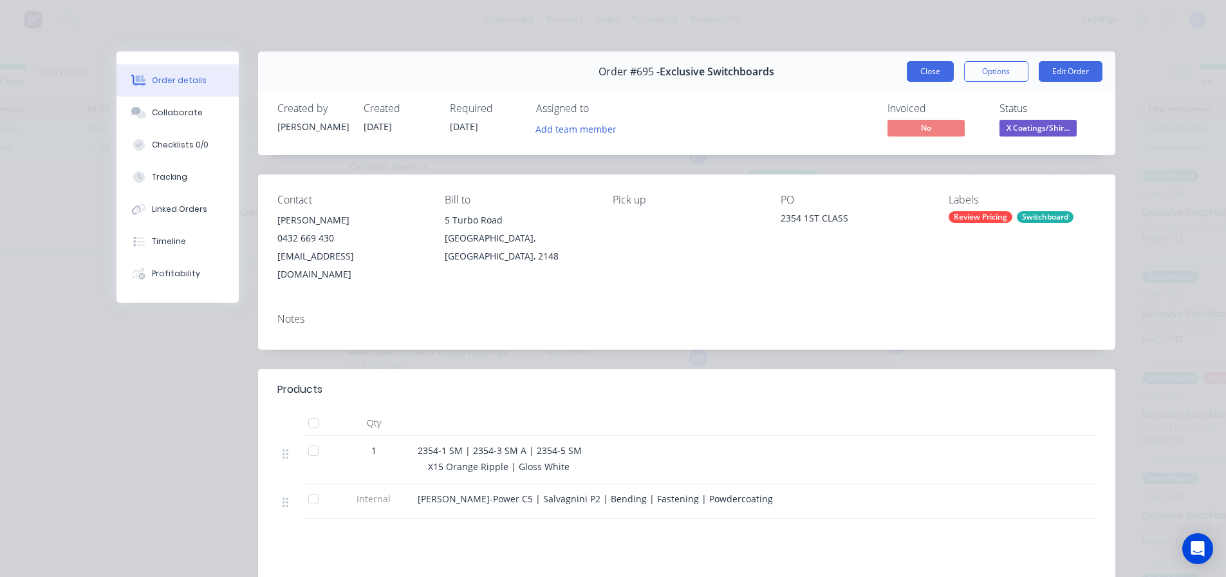
click at [920, 71] on button "Close" at bounding box center [930, 71] width 47 height 21
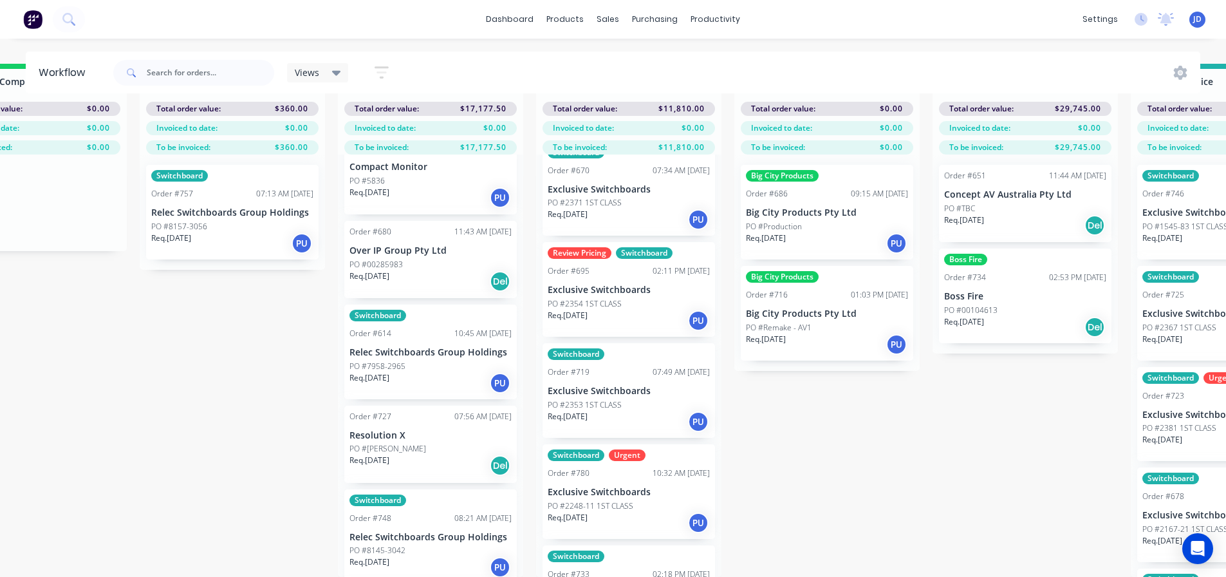
scroll to position [225, 0]
click at [635, 210] on div "Req. [DATE] PU" at bounding box center [629, 220] width 162 height 22
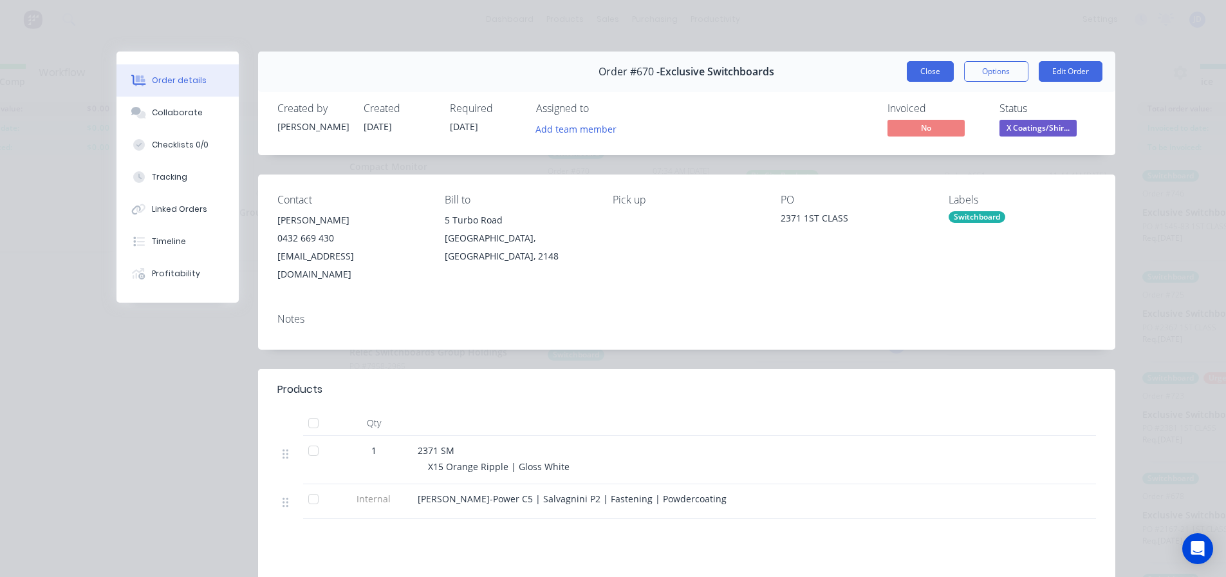
click at [923, 75] on button "Close" at bounding box center [930, 71] width 47 height 21
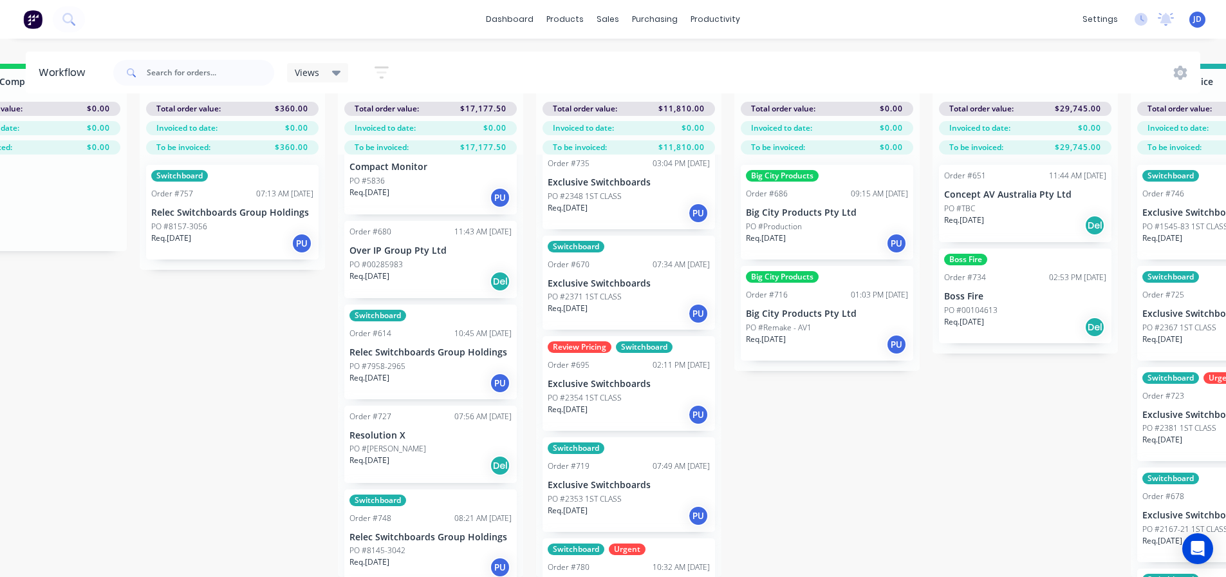
scroll to position [96, 0]
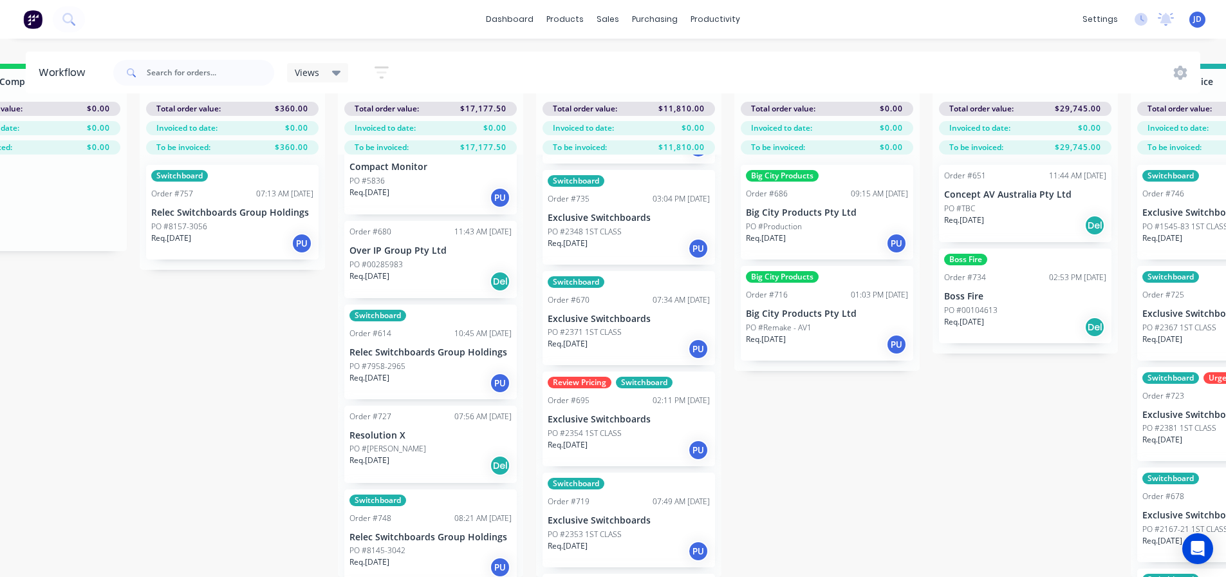
click at [613, 243] on div "Req. [DATE] PU" at bounding box center [629, 248] width 162 height 22
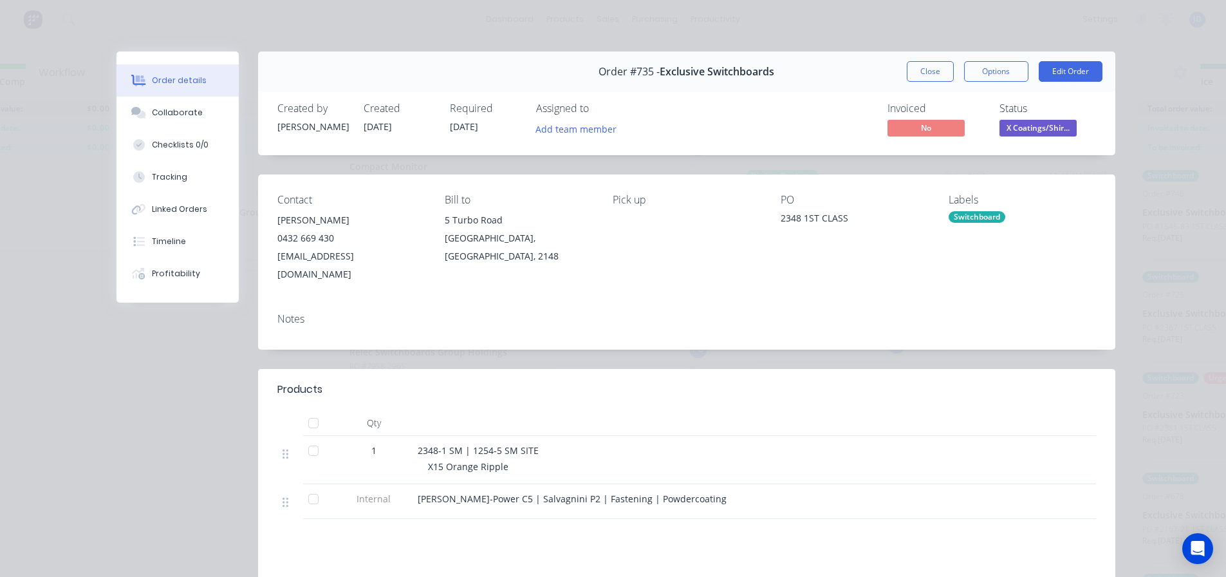
drag, startPoint x: 943, startPoint y: 64, endPoint x: 916, endPoint y: 80, distance: 31.1
click at [943, 65] on button "Close" at bounding box center [930, 71] width 47 height 21
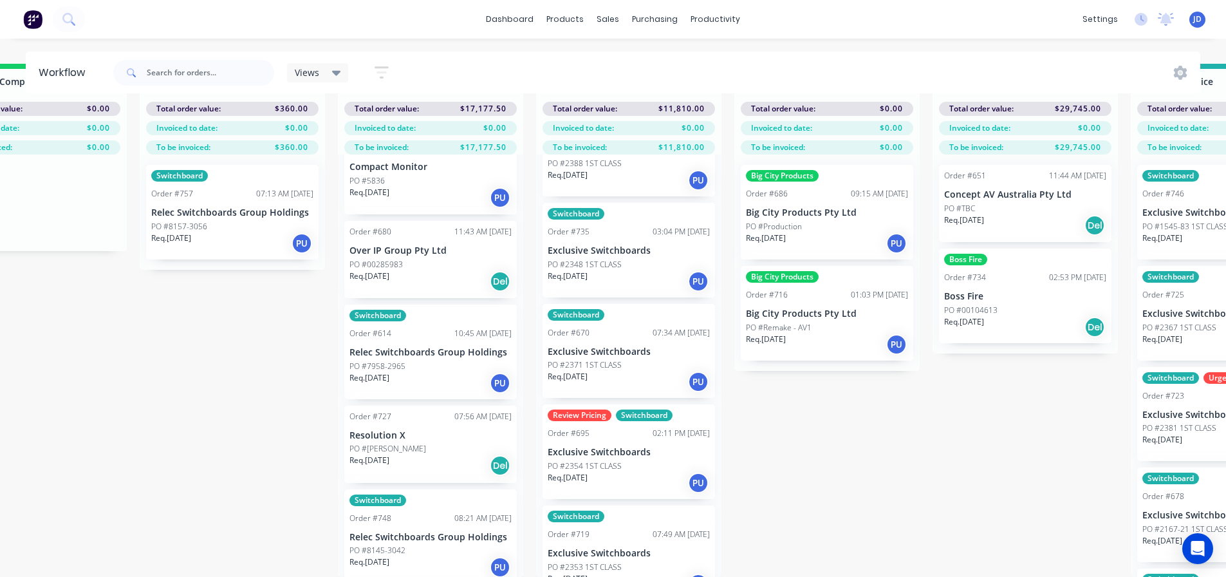
scroll to position [32, 0]
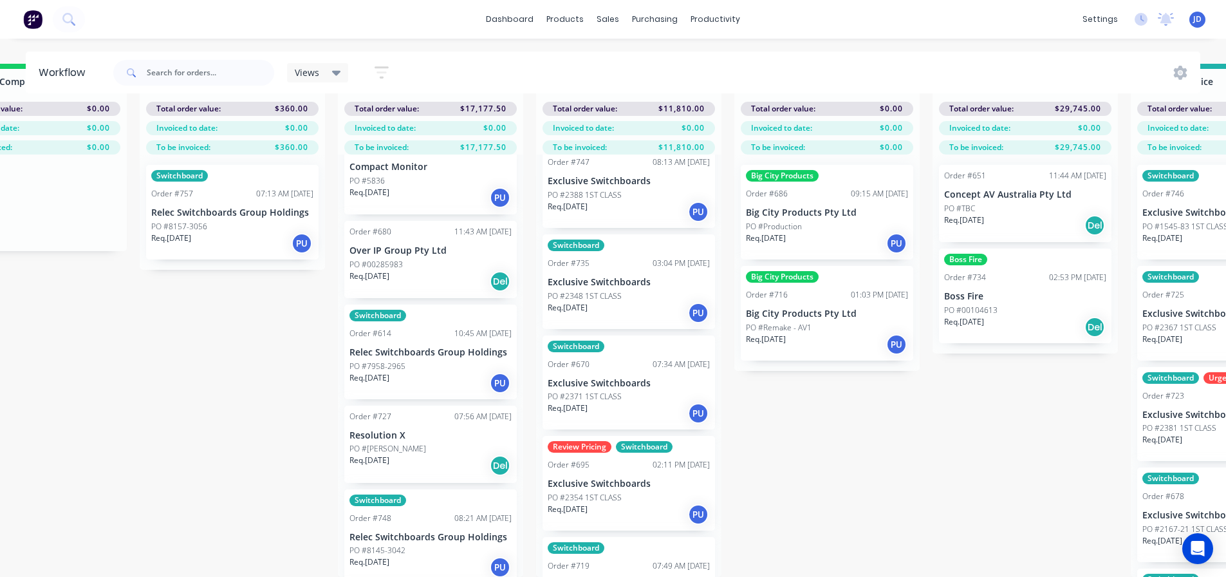
click at [660, 189] on div "PO #2388 1ST CLASS" at bounding box center [629, 195] width 162 height 12
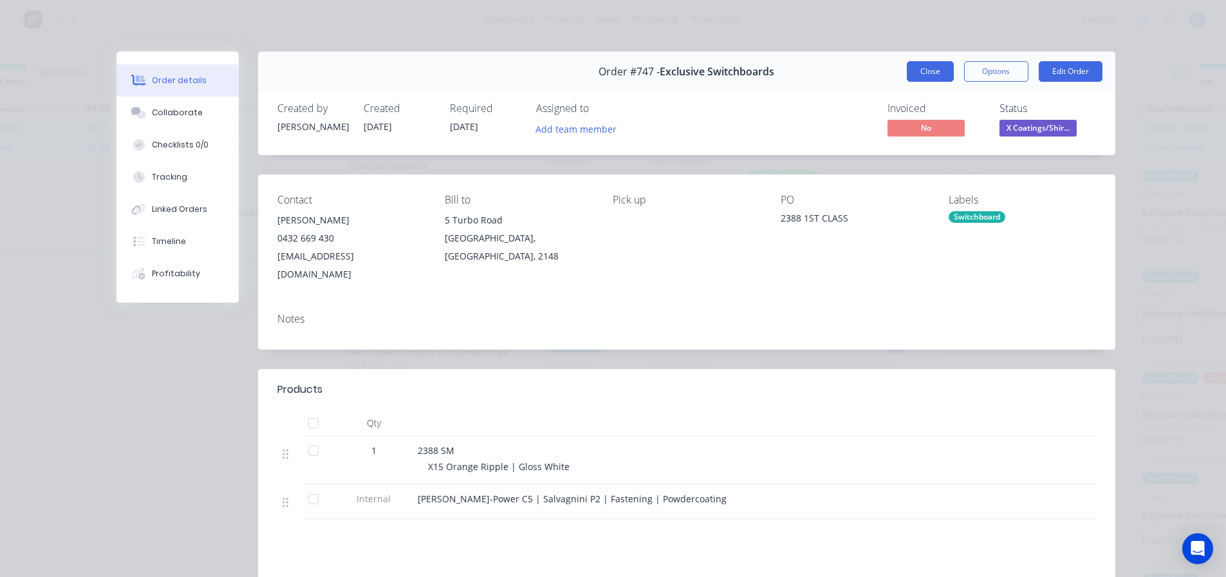
drag, startPoint x: 902, startPoint y: 65, endPoint x: 919, endPoint y: 60, distance: 17.5
click at [907, 65] on button "Close" at bounding box center [930, 71] width 47 height 21
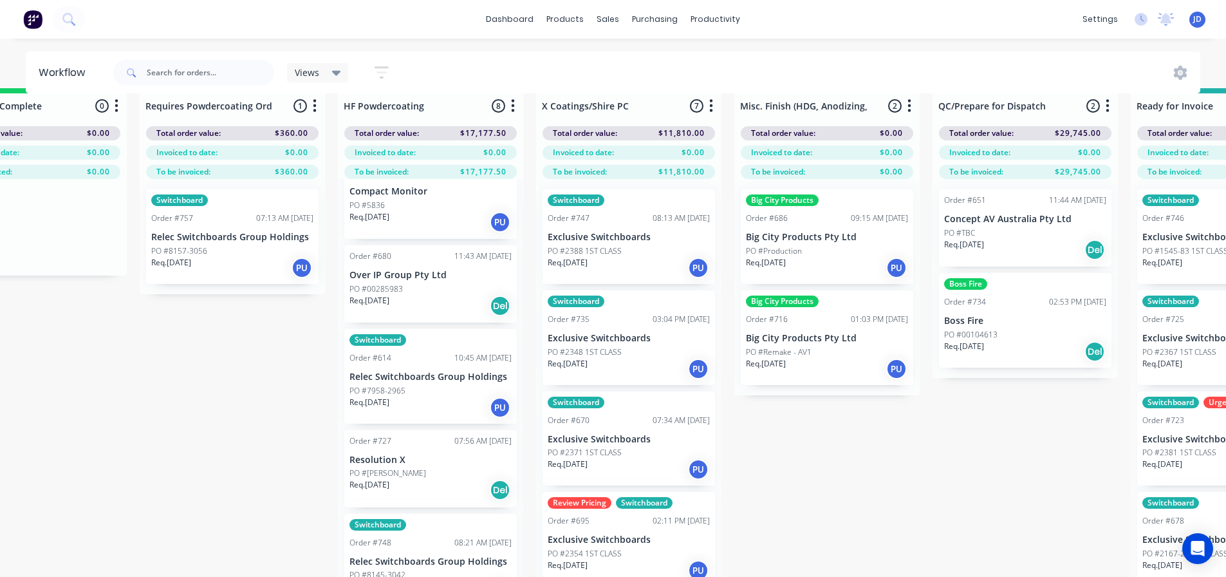
scroll to position [0, 4051]
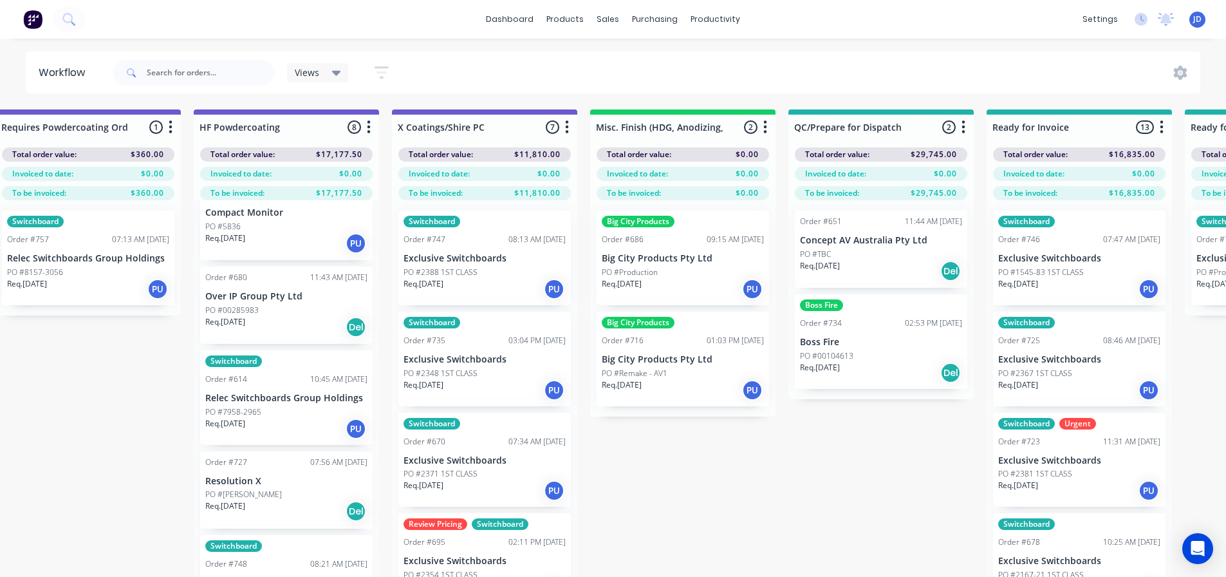
drag, startPoint x: 859, startPoint y: 428, endPoint x: 902, endPoint y: 411, distance: 45.7
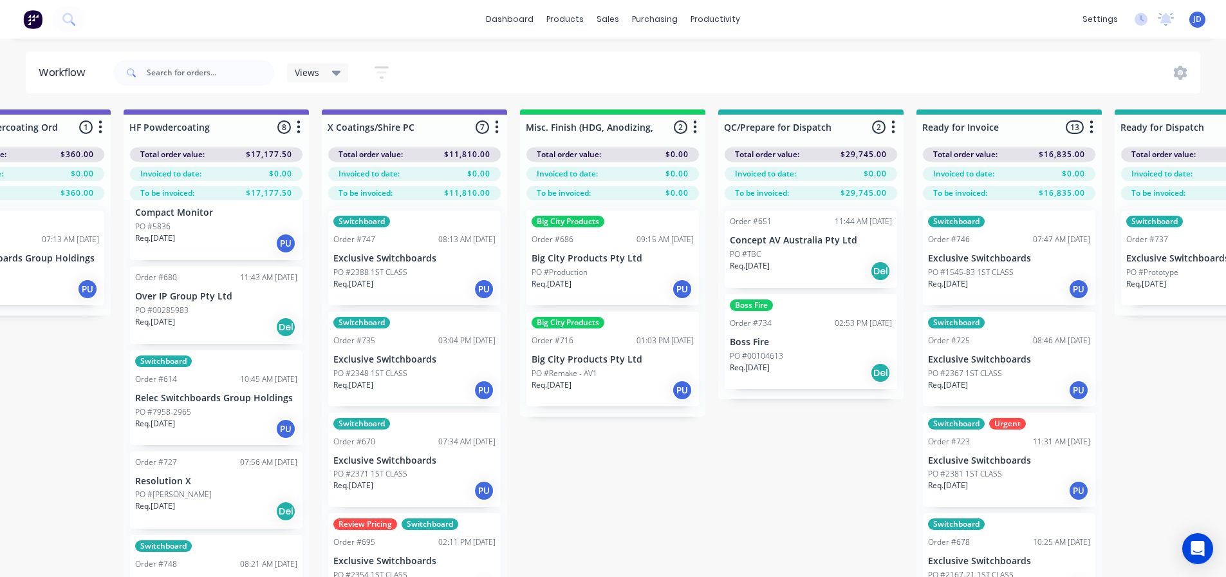
drag, startPoint x: 668, startPoint y: 440, endPoint x: 700, endPoint y: 423, distance: 36.3
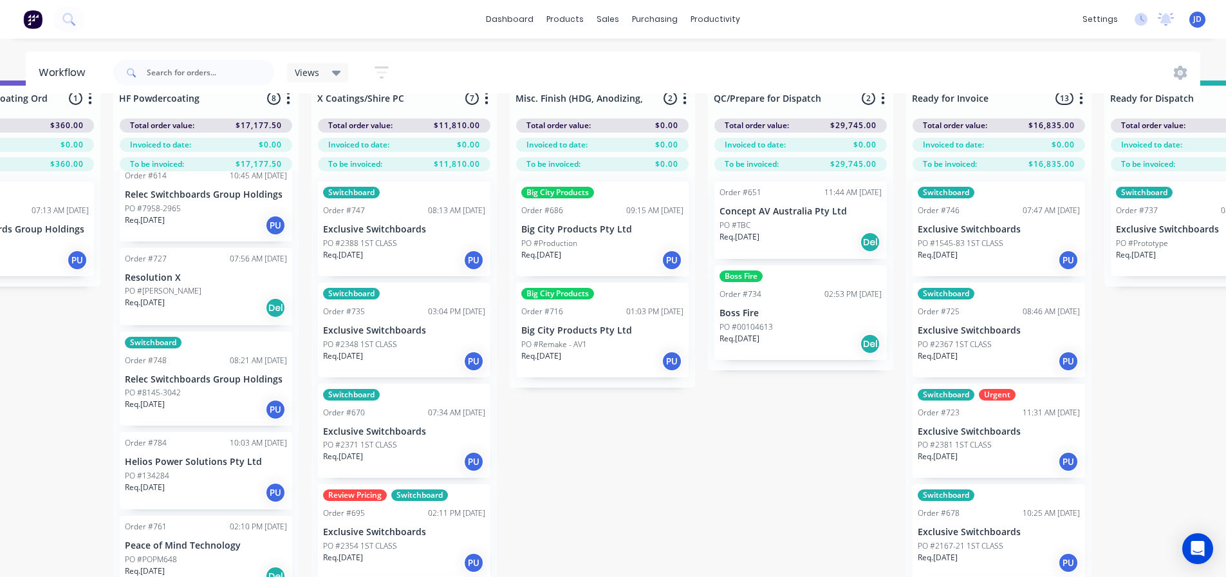
scroll to position [55, 4275]
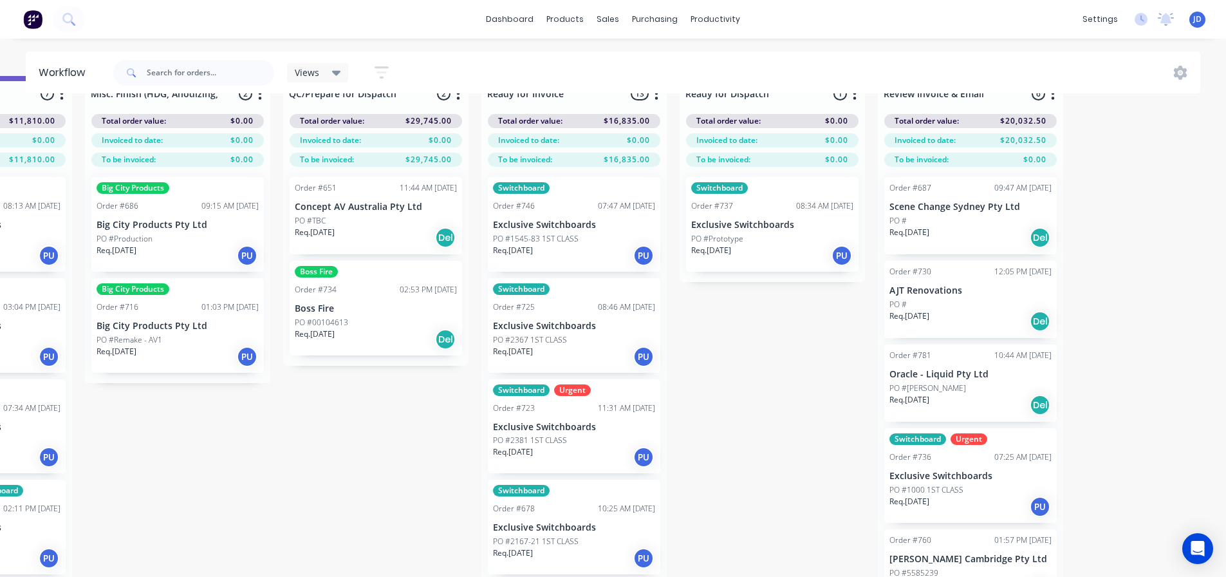
drag, startPoint x: 855, startPoint y: 455, endPoint x: 952, endPoint y: 420, distance: 103.8
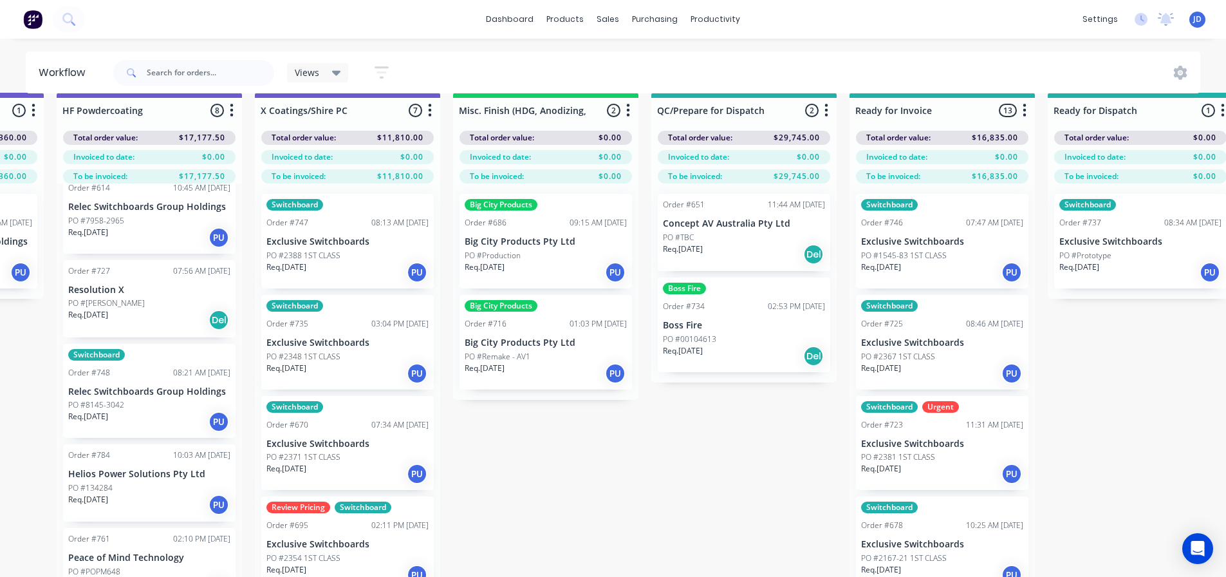
drag, startPoint x: 795, startPoint y: 372, endPoint x: 680, endPoint y: 348, distance: 118.4
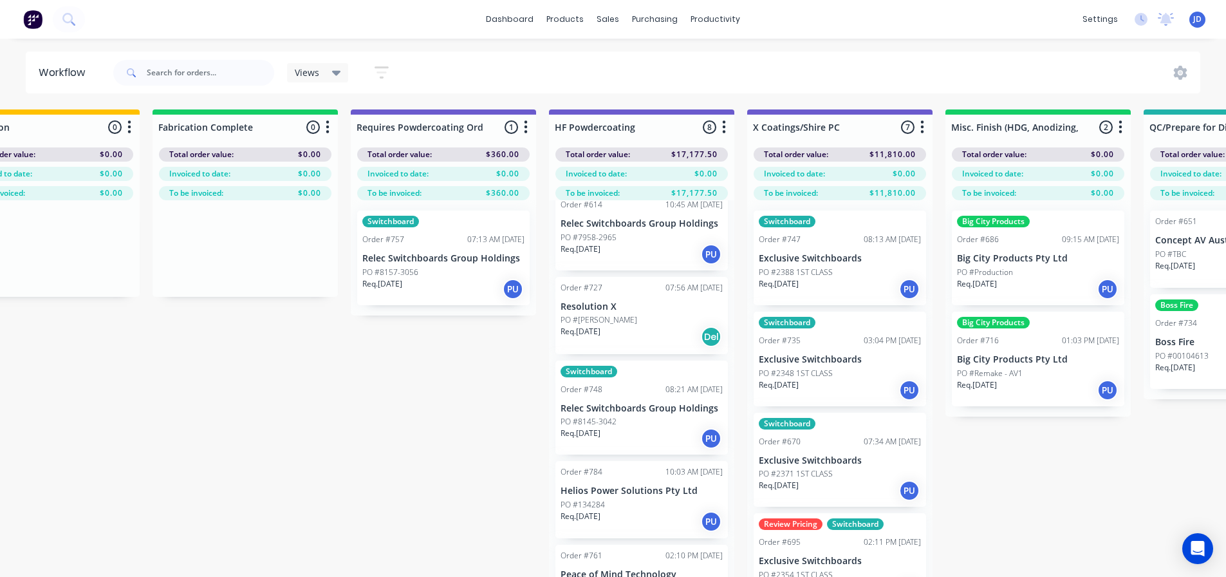
scroll to position [0, 3486]
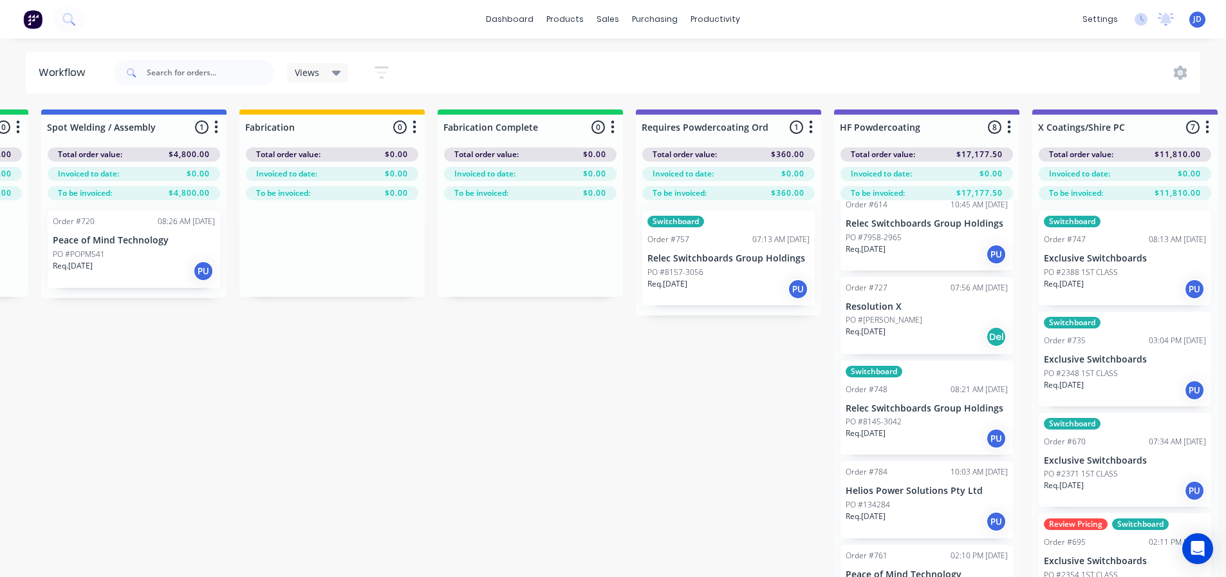
drag, startPoint x: 631, startPoint y: 544, endPoint x: 516, endPoint y: 434, distance: 159.8
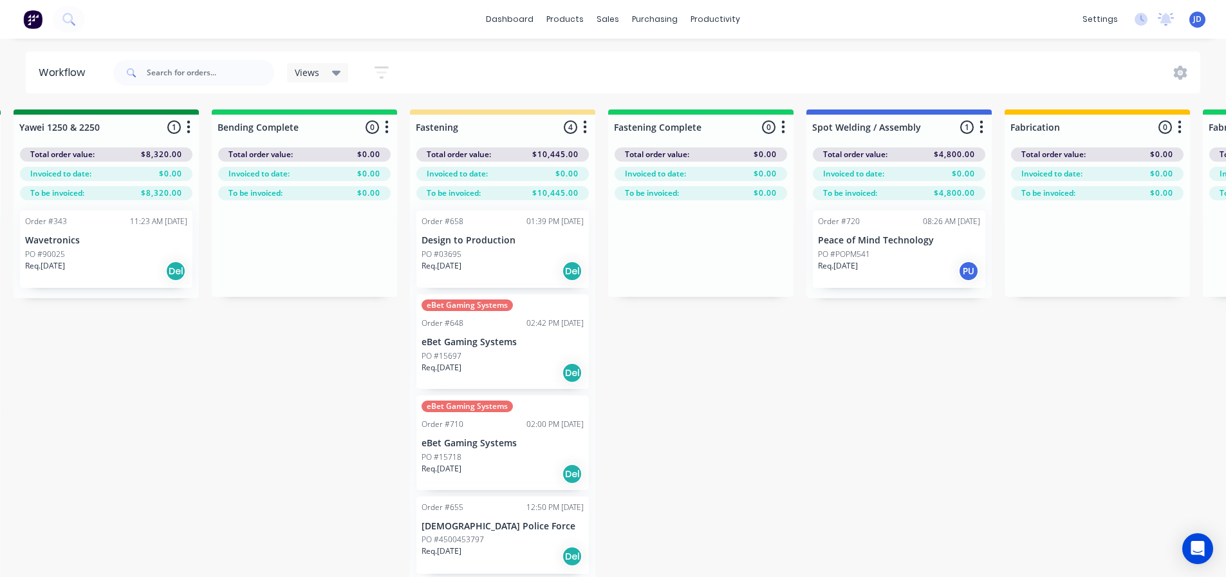
drag, startPoint x: 412, startPoint y: 362, endPoint x: 370, endPoint y: 338, distance: 48.5
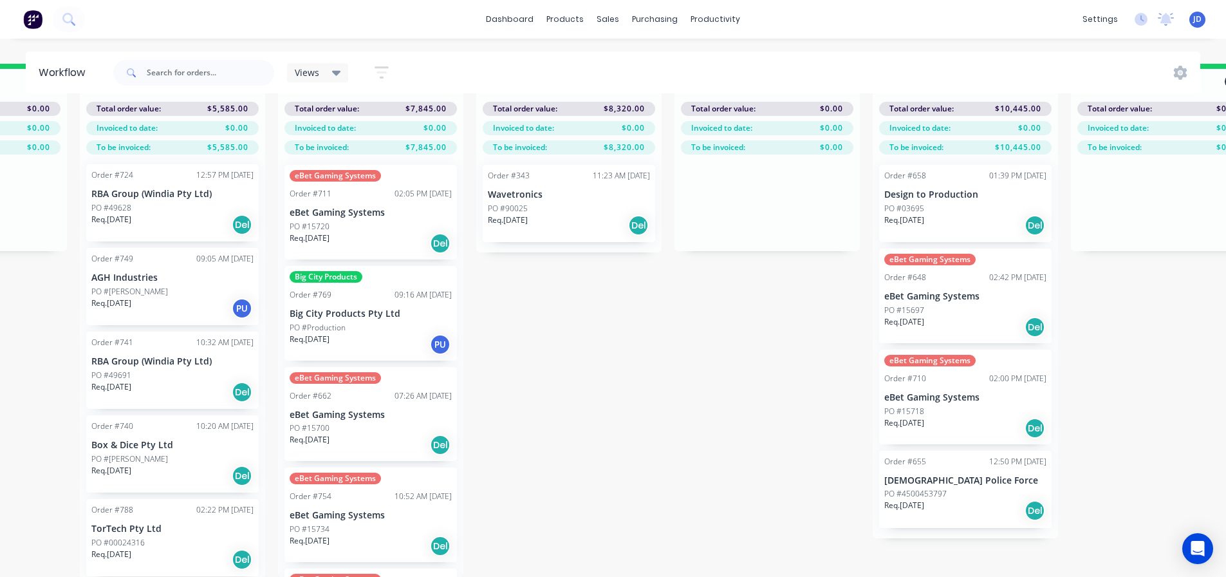
drag, startPoint x: 883, startPoint y: 469, endPoint x: 615, endPoint y: 384, distance: 280.9
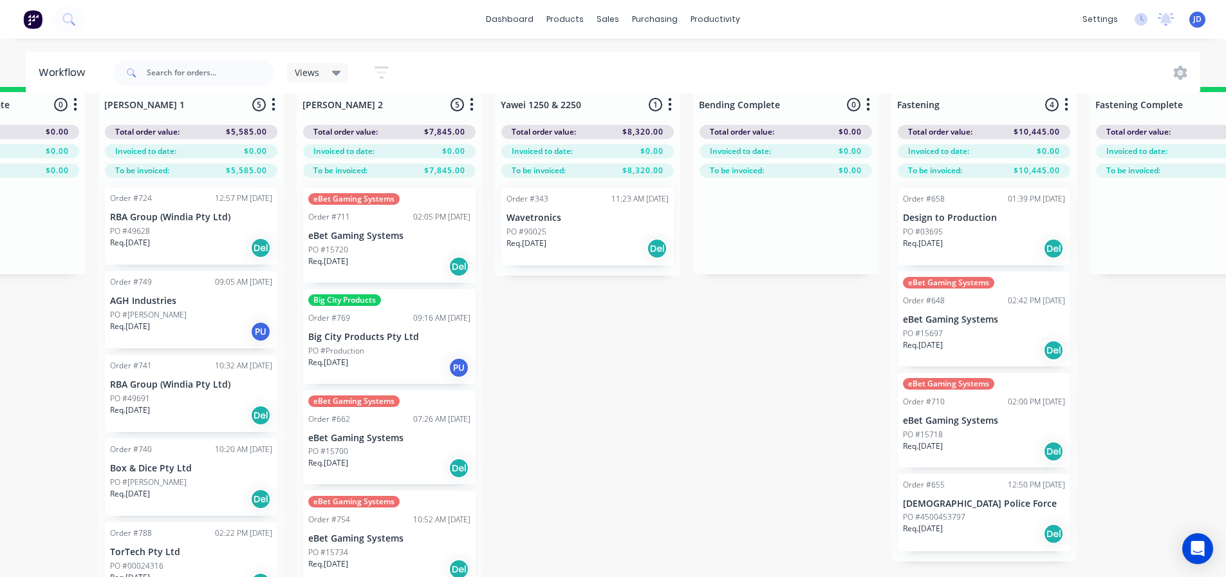
scroll to position [0, 2308]
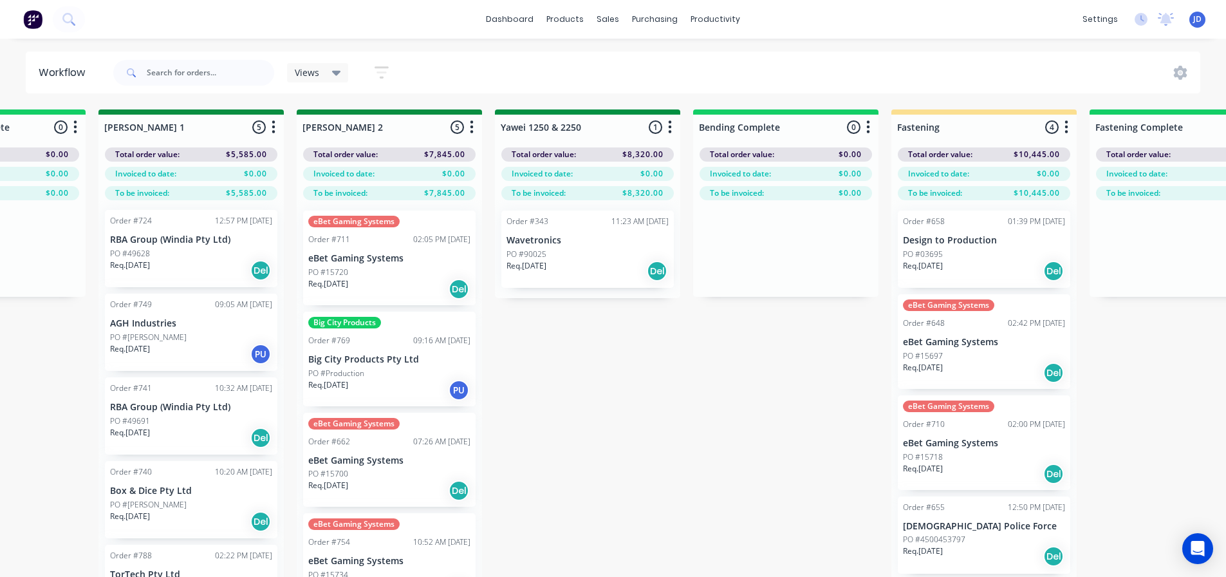
click at [381, 366] on div "Big City Products Order #769 09:16 AM [DATE] Big City Products Pty Ltd PO #Prod…" at bounding box center [389, 358] width 172 height 95
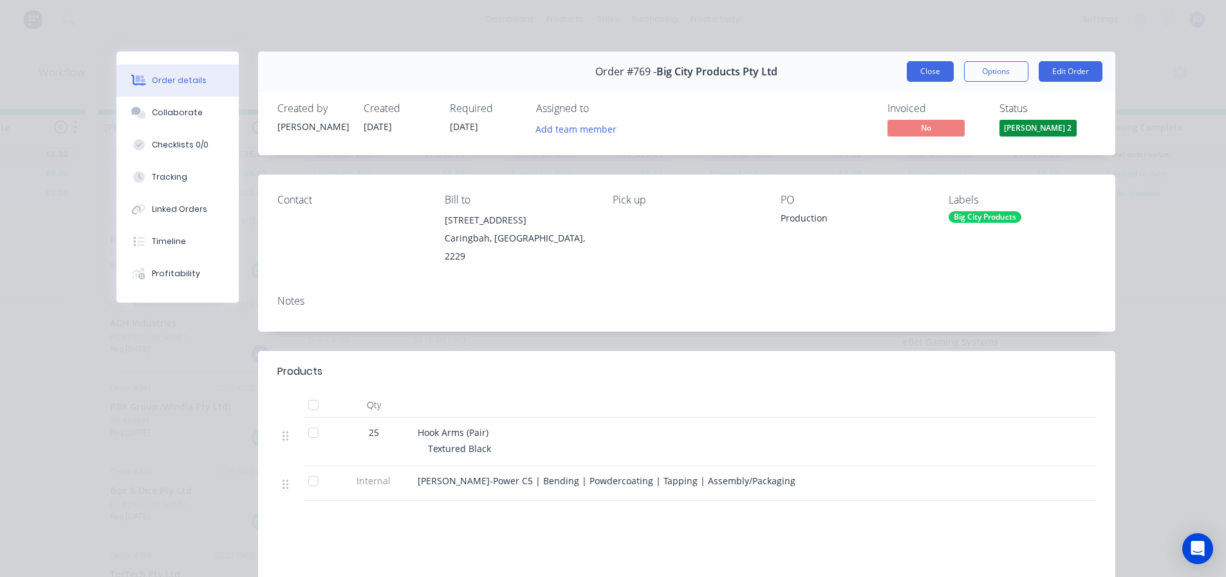
click at [934, 68] on button "Close" at bounding box center [930, 71] width 47 height 21
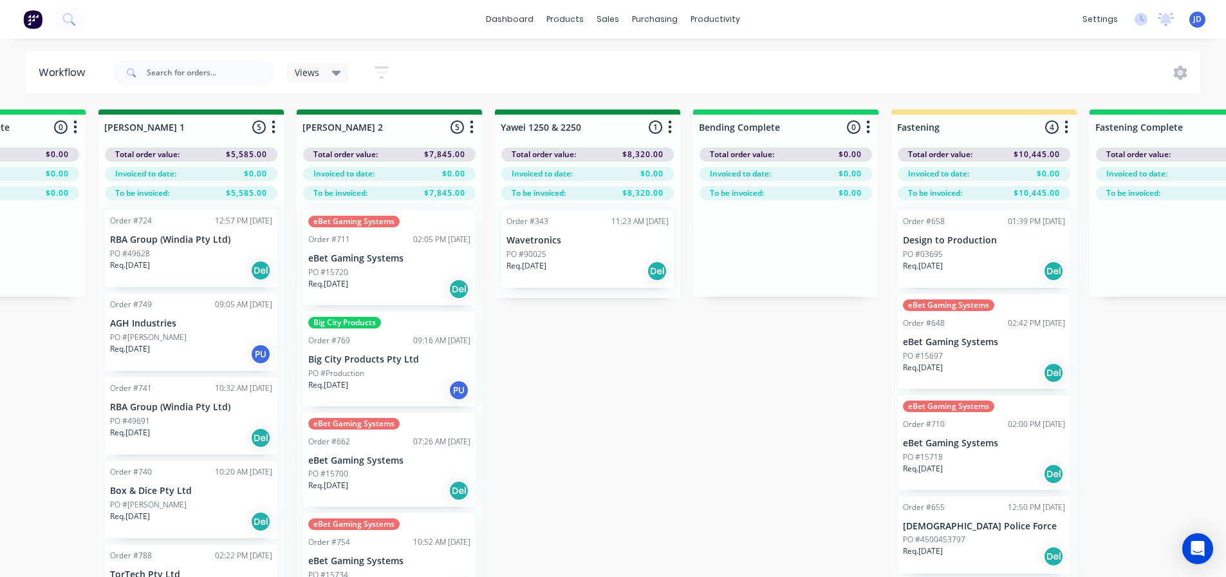
click at [361, 251] on div "eBet Gaming Systems Order #711 02:05 PM [DATE] eBet Gaming Systems PO #15720 Re…" at bounding box center [389, 257] width 172 height 95
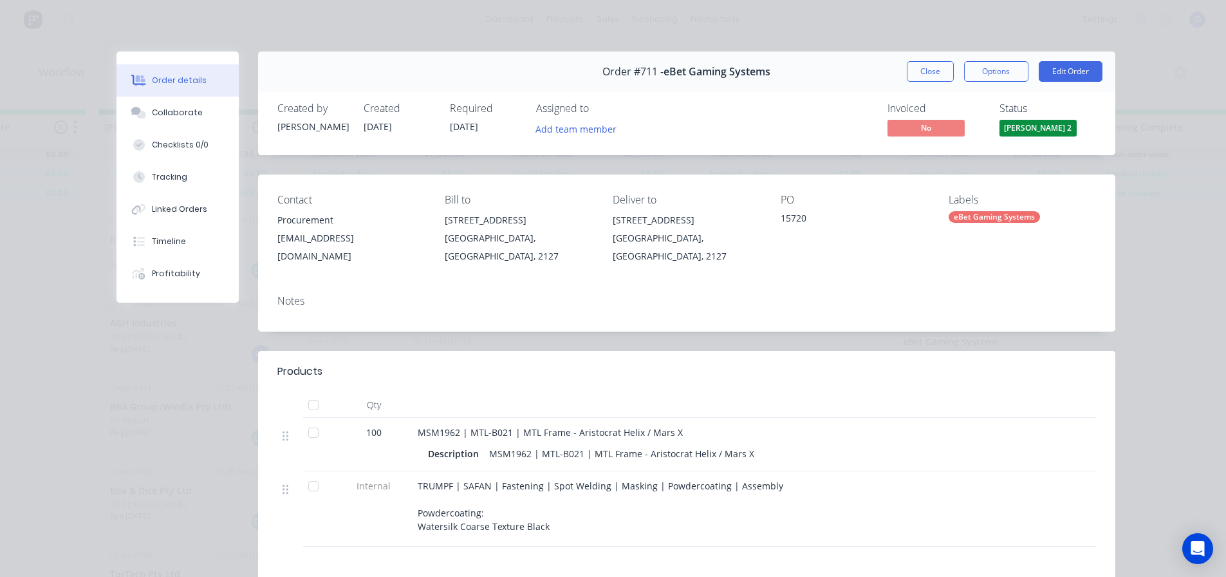
click at [918, 78] on button "Close" at bounding box center [930, 71] width 47 height 21
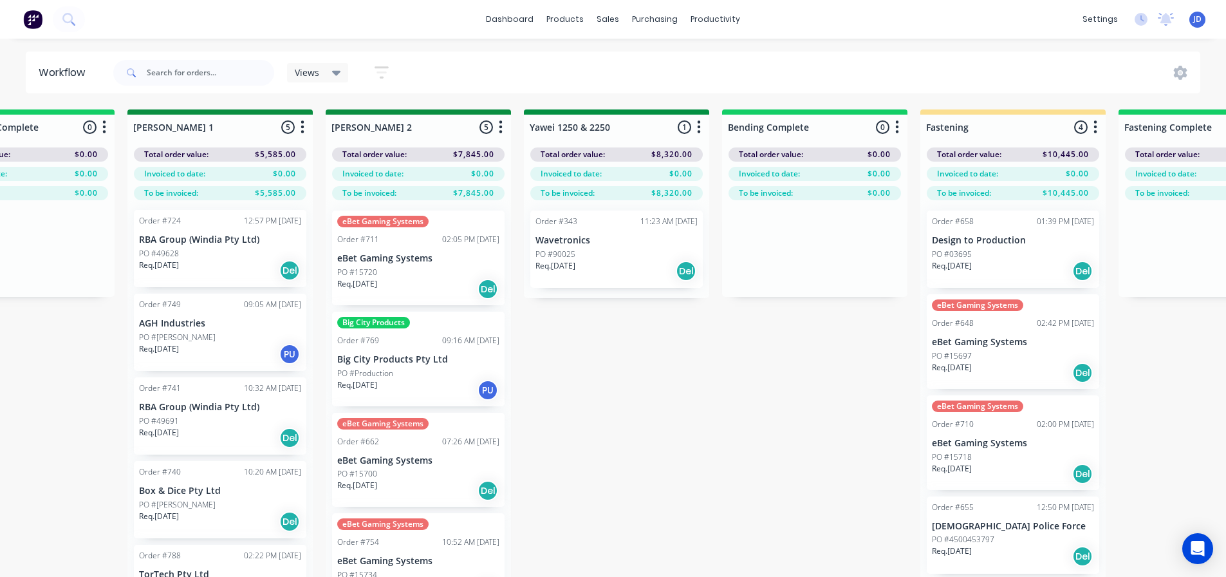
scroll to position [0, 2151]
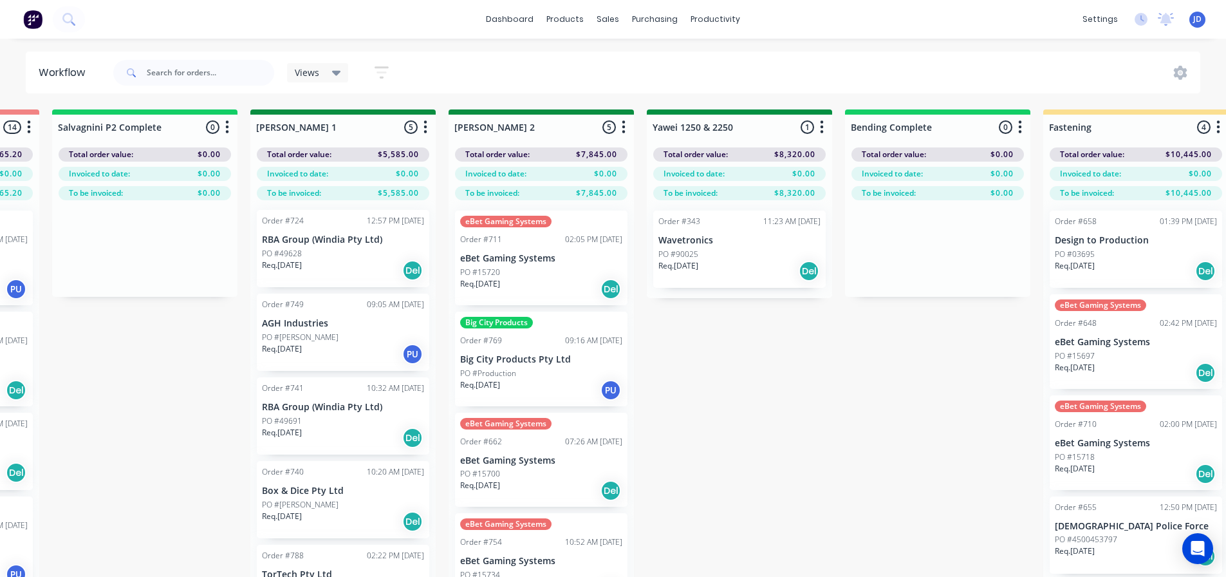
drag, startPoint x: 590, startPoint y: 414, endPoint x: 522, endPoint y: 387, distance: 72.8
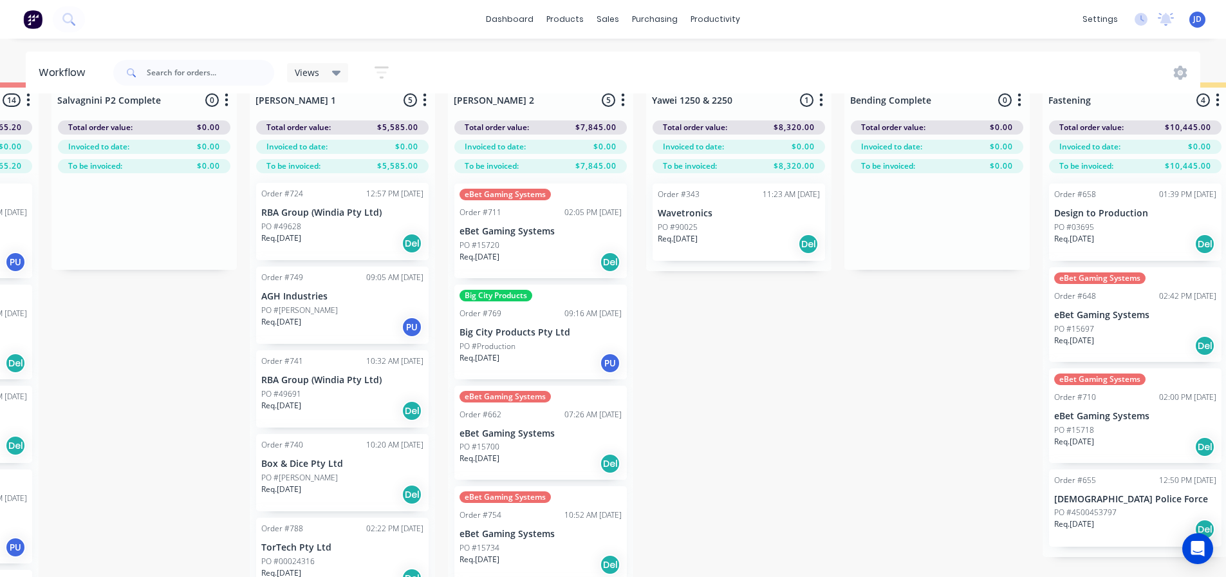
drag, startPoint x: 184, startPoint y: 461, endPoint x: 214, endPoint y: 411, distance: 58.3
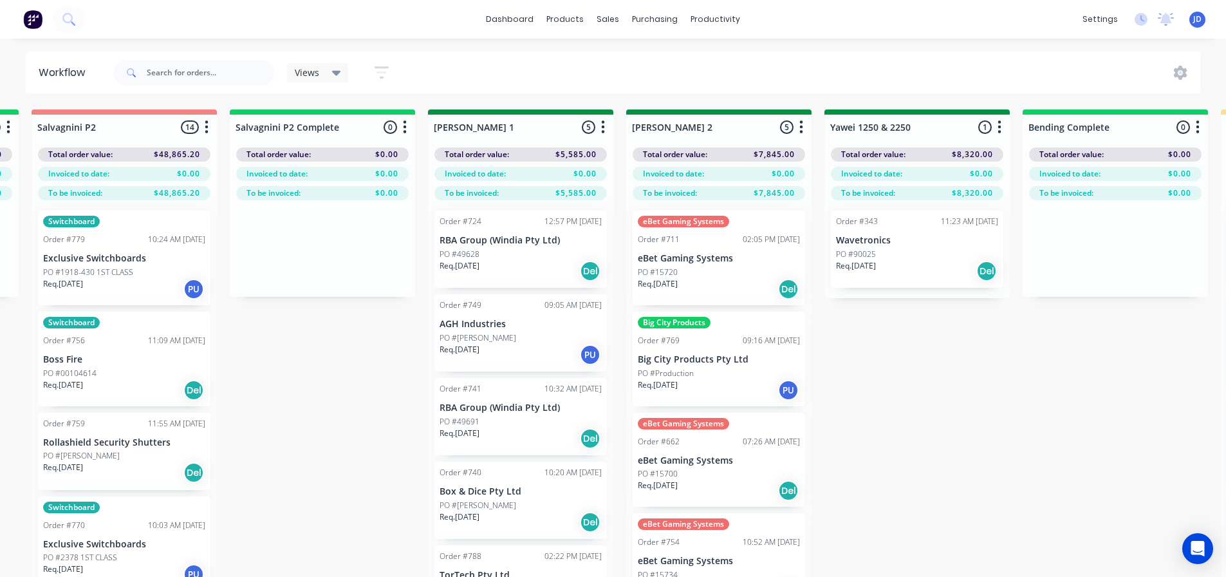
scroll to position [0, 1756]
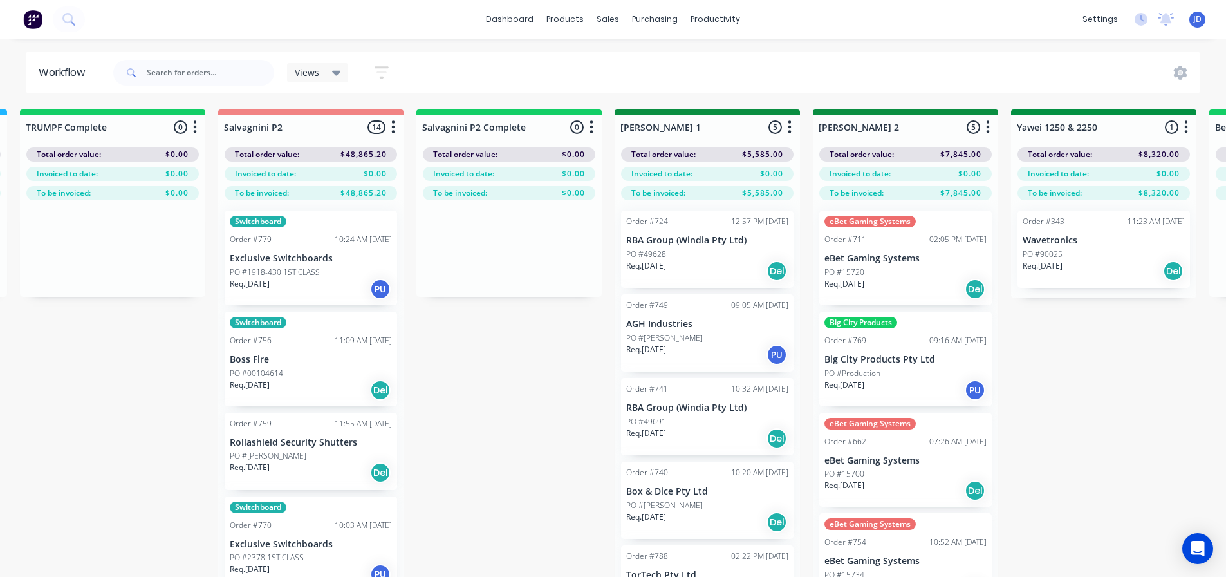
drag, startPoint x: 825, startPoint y: 422, endPoint x: 725, endPoint y: 389, distance: 105.4
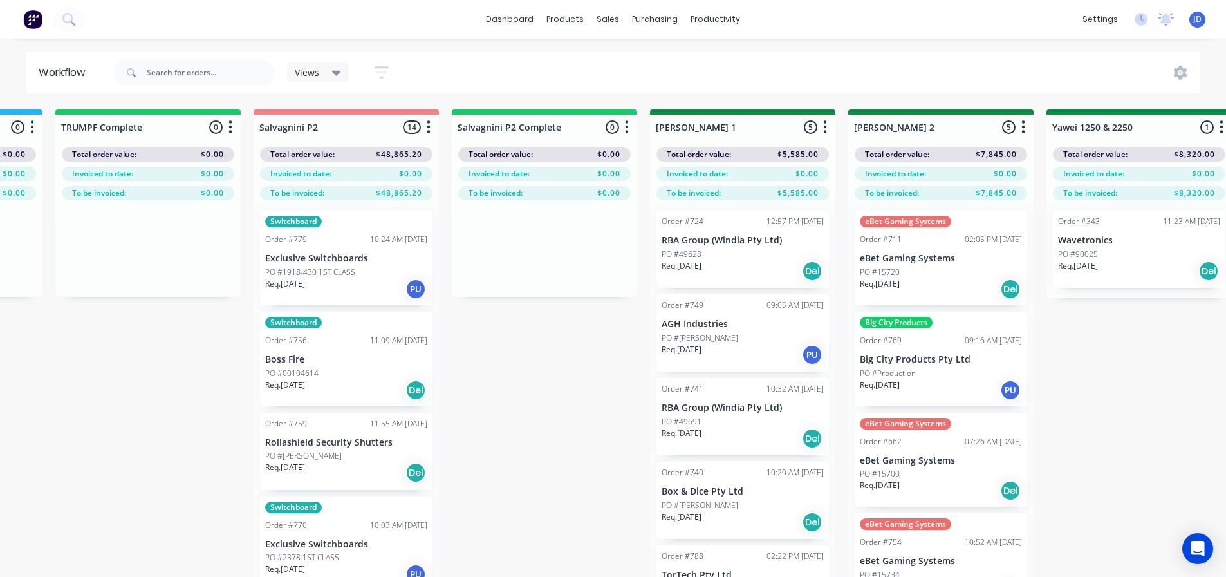
click at [364, 391] on div "Req. [DATE] Del" at bounding box center [346, 390] width 162 height 22
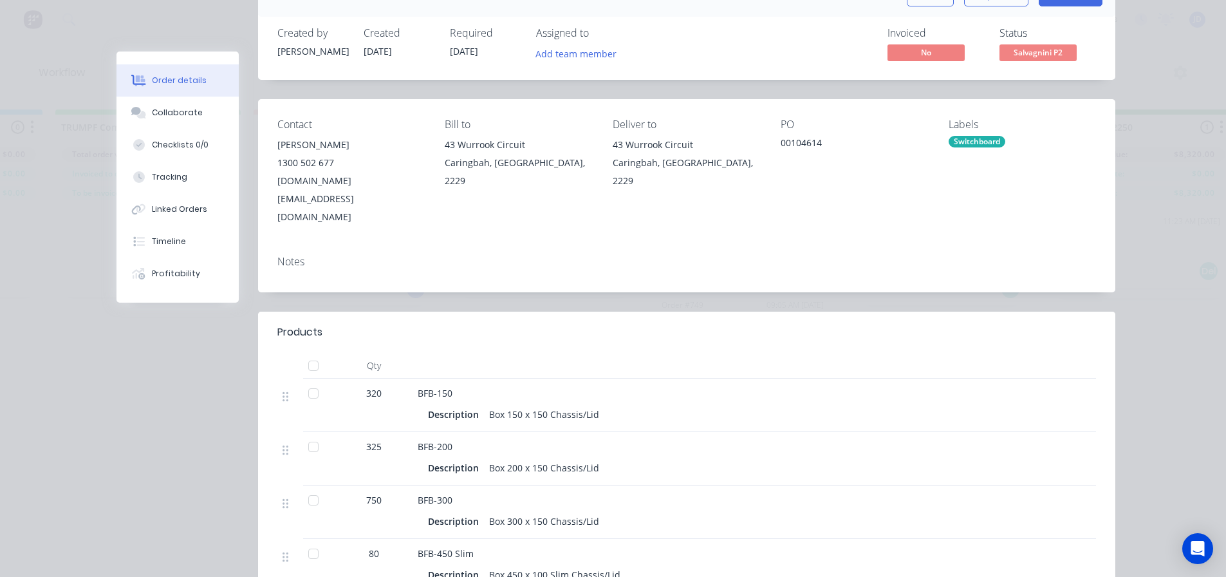
scroll to position [193, 0]
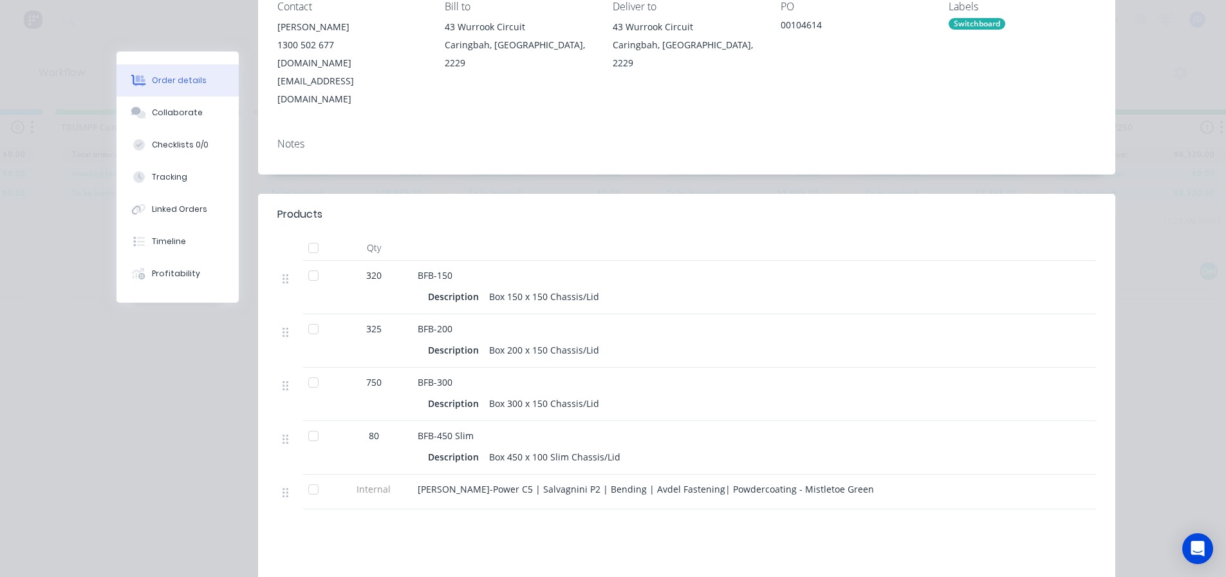
click at [312, 263] on div at bounding box center [314, 276] width 26 height 26
click at [310, 263] on div at bounding box center [314, 276] width 26 height 26
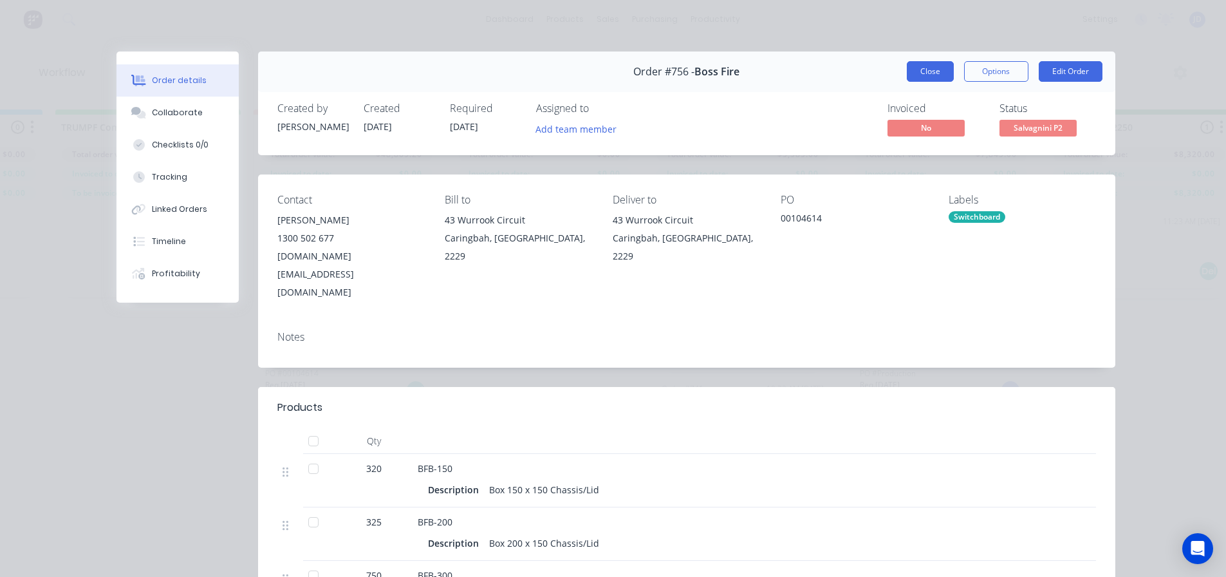
click at [924, 66] on button "Close" at bounding box center [930, 71] width 47 height 21
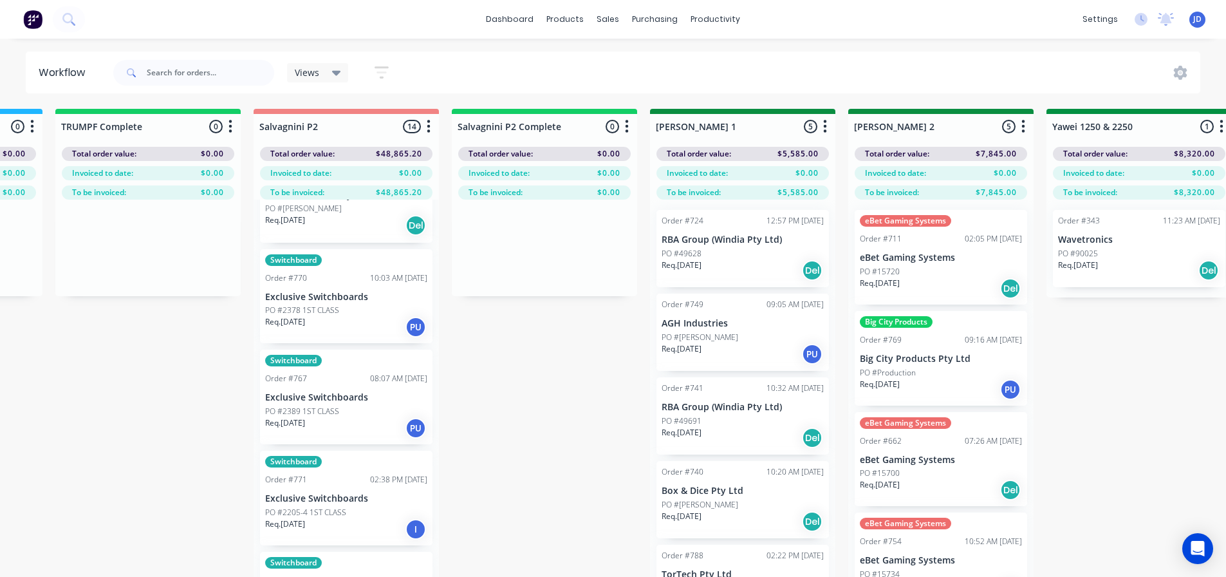
scroll to position [2, 1756]
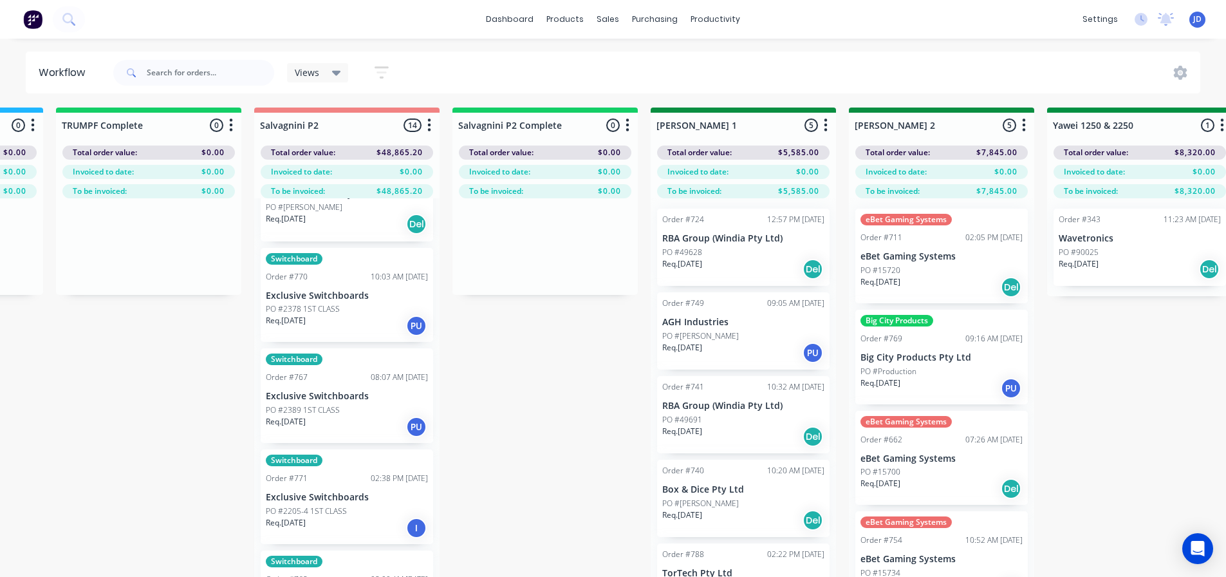
drag, startPoint x: 512, startPoint y: 476, endPoint x: 512, endPoint y: 467, distance: 9.7
drag, startPoint x: 552, startPoint y: 410, endPoint x: 556, endPoint y: 422, distance: 13.0
click at [548, 407] on div "On Hold 2 Status colour #FF4949 hex #FF4949 Save Cancel Notifications Email SMS…" at bounding box center [1174, 363] width 5879 height 513
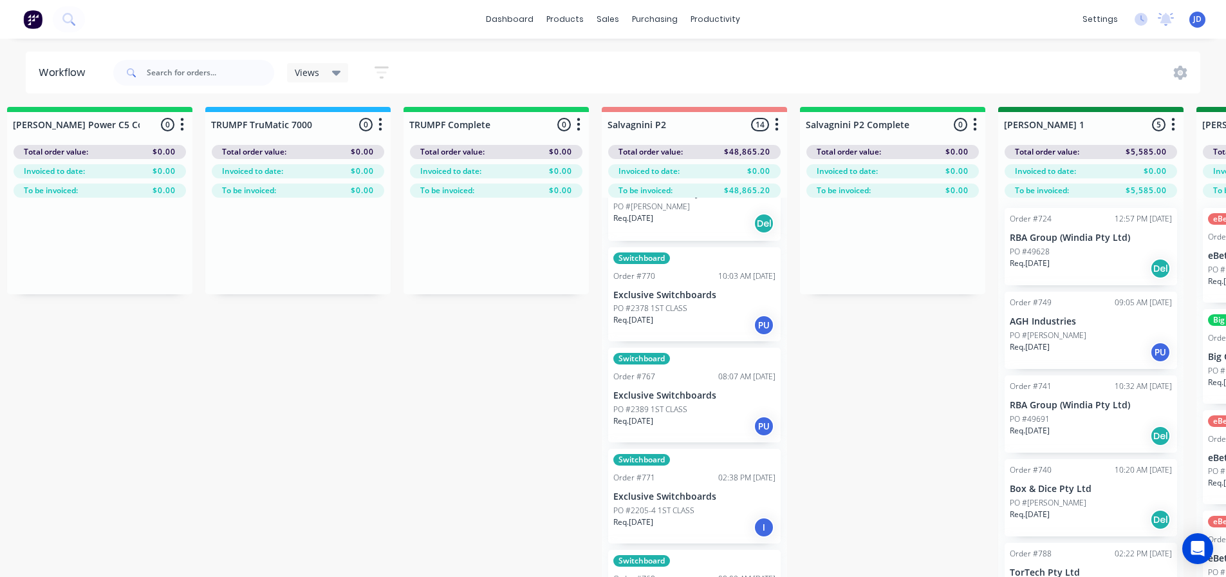
drag, startPoint x: 539, startPoint y: 364, endPoint x: 413, endPoint y: 354, distance: 125.9
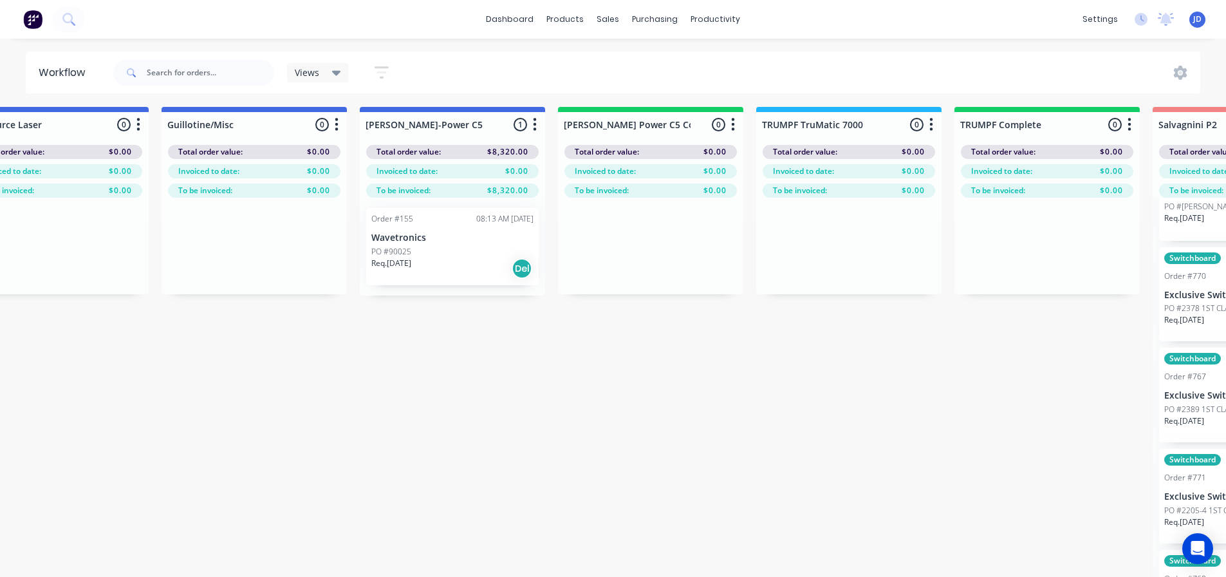
drag, startPoint x: 430, startPoint y: 405, endPoint x: 414, endPoint y: 397, distance: 17.3
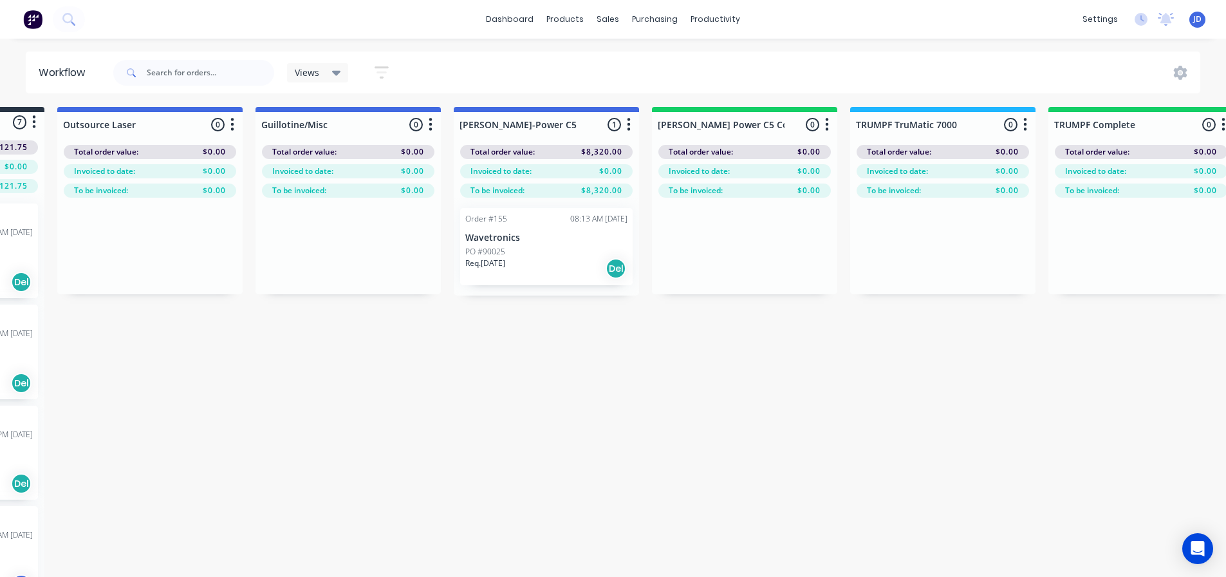
scroll to position [3, 331]
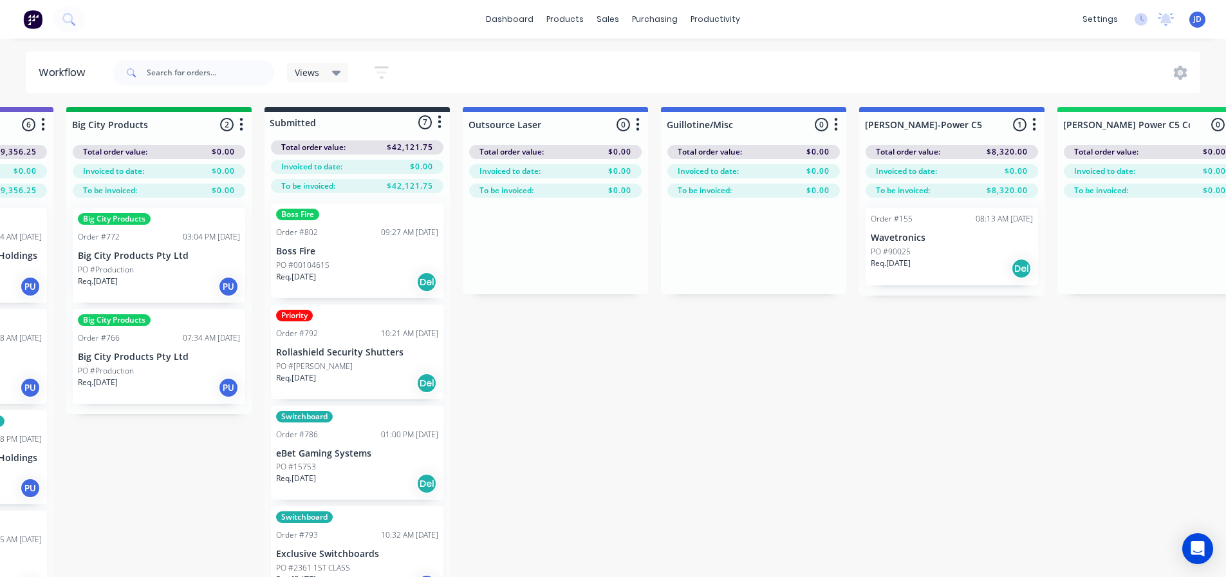
drag, startPoint x: 556, startPoint y: 419, endPoint x: 437, endPoint y: 406, distance: 119.8
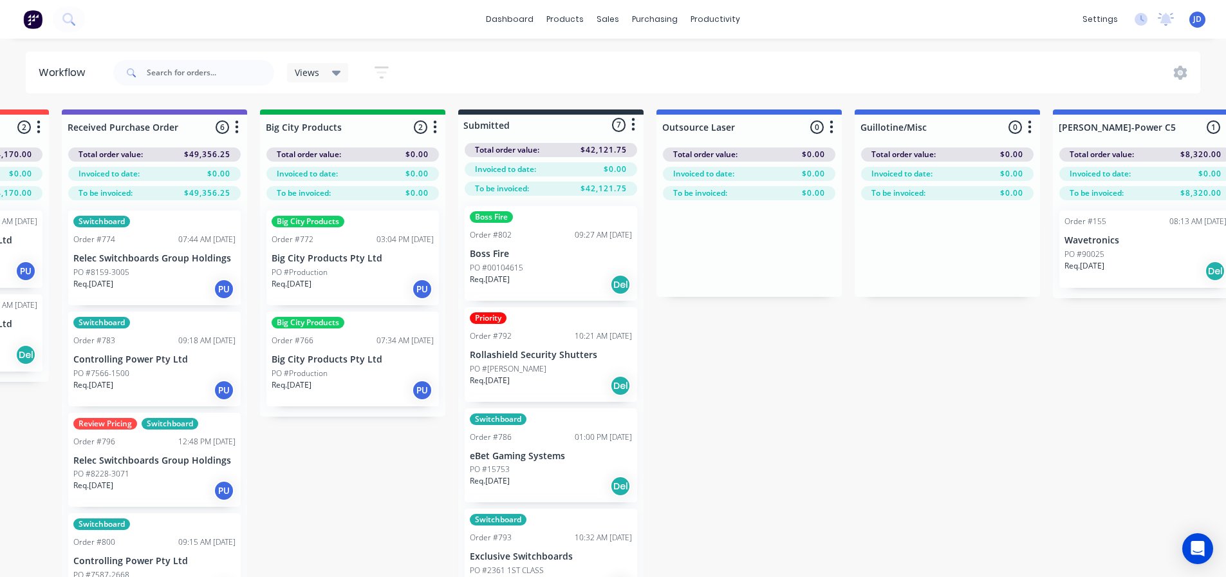
scroll to position [0, 0]
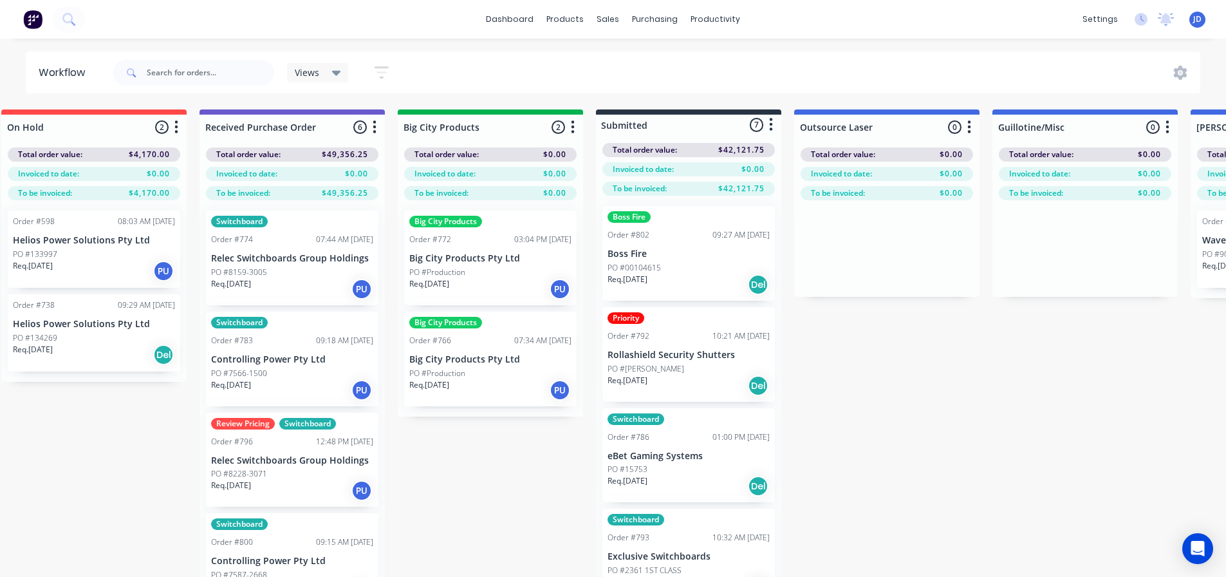
drag, startPoint x: 846, startPoint y: 434, endPoint x: 752, endPoint y: 410, distance: 97.6
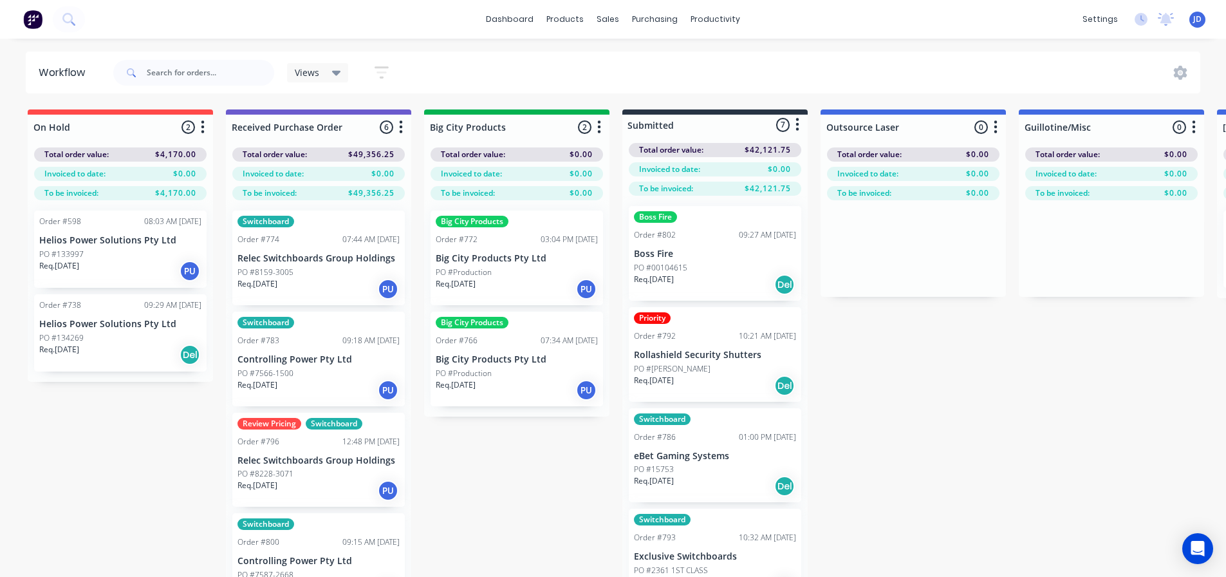
click at [510, 393] on div "Req. [DATE] PU" at bounding box center [517, 390] width 162 height 22
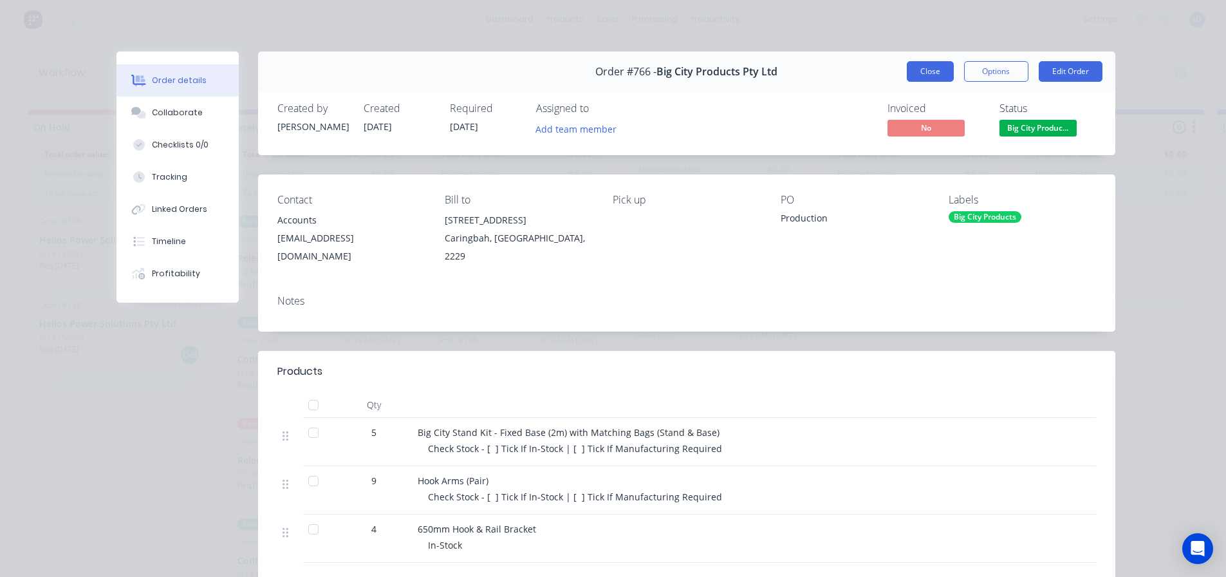
click at [931, 65] on button "Close" at bounding box center [930, 71] width 47 height 21
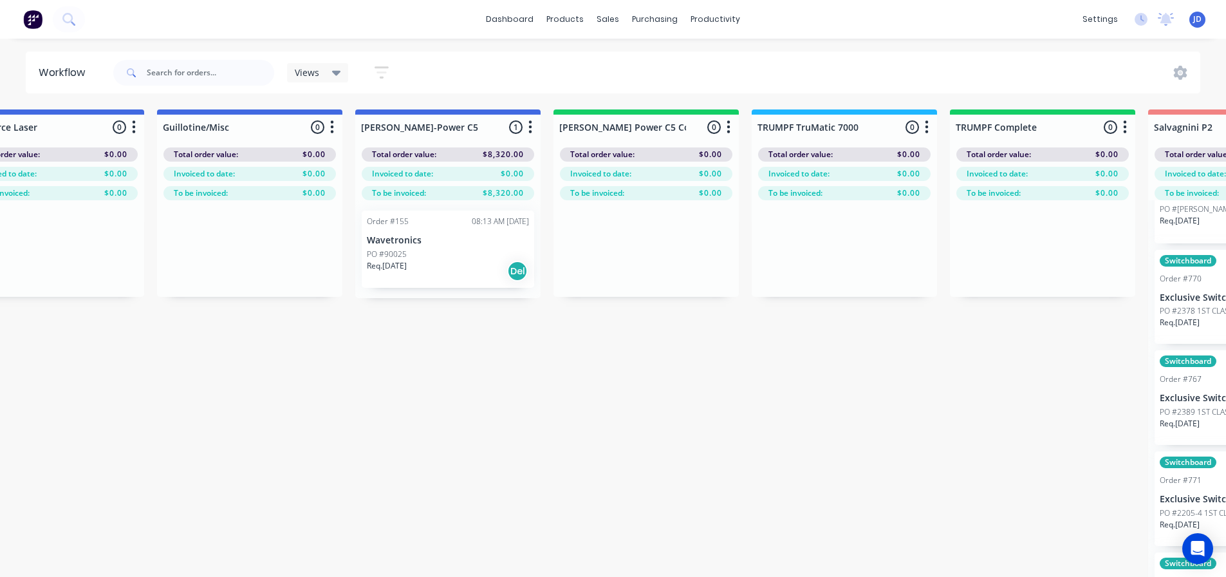
drag, startPoint x: 958, startPoint y: 464, endPoint x: 1039, endPoint y: 384, distance: 113.8
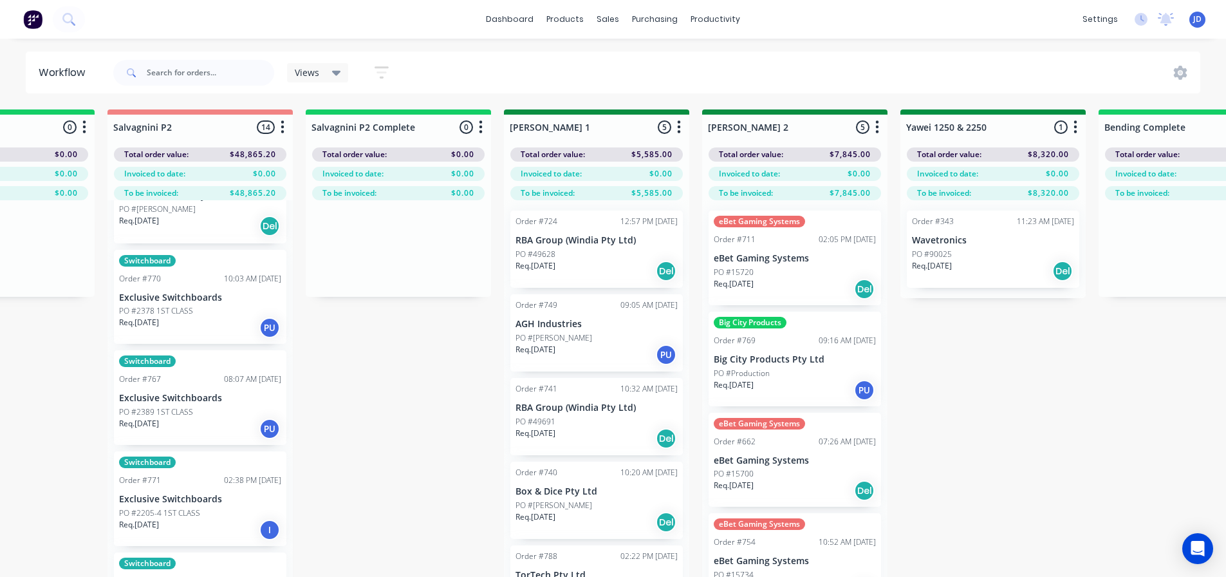
drag, startPoint x: 407, startPoint y: 447, endPoint x: 624, endPoint y: 429, distance: 217.6
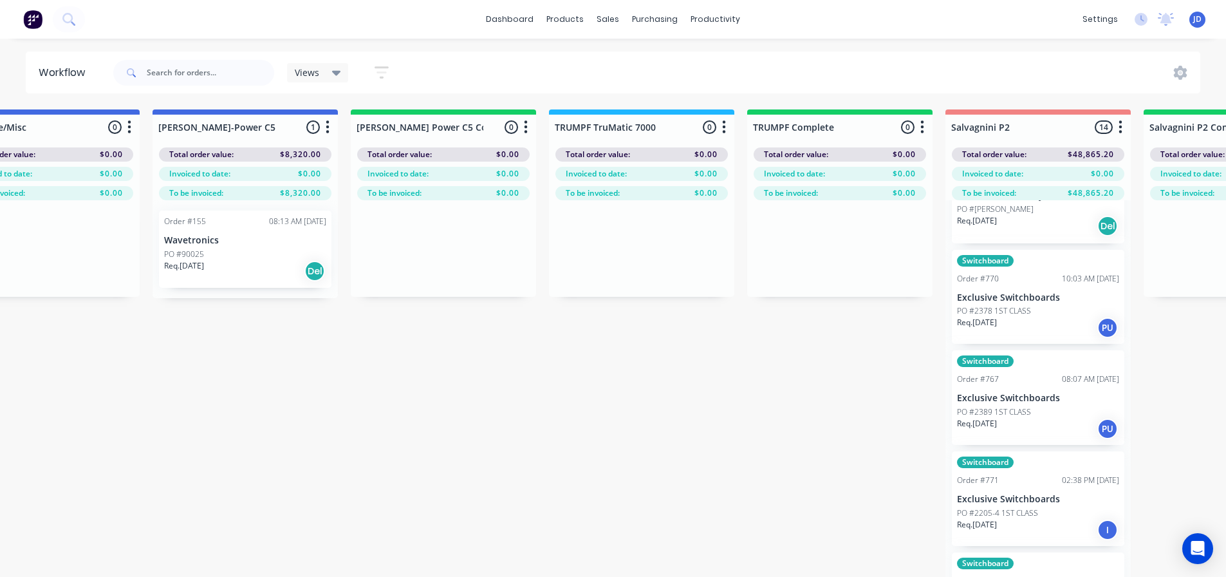
drag, startPoint x: 721, startPoint y: 449, endPoint x: 543, endPoint y: 443, distance: 179.0
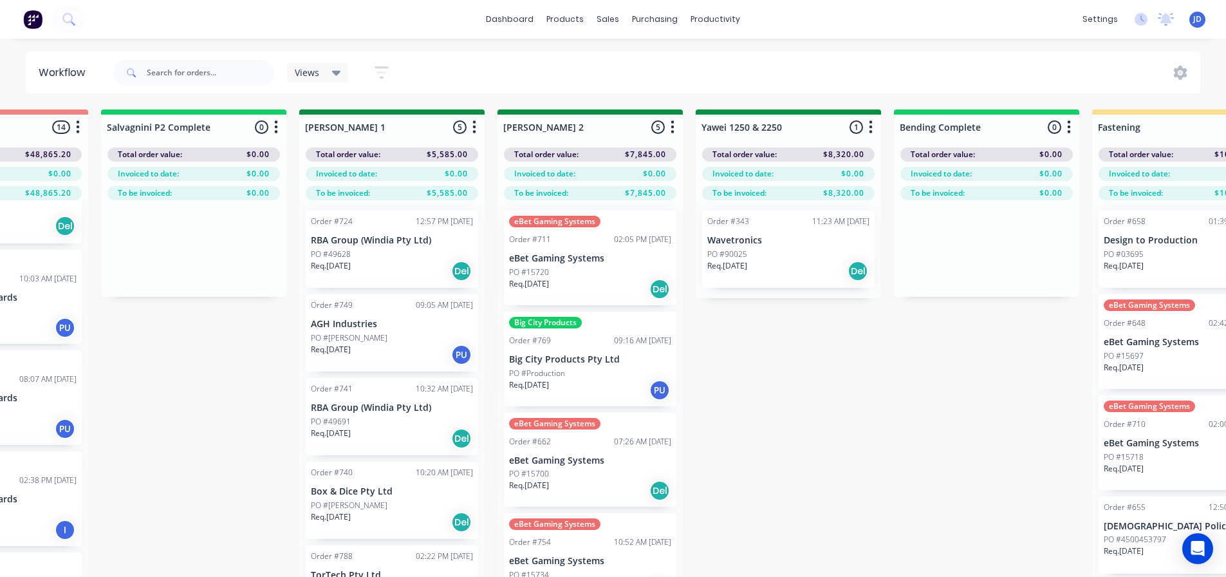
drag, startPoint x: 496, startPoint y: 432, endPoint x: 504, endPoint y: 418, distance: 16.4
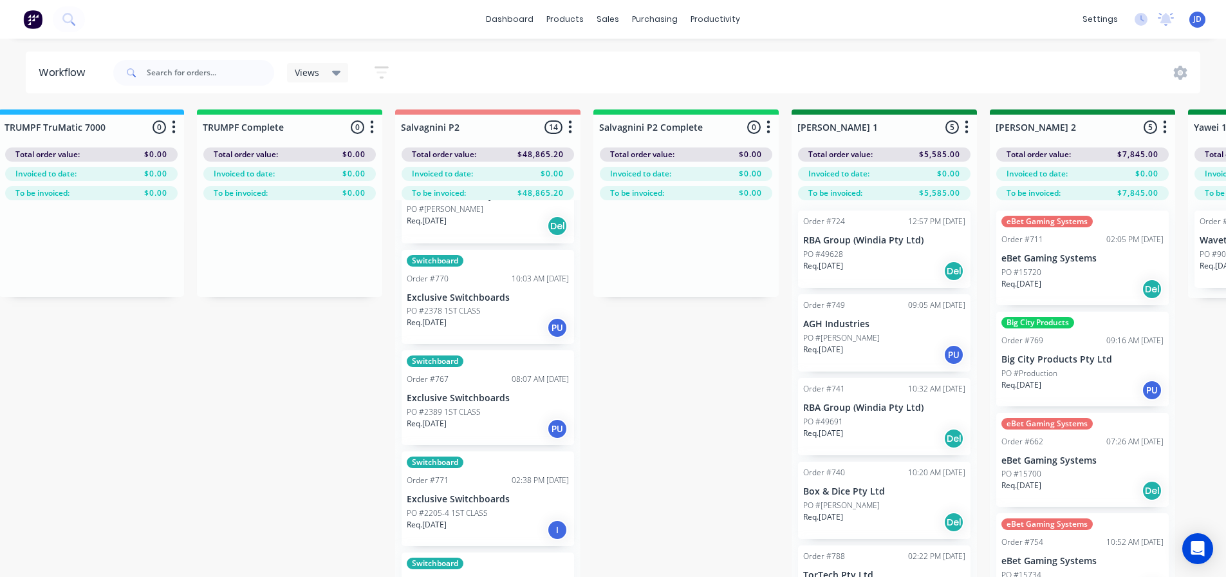
drag, startPoint x: 675, startPoint y: 386, endPoint x: 555, endPoint y: 383, distance: 120.4
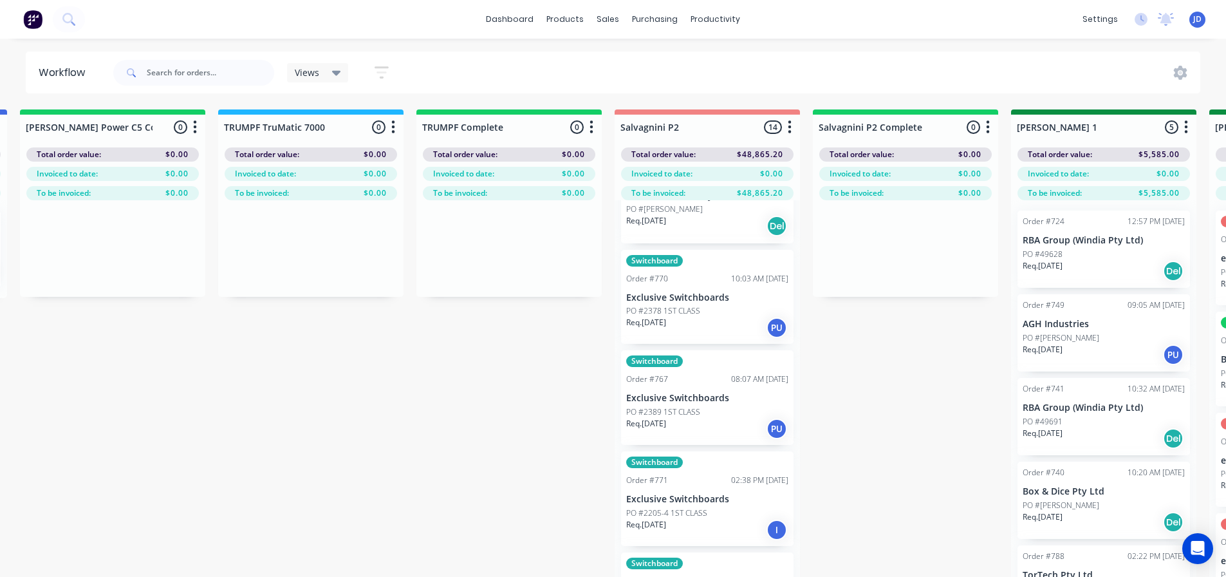
click at [373, 250] on div at bounding box center [310, 248] width 185 height 97
click at [208, 68] on input "text" at bounding box center [210, 73] width 127 height 26
type input "ROLLA"
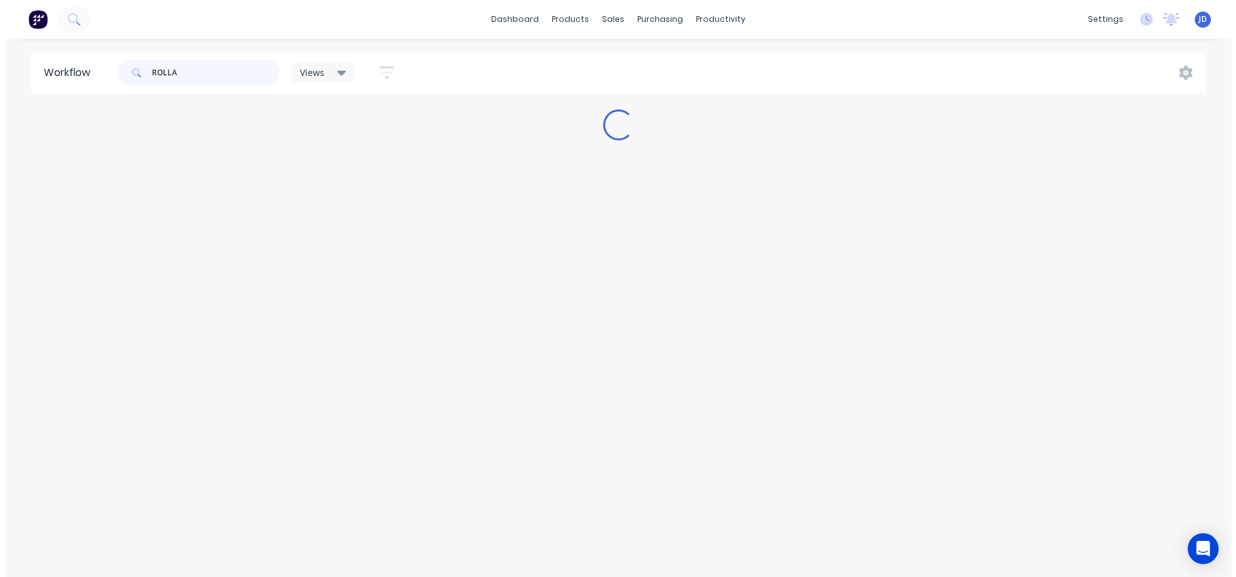
scroll to position [0, 0]
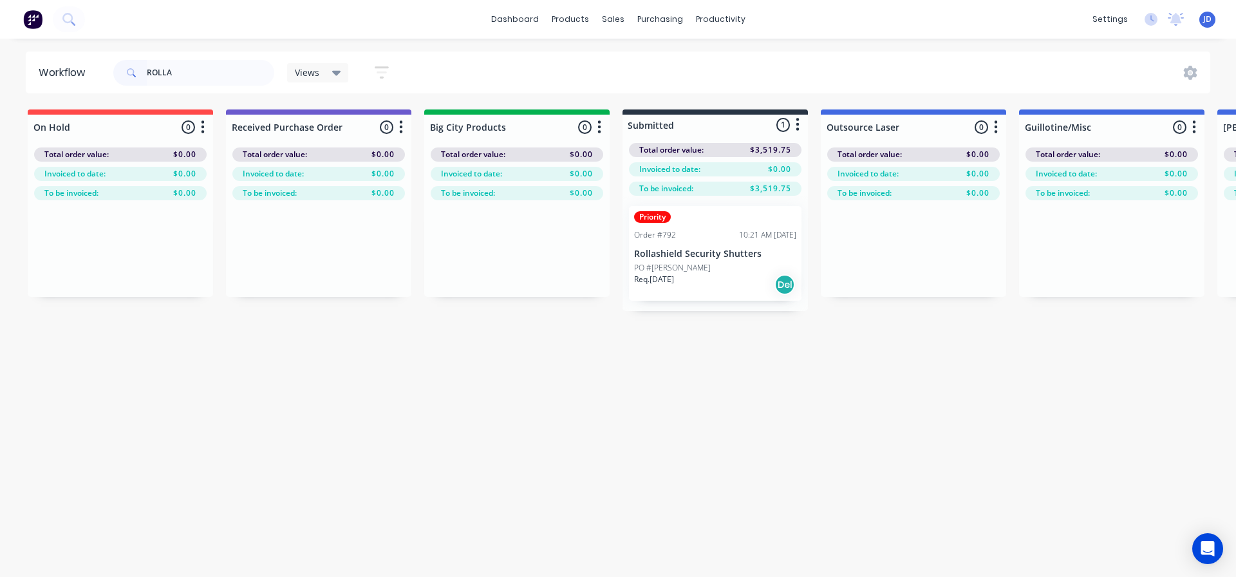
click at [692, 281] on div "Req. [DATE] Del" at bounding box center [715, 285] width 162 height 22
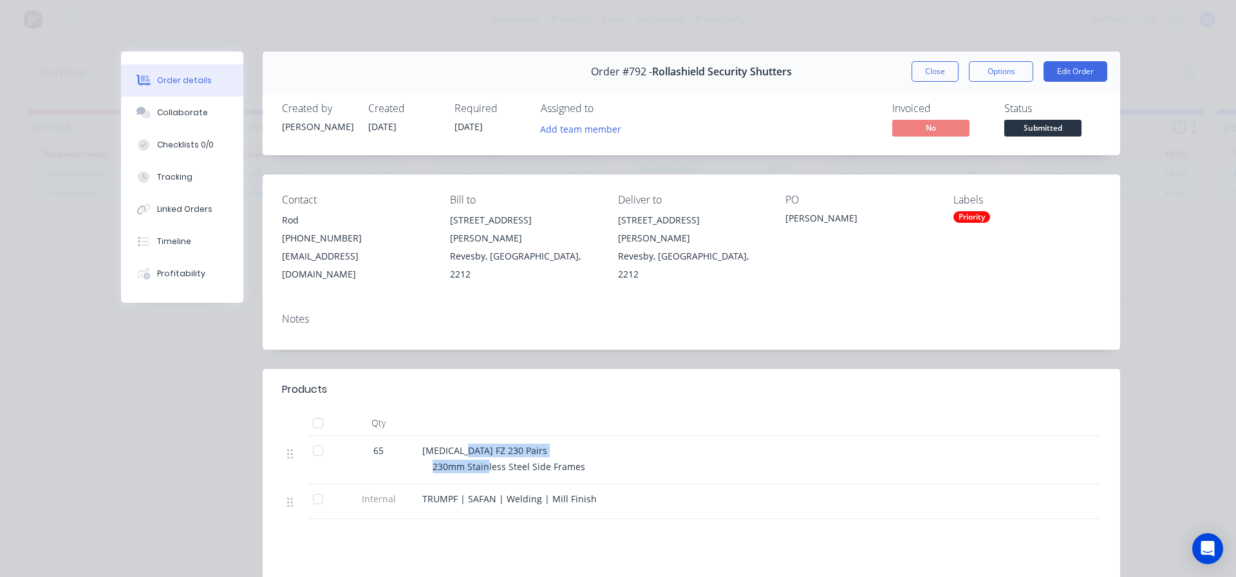
drag, startPoint x: 483, startPoint y: 441, endPoint x: 485, endPoint y: 426, distance: 14.9
click at [457, 436] on div "[MEDICAL_DATA] FZ 230 Pairs 230mm Stainless Steel Side Frames" at bounding box center [674, 460] width 515 height 48
click at [682, 460] on div "230mm Stainless Steel Side Frames" at bounding box center [679, 467] width 494 height 14
click at [176, 111] on div "Collaborate" at bounding box center [182, 113] width 51 height 12
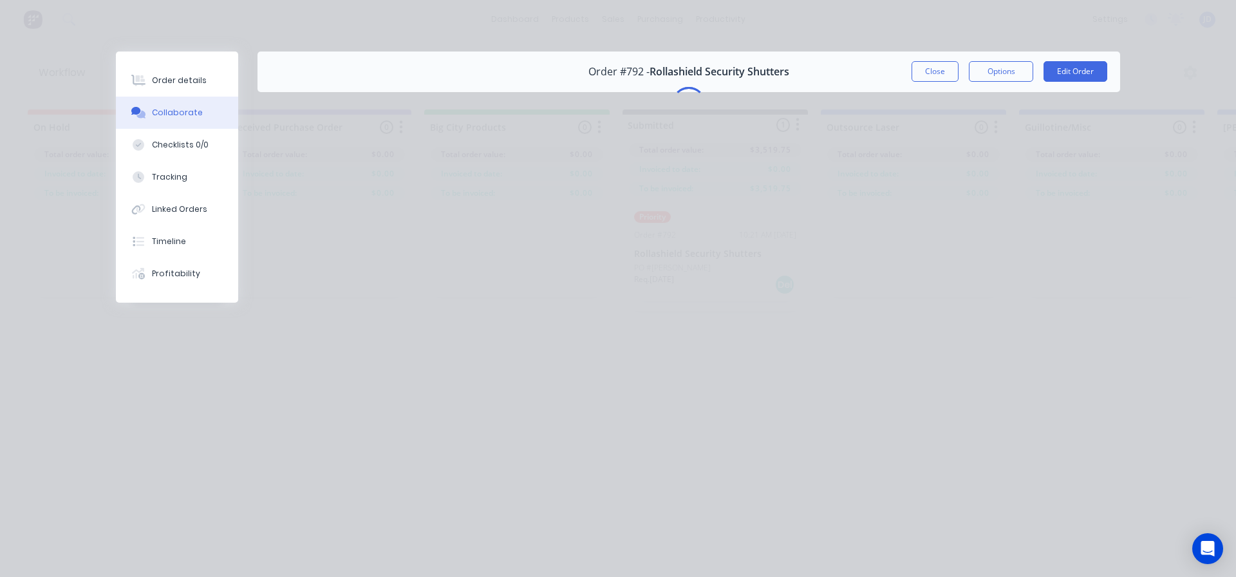
click at [928, 71] on button "Close" at bounding box center [934, 71] width 47 height 21
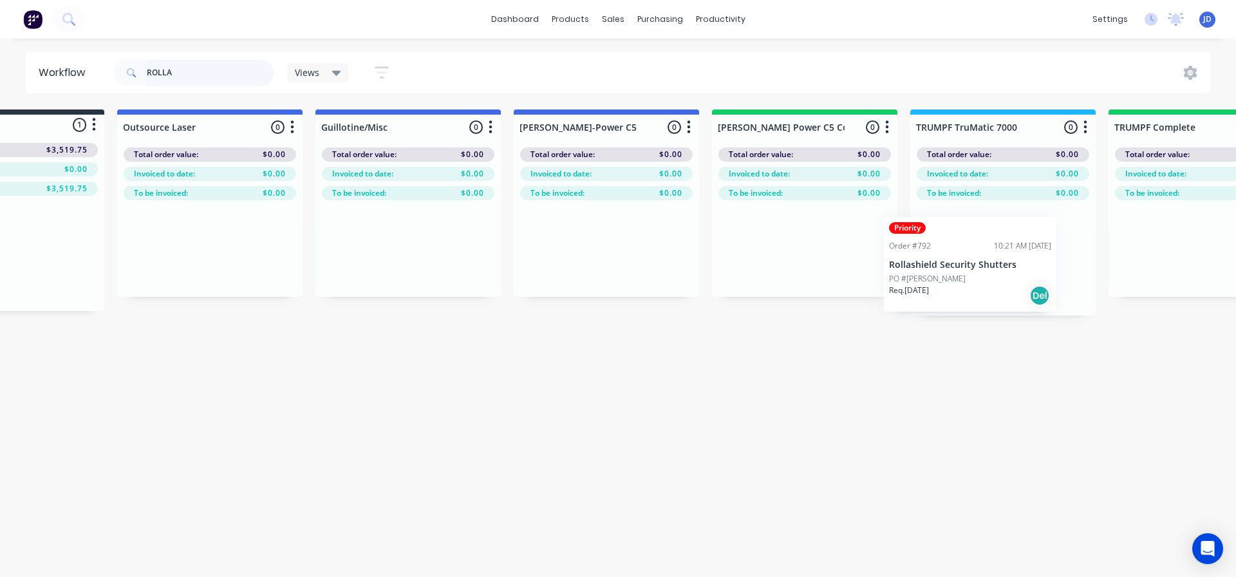
drag, startPoint x: 712, startPoint y: 279, endPoint x: 988, endPoint y: 274, distance: 275.5
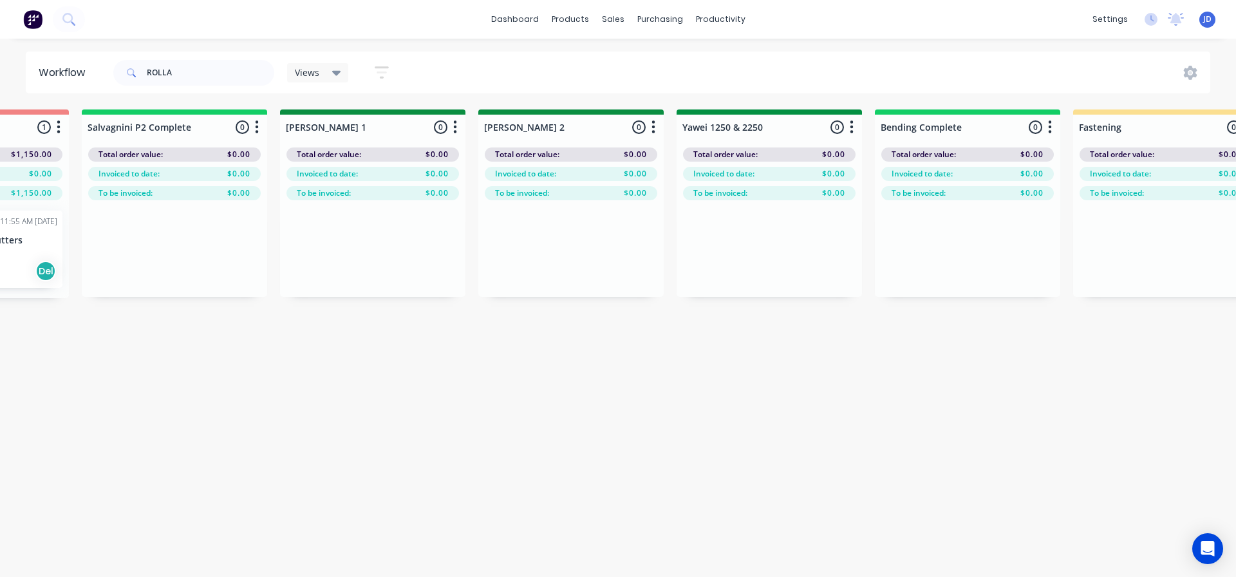
drag, startPoint x: 441, startPoint y: 441, endPoint x: 533, endPoint y: 392, distance: 104.0
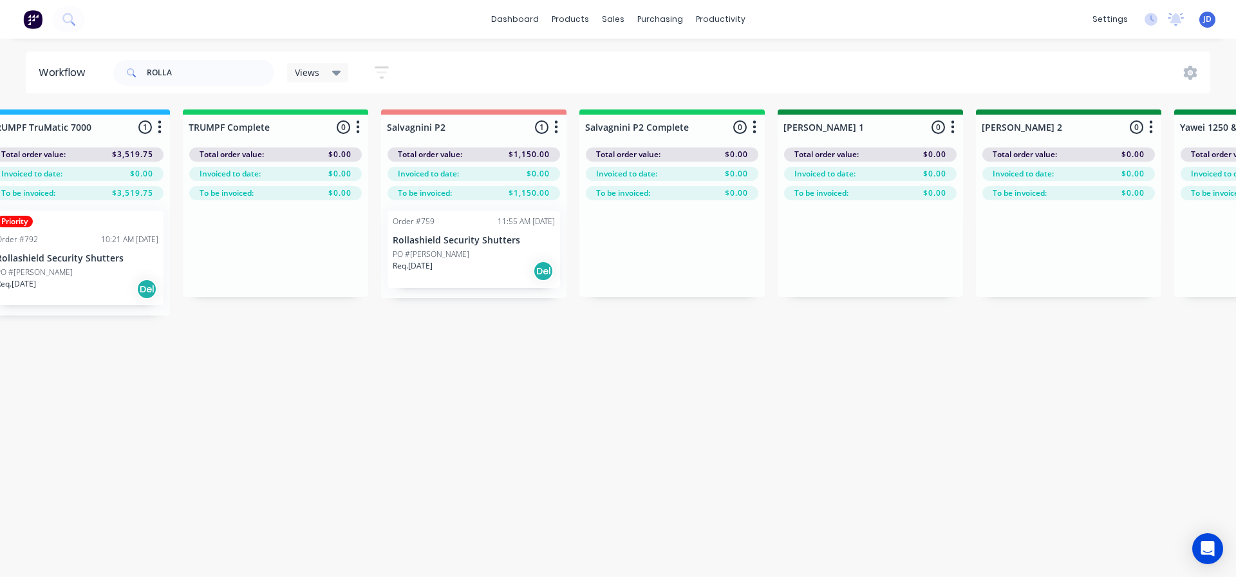
drag, startPoint x: 419, startPoint y: 418, endPoint x: 382, endPoint y: 398, distance: 42.1
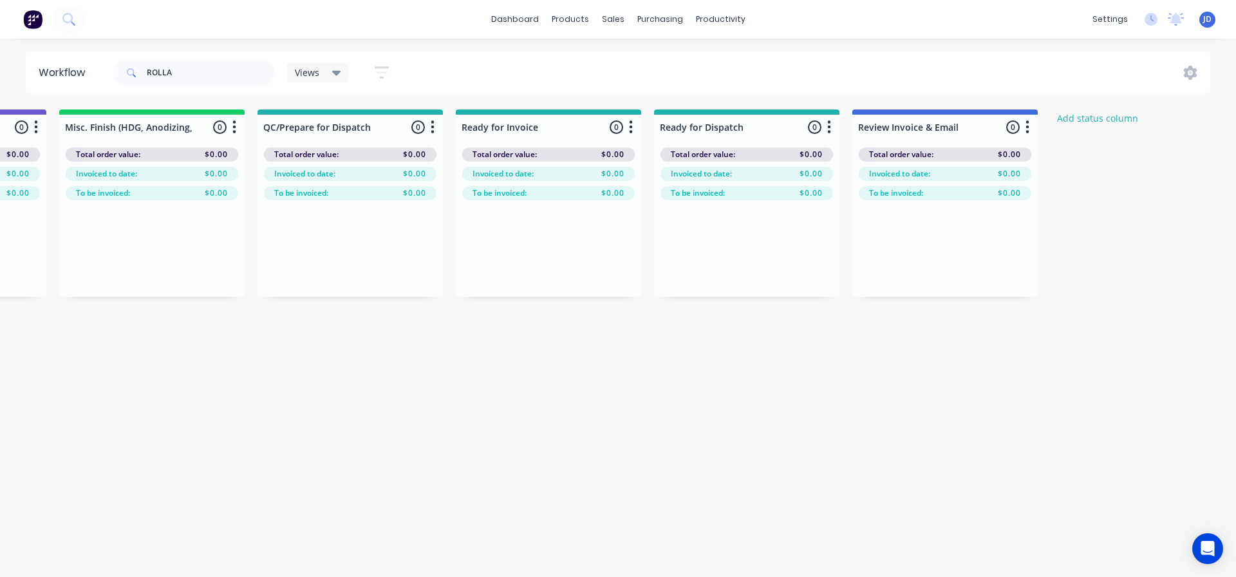
drag, startPoint x: 464, startPoint y: 437, endPoint x: 702, endPoint y: 429, distance: 238.3
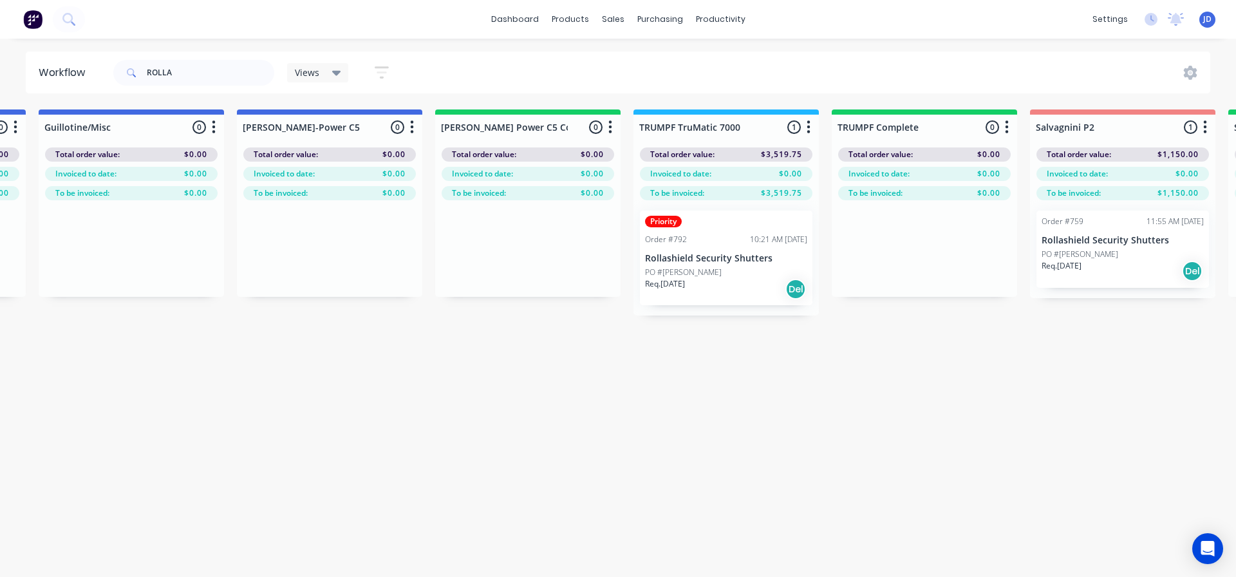
drag, startPoint x: 702, startPoint y: 429, endPoint x: 629, endPoint y: 349, distance: 107.5
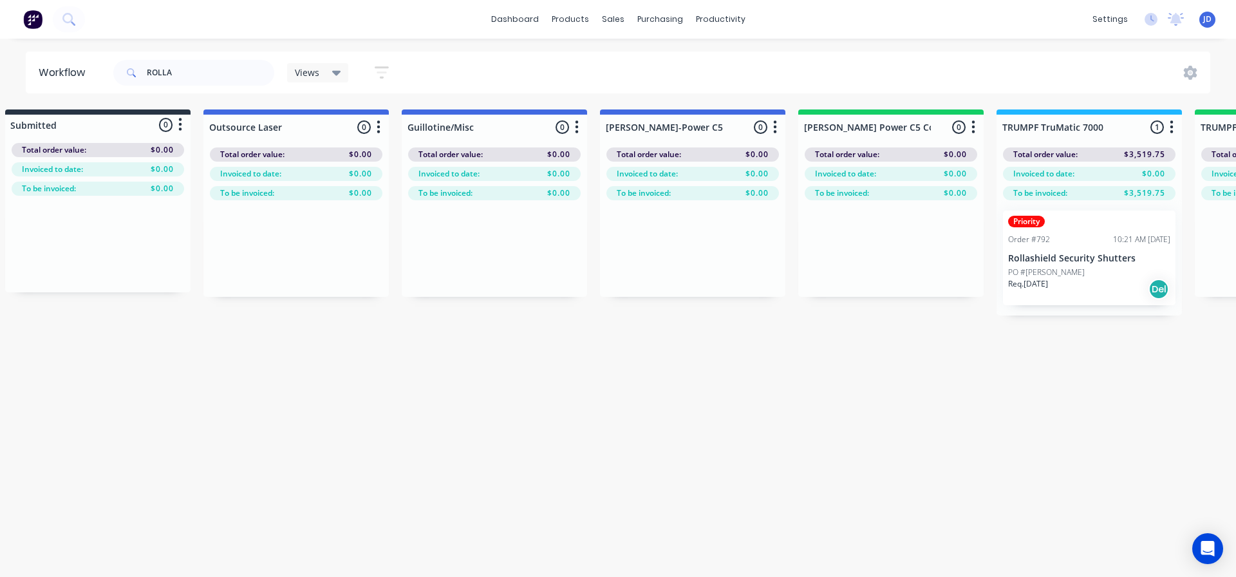
click at [1089, 268] on div "PO #[PERSON_NAME]" at bounding box center [1089, 272] width 162 height 12
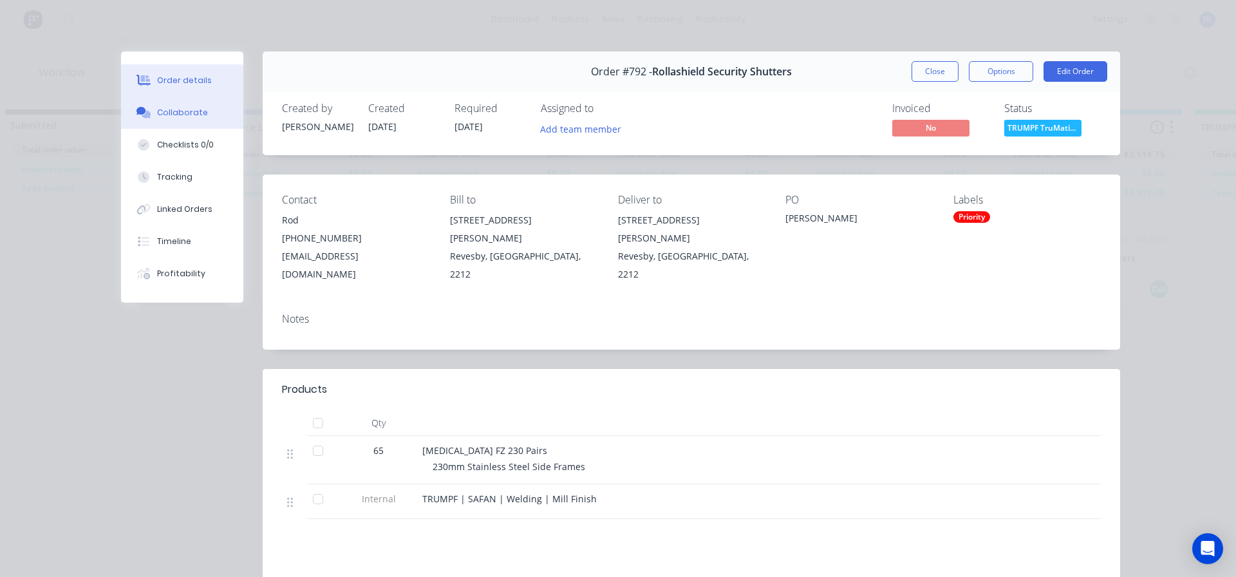
click at [199, 116] on button "Collaborate" at bounding box center [182, 113] width 122 height 32
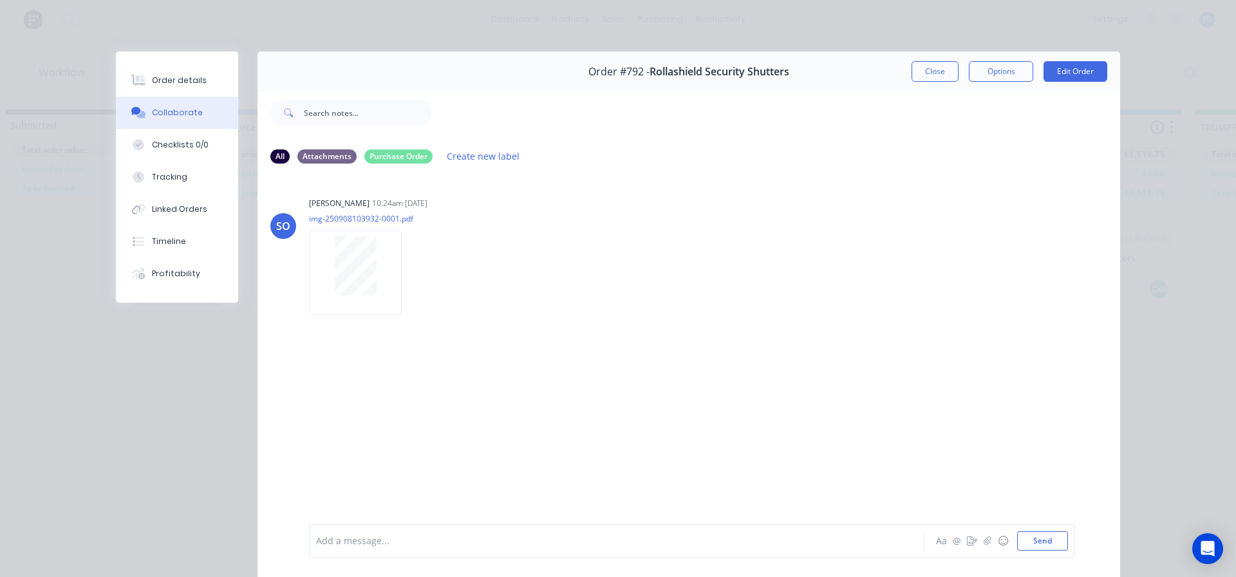
click at [931, 71] on button "Close" at bounding box center [934, 71] width 47 height 21
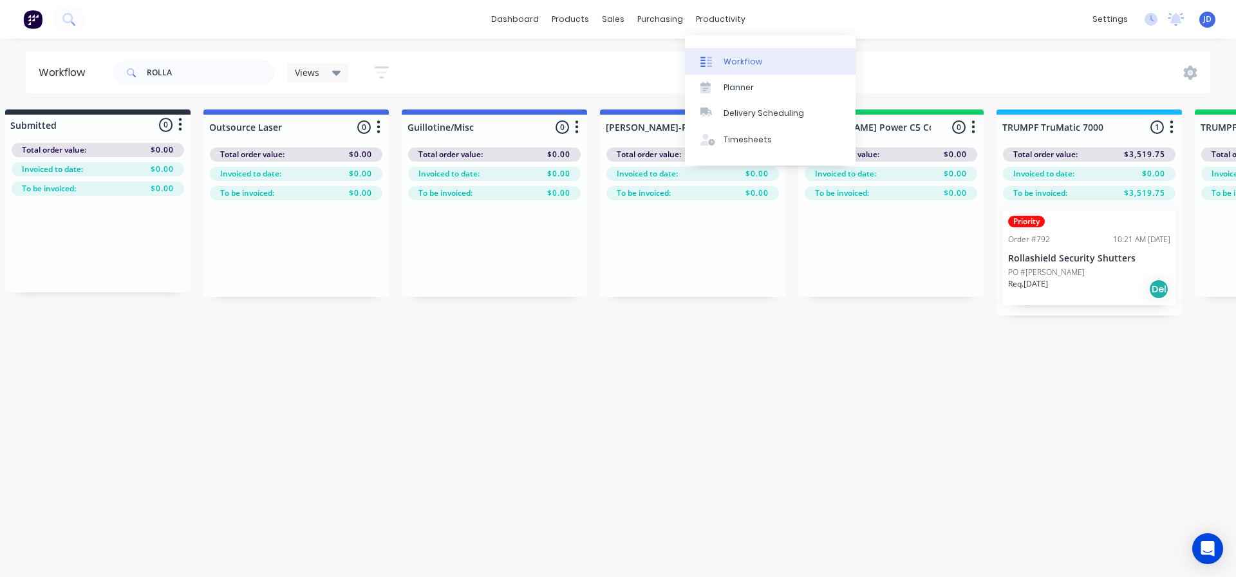
click at [732, 65] on div "Workflow" at bounding box center [742, 62] width 39 height 12
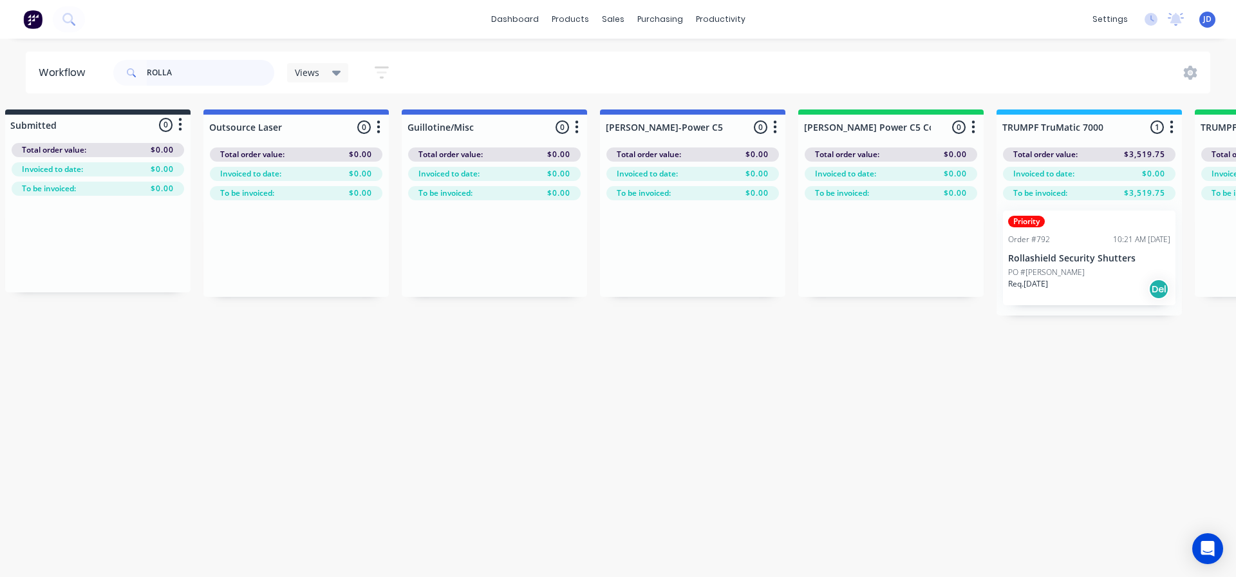
drag, startPoint x: 93, startPoint y: 71, endPoint x: 73, endPoint y: 66, distance: 21.2
click at [75, 70] on header "Workflow ROLLA Views Save new view None (Default) edit [PERSON_NAME]'s edit [PE…" at bounding box center [618, 72] width 1185 height 42
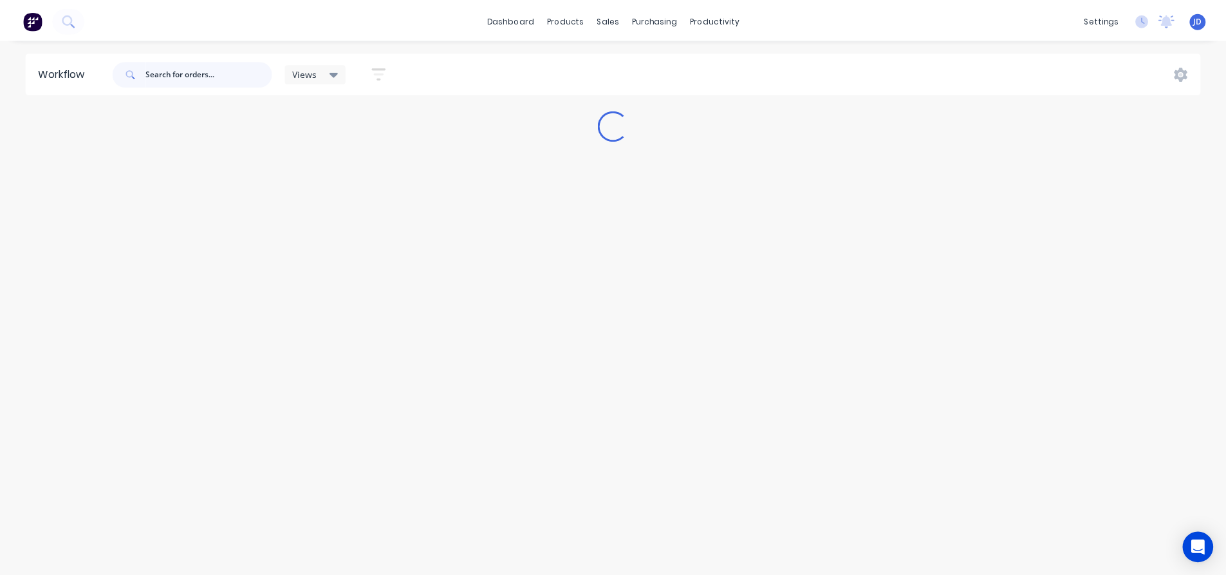
scroll to position [0, 0]
